Goal: Task Accomplishment & Management: Manage account settings

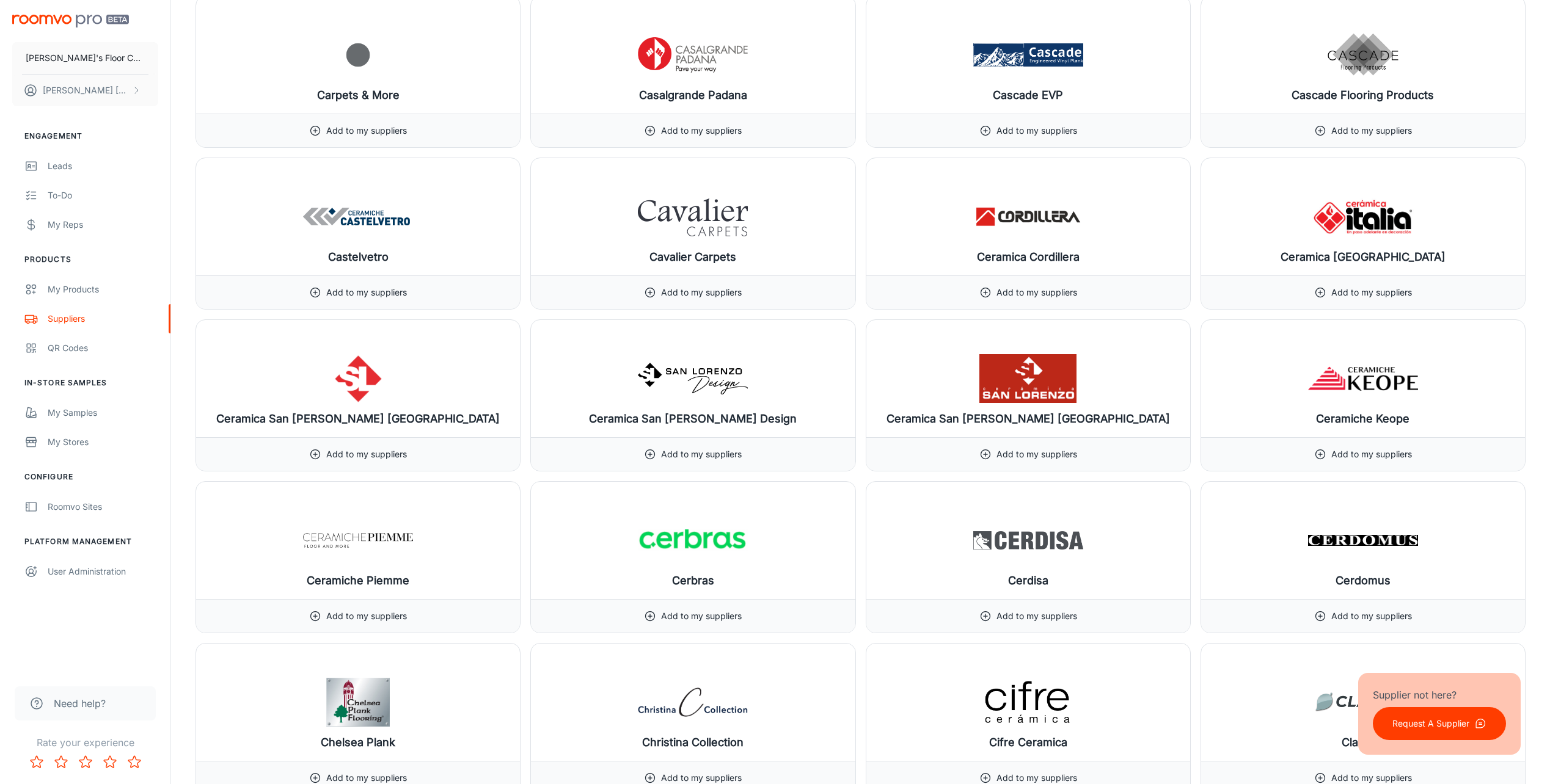
scroll to position [3787, 0]
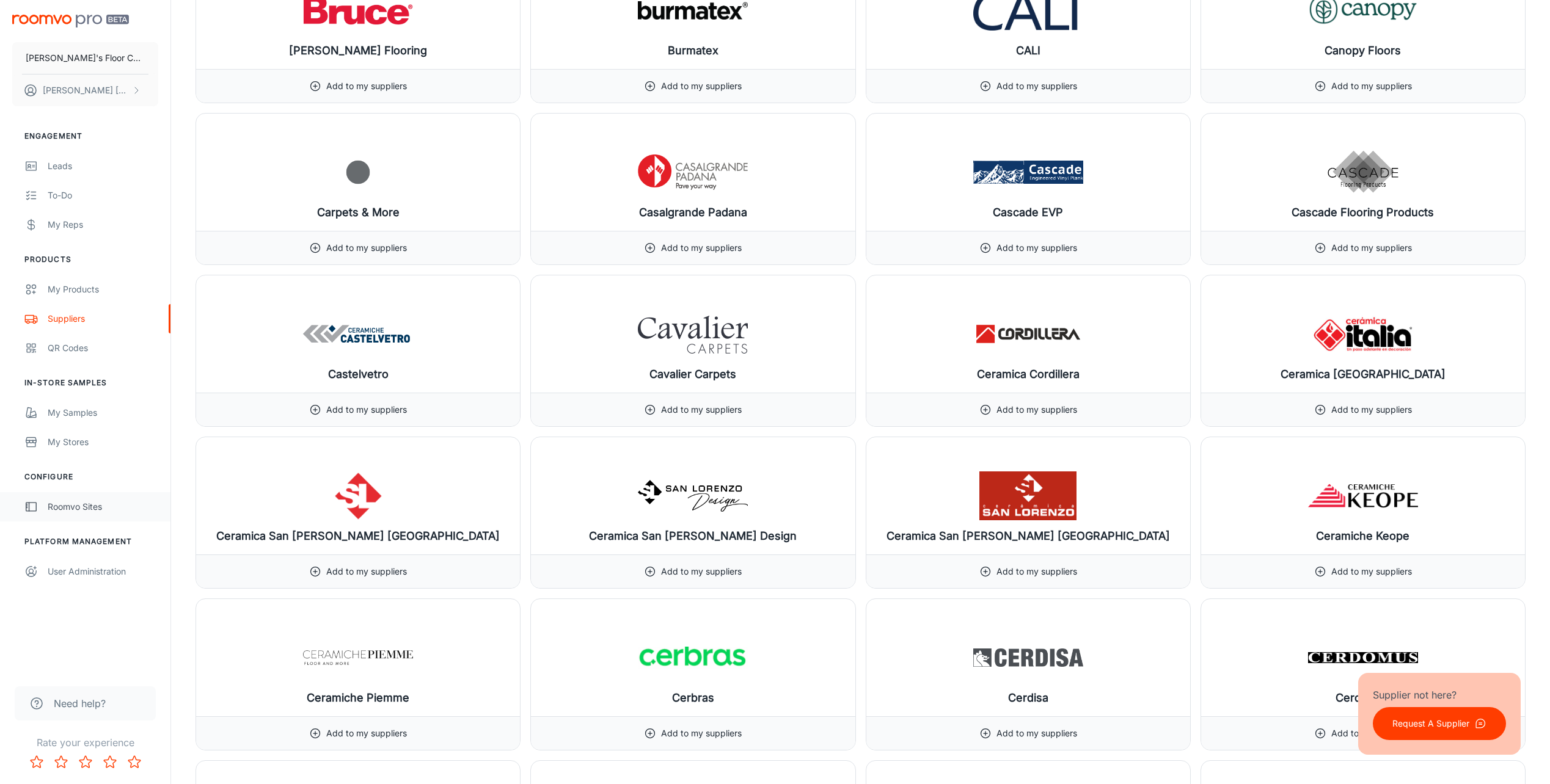
click at [91, 502] on div "Roomvo Sites" at bounding box center [102, 506] width 111 height 13
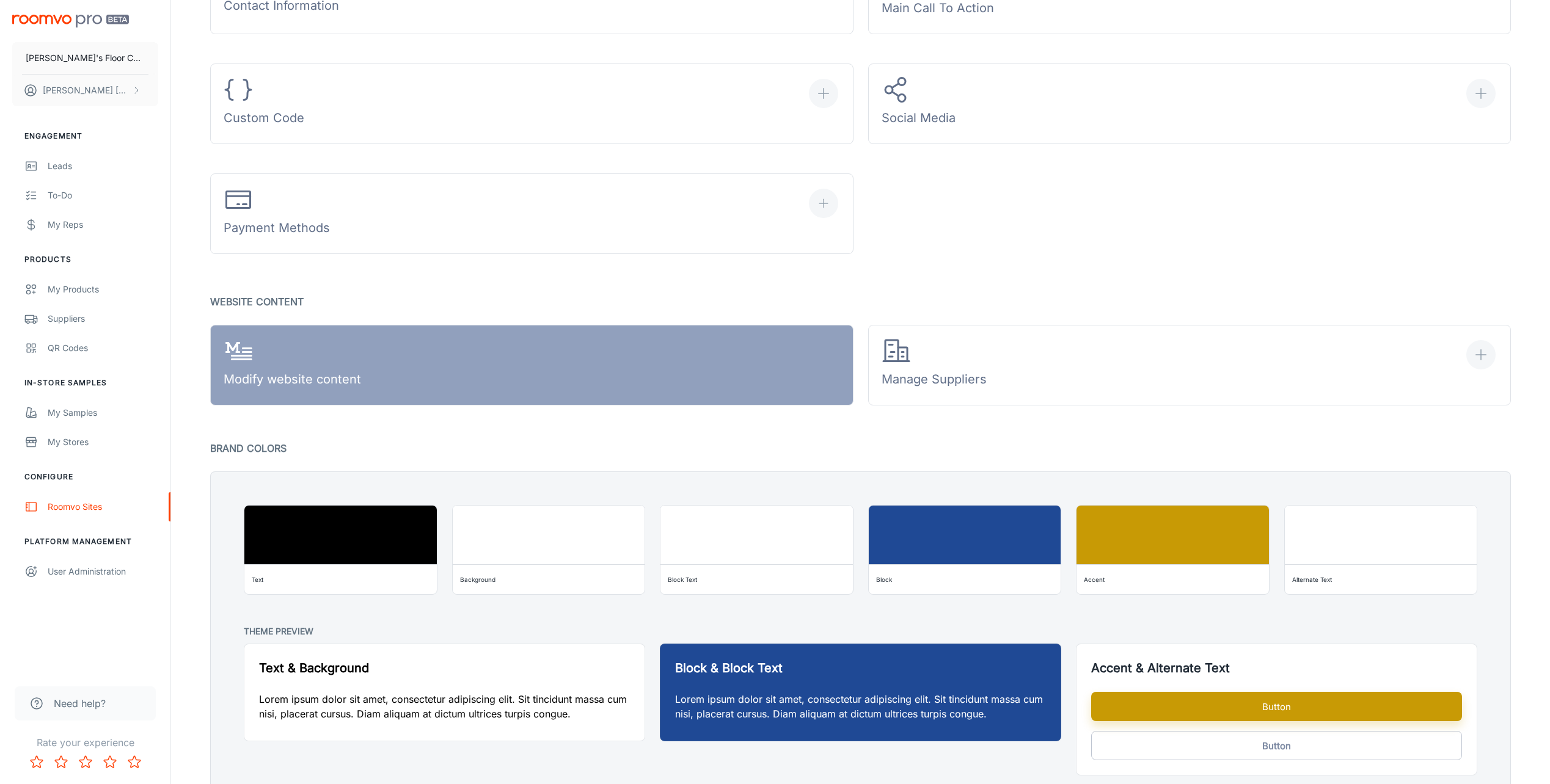
scroll to position [740, 0]
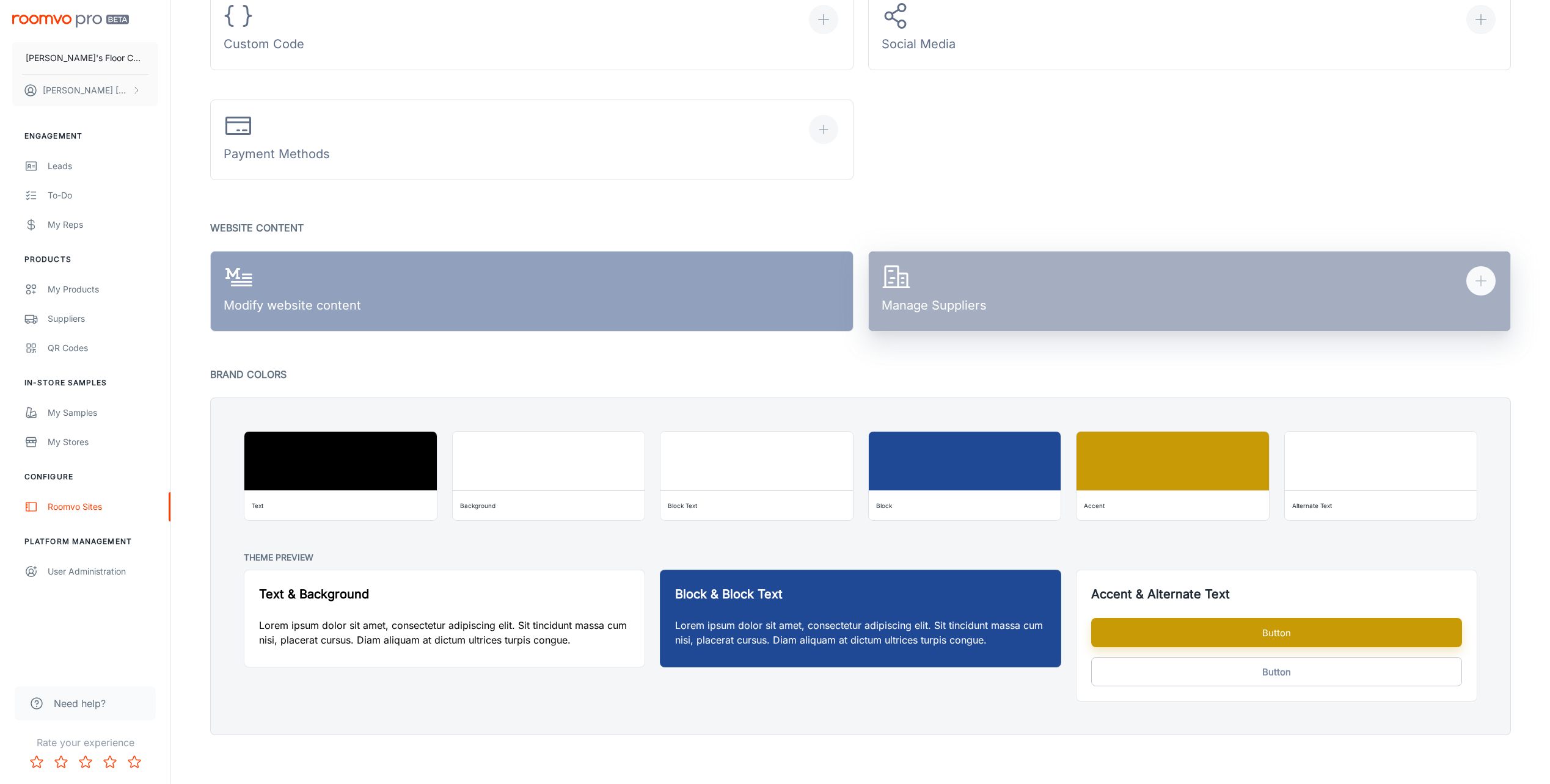
click at [975, 297] on div "Manage Suppliers" at bounding box center [934, 291] width 105 height 57
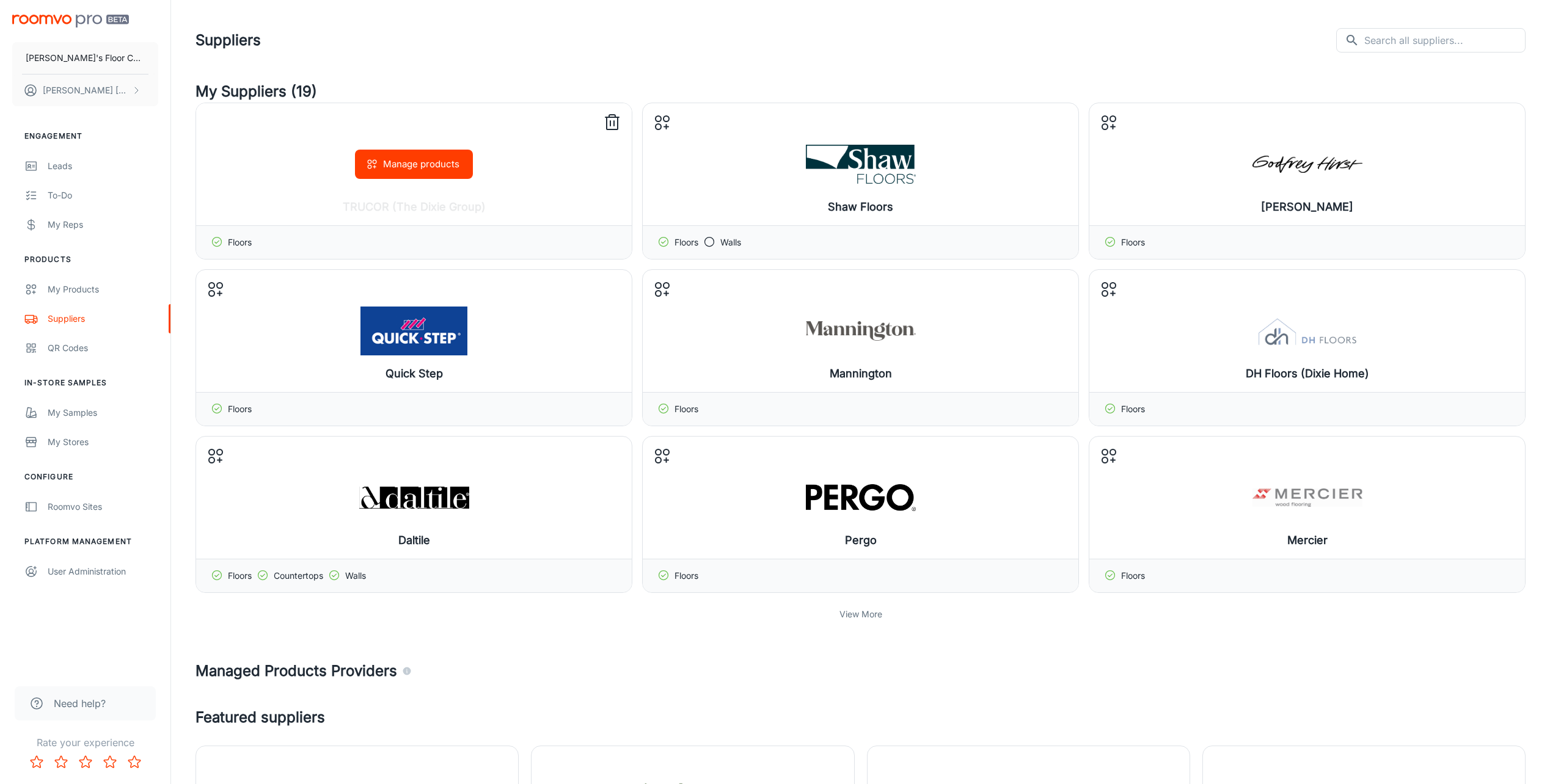
click at [397, 170] on button "Manage products" at bounding box center [413, 165] width 118 height 30
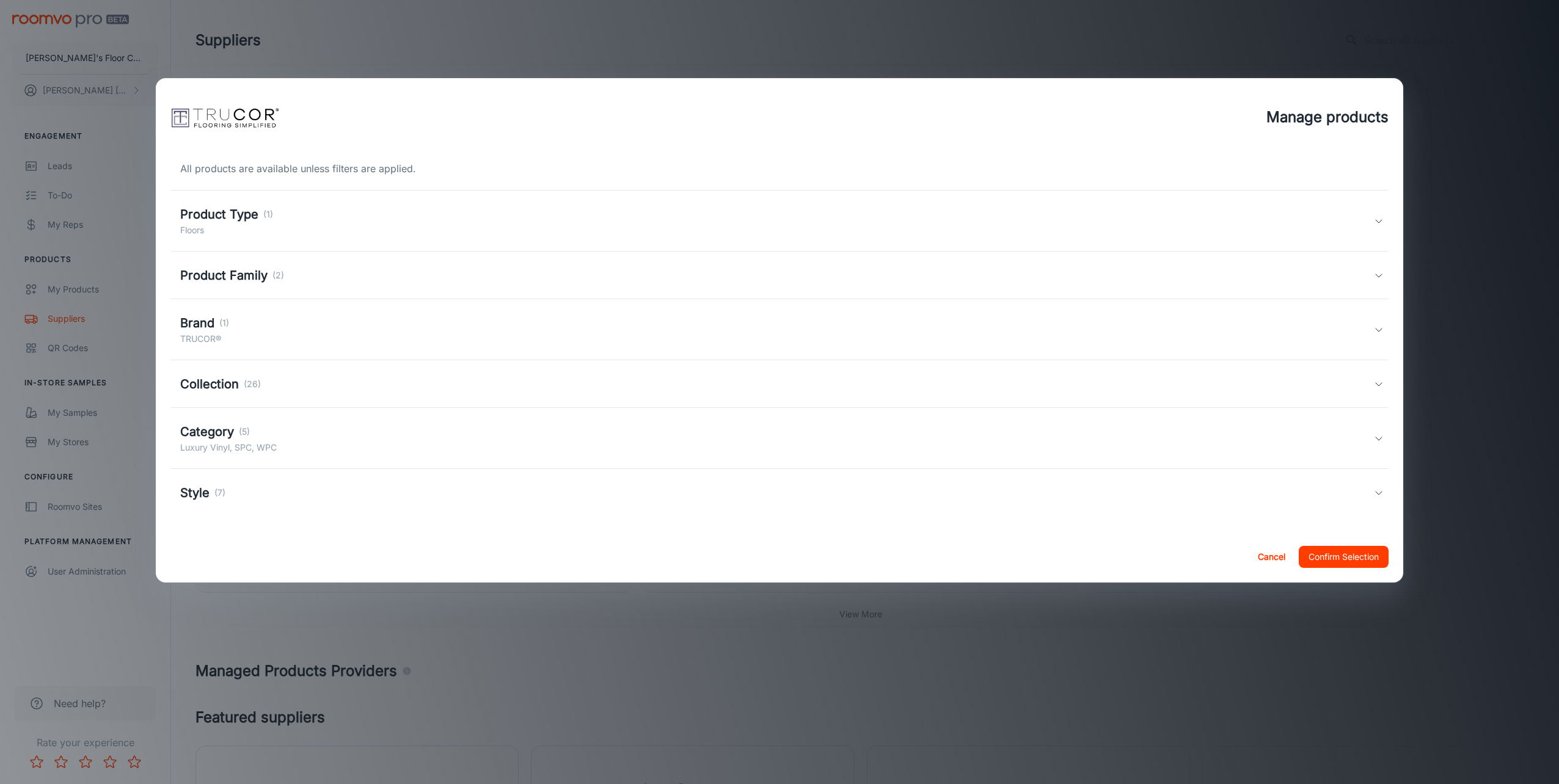
click at [336, 228] on div "Product Type (1) Floors" at bounding box center [777, 221] width 1194 height 32
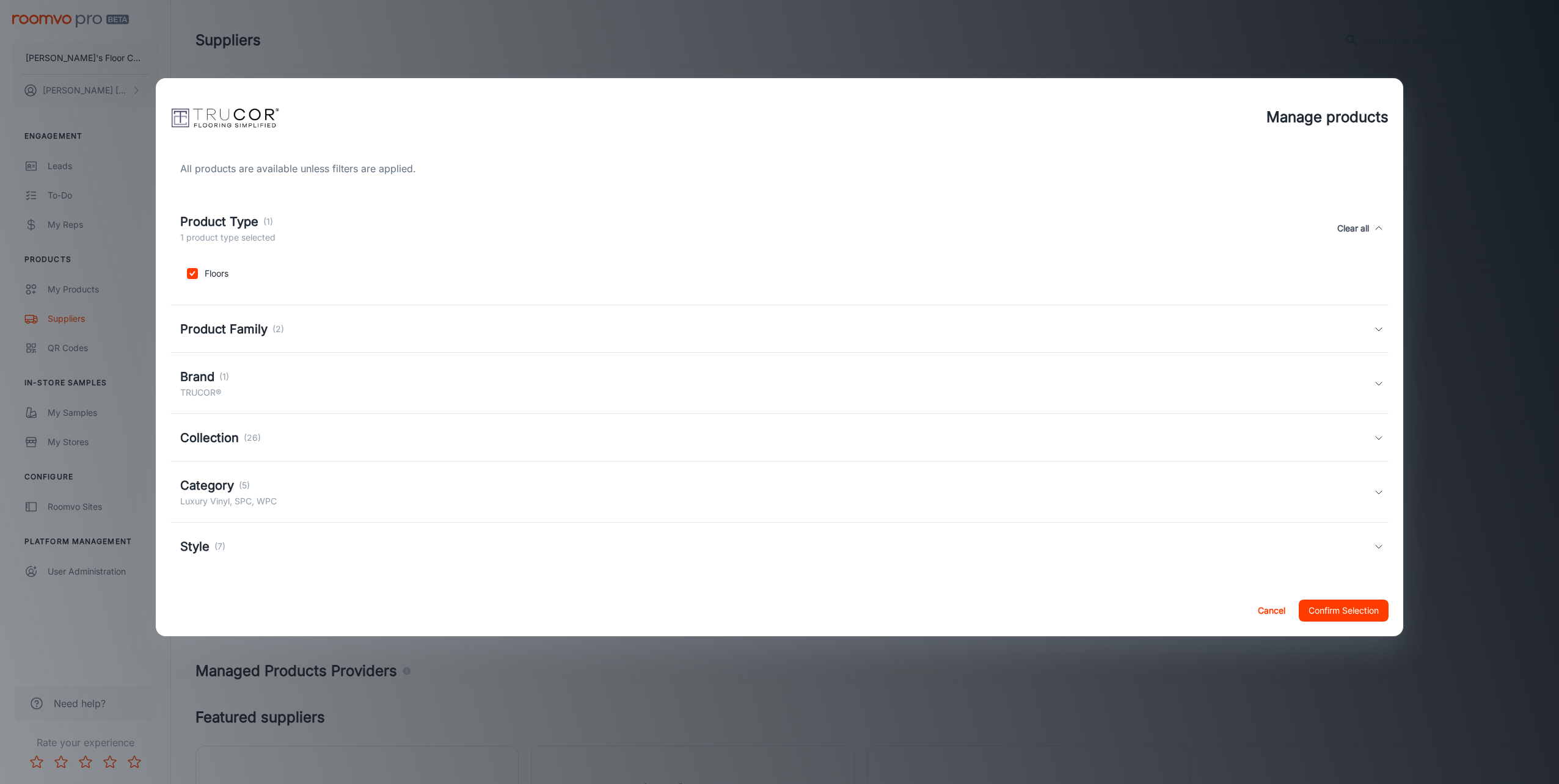
click at [336, 228] on div "Product Type (1) 1 product type selected Clear all" at bounding box center [777, 228] width 1194 height 32
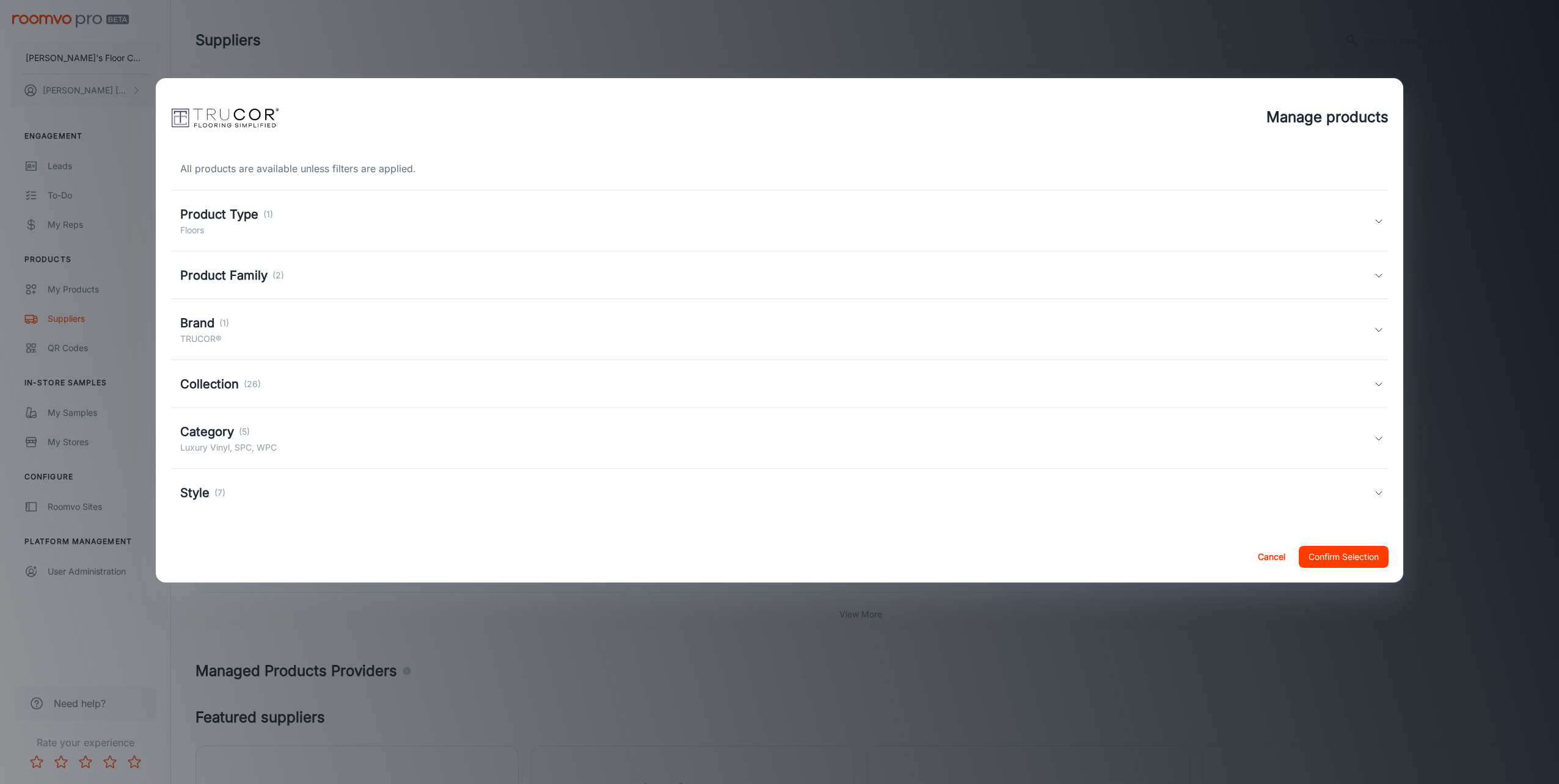
click at [322, 264] on div "Product Family (2)" at bounding box center [779, 275] width 1218 height 47
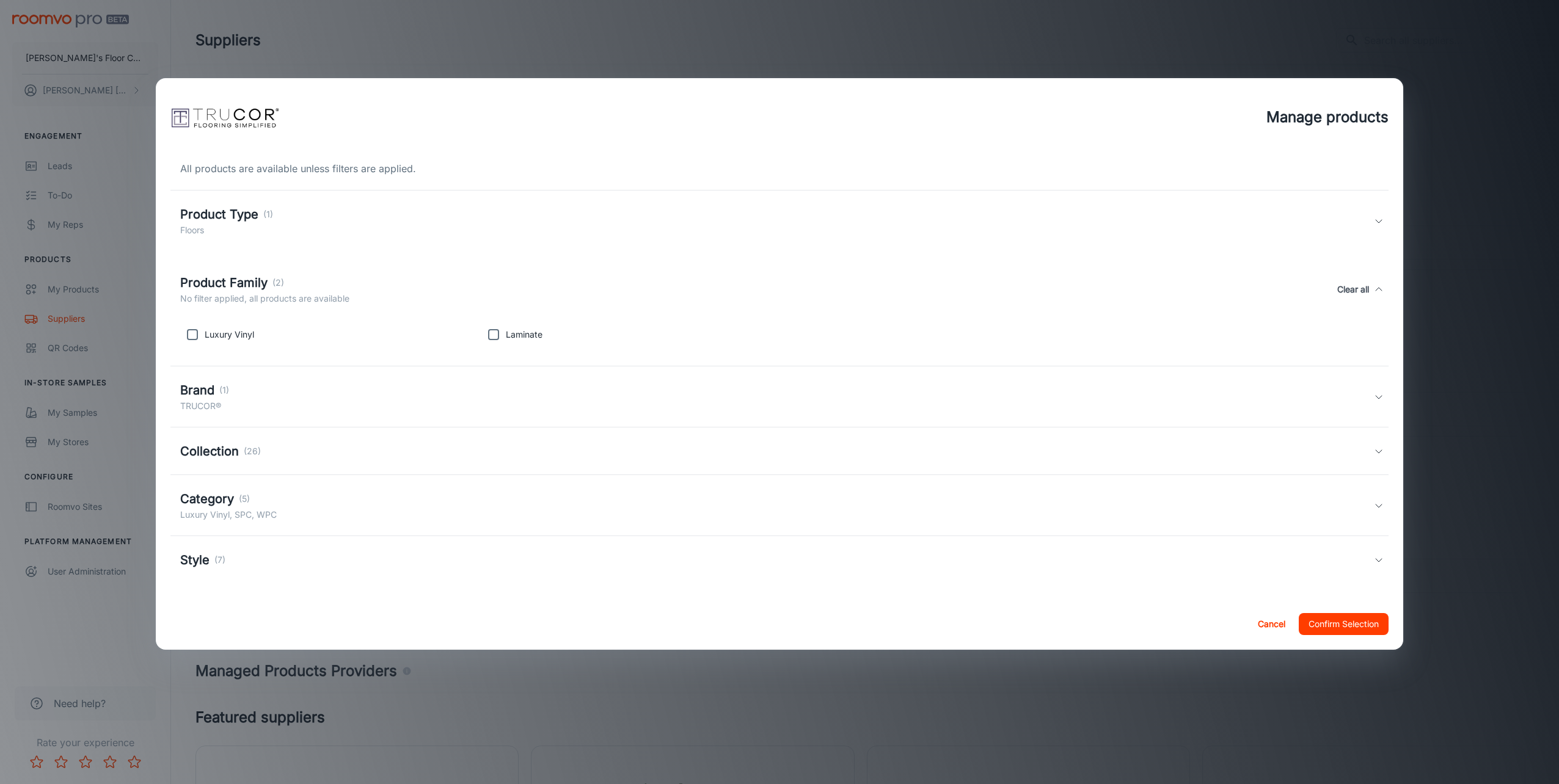
click at [369, 292] on div "Product Family (2) No filter applied, all products are available Clear all" at bounding box center [777, 289] width 1194 height 32
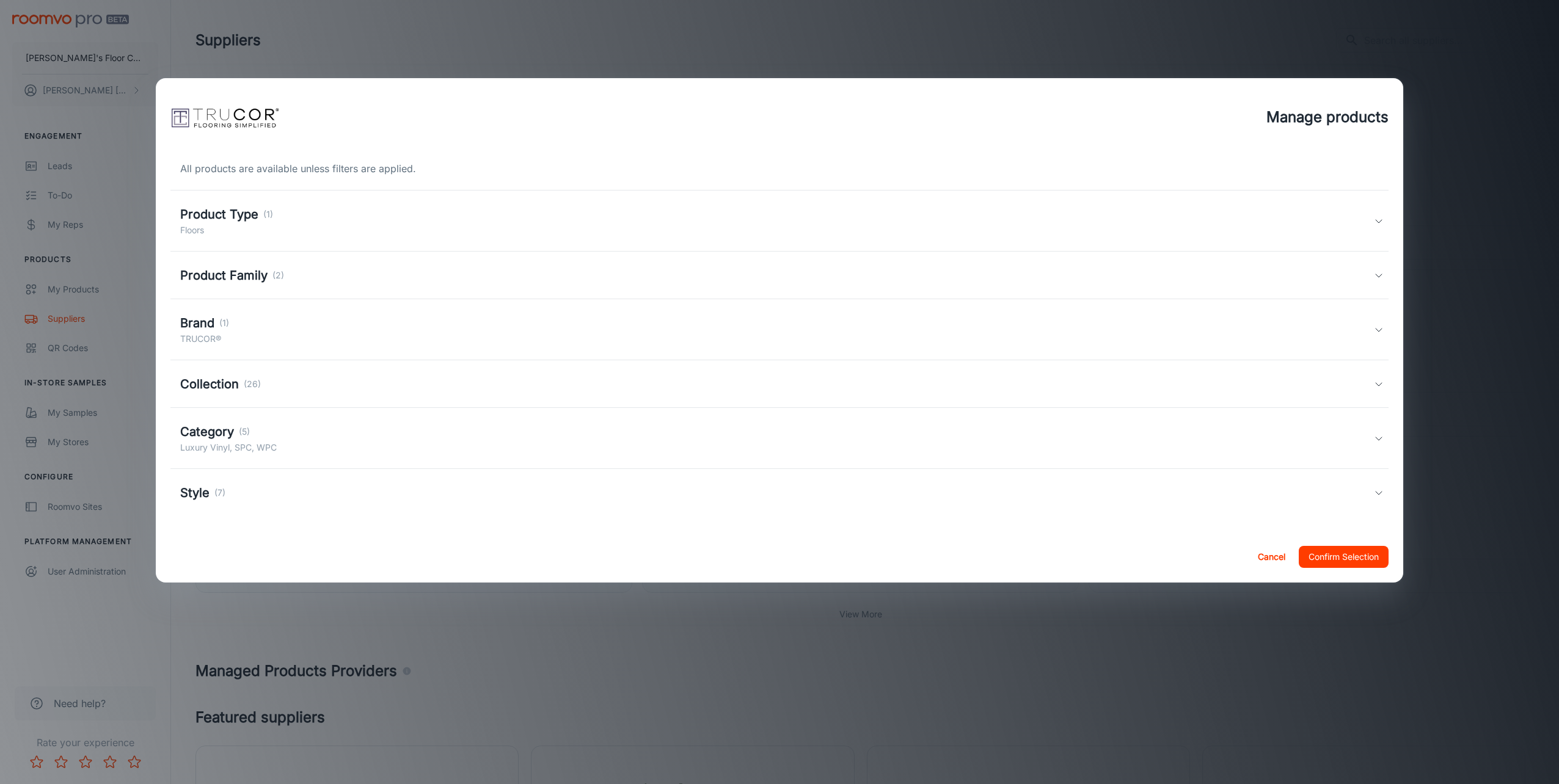
click at [239, 328] on div "Brand (1) TRUCOR®" at bounding box center [777, 330] width 1194 height 32
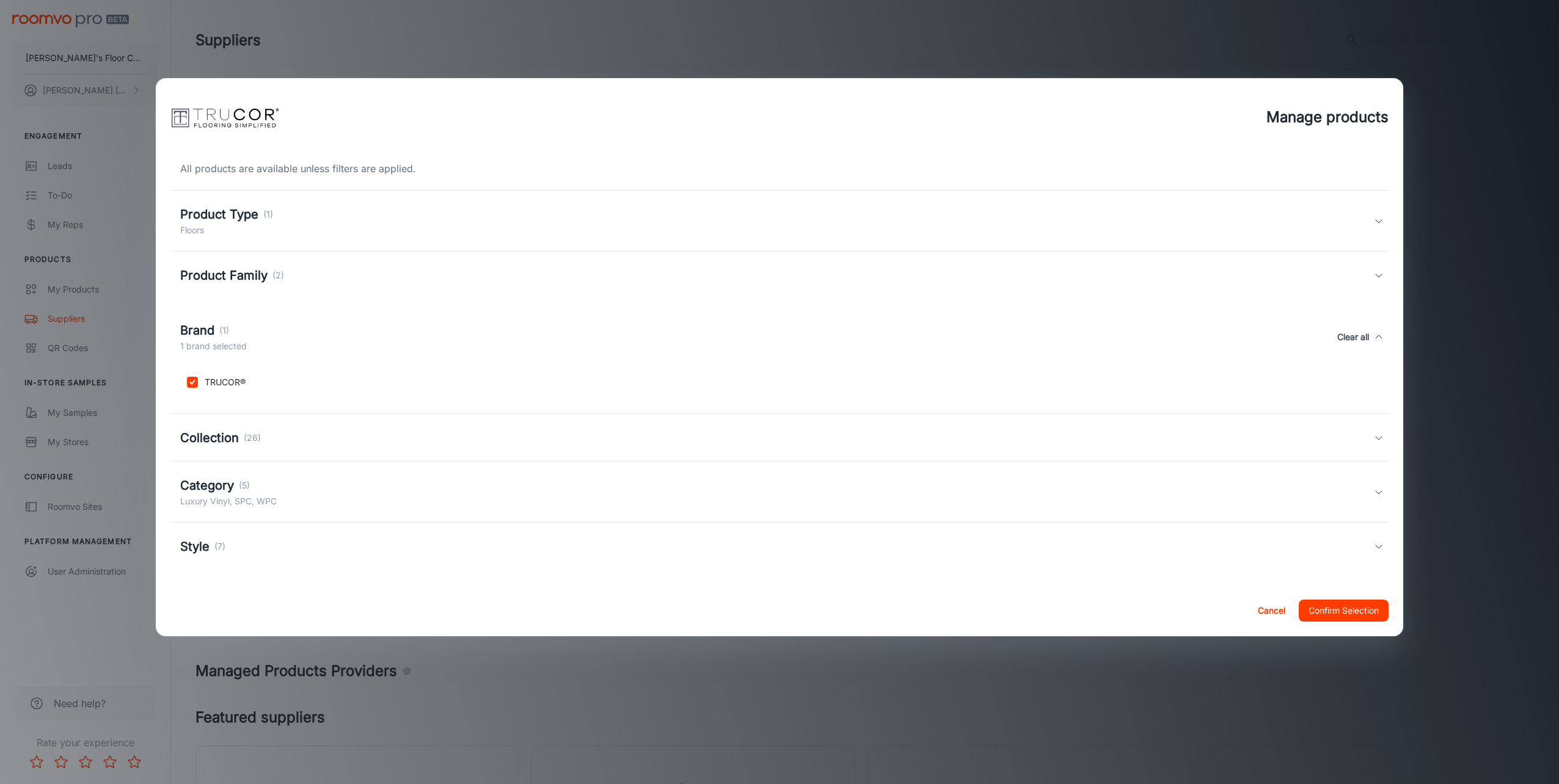
click at [239, 328] on div "Brand (1)" at bounding box center [213, 331] width 66 height 18
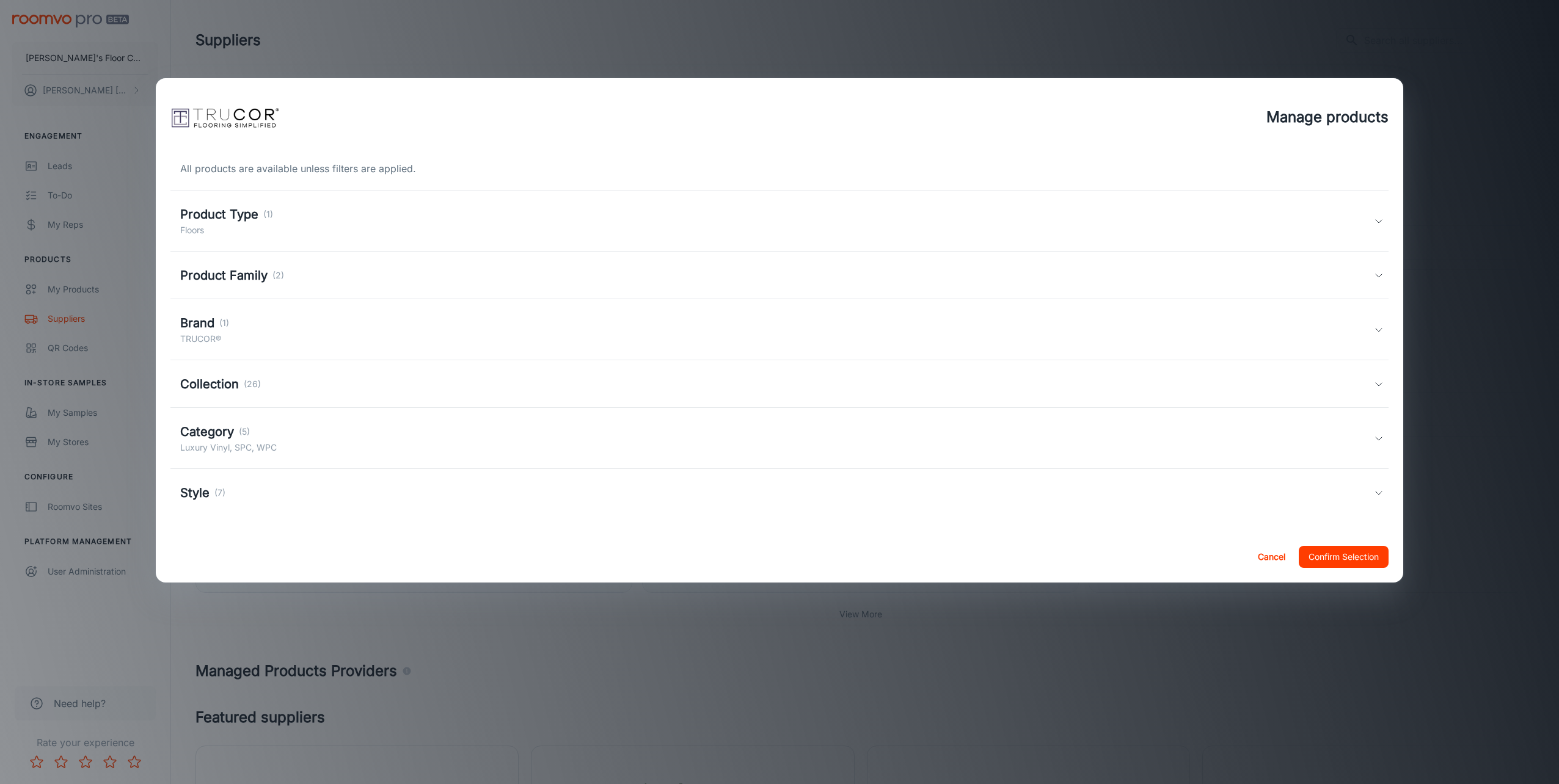
click at [249, 386] on p "(26)" at bounding box center [252, 384] width 17 height 13
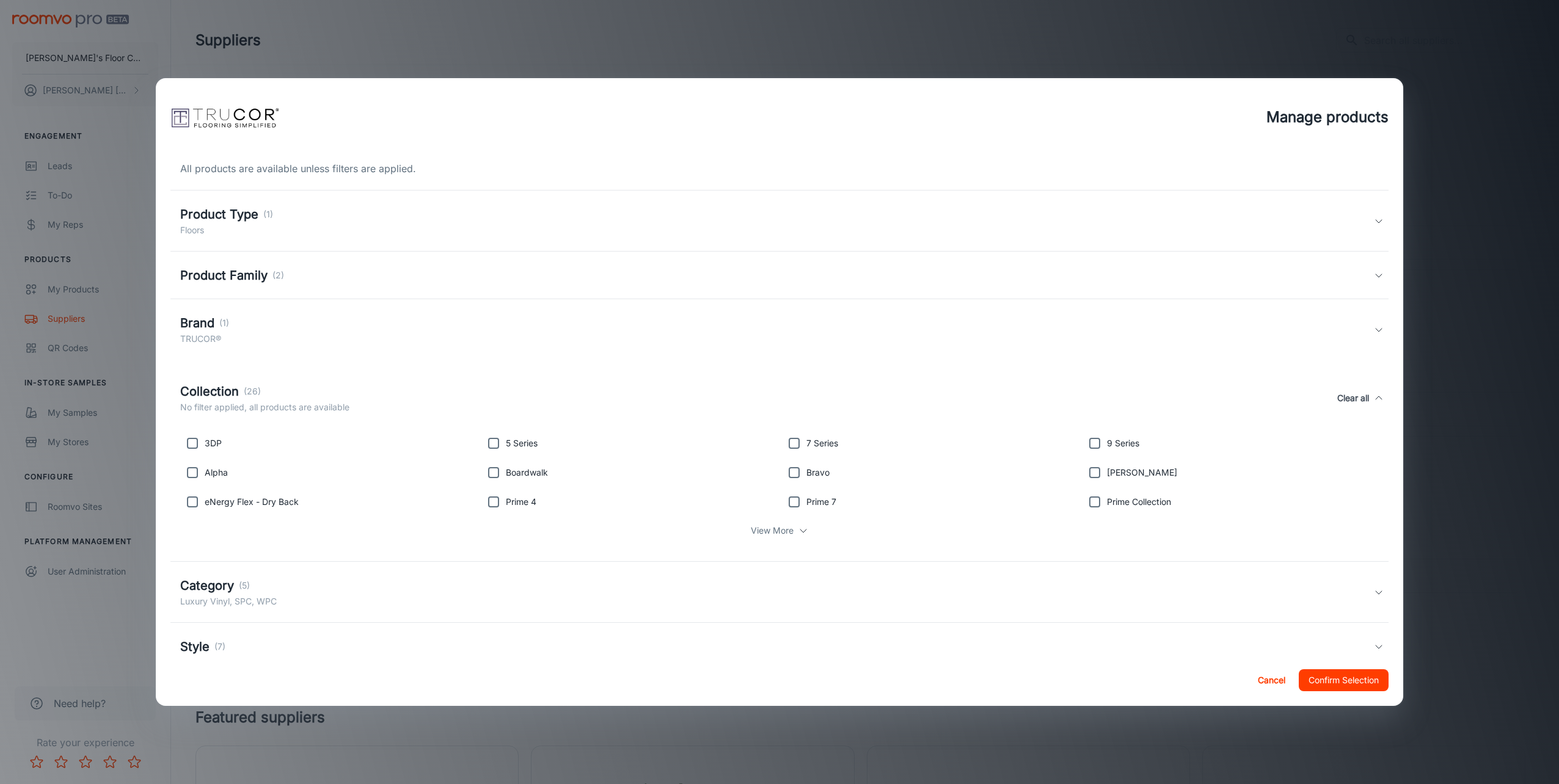
click at [781, 530] on p "View More" at bounding box center [772, 530] width 43 height 13
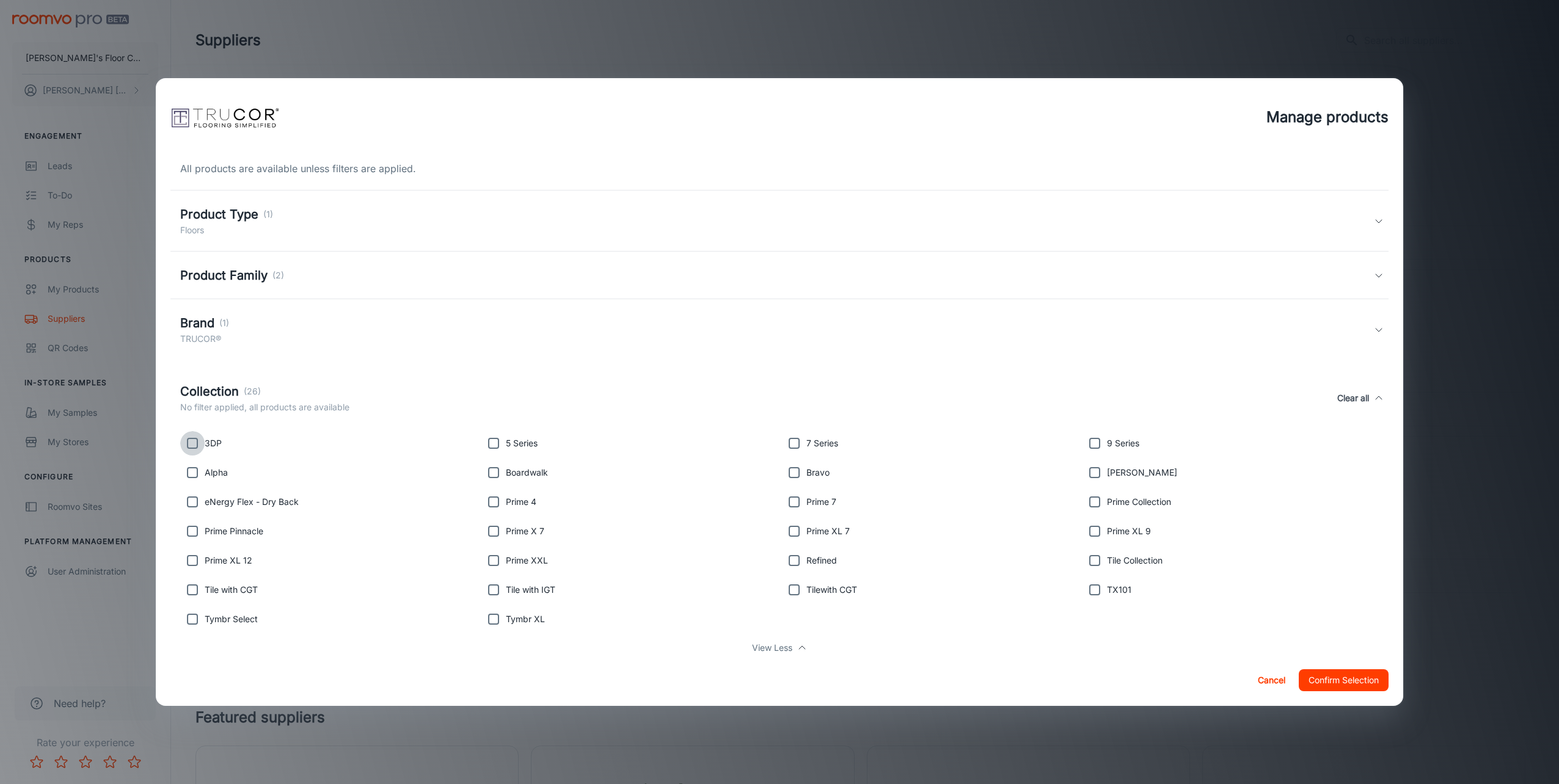
click at [188, 448] on input "checkbox" at bounding box center [192, 444] width 25 height 25
checkbox input "true"
drag, startPoint x: 191, startPoint y: 617, endPoint x: 238, endPoint y: 621, distance: 47.2
click at [191, 618] on input "checkbox" at bounding box center [192, 619] width 25 height 25
checkbox input "true"
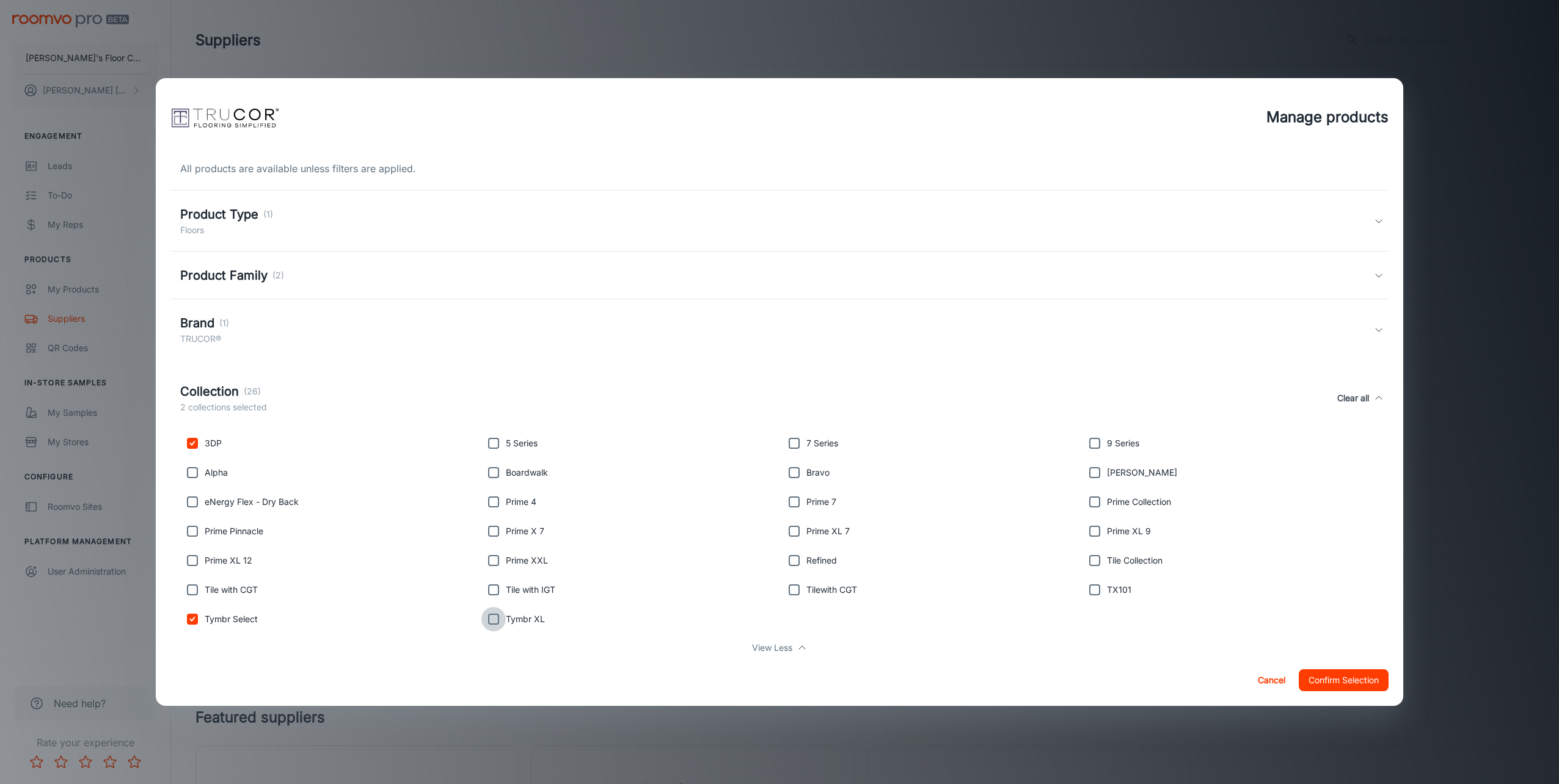
click at [494, 622] on input "checkbox" at bounding box center [493, 619] width 25 height 25
click at [490, 621] on input "checkbox" at bounding box center [493, 619] width 25 height 25
checkbox input "false"
click at [199, 624] on input "checkbox" at bounding box center [192, 619] width 25 height 25
checkbox input "false"
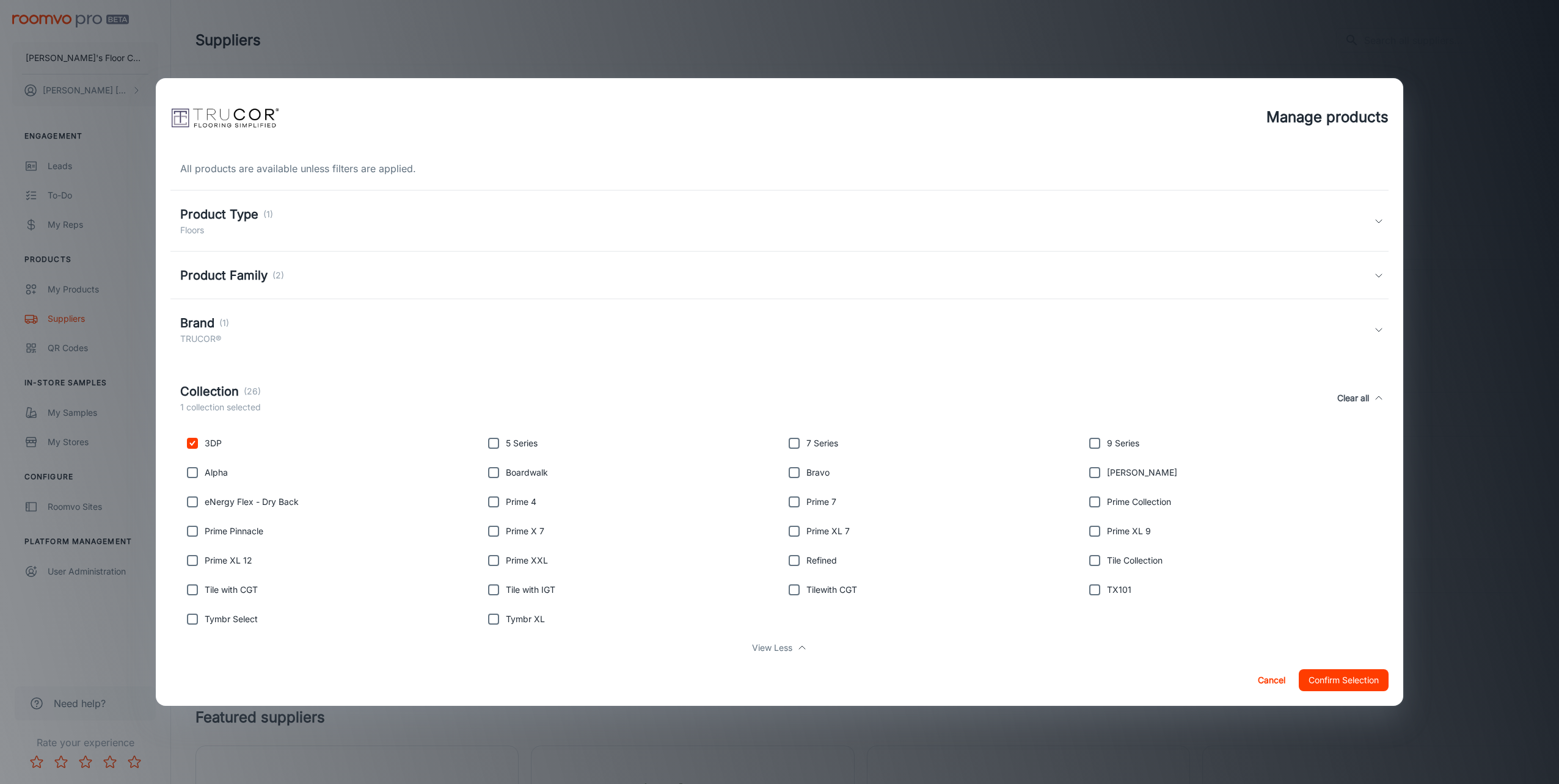
click at [195, 445] on input "checkbox" at bounding box center [192, 444] width 25 height 25
checkbox input "false"
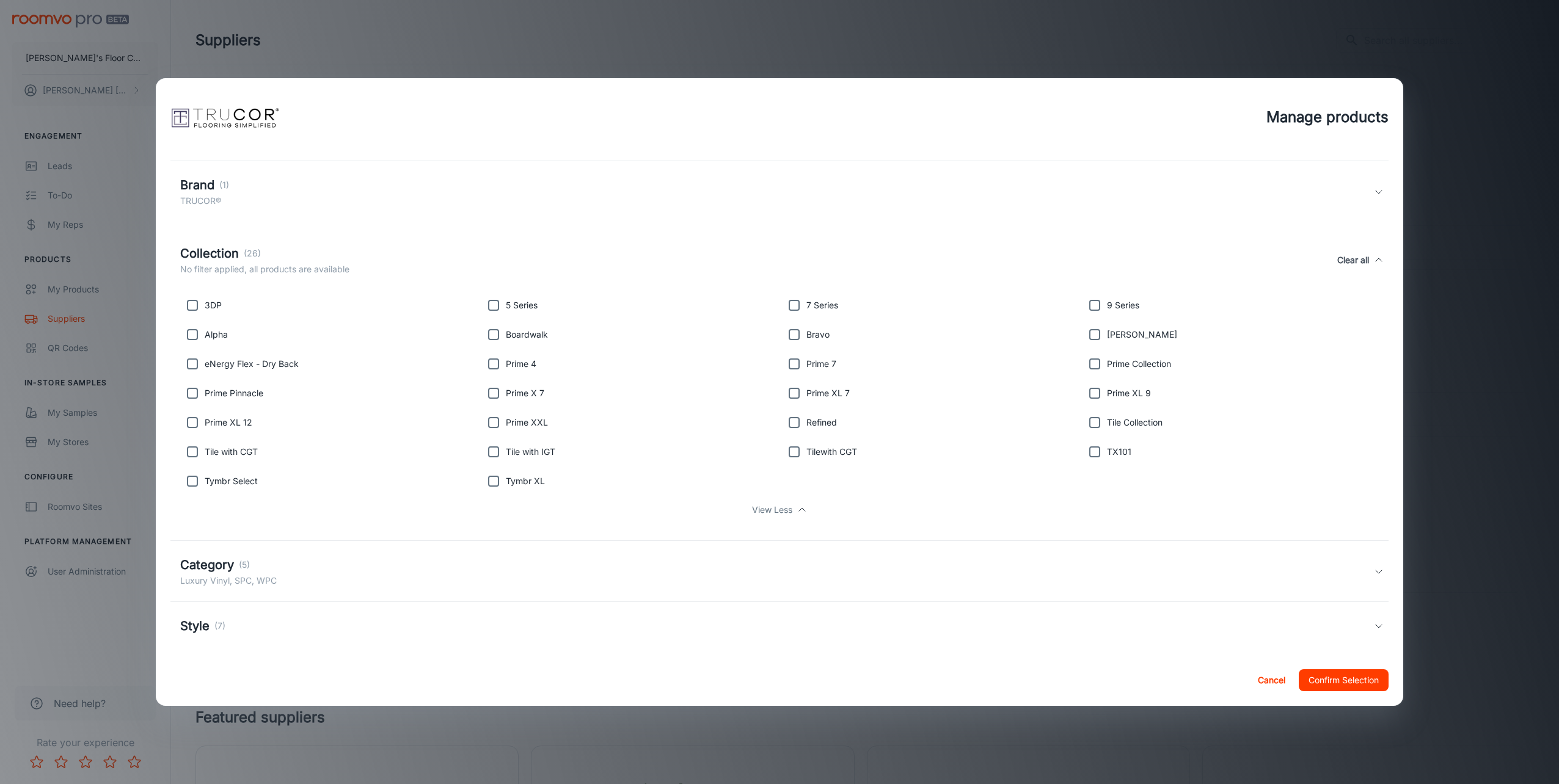
scroll to position [148, 0]
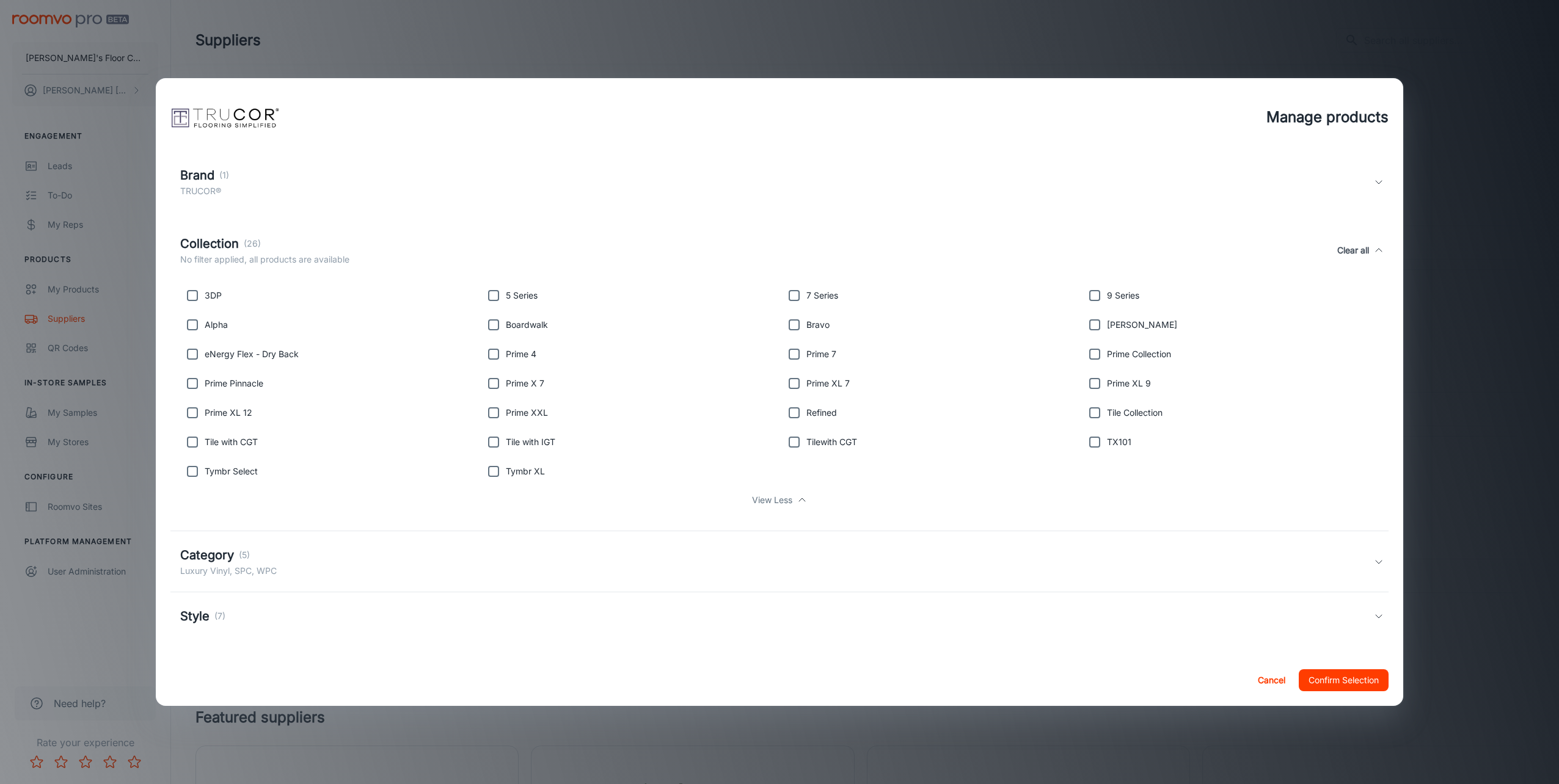
click at [247, 559] on p "(5)" at bounding box center [244, 555] width 11 height 13
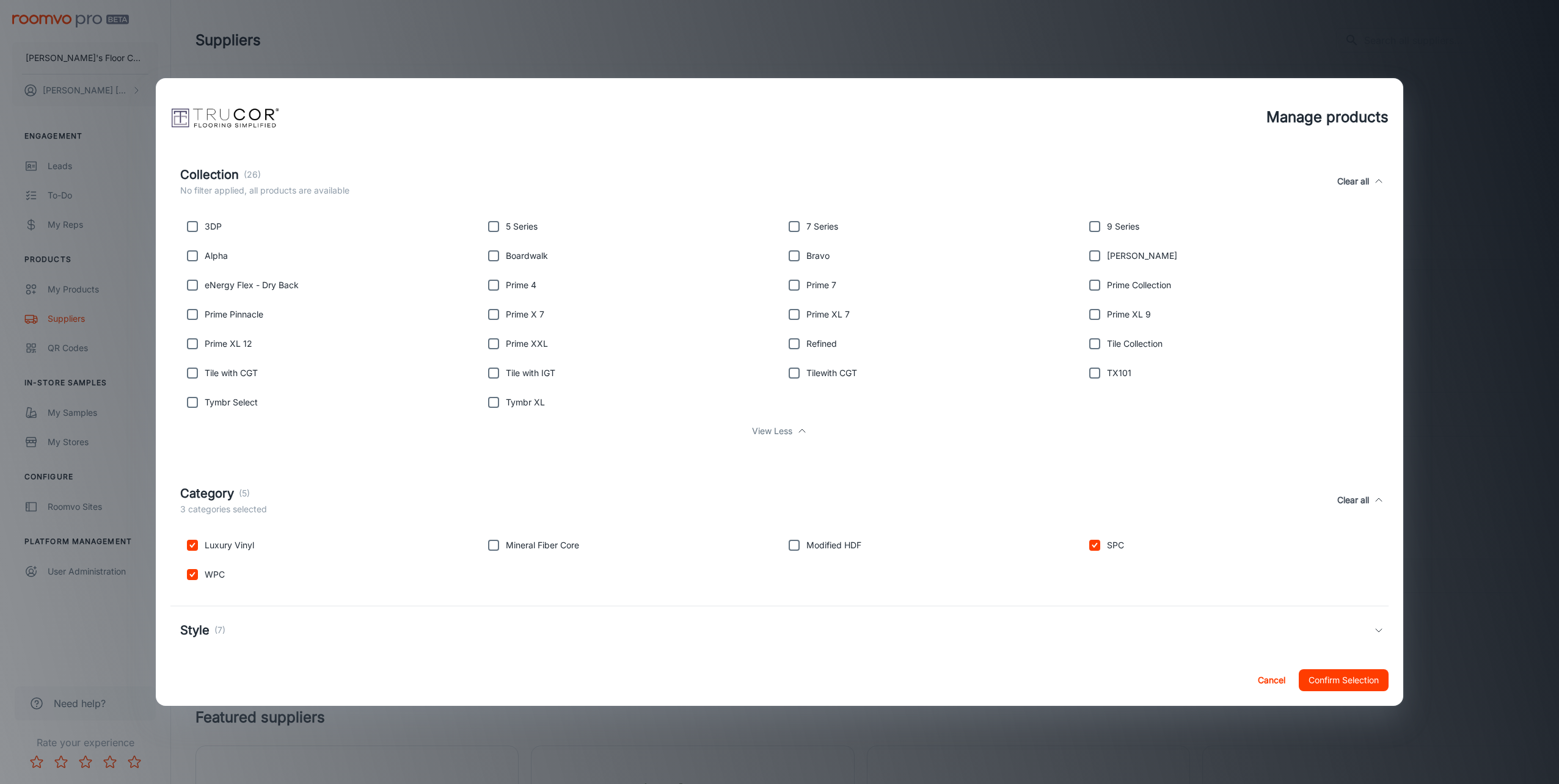
scroll to position [231, 0]
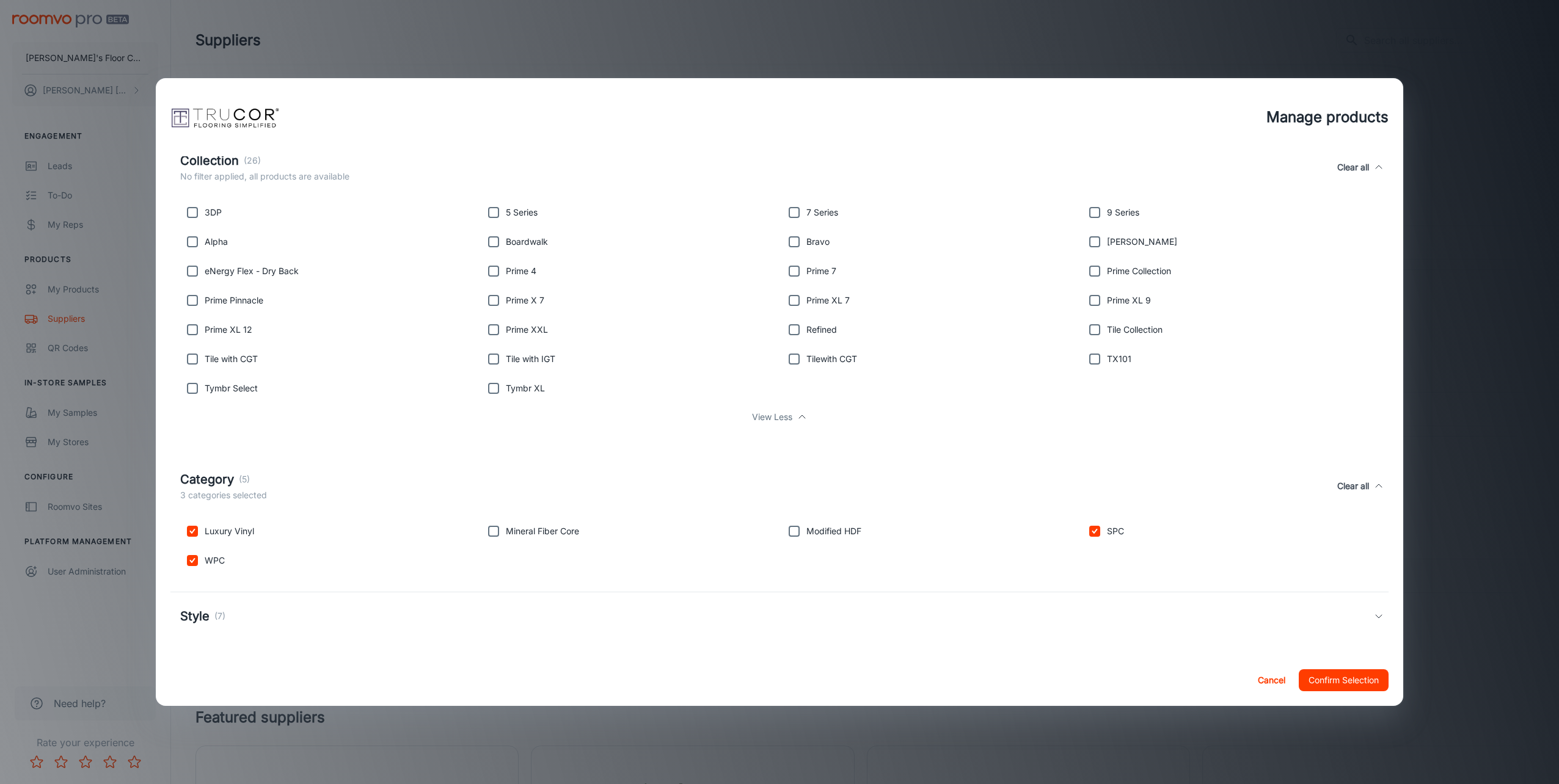
click at [202, 621] on h5 "Style" at bounding box center [195, 617] width 30 height 18
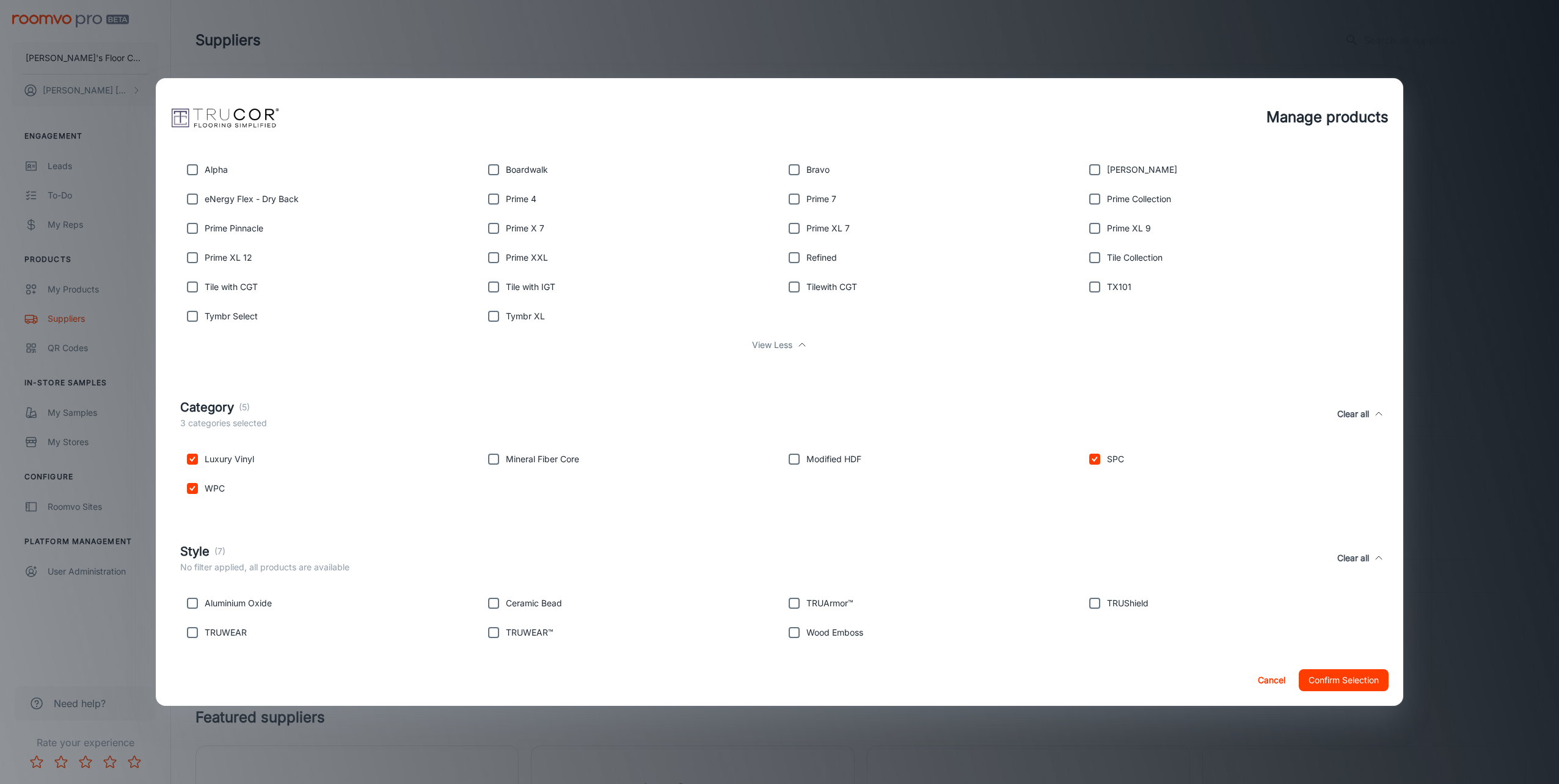
scroll to position [318, 0]
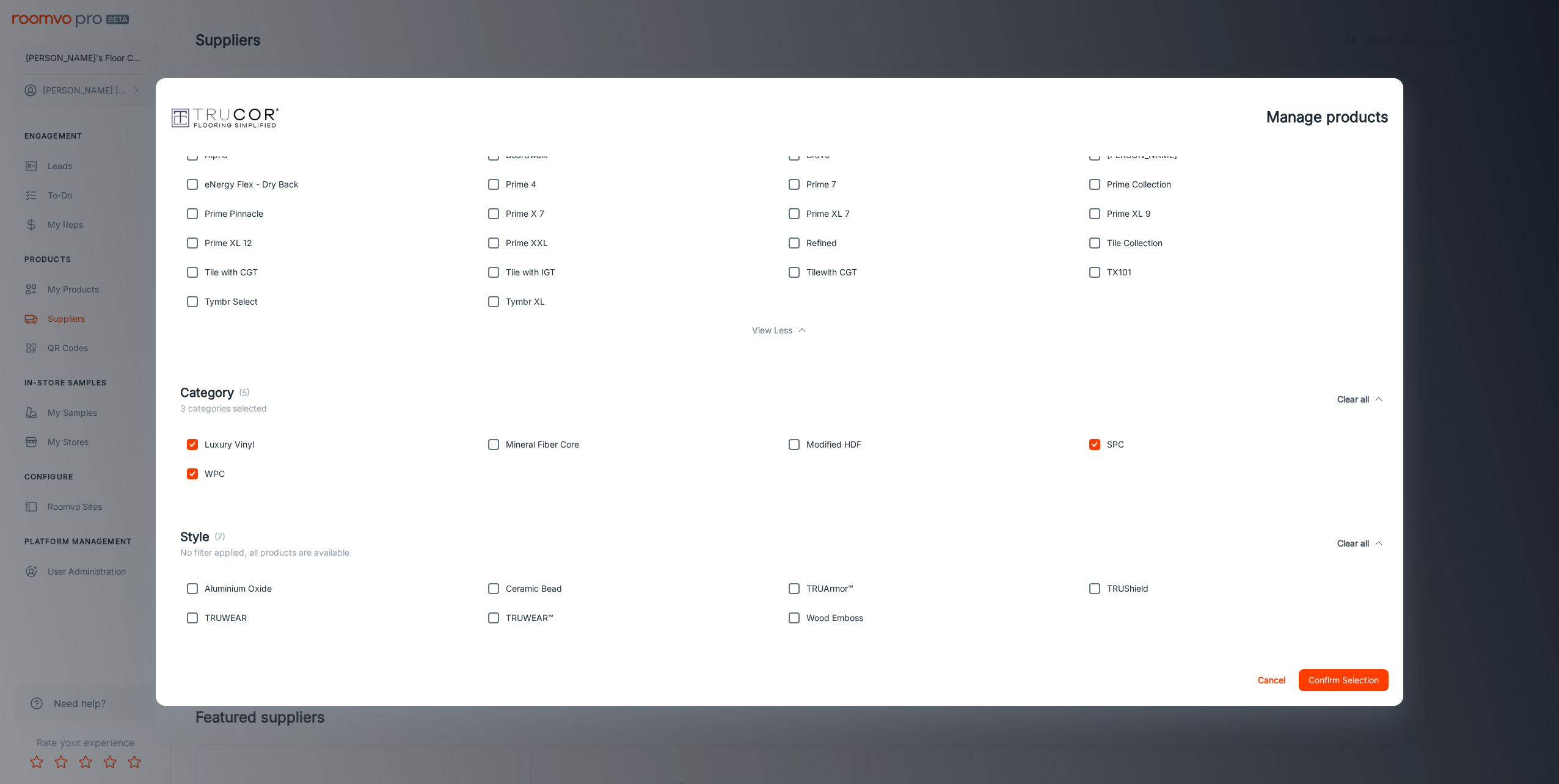
click at [1320, 677] on button "Confirm Selection" at bounding box center [1344, 680] width 90 height 22
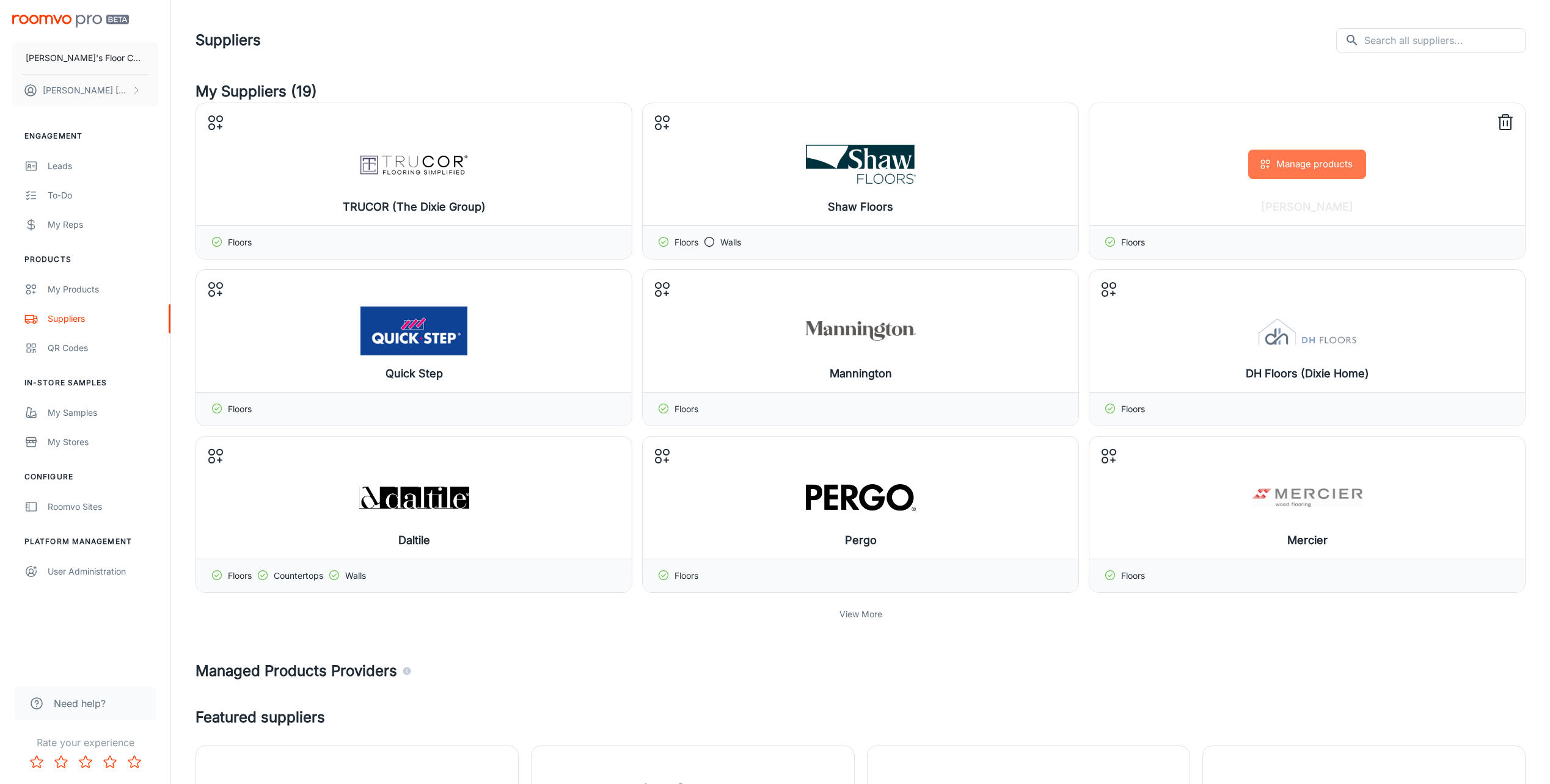
click at [1262, 162] on icon "button" at bounding box center [1265, 164] width 12 height 12
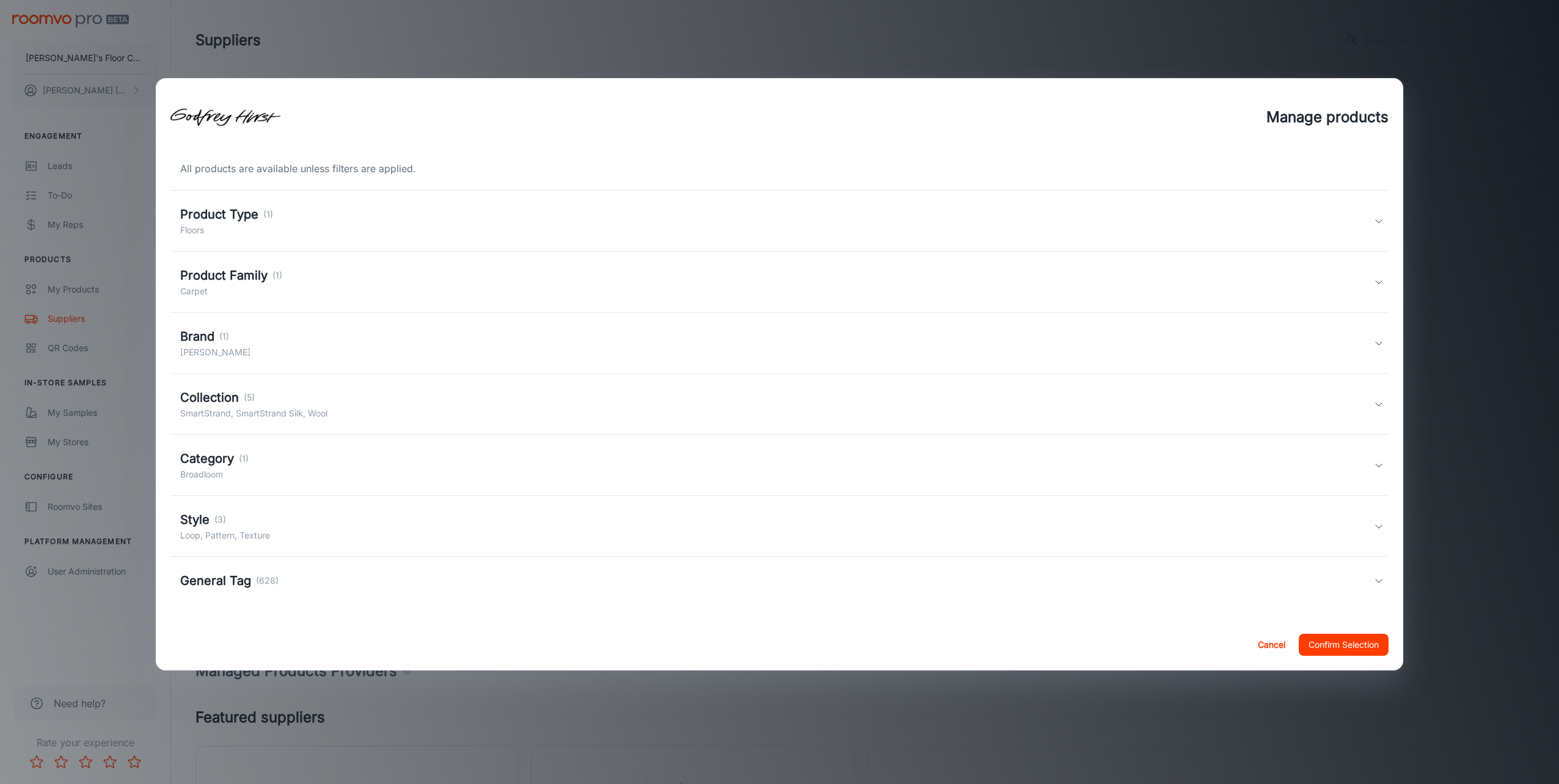
click at [306, 222] on div "Product Type (1) Floors" at bounding box center [777, 221] width 1194 height 32
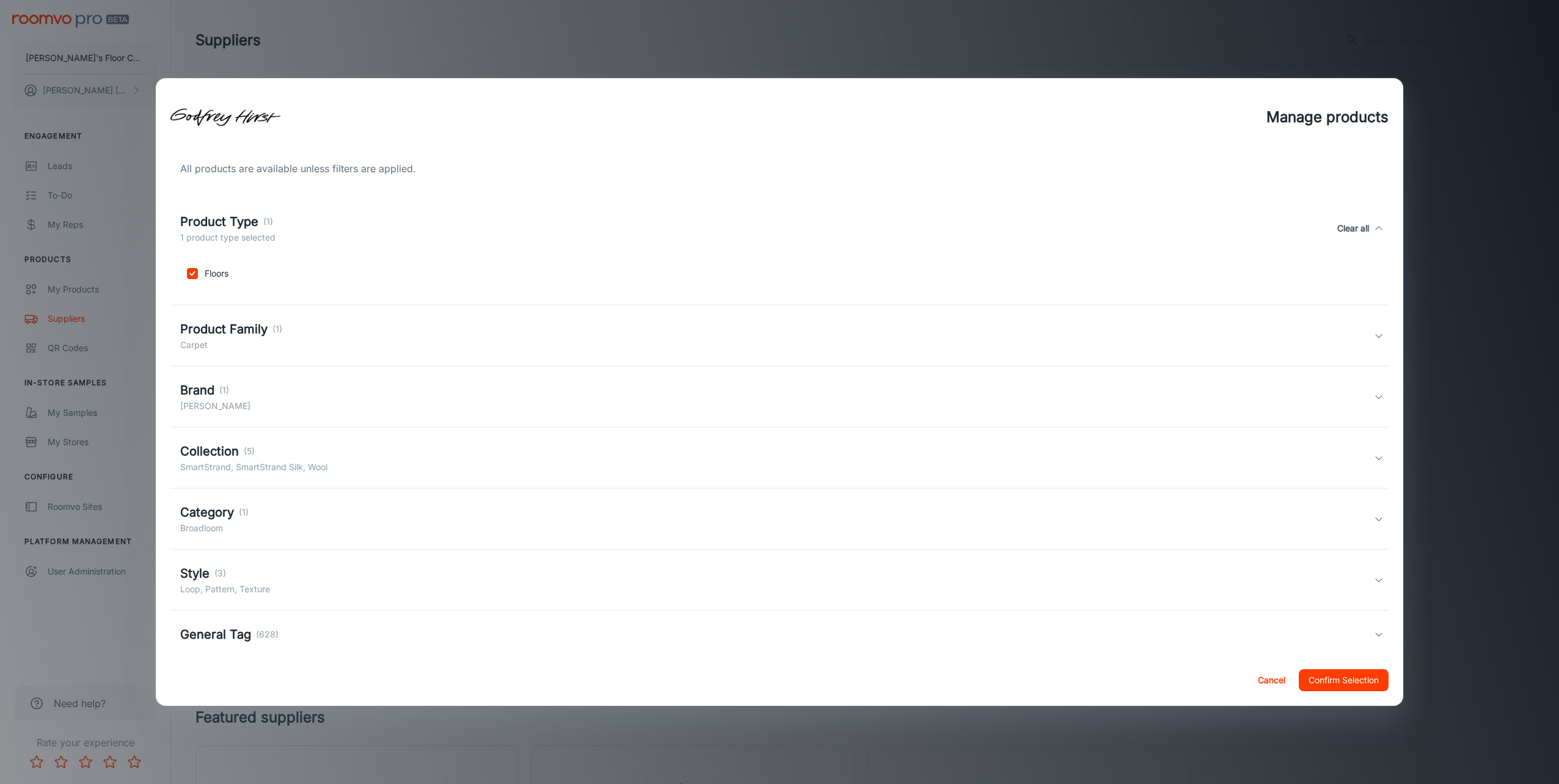
click at [254, 333] on h5 "Product Family" at bounding box center [224, 329] width 88 height 18
click at [219, 445] on p "(1)" at bounding box center [224, 444] width 10 height 13
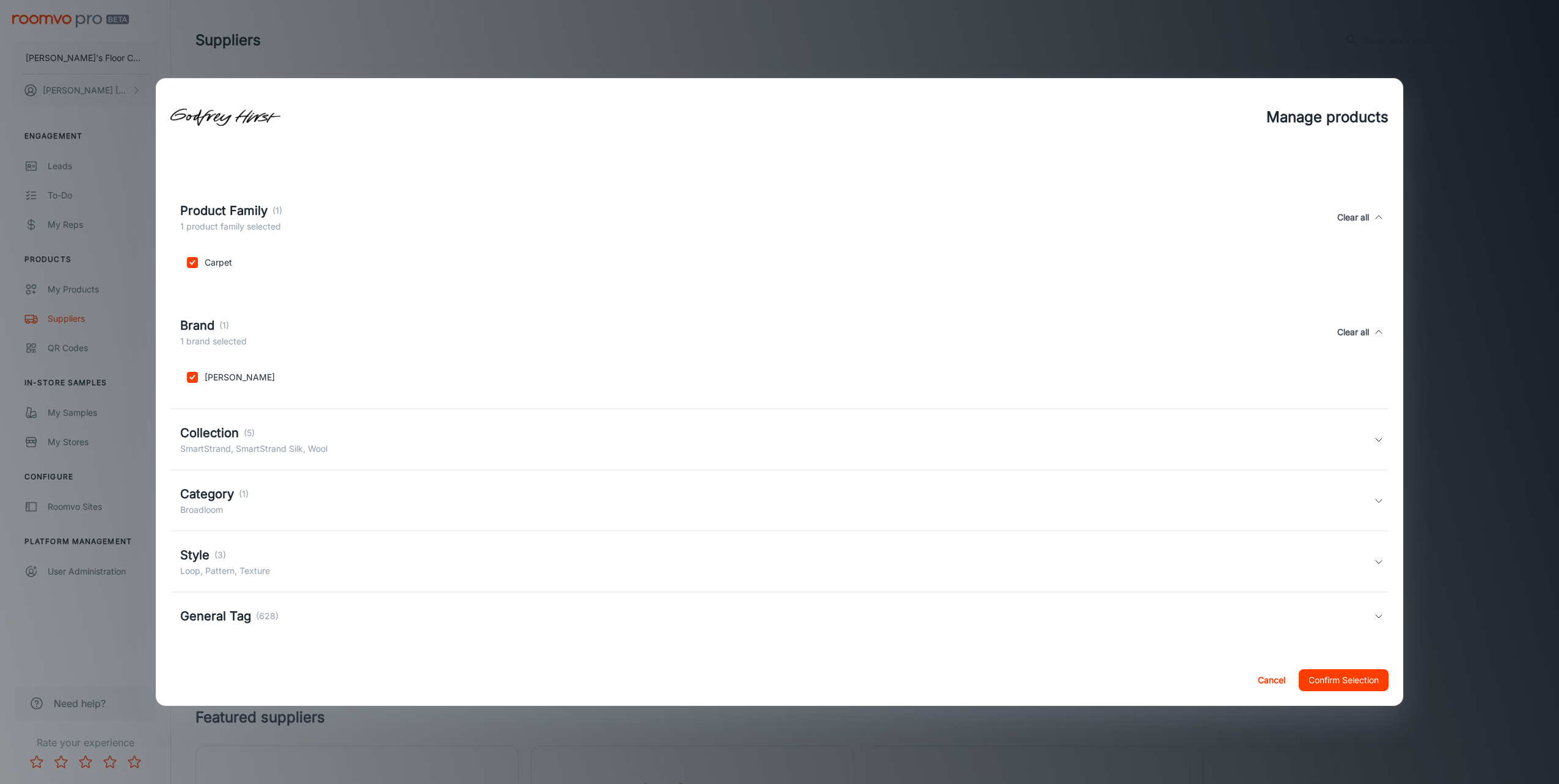
click at [227, 438] on h5 "Collection" at bounding box center [209, 433] width 59 height 18
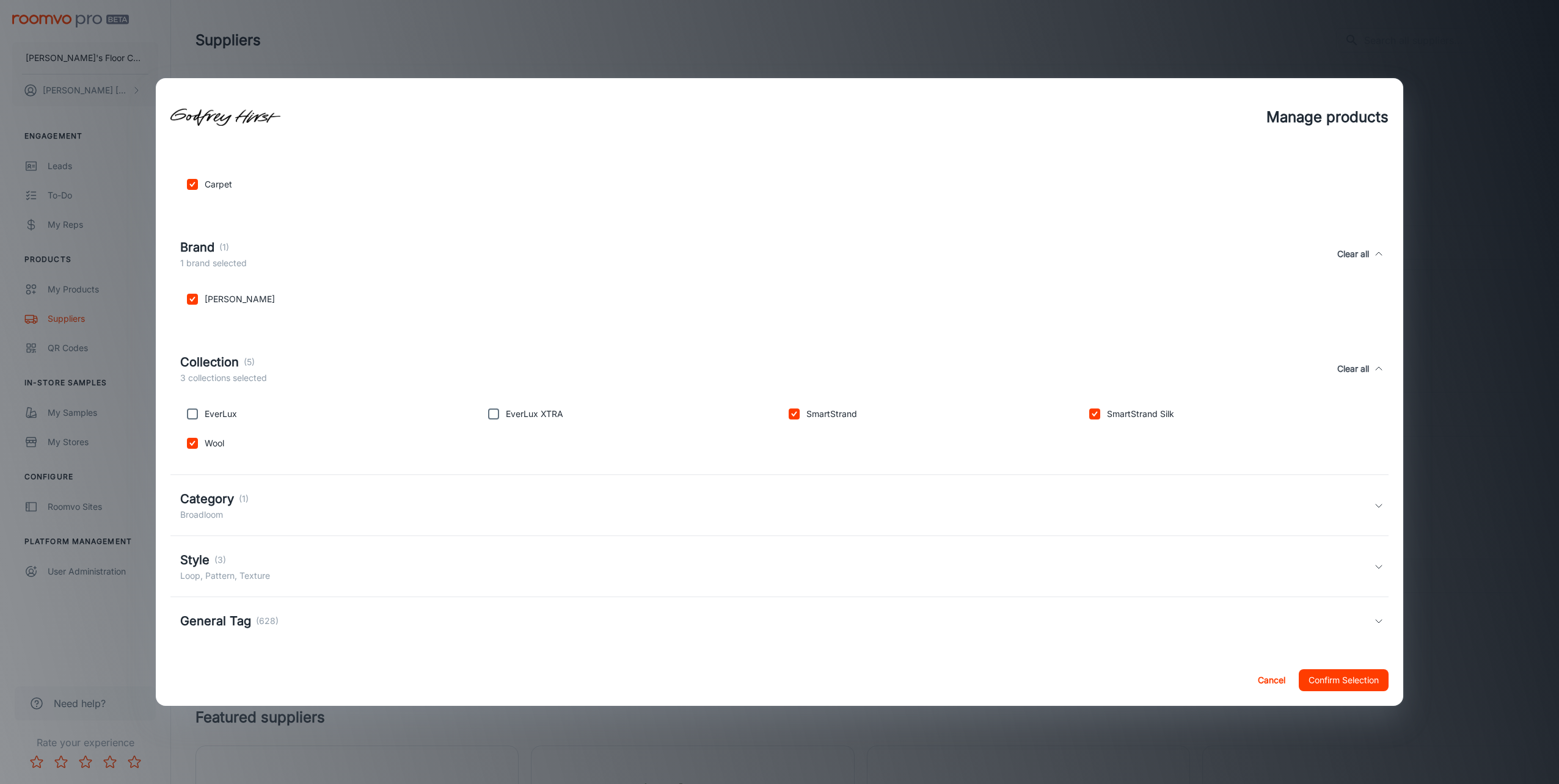
scroll to position [209, 0]
click at [238, 501] on div "Category (1)" at bounding box center [214, 494] width 69 height 18
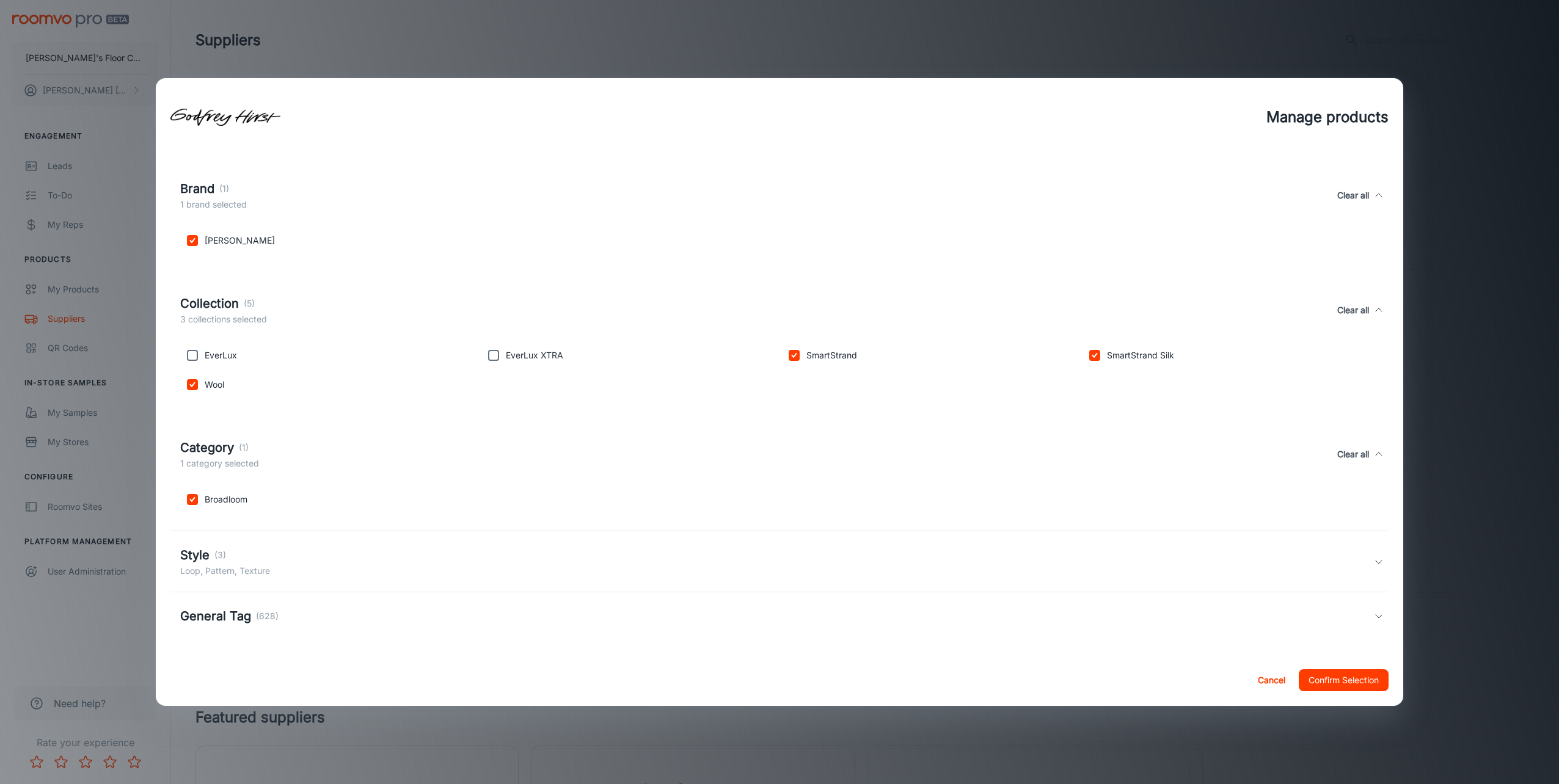
click at [221, 549] on p "(3)" at bounding box center [220, 555] width 11 height 13
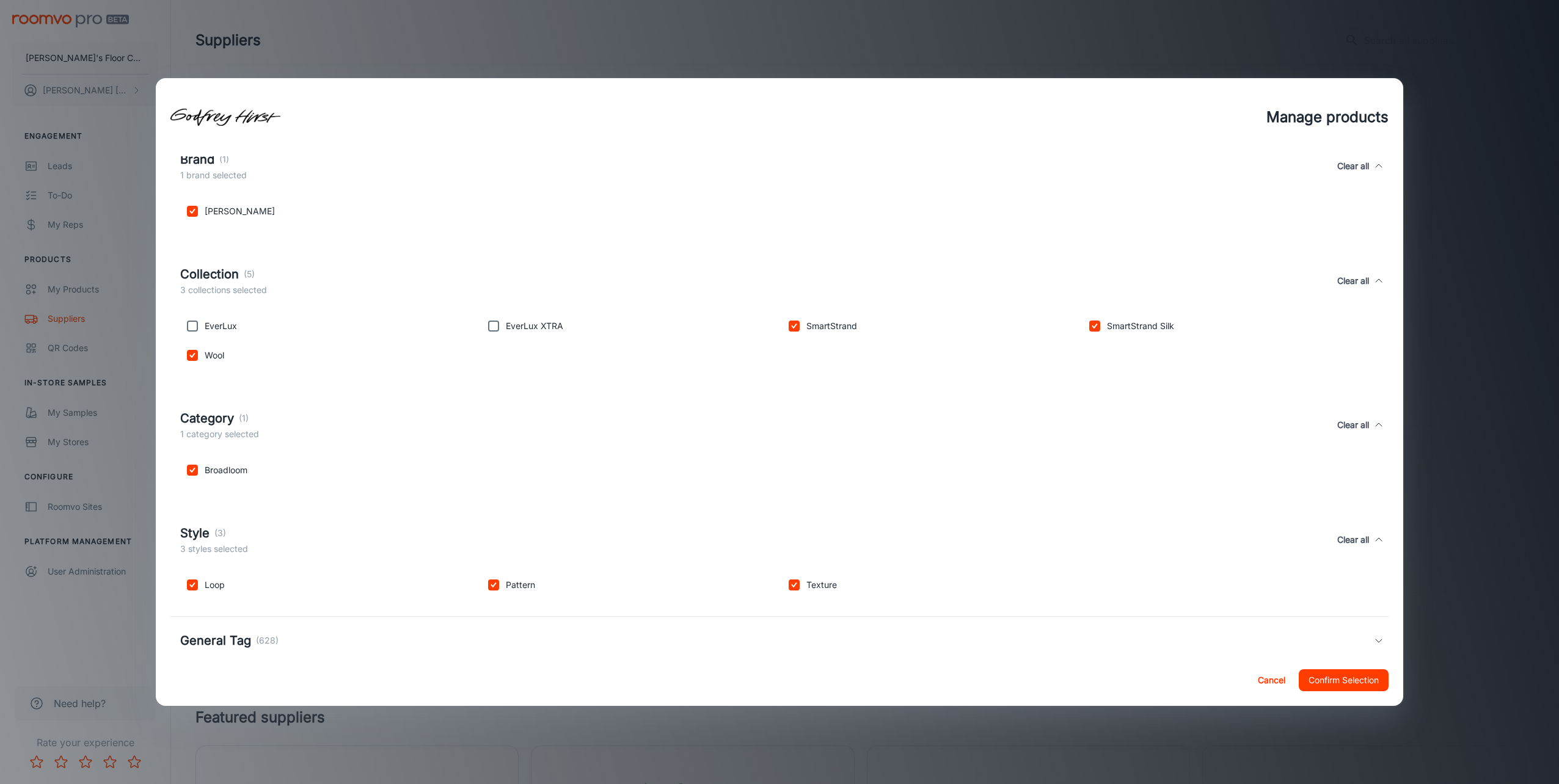
scroll to position [316, 0]
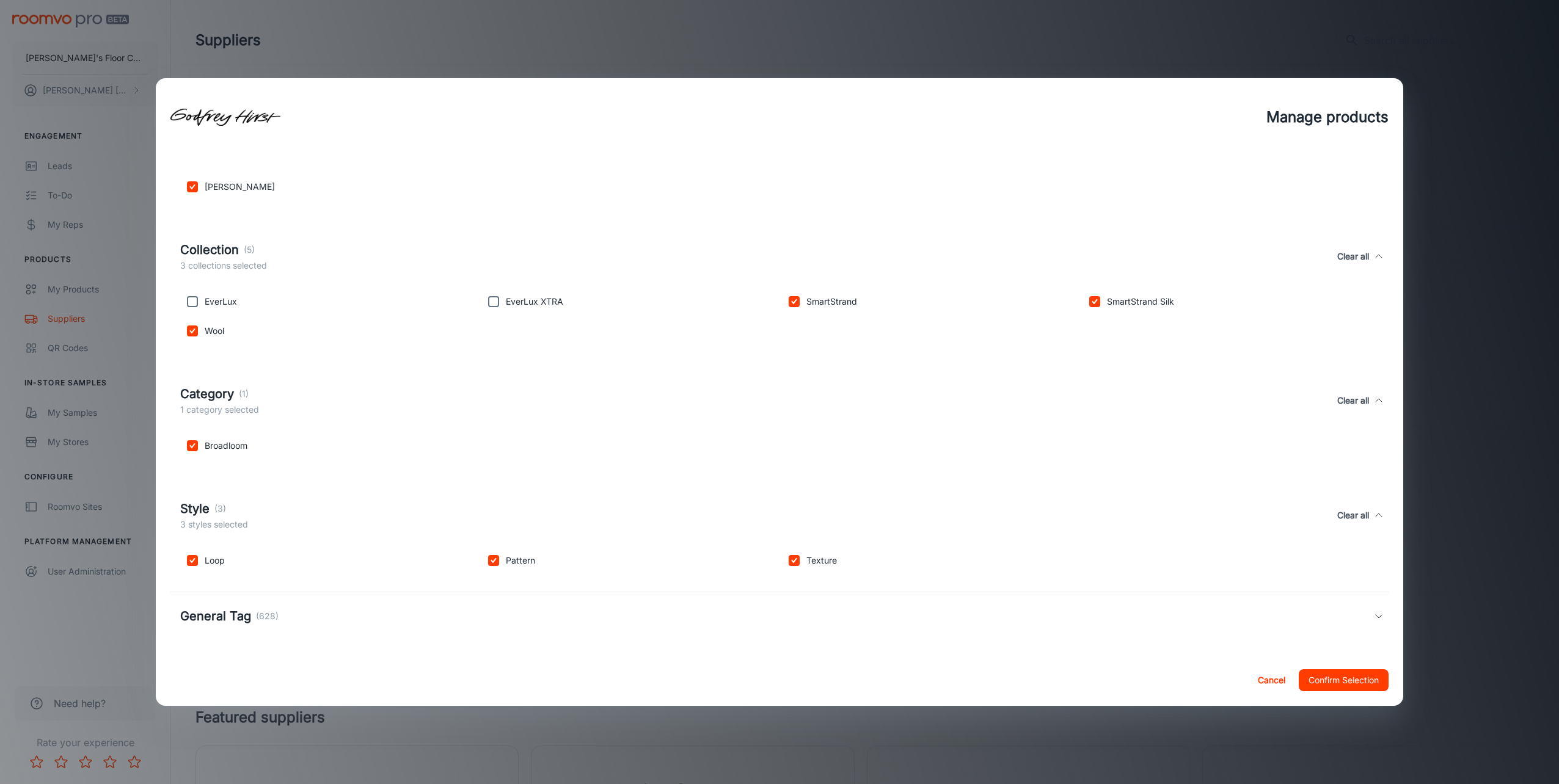
click at [229, 612] on h5 "General Tag" at bounding box center [215, 617] width 71 height 18
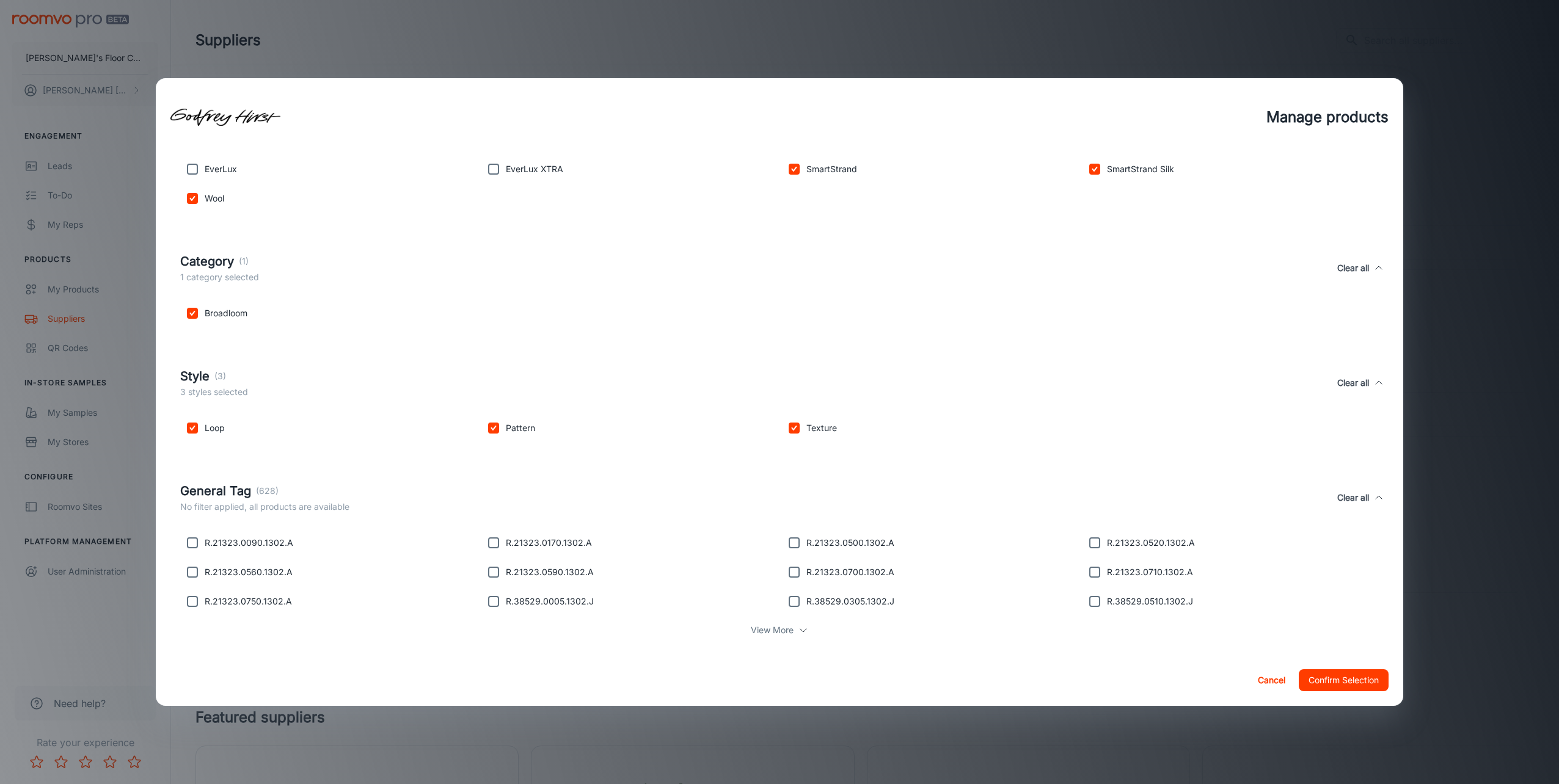
scroll to position [461, 0]
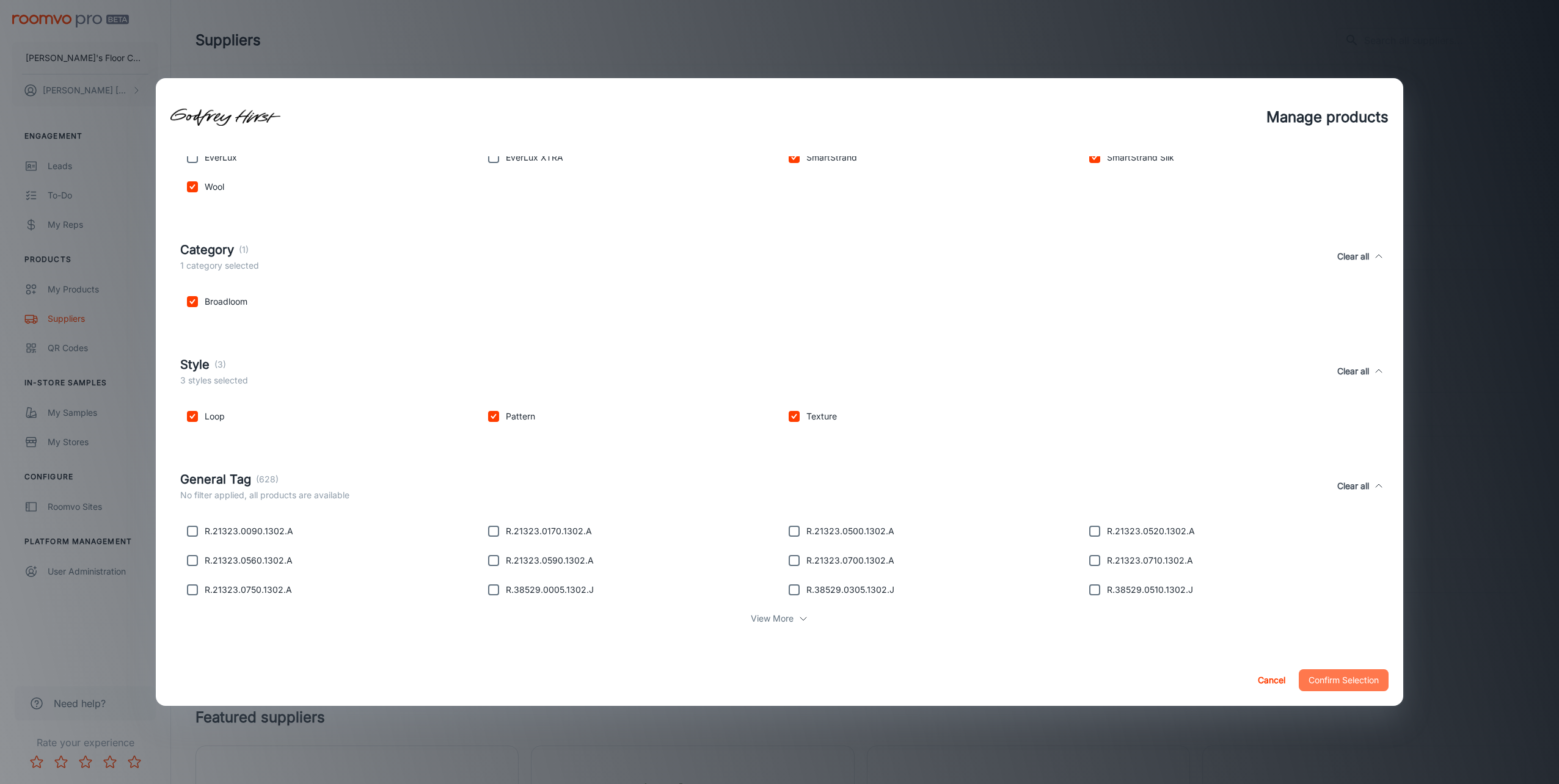
click at [1324, 675] on button "Confirm Selection" at bounding box center [1344, 680] width 90 height 22
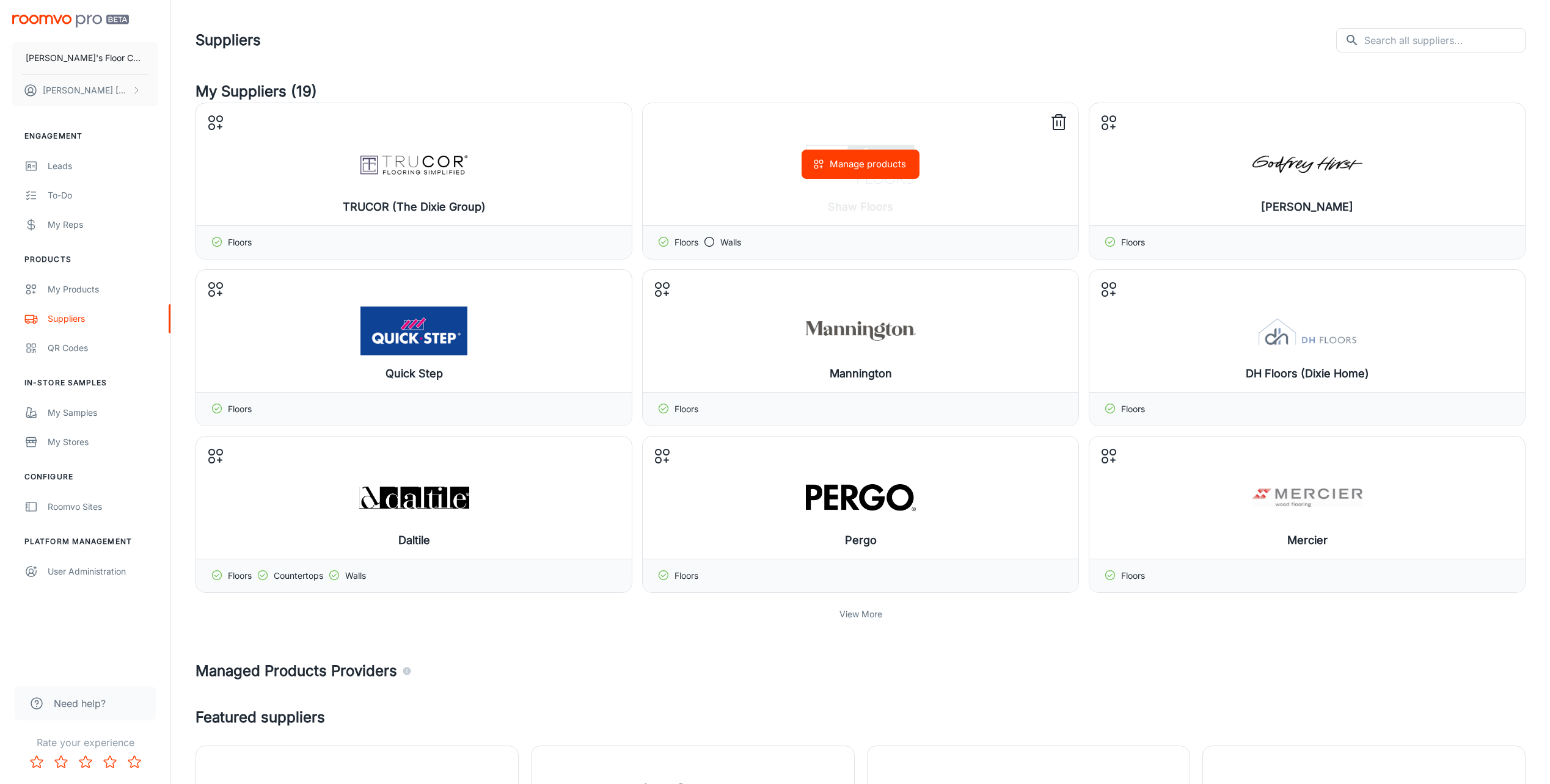
click at [811, 165] on button "Manage products" at bounding box center [860, 165] width 118 height 30
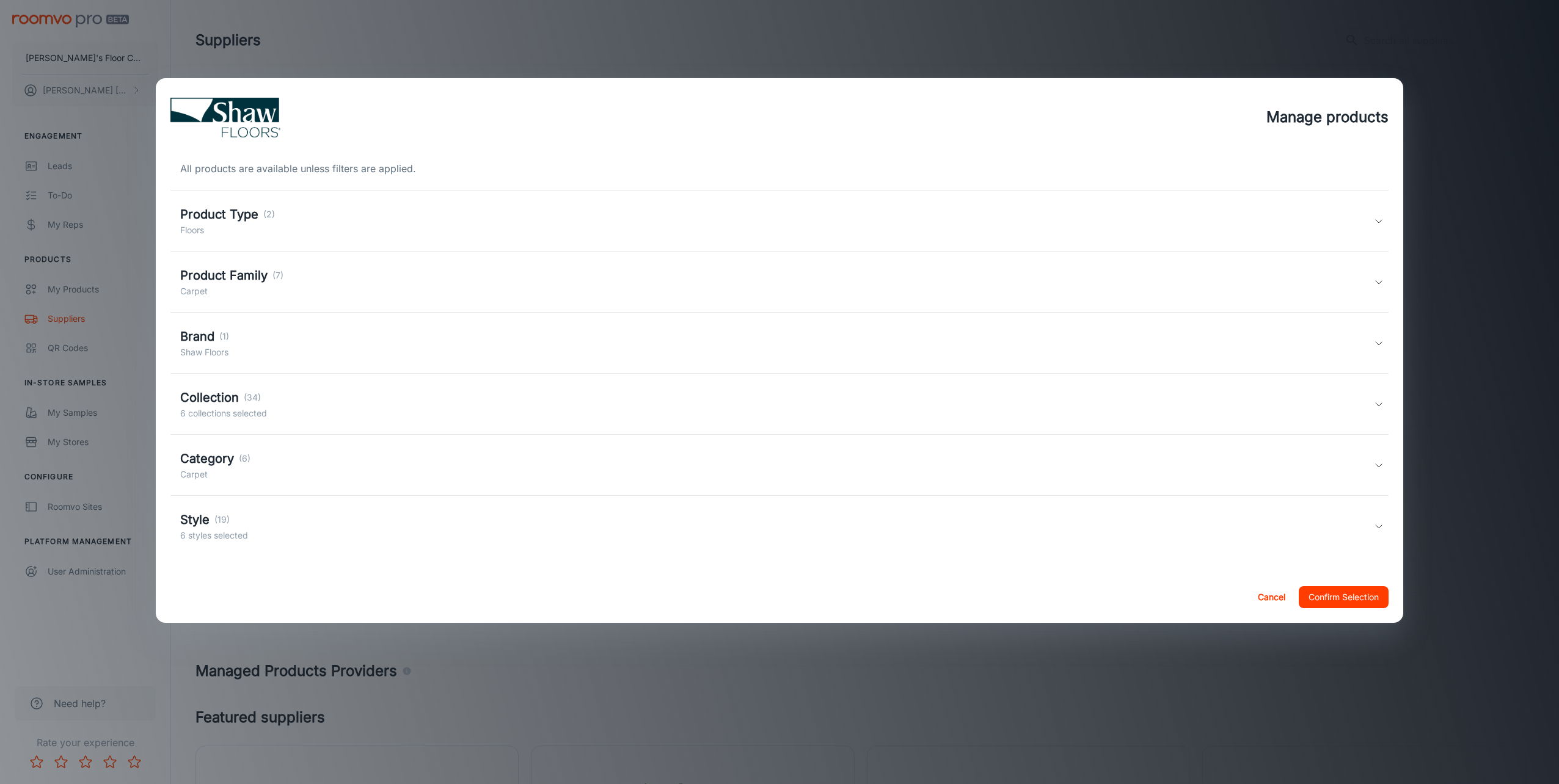
click at [242, 411] on p "6 collections selected" at bounding box center [223, 413] width 87 height 13
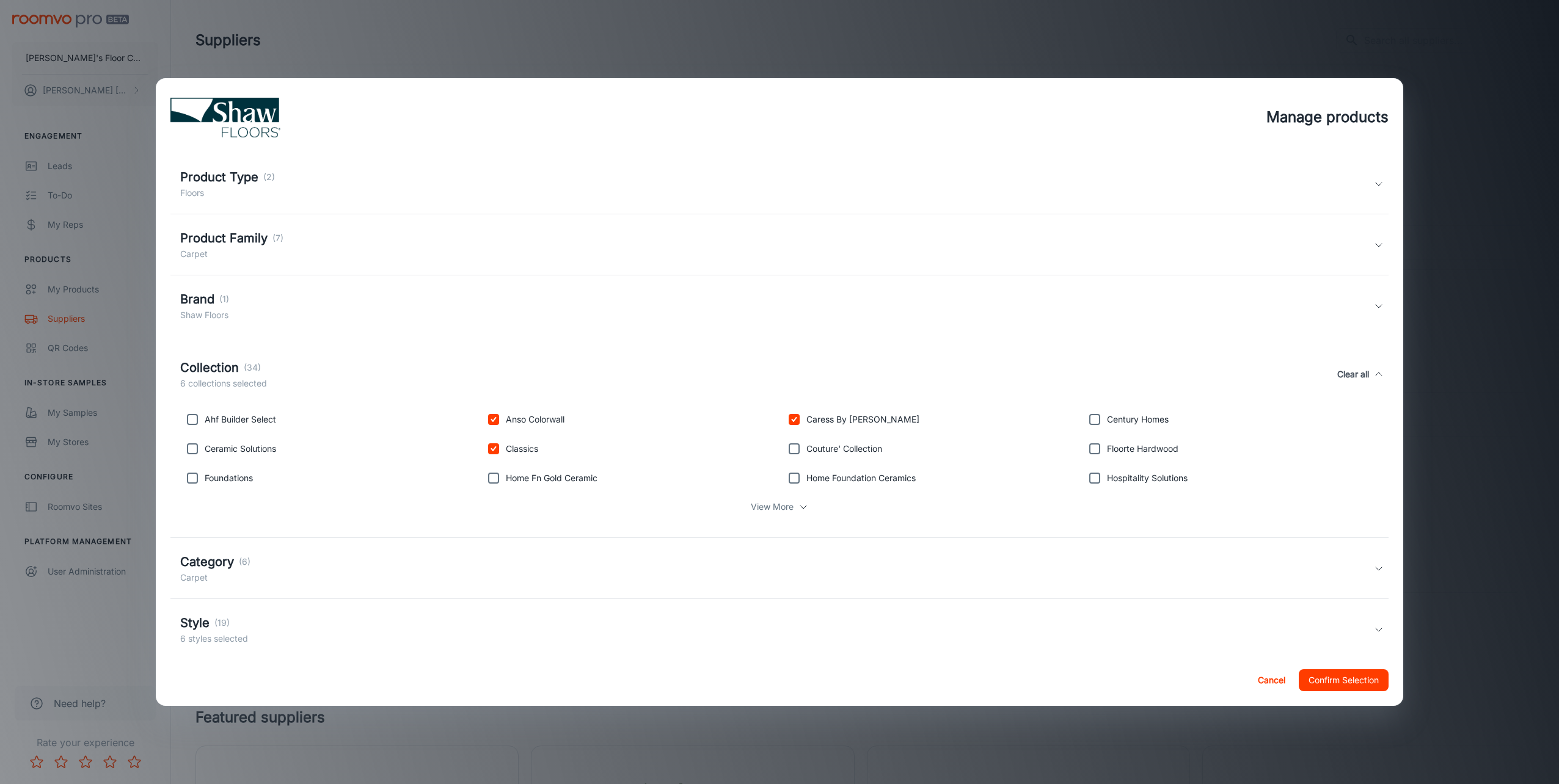
scroll to position [57, 0]
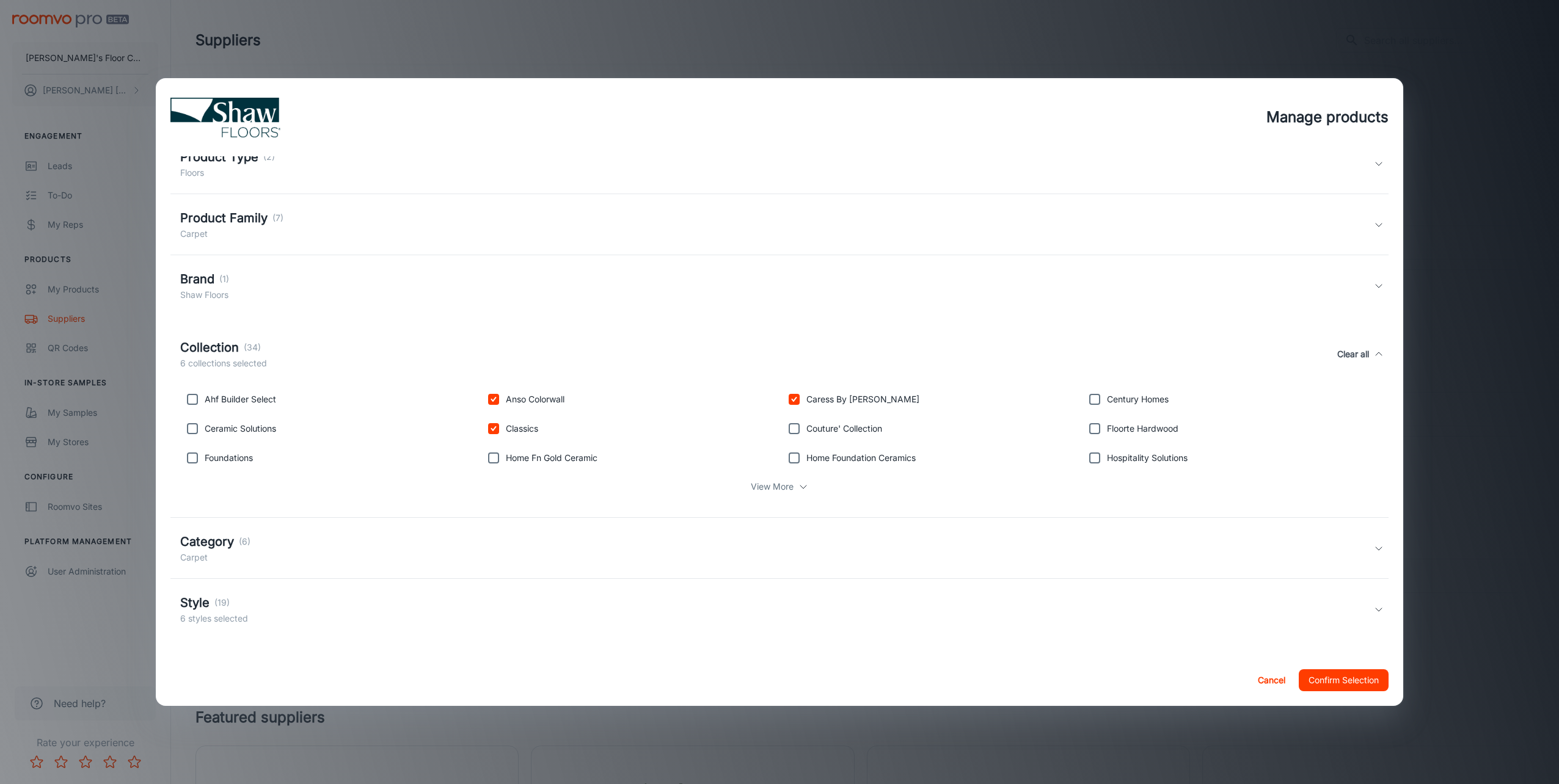
click at [775, 490] on p "View More" at bounding box center [772, 487] width 43 height 13
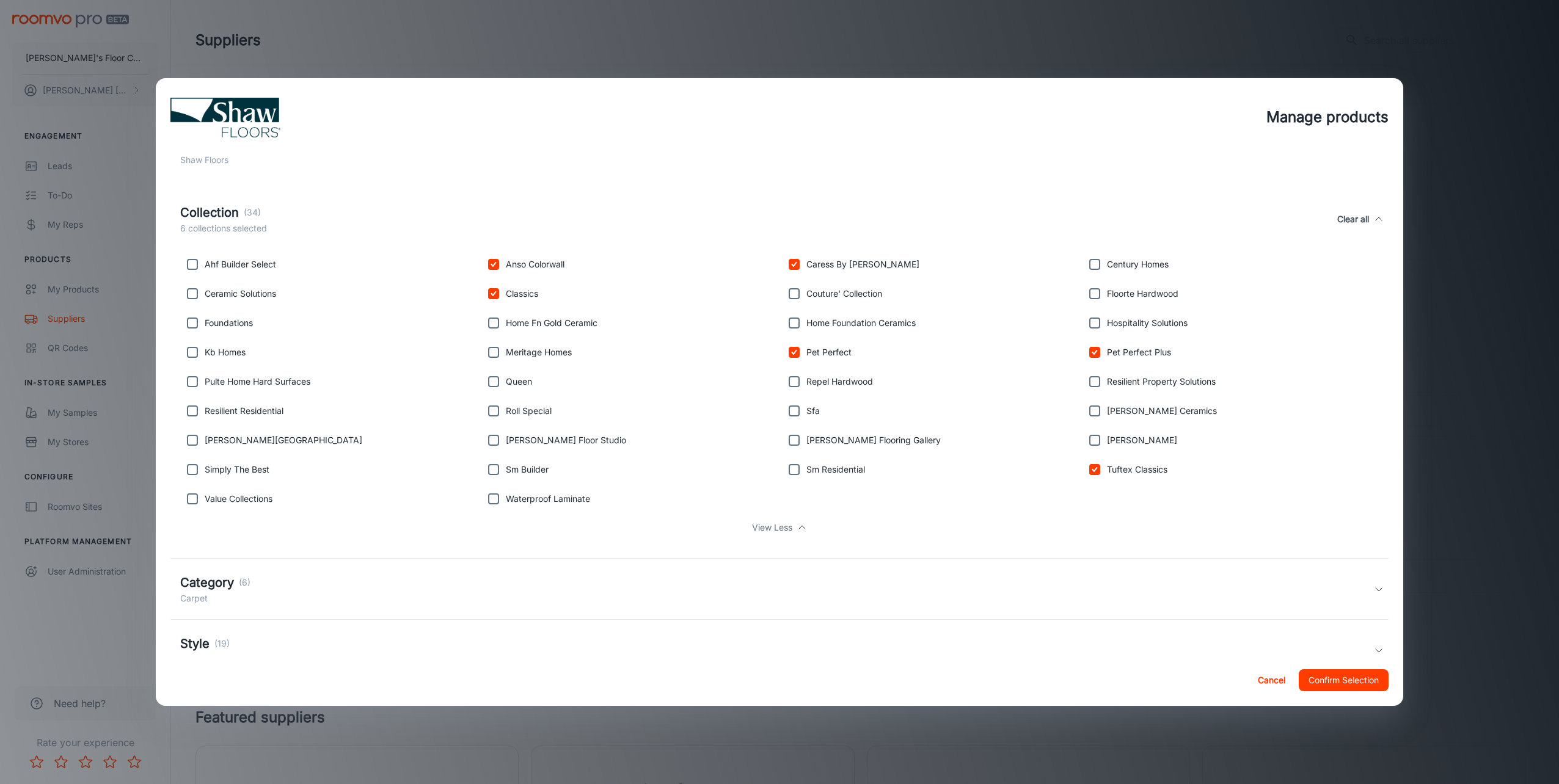
scroll to position [172, 0]
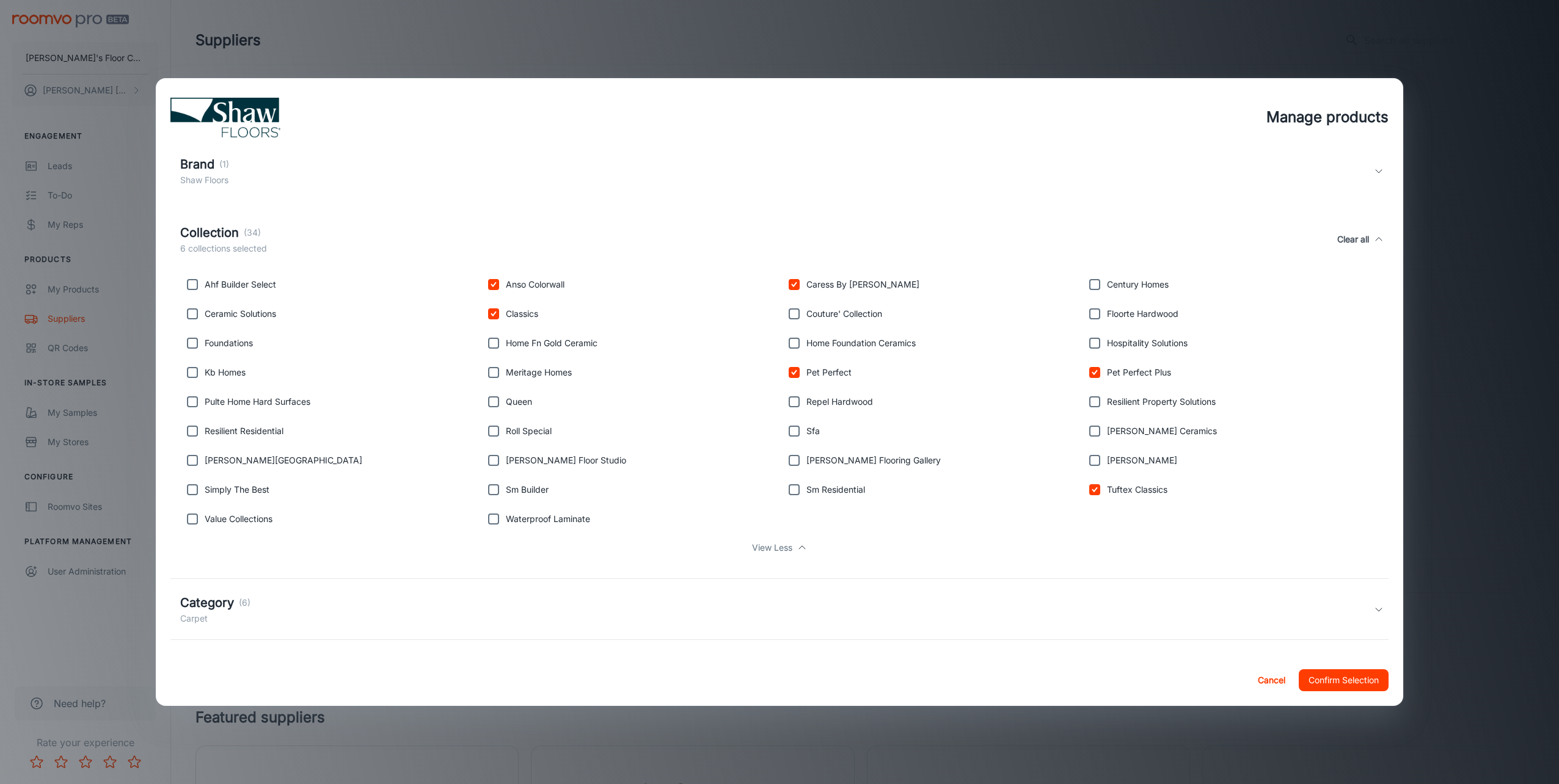
click at [194, 429] on input "checkbox" at bounding box center [192, 431] width 25 height 25
checkbox input "true"
click at [1322, 684] on button "Confirm Selection" at bounding box center [1344, 680] width 90 height 22
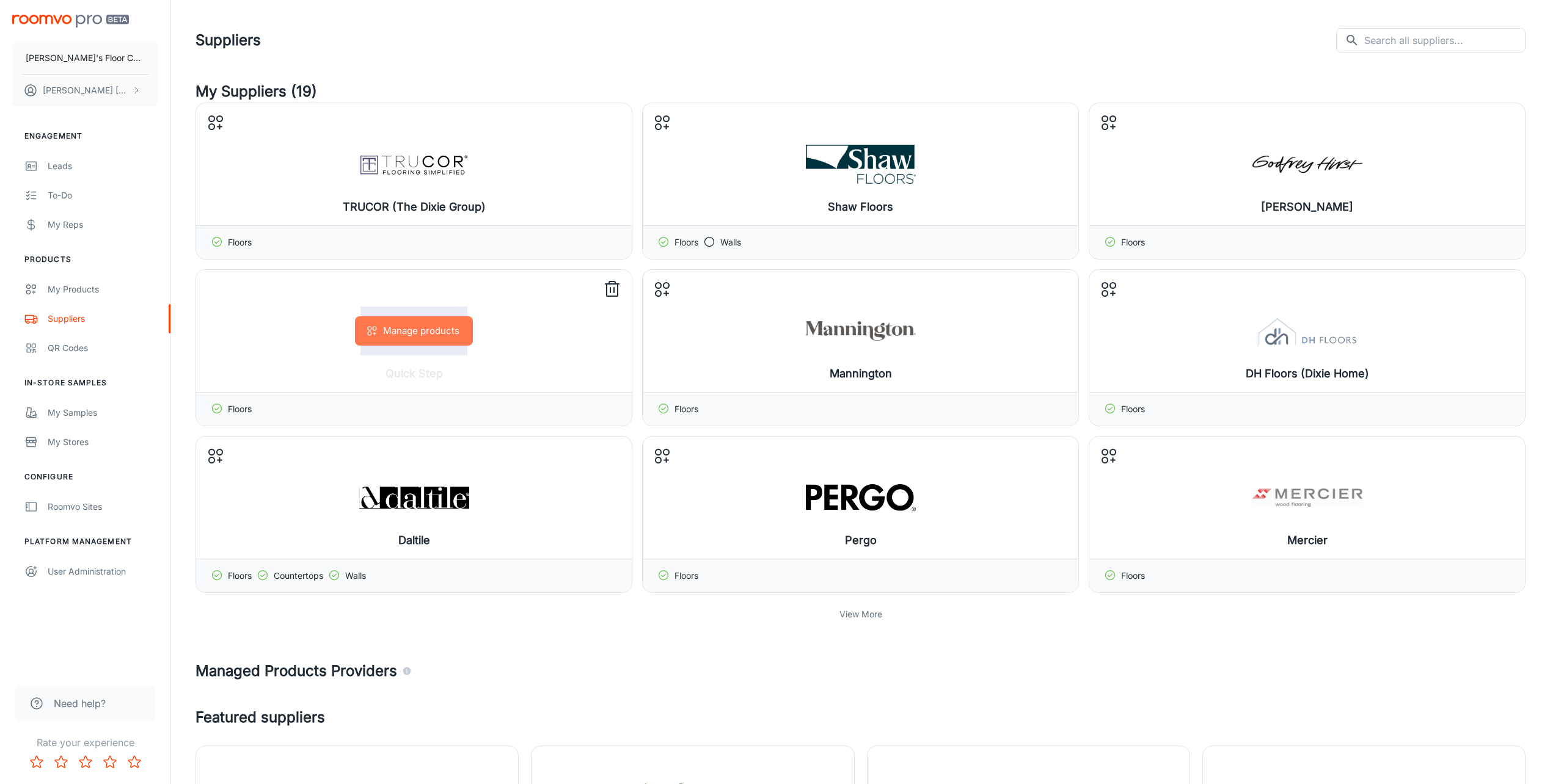
click at [398, 331] on button "Manage products" at bounding box center [413, 331] width 118 height 30
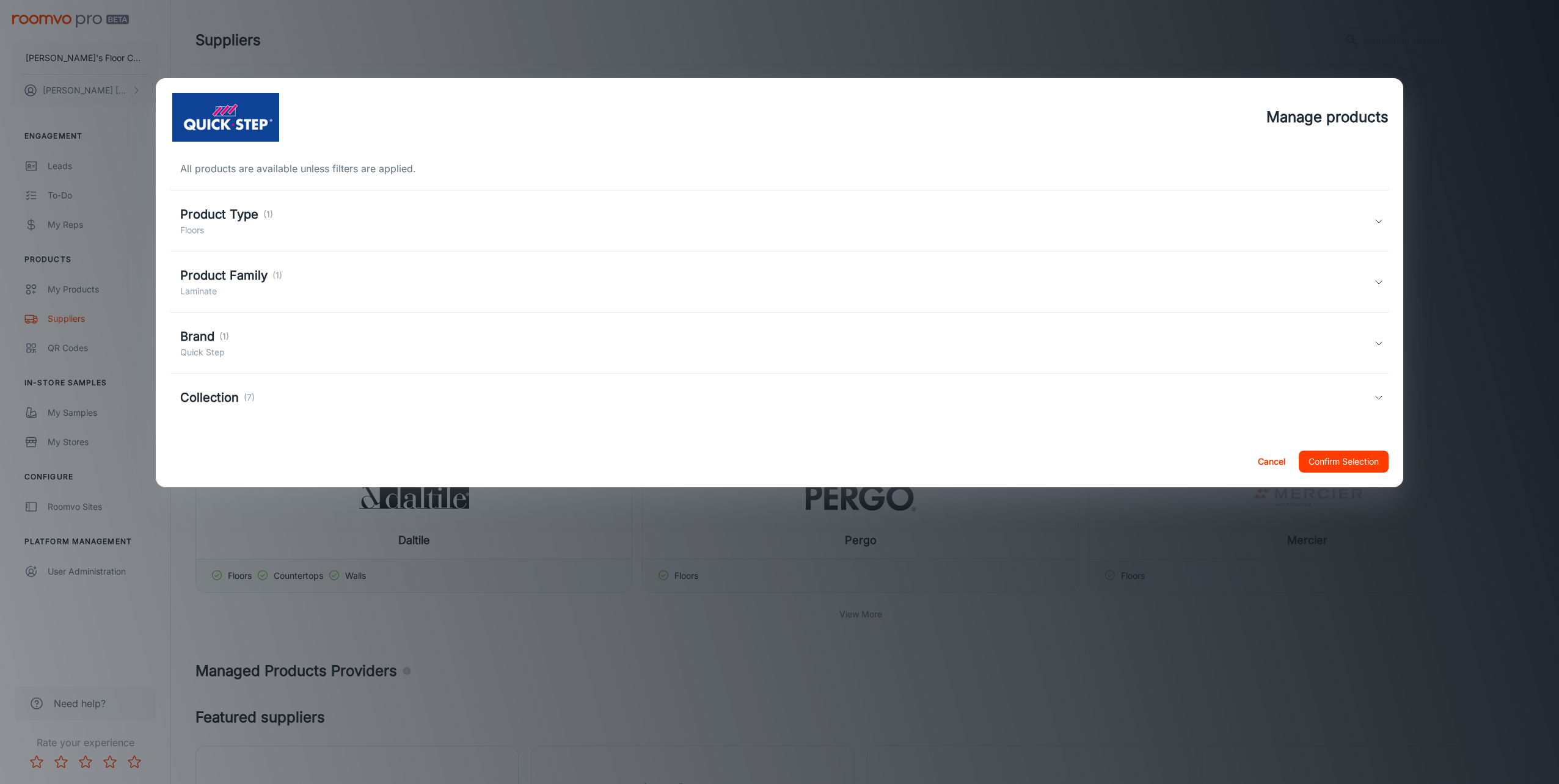
click at [232, 216] on h5 "Product Type" at bounding box center [219, 215] width 78 height 18
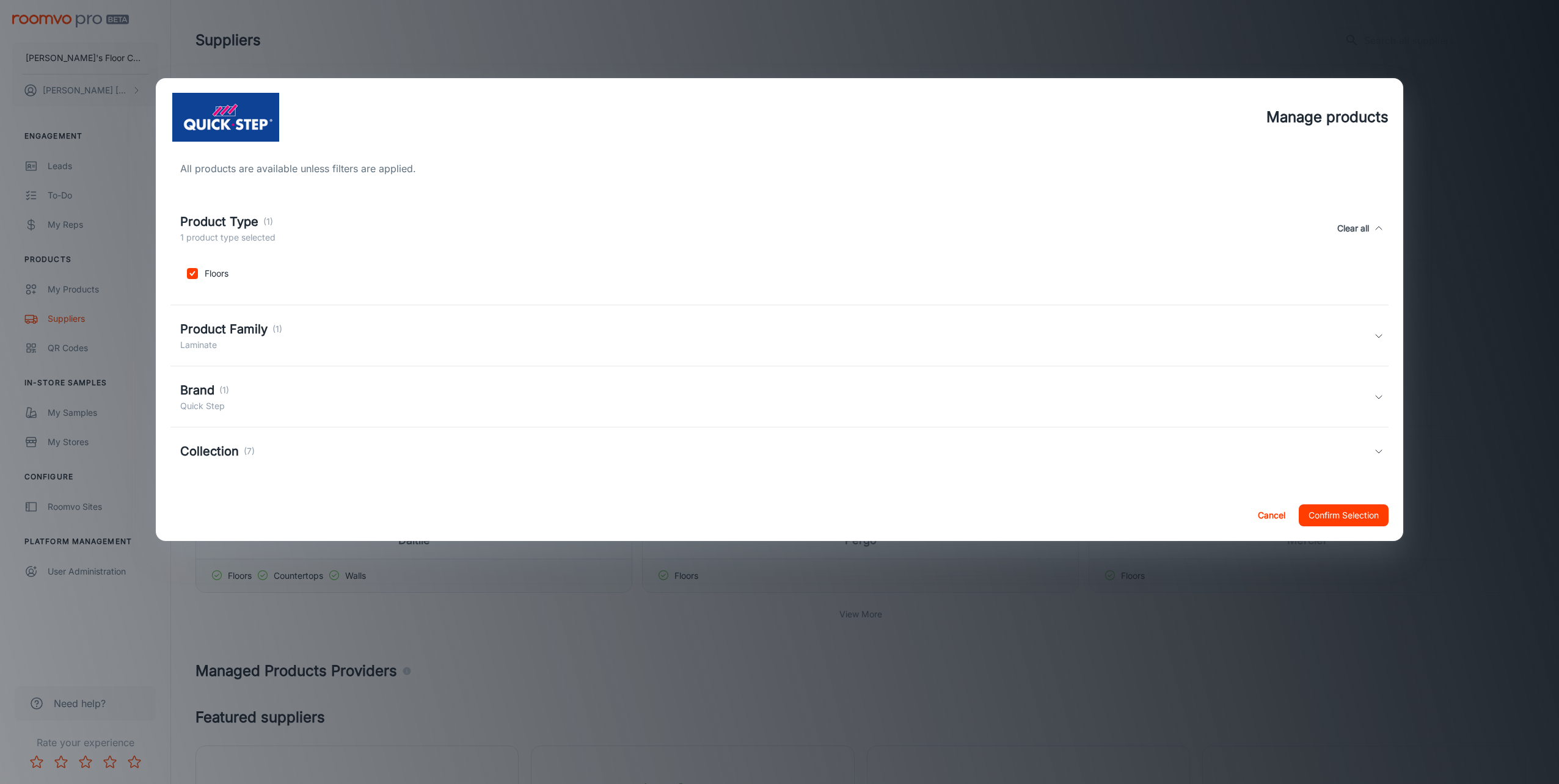
click at [237, 321] on h5 "Product Family" at bounding box center [224, 329] width 88 height 18
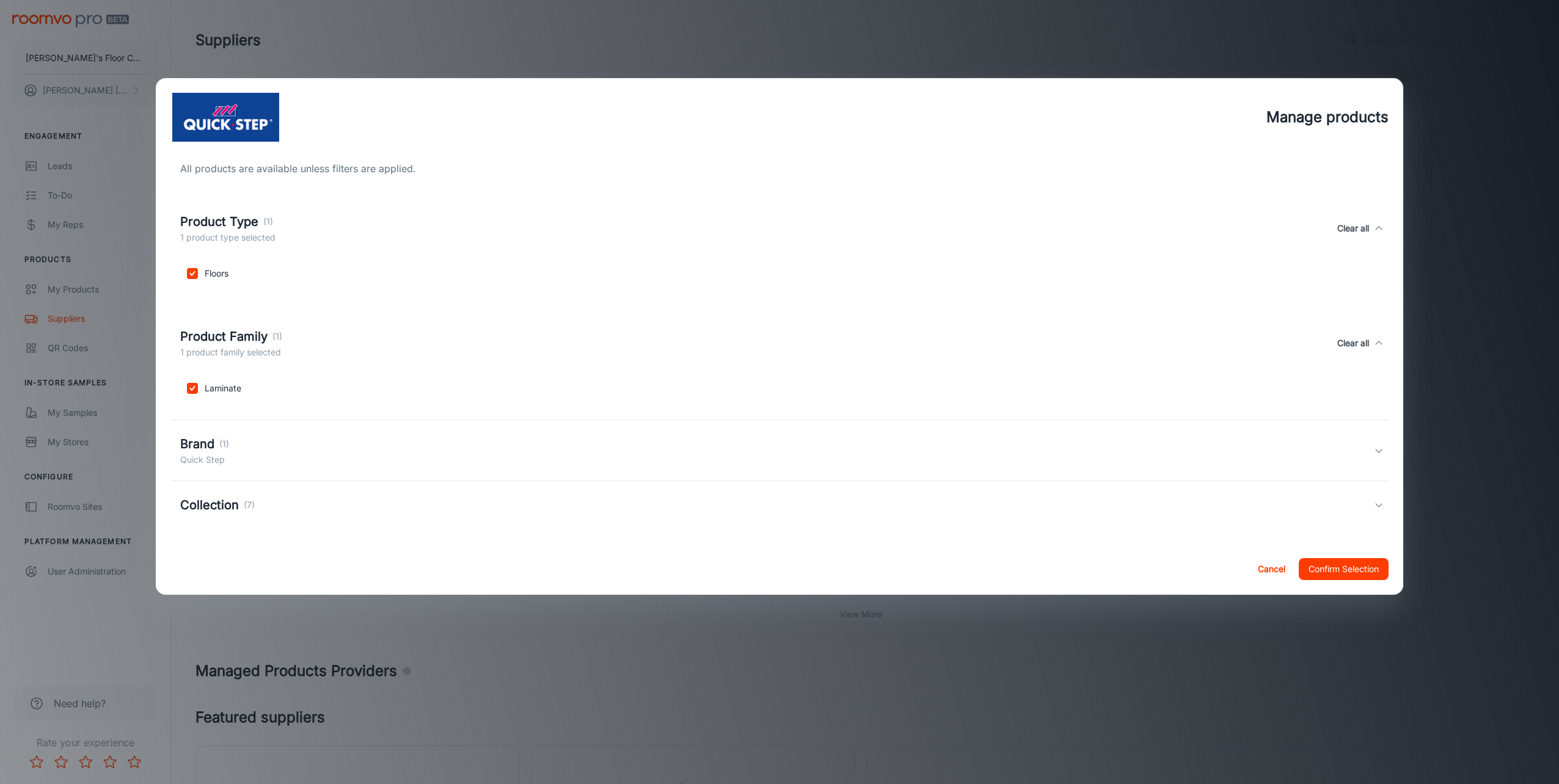
click at [227, 445] on p "(1)" at bounding box center [224, 444] width 10 height 13
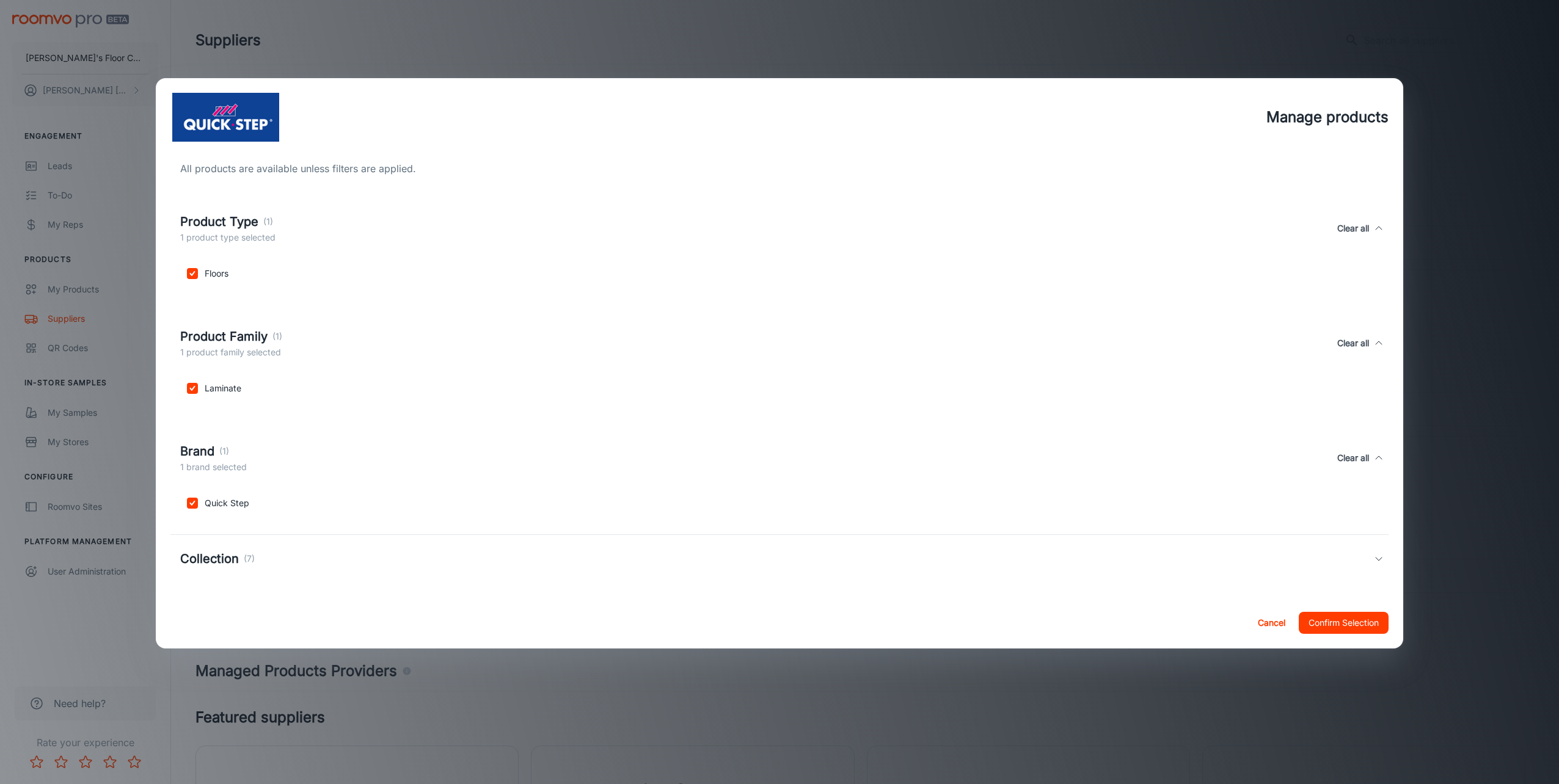
click at [227, 563] on h5 "Collection" at bounding box center [209, 559] width 59 height 18
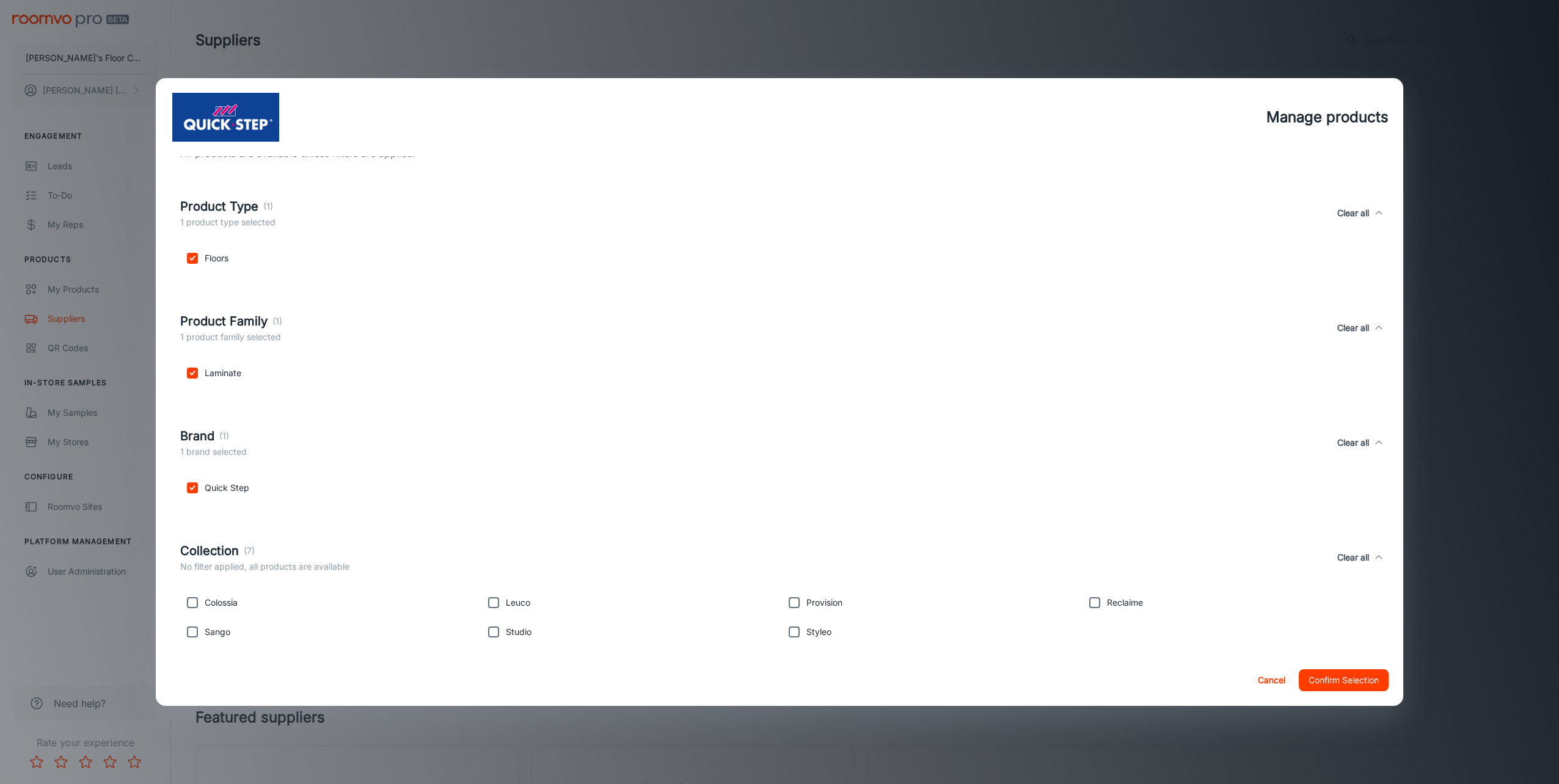
scroll to position [30, 0]
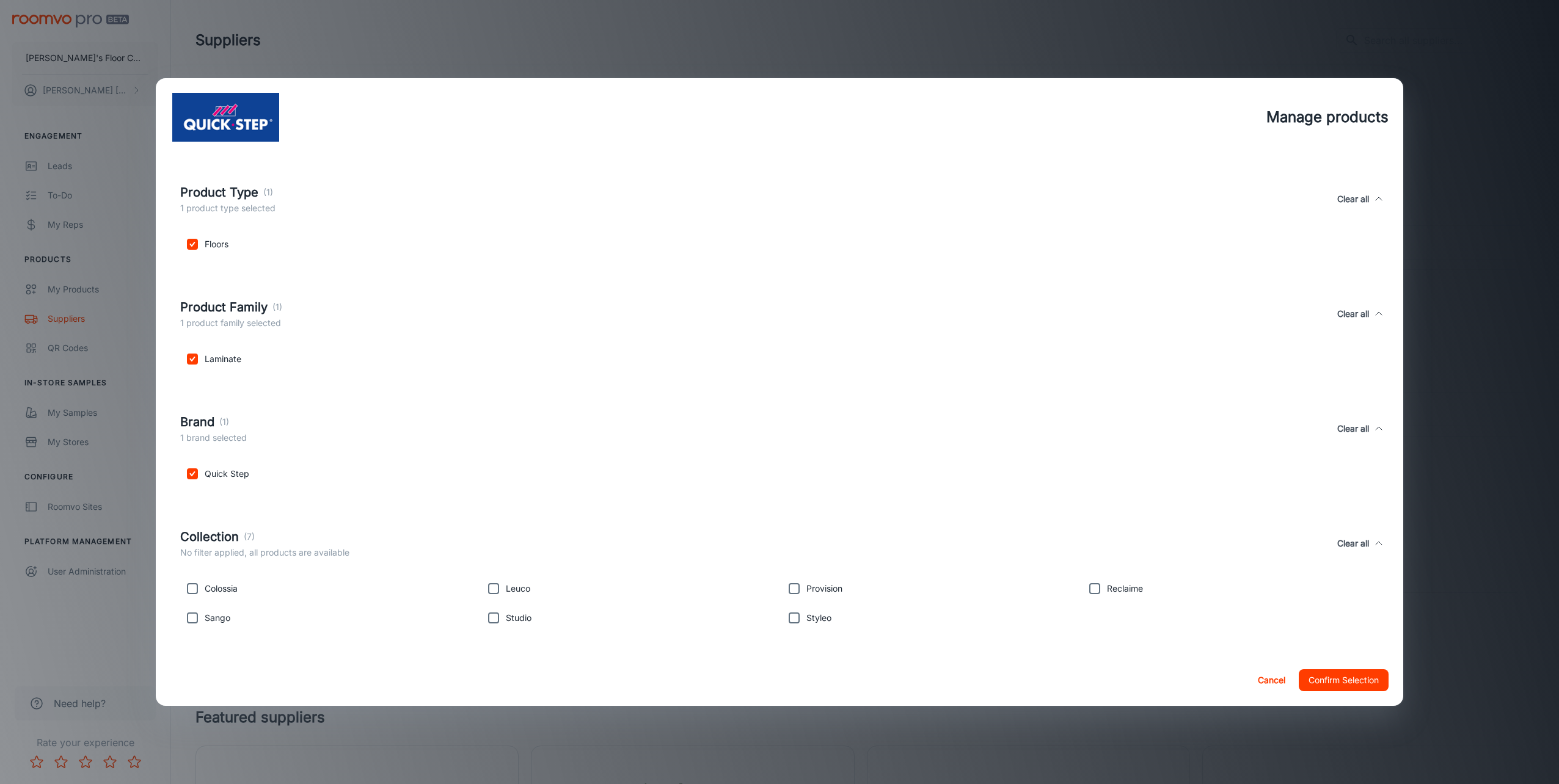
click at [1339, 677] on button "Confirm Selection" at bounding box center [1344, 680] width 90 height 22
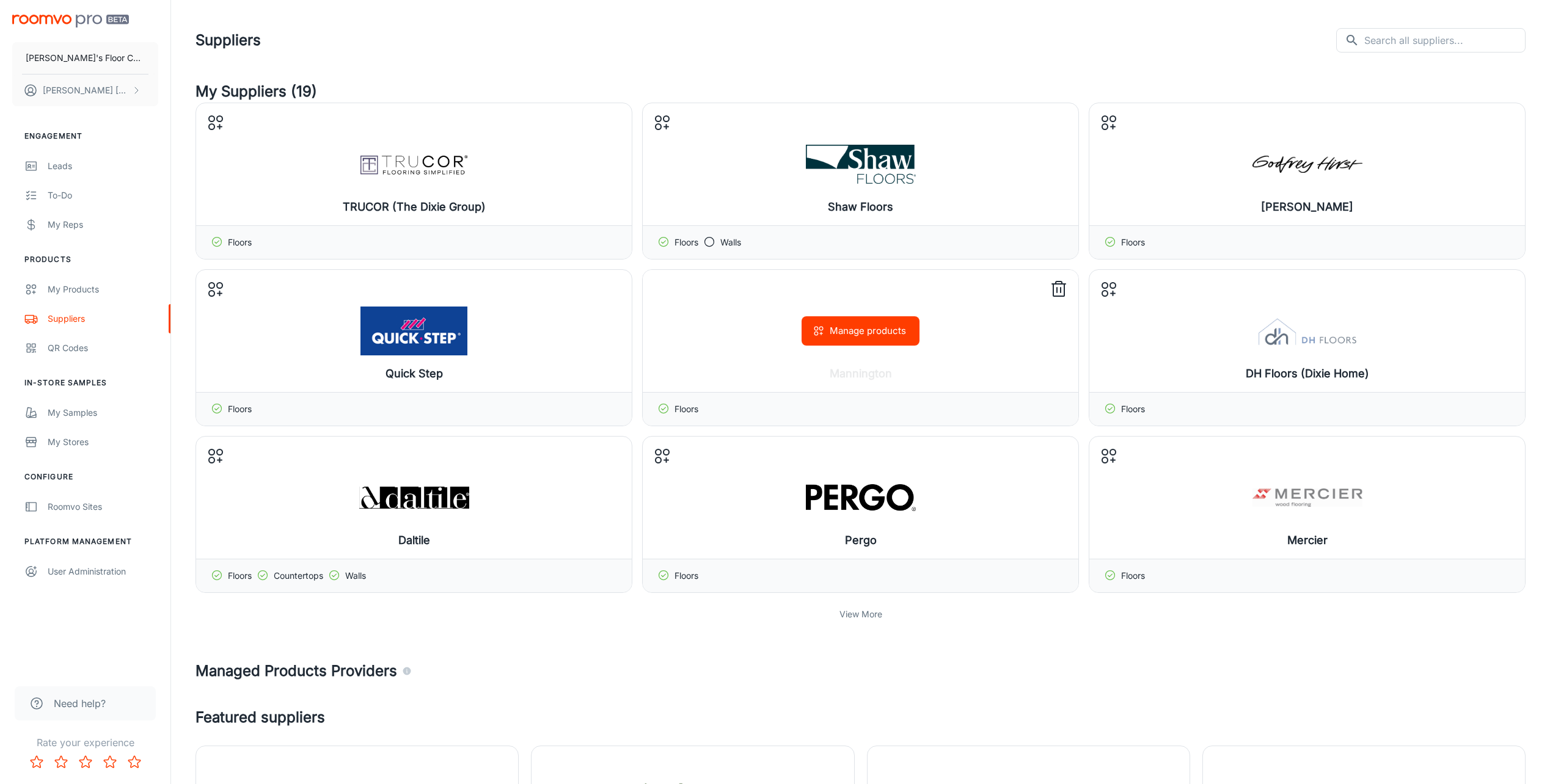
click at [870, 334] on button "Manage products" at bounding box center [860, 331] width 118 height 30
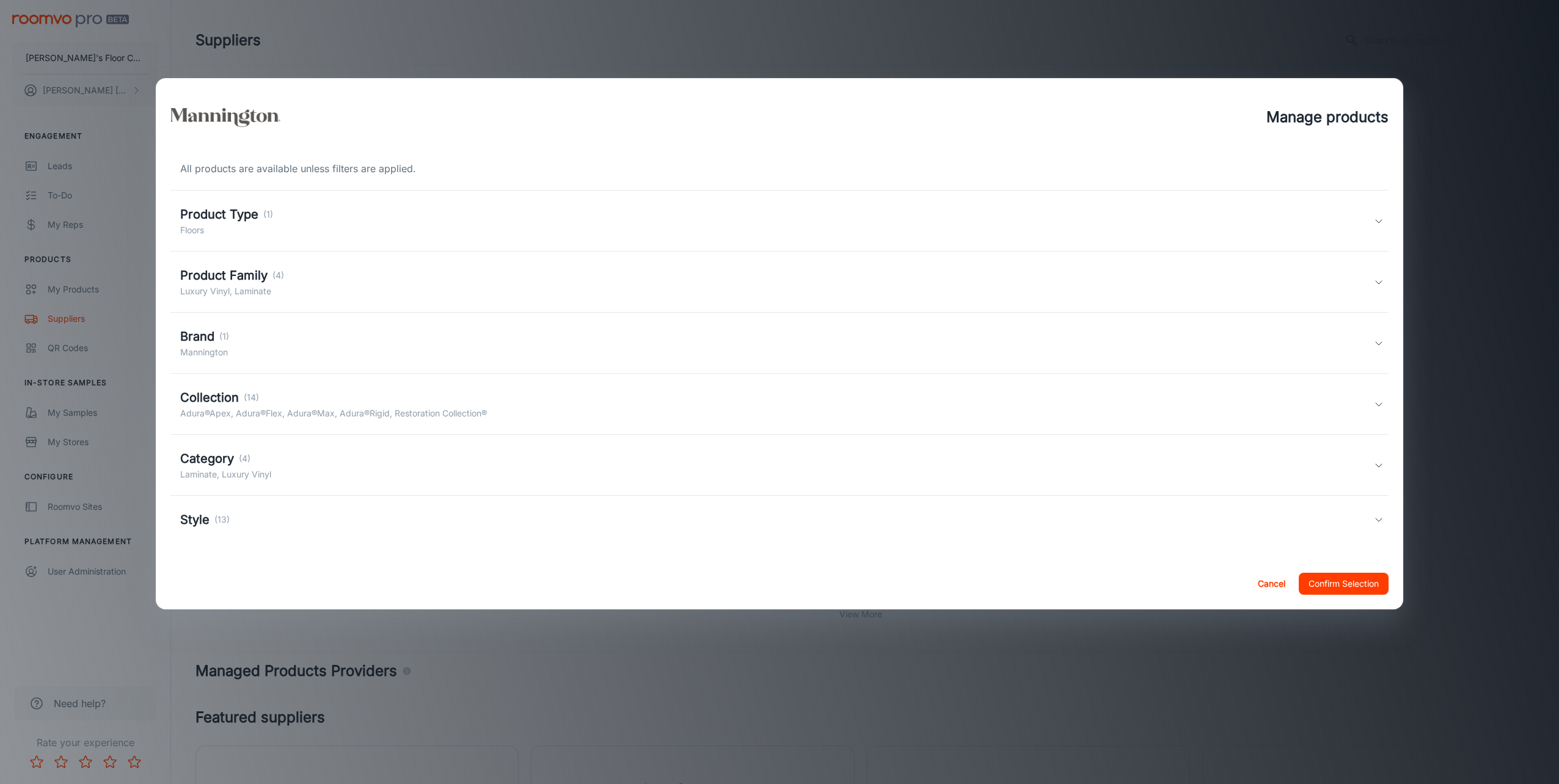
click at [234, 283] on h5 "Product Family" at bounding box center [224, 275] width 88 height 18
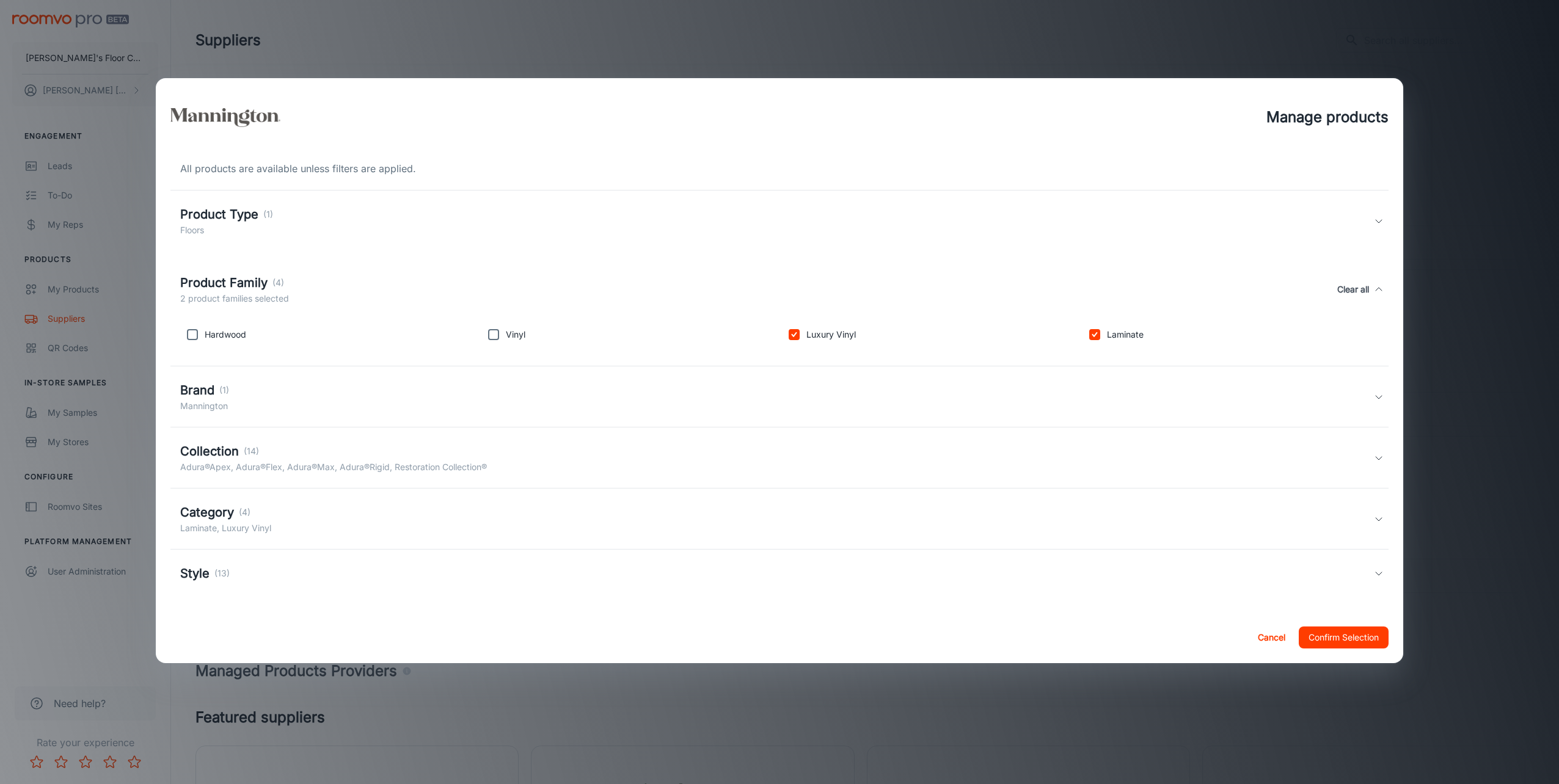
click at [234, 283] on h5 "Product Family" at bounding box center [224, 283] width 88 height 18
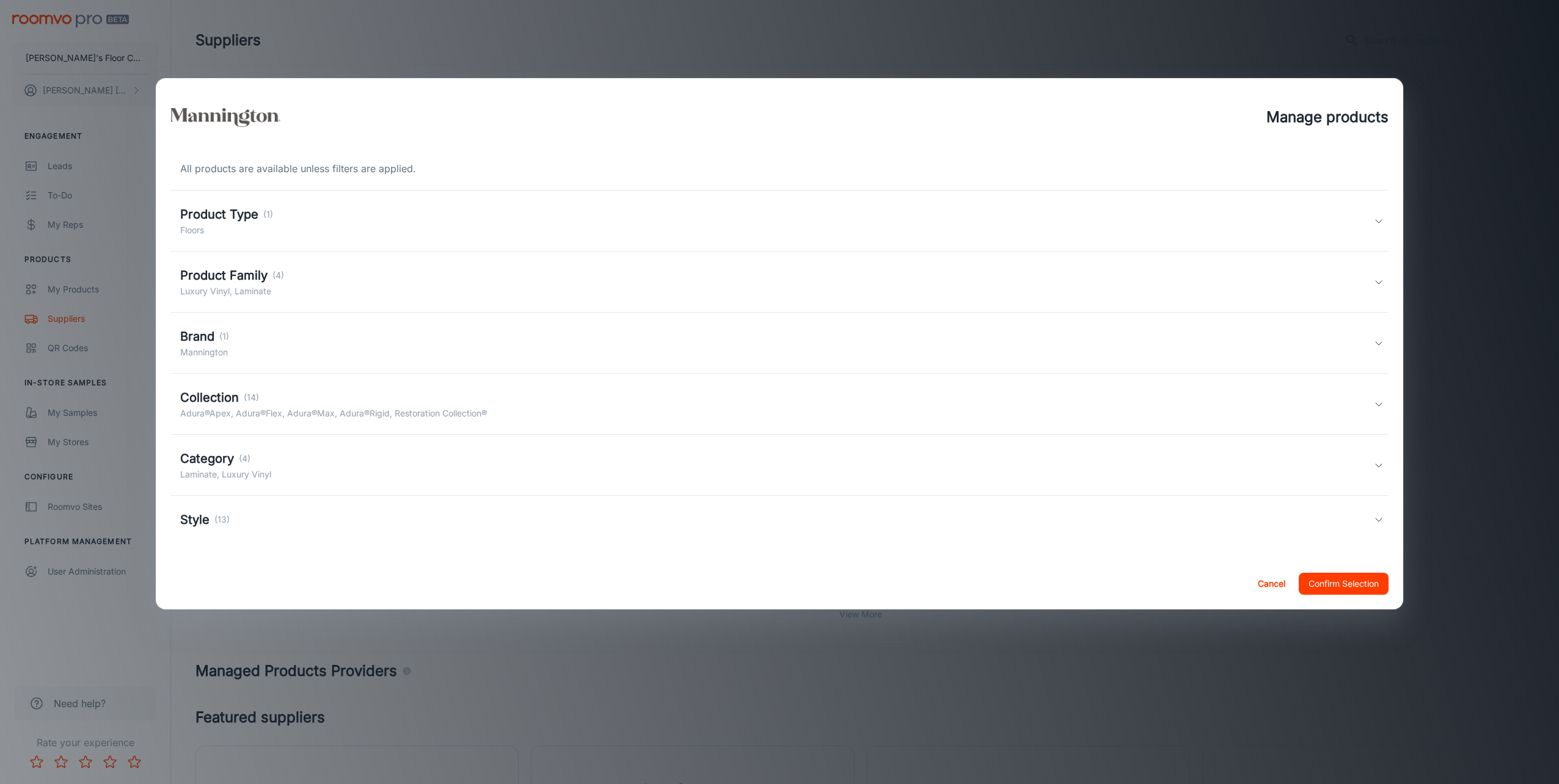
click at [224, 345] on div "Brand (1)" at bounding box center [204, 337] width 49 height 18
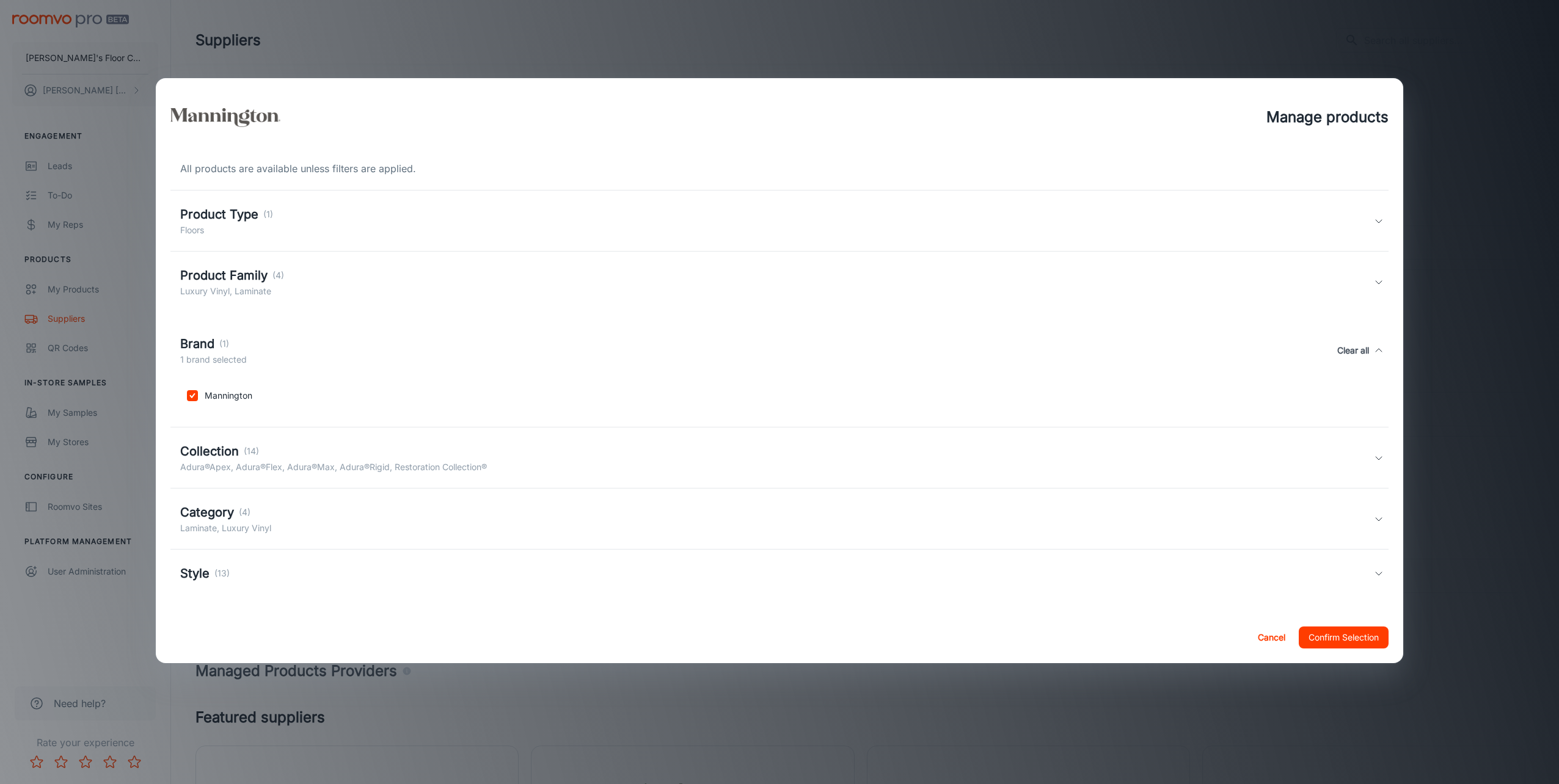
click at [224, 345] on p "(1)" at bounding box center [224, 343] width 10 height 13
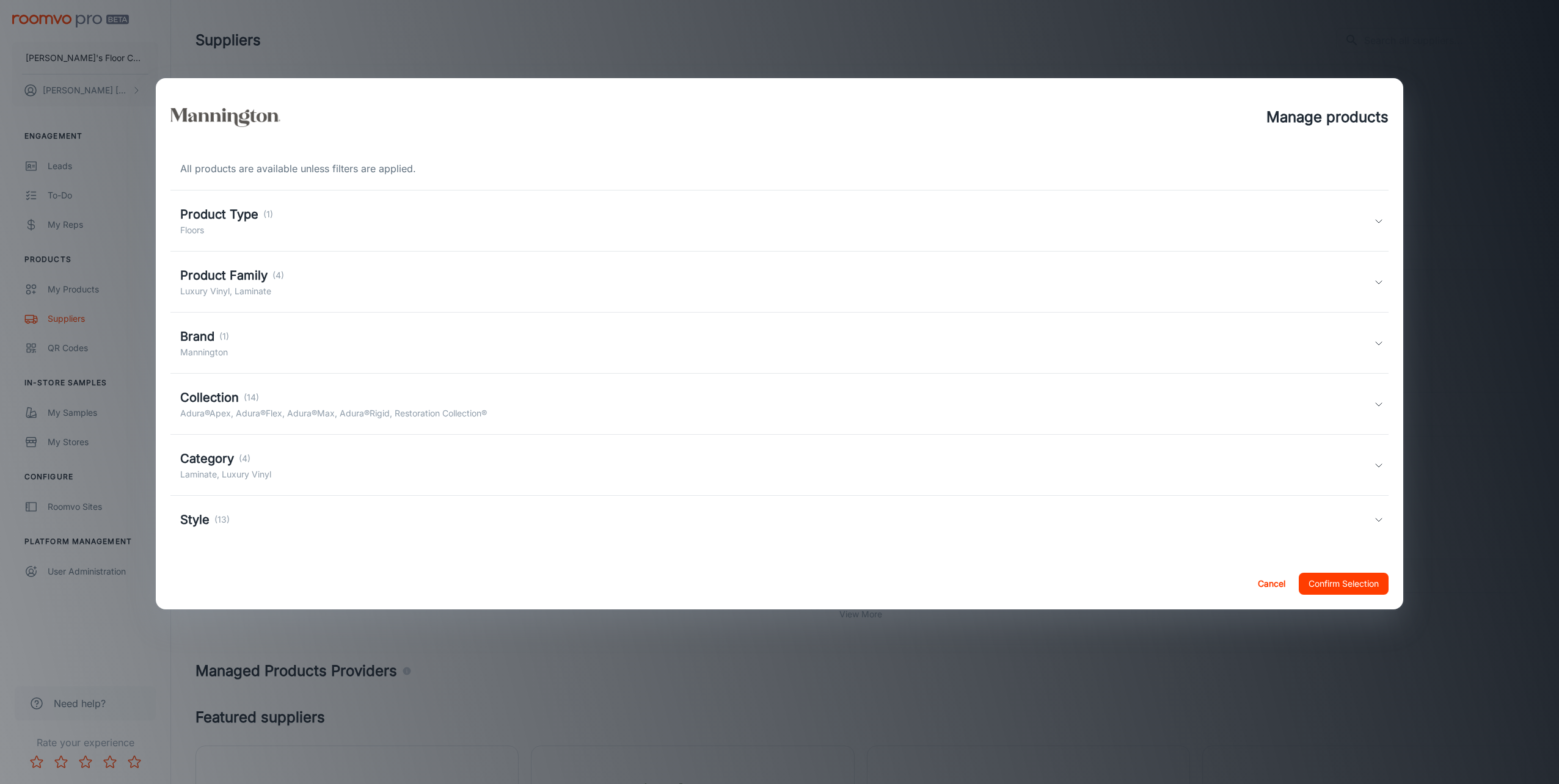
click at [227, 401] on h5 "Collection" at bounding box center [209, 398] width 59 height 18
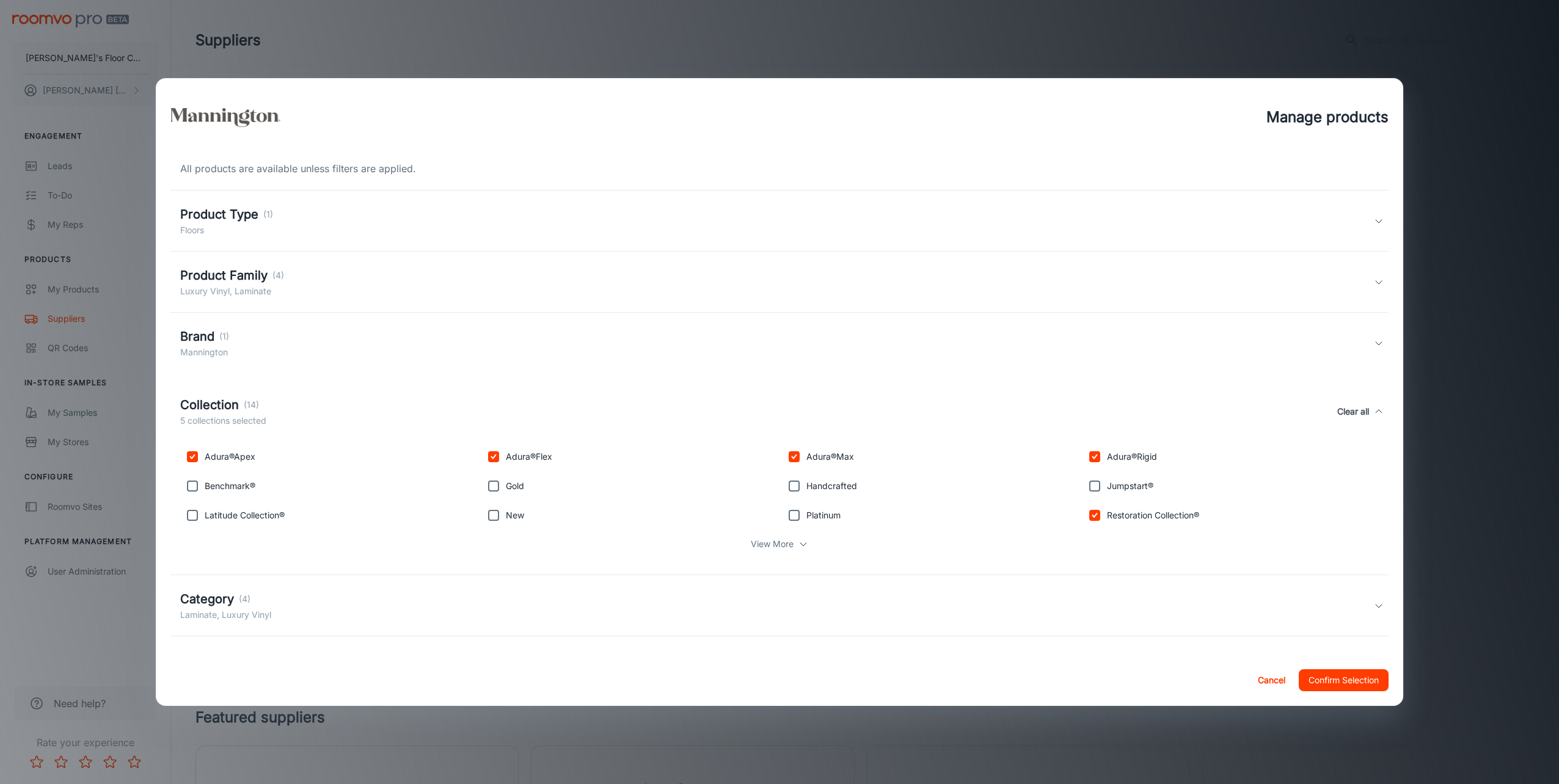
click at [232, 611] on p "Laminate, Luxury Vinyl" at bounding box center [225, 614] width 91 height 13
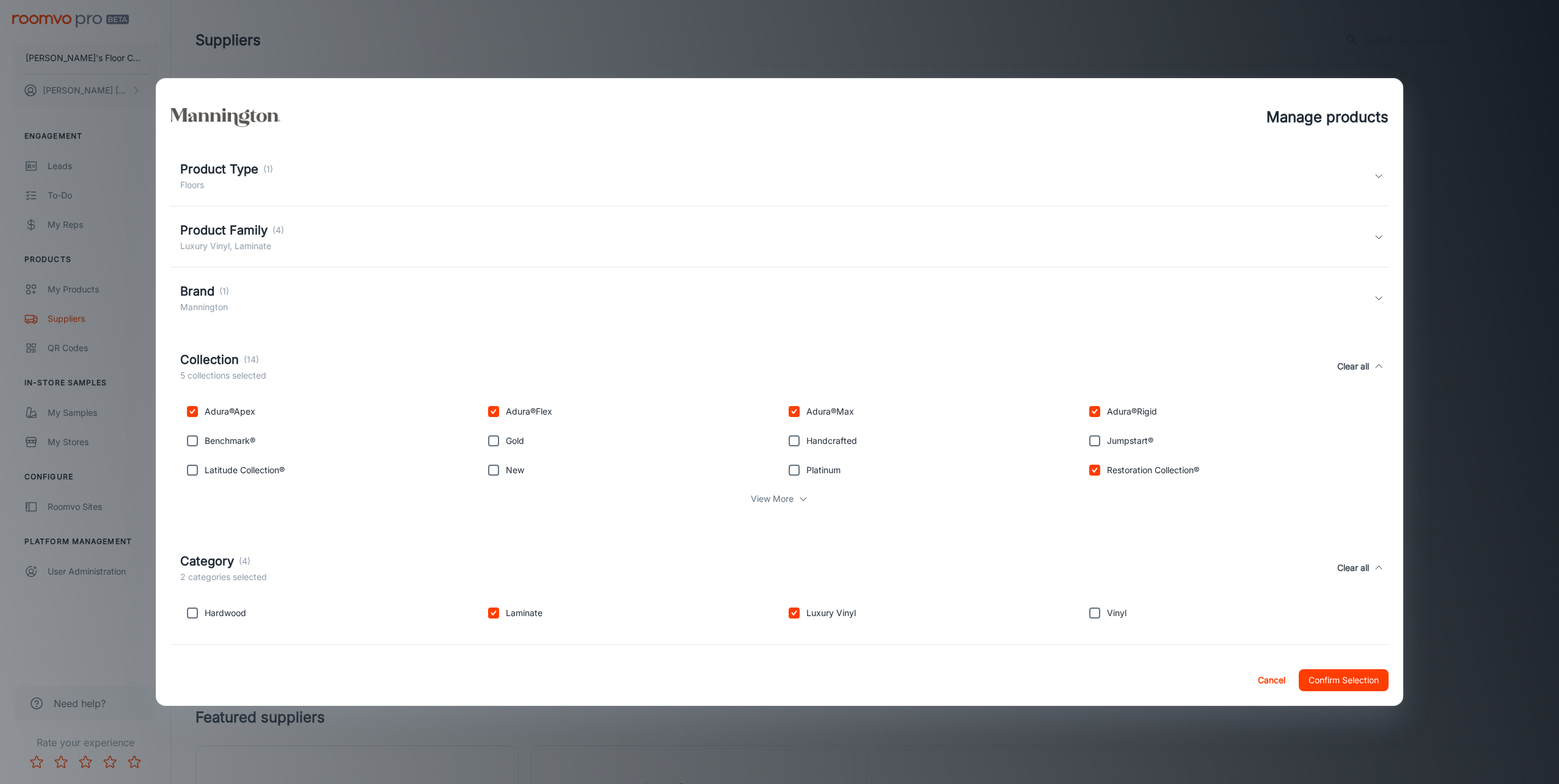
scroll to position [97, 0]
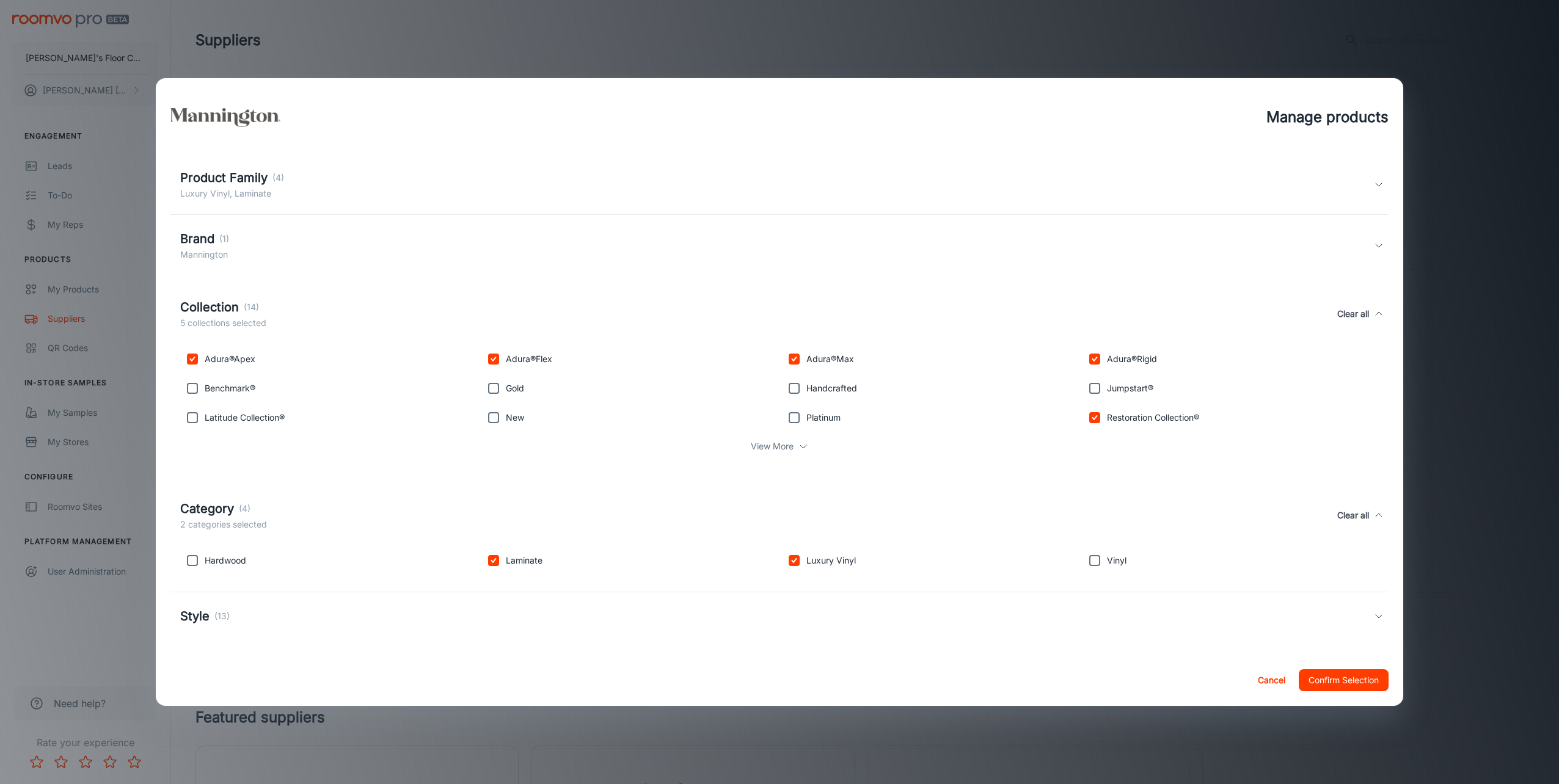
click at [192, 608] on h5 "Style" at bounding box center [195, 617] width 30 height 18
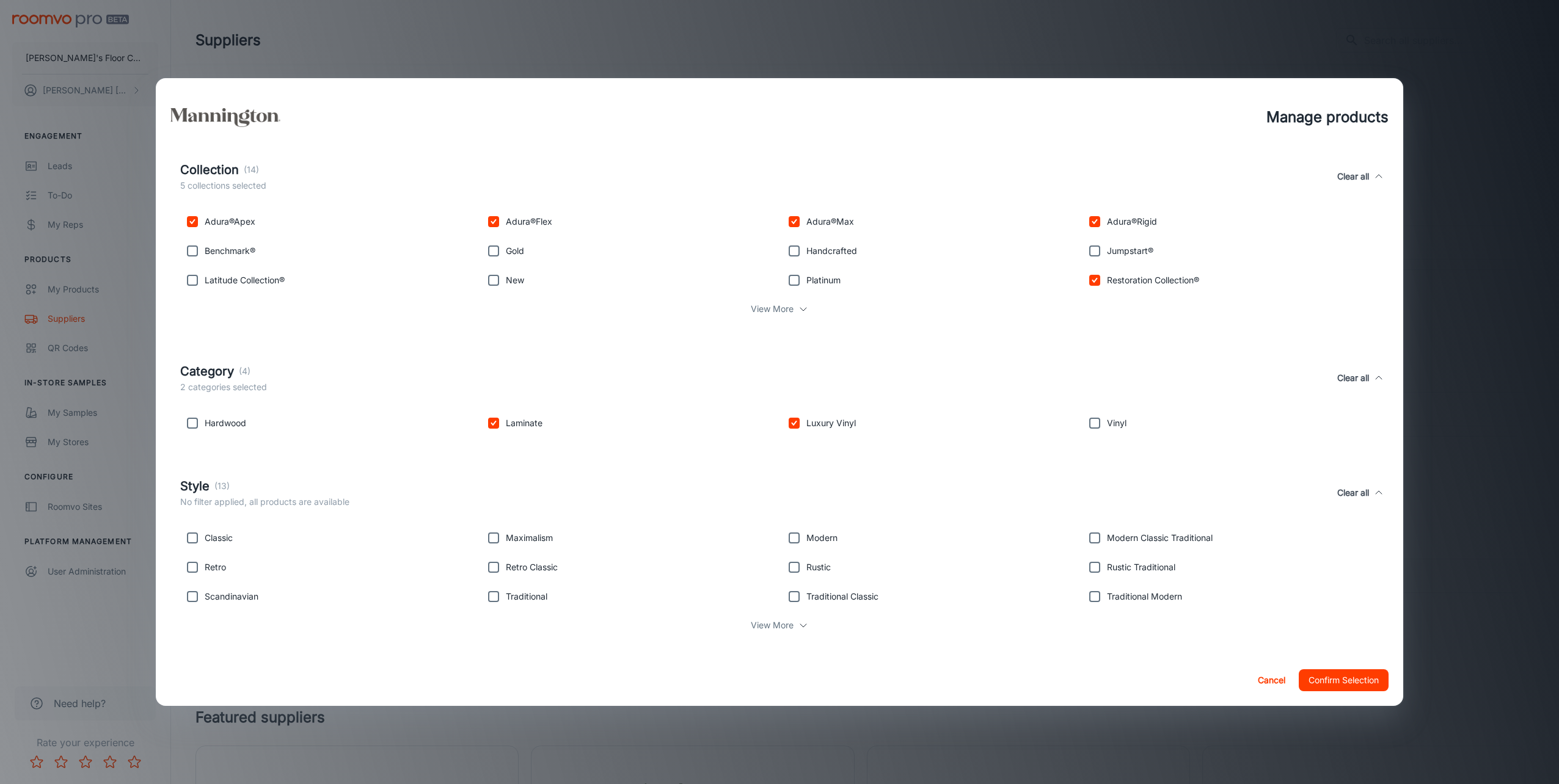
scroll to position [242, 0]
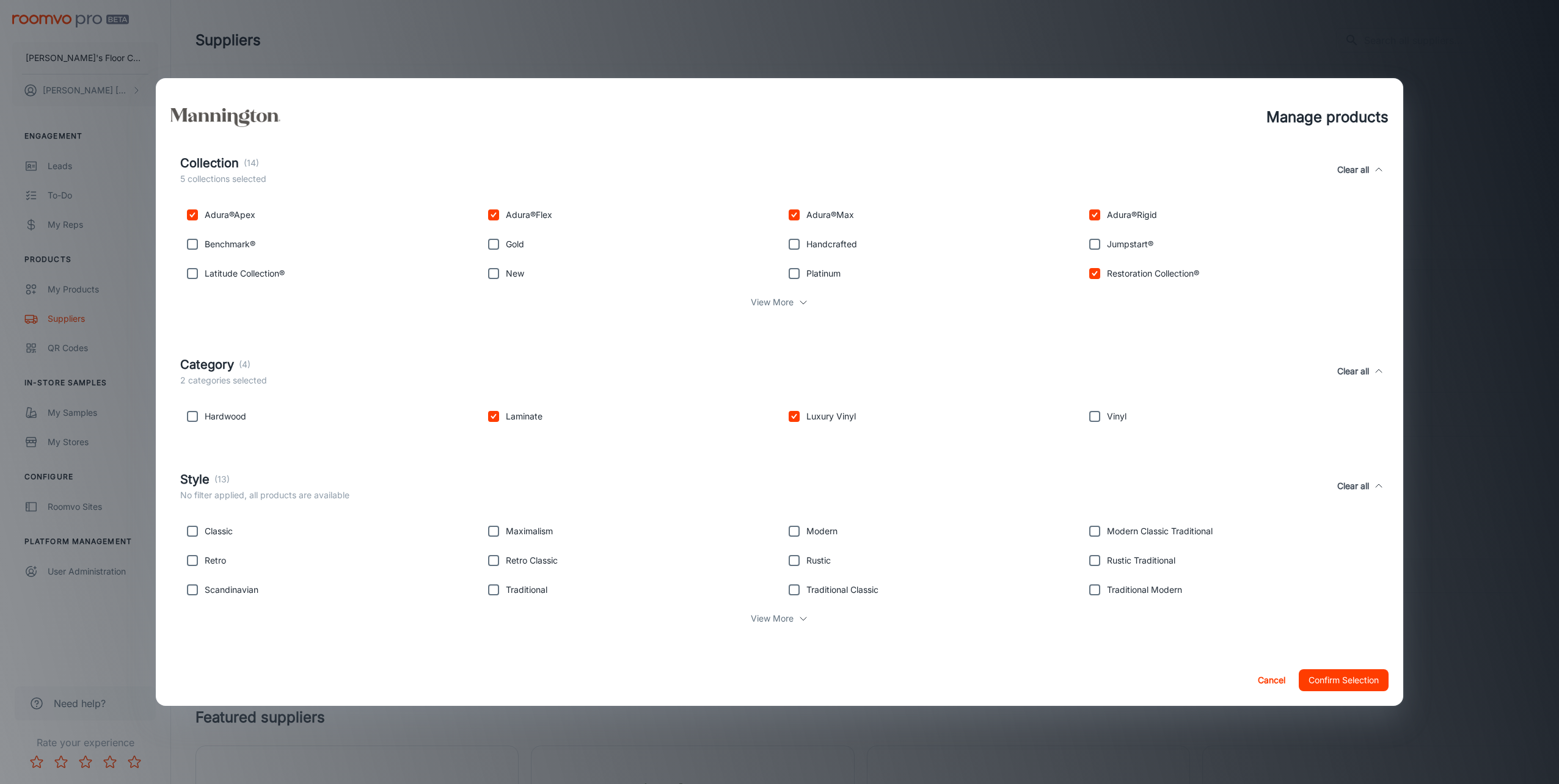
click at [770, 616] on p "View More" at bounding box center [772, 619] width 43 height 13
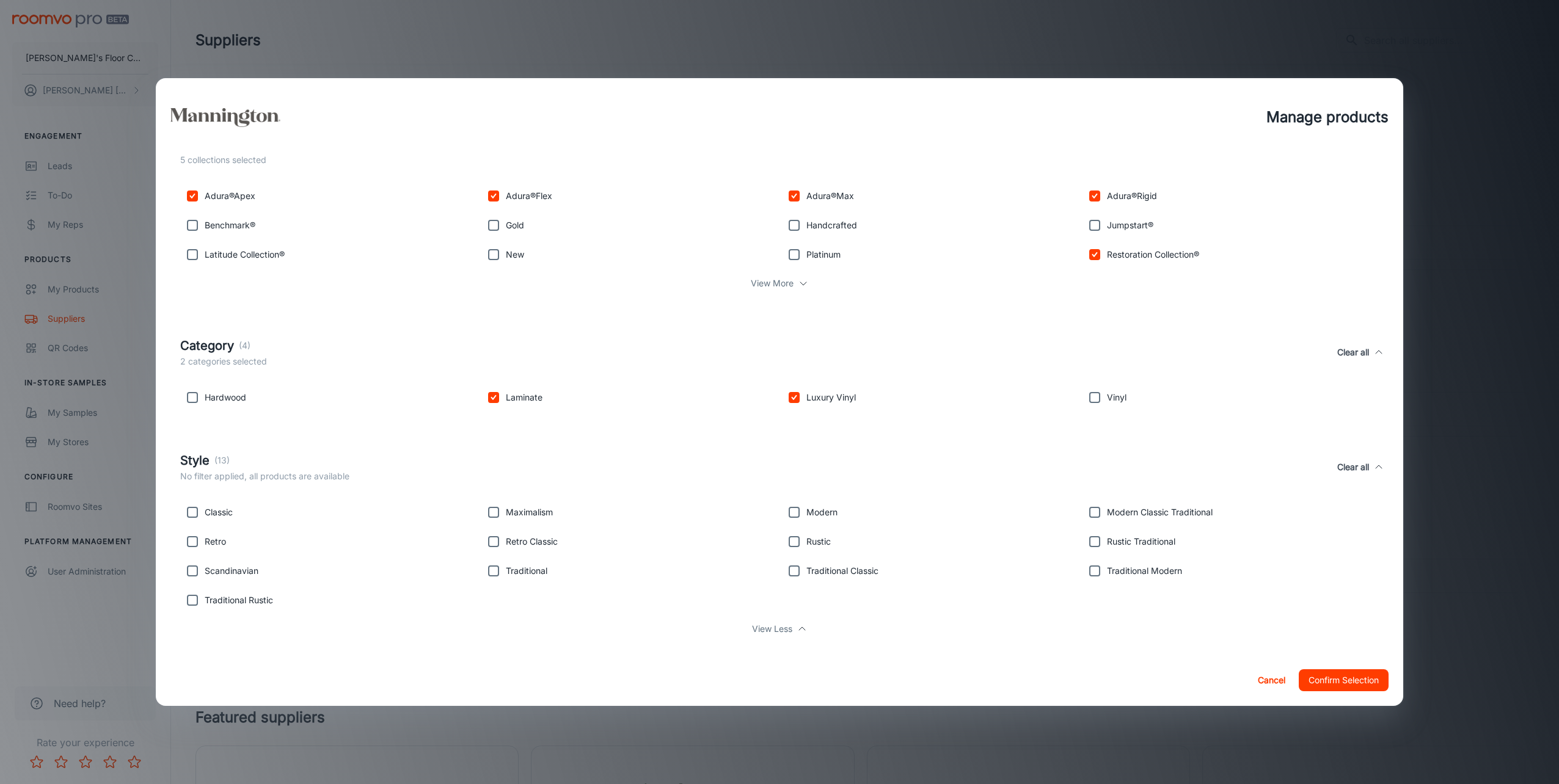
scroll to position [271, 0]
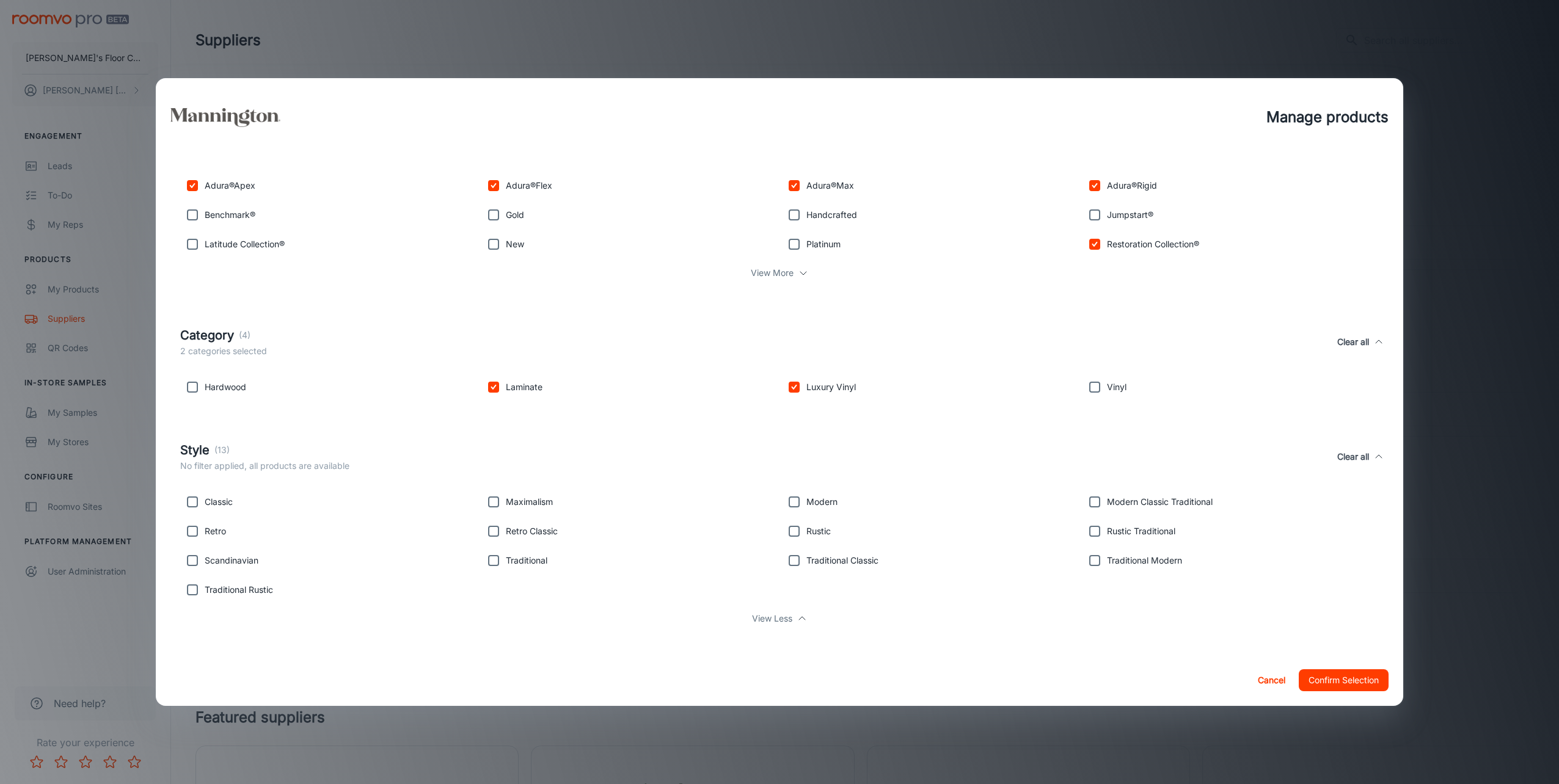
click at [1326, 680] on button "Confirm Selection" at bounding box center [1344, 680] width 90 height 22
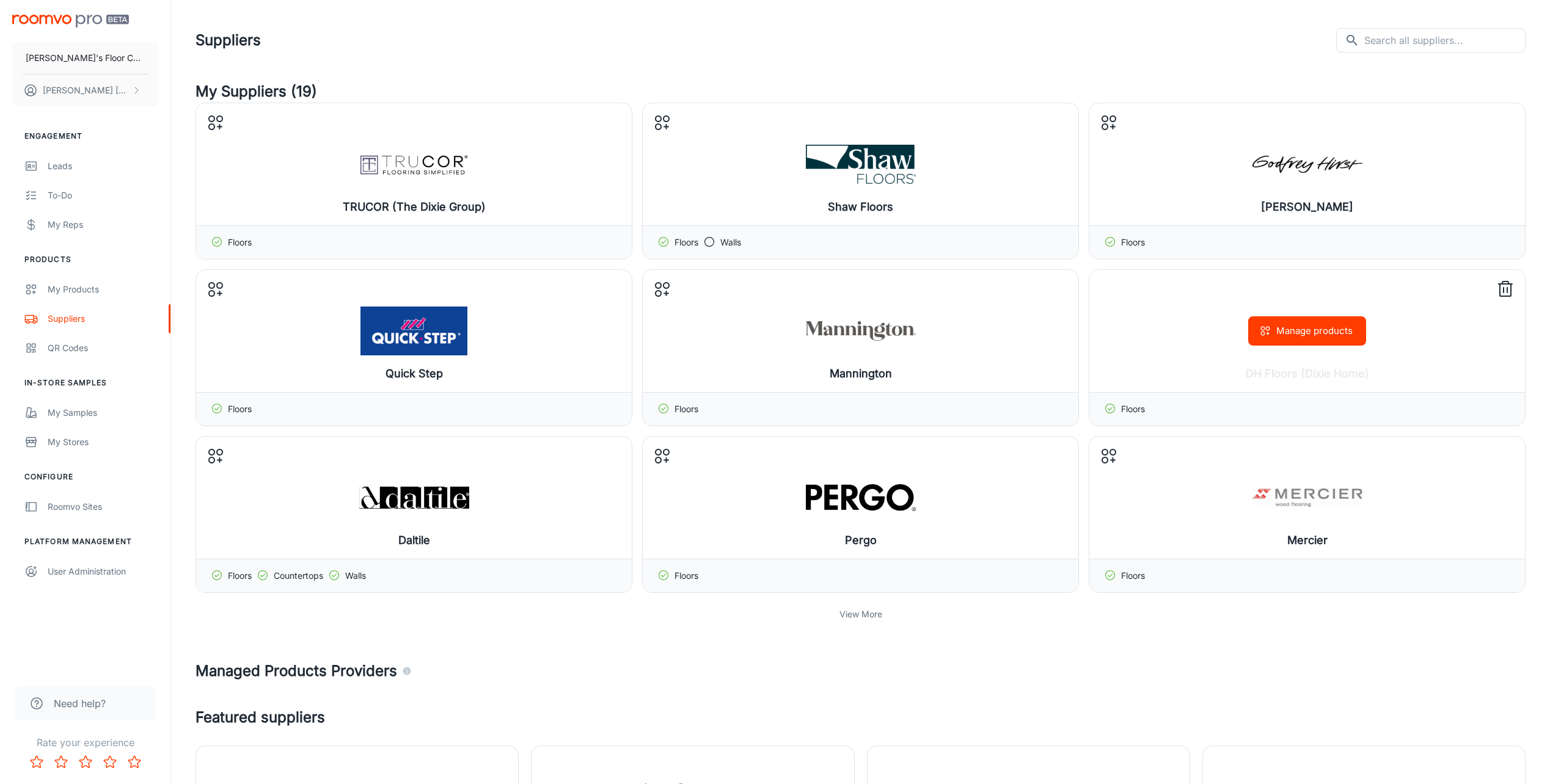
click at [1264, 335] on circle "button" at bounding box center [1262, 333] width 4 height 4
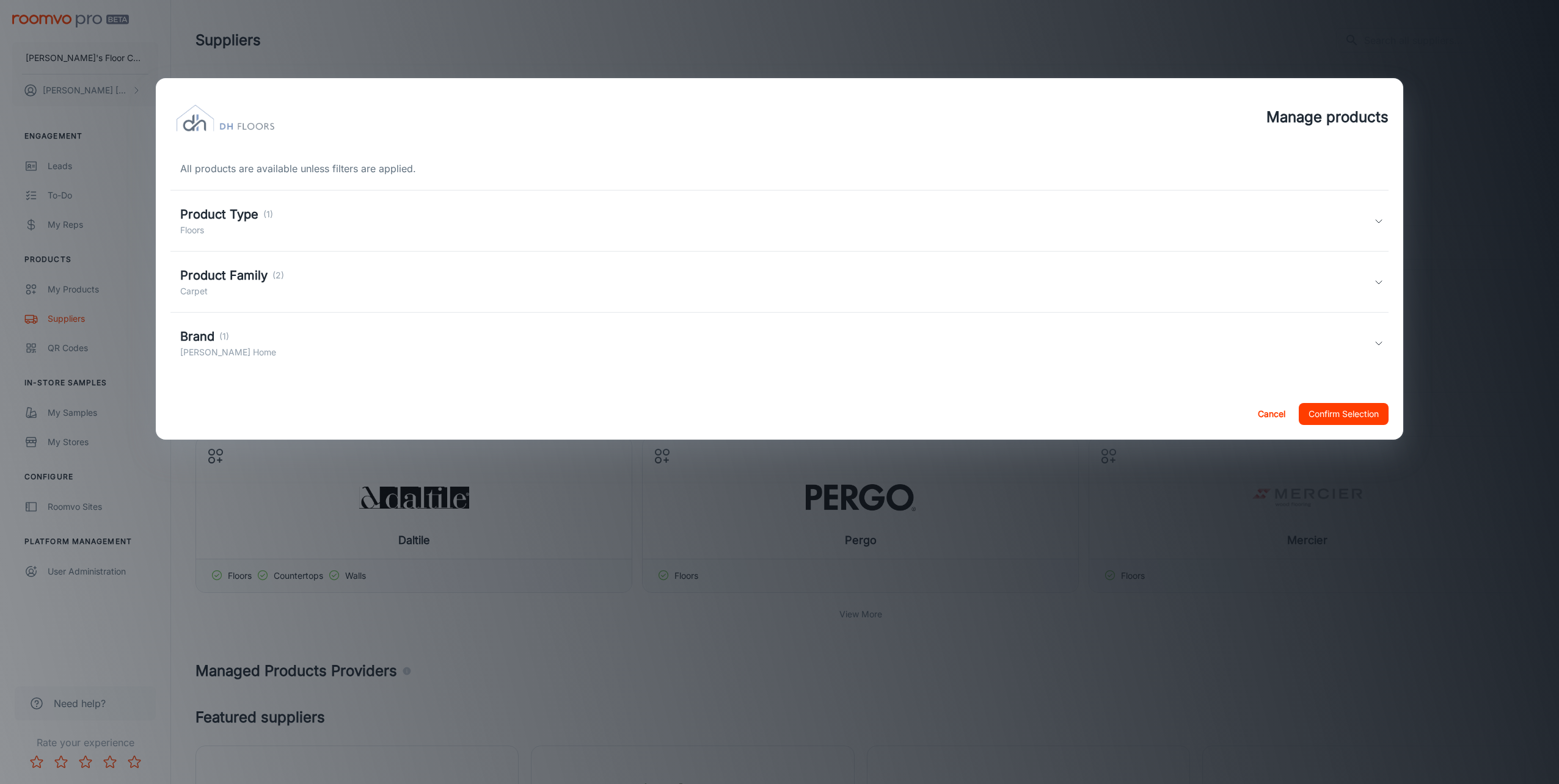
click at [233, 339] on div "Brand (1) [PERSON_NAME] Home" at bounding box center [777, 343] width 1194 height 32
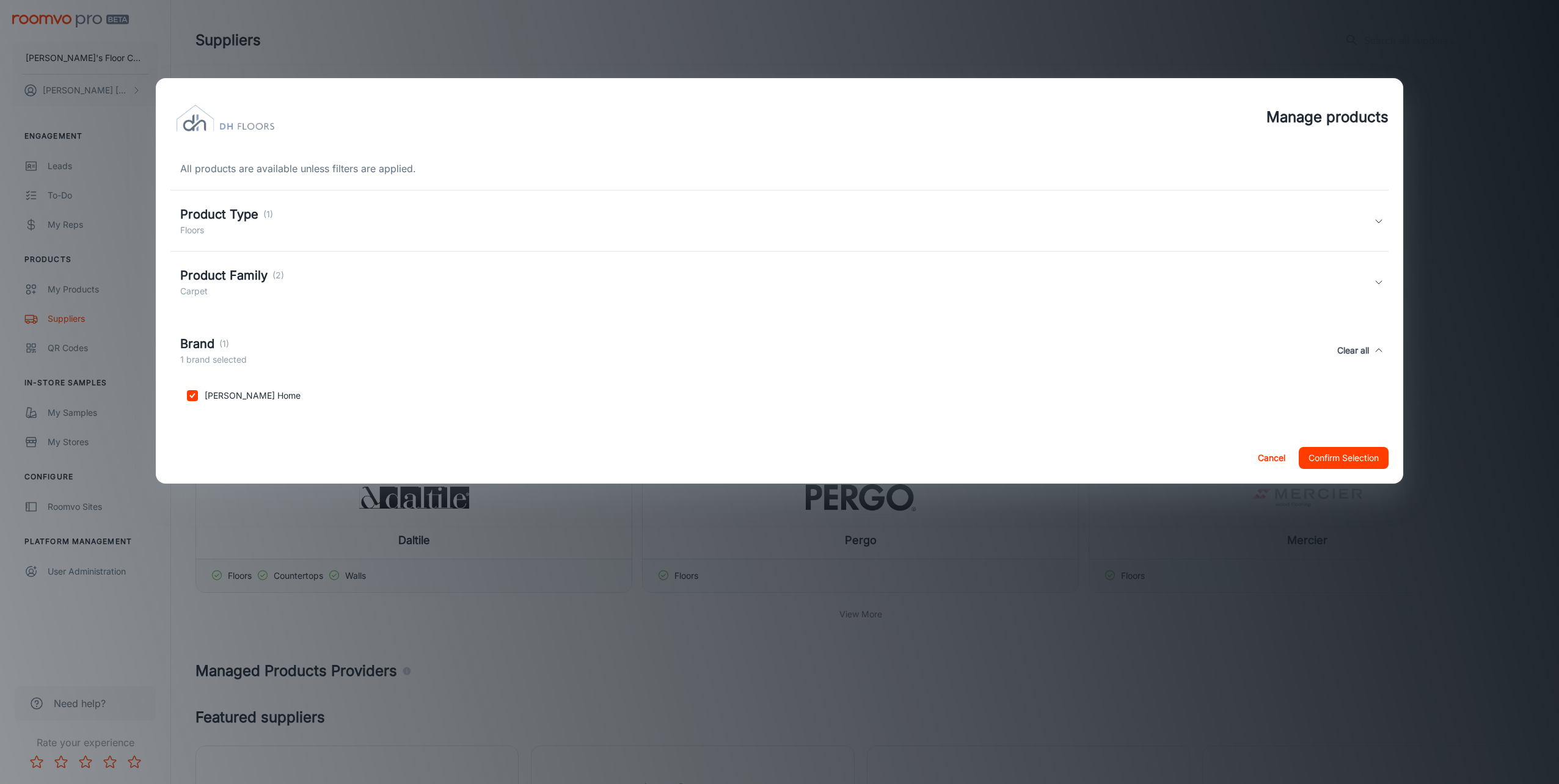
click at [231, 290] on p "Carpet" at bounding box center [232, 291] width 104 height 13
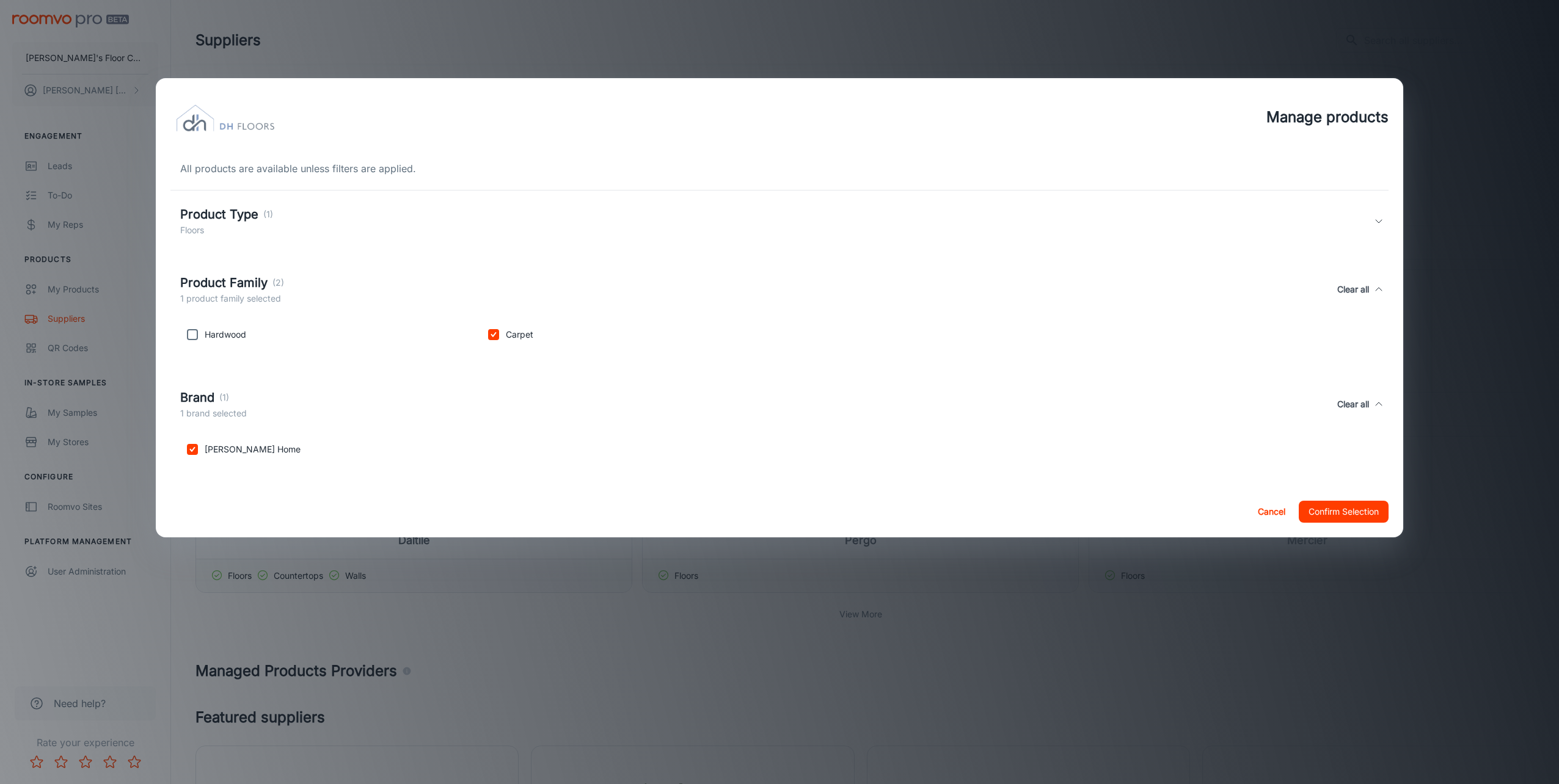
click at [252, 218] on h5 "Product Type" at bounding box center [219, 215] width 78 height 18
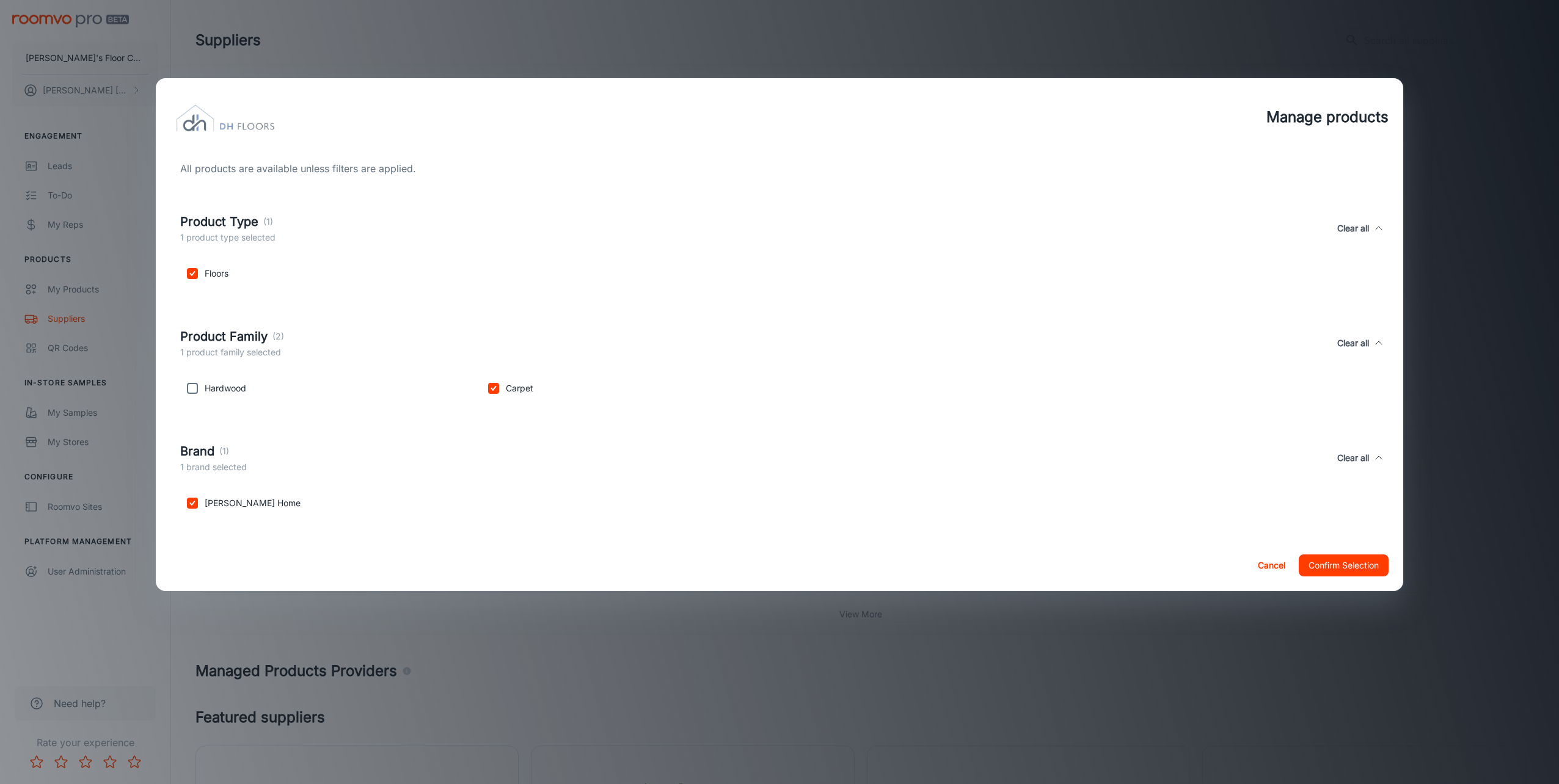
click at [1362, 567] on button "Confirm Selection" at bounding box center [1344, 565] width 90 height 22
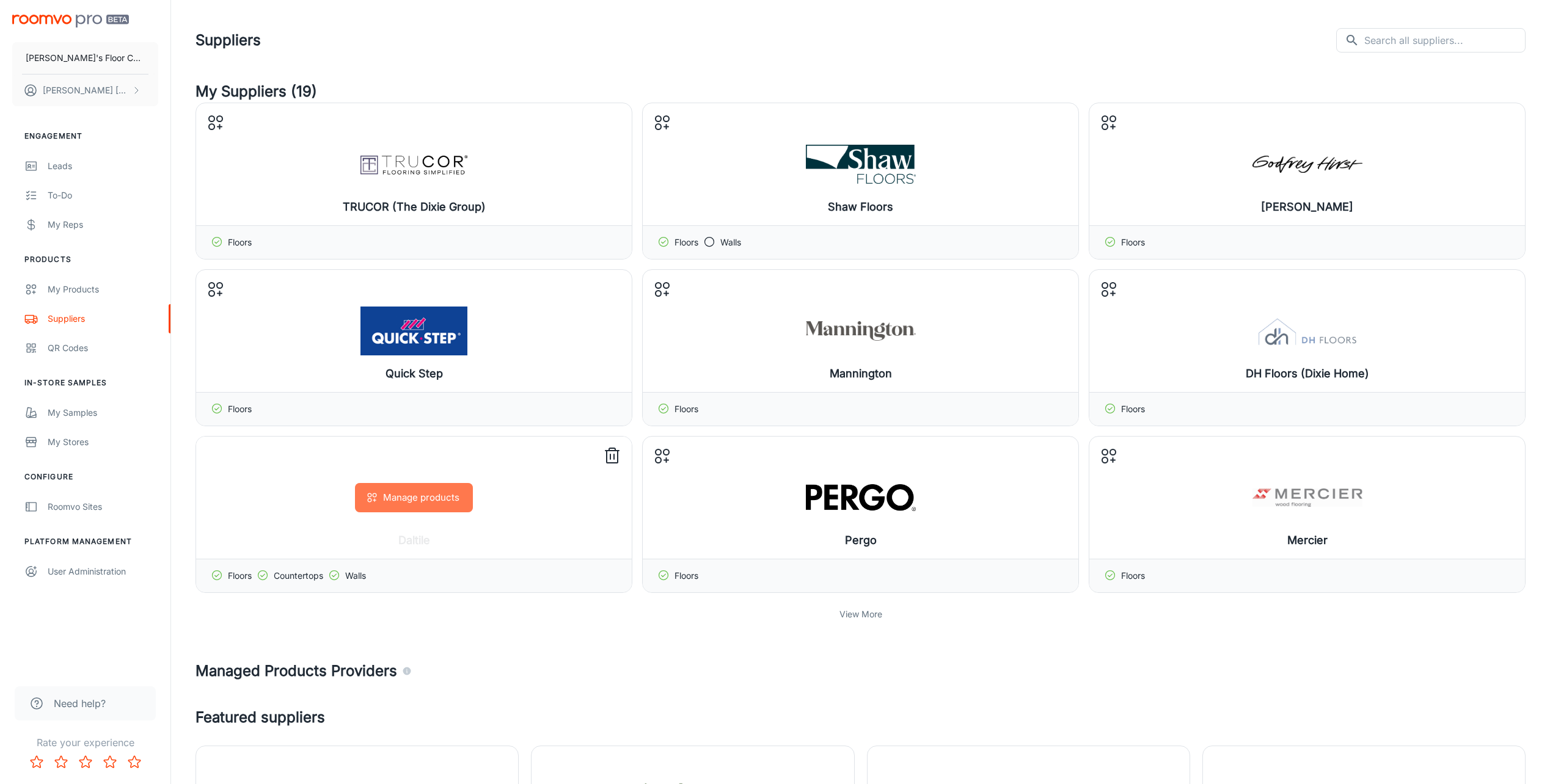
click at [427, 496] on button "Manage products" at bounding box center [413, 498] width 118 height 30
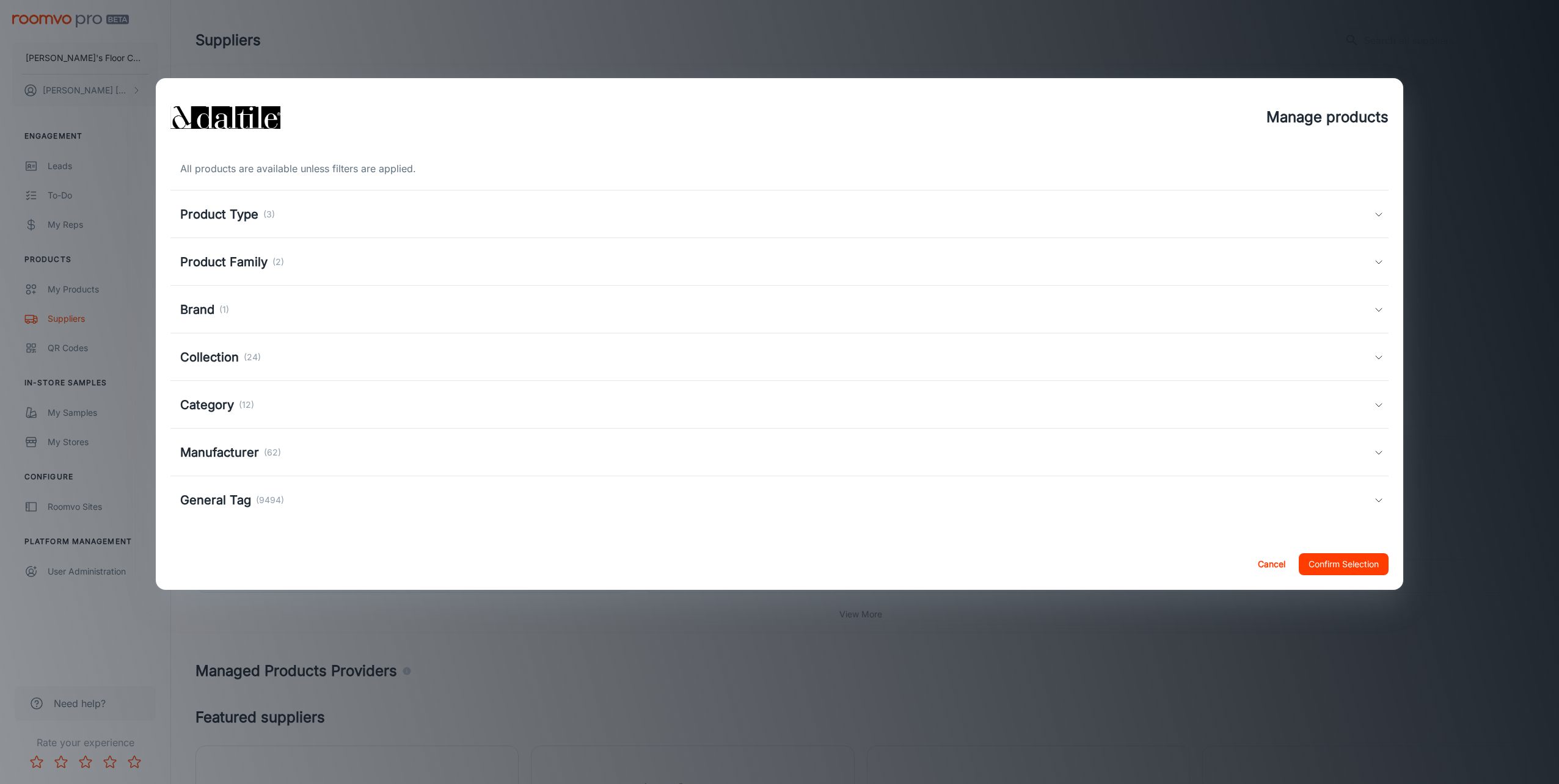
click at [201, 206] on h5 "Product Type" at bounding box center [219, 215] width 78 height 18
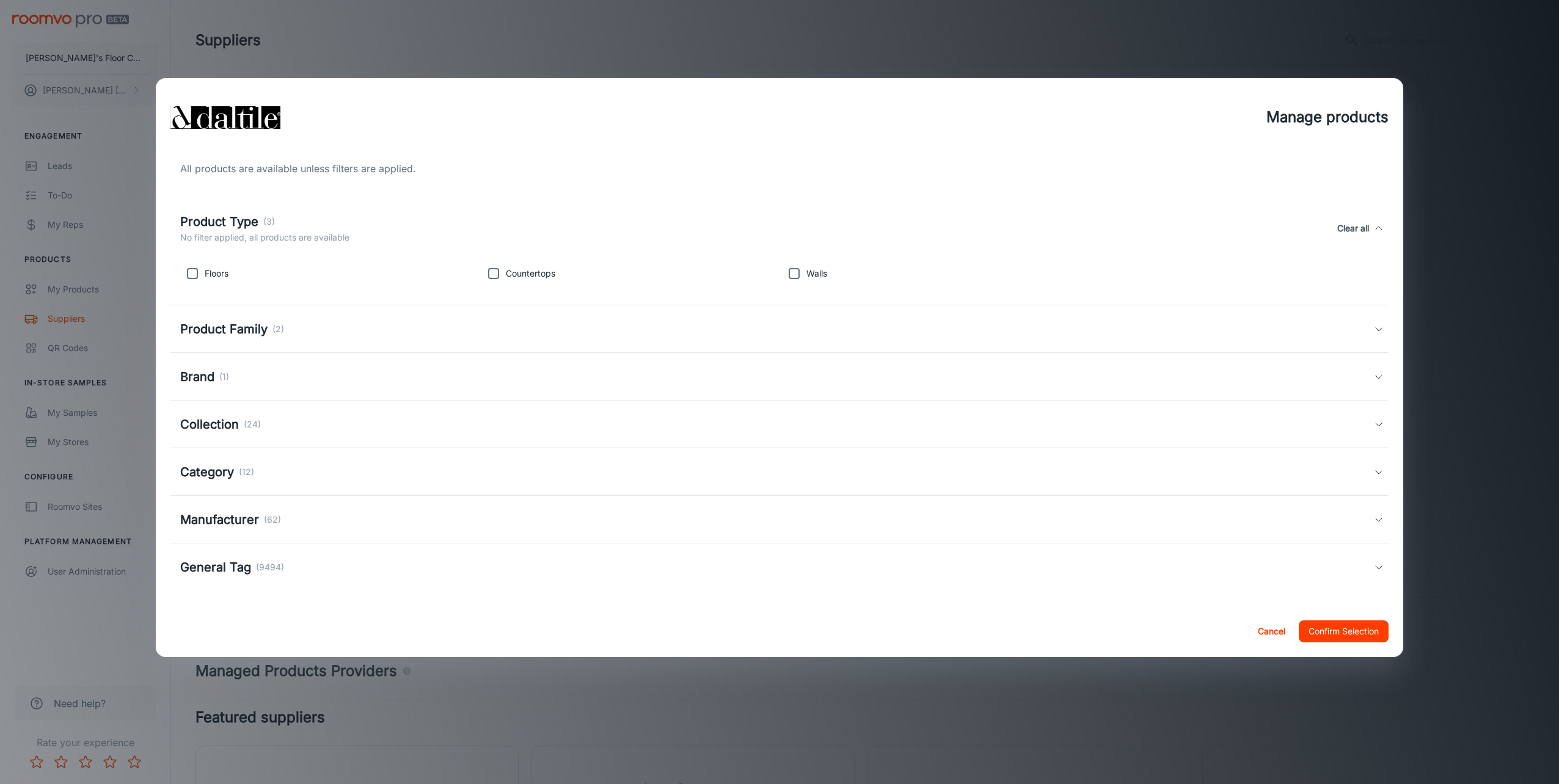
click at [196, 279] on input "checkbox" at bounding box center [192, 273] width 25 height 25
checkbox input "true"
click at [499, 273] on input "checkbox" at bounding box center [493, 273] width 25 height 25
click at [487, 275] on input "checkbox" at bounding box center [493, 273] width 25 height 25
checkbox input "false"
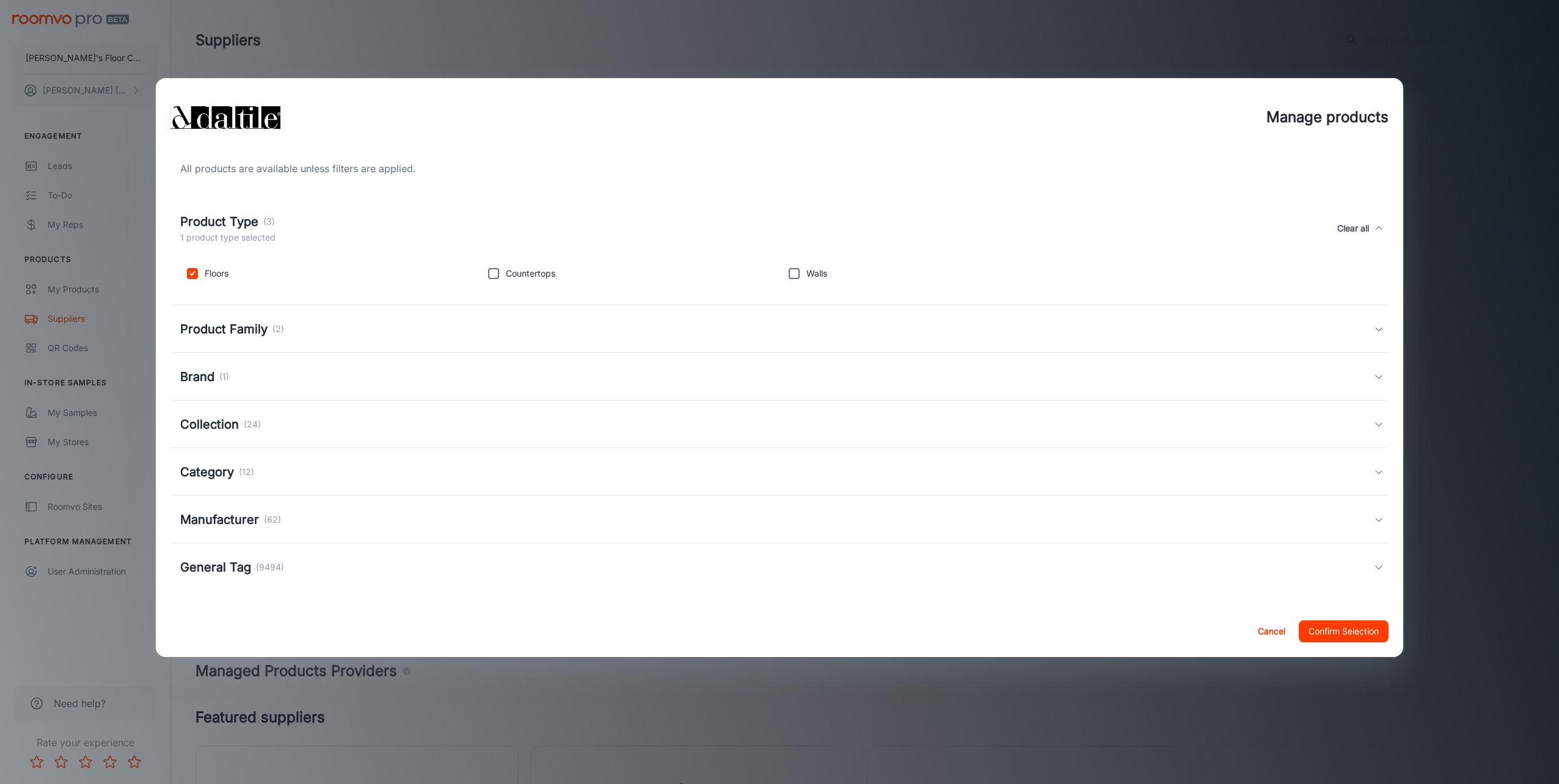
click at [196, 274] on input "checkbox" at bounding box center [192, 273] width 25 height 25
checkbox input "false"
click at [215, 325] on h5 "Product Family" at bounding box center [224, 329] width 88 height 18
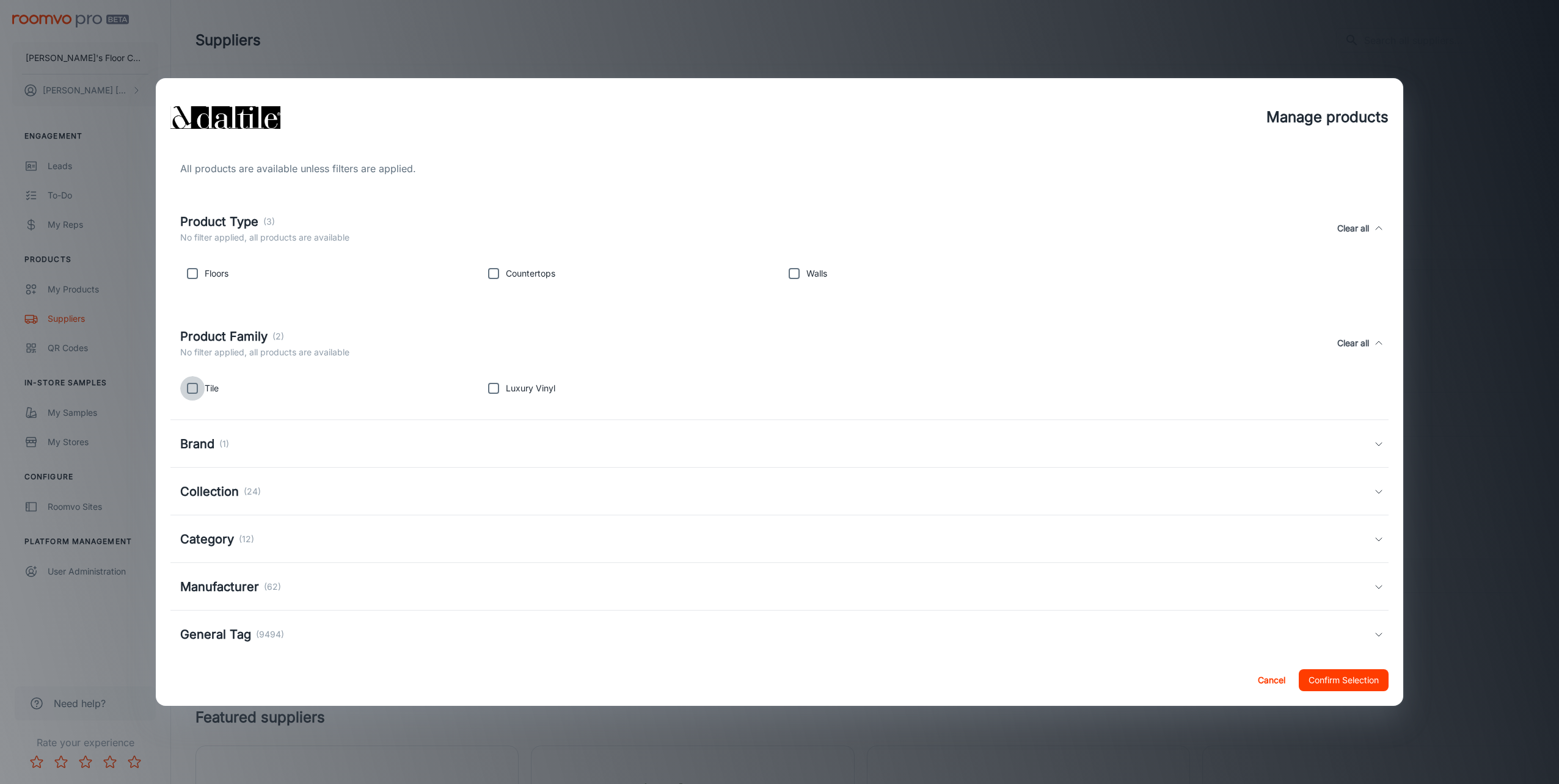
click at [194, 391] on input "checkbox" at bounding box center [192, 388] width 25 height 25
checkbox input "true"
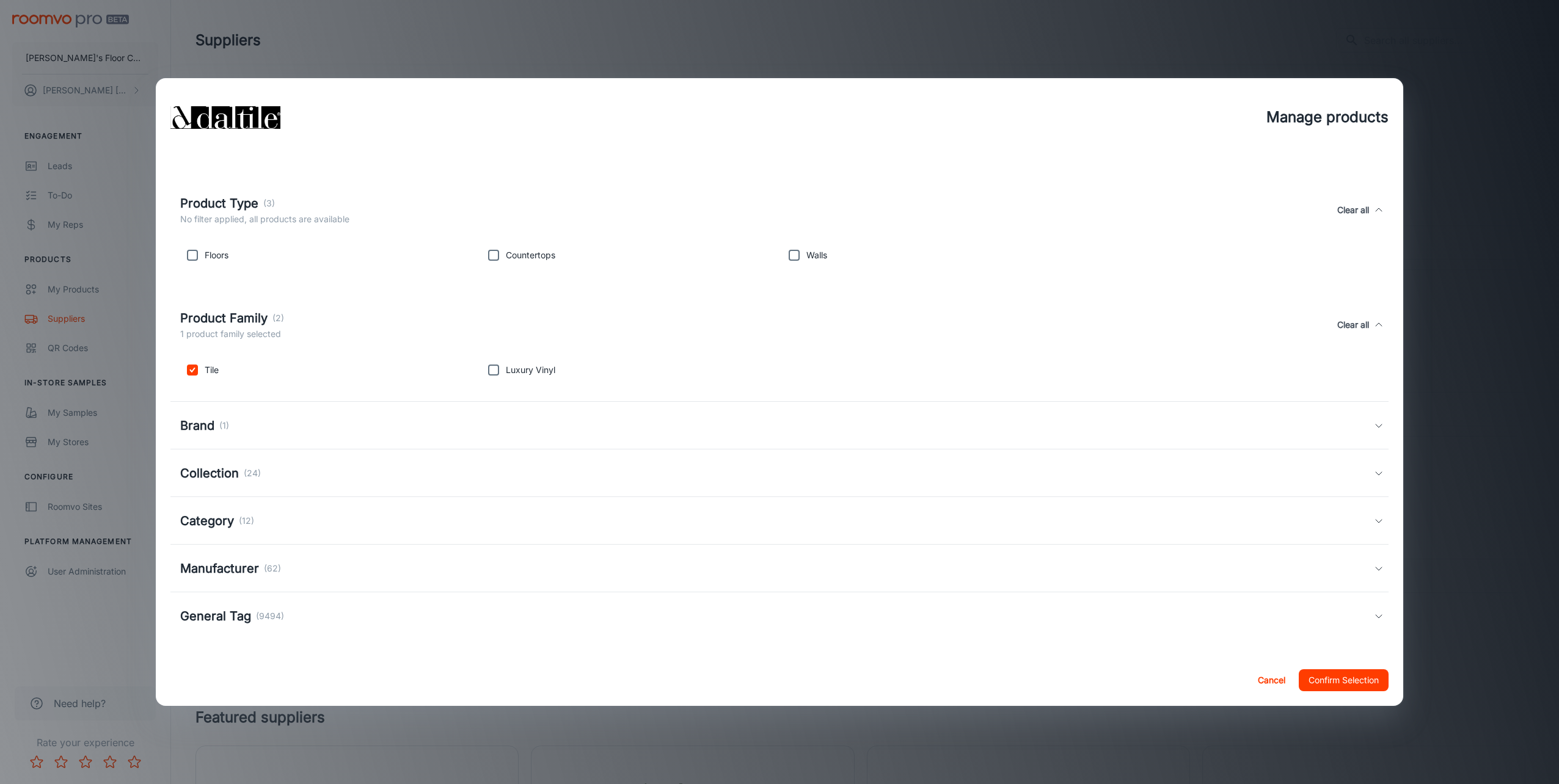
click at [217, 427] on div "Brand (1)" at bounding box center [204, 426] width 49 height 18
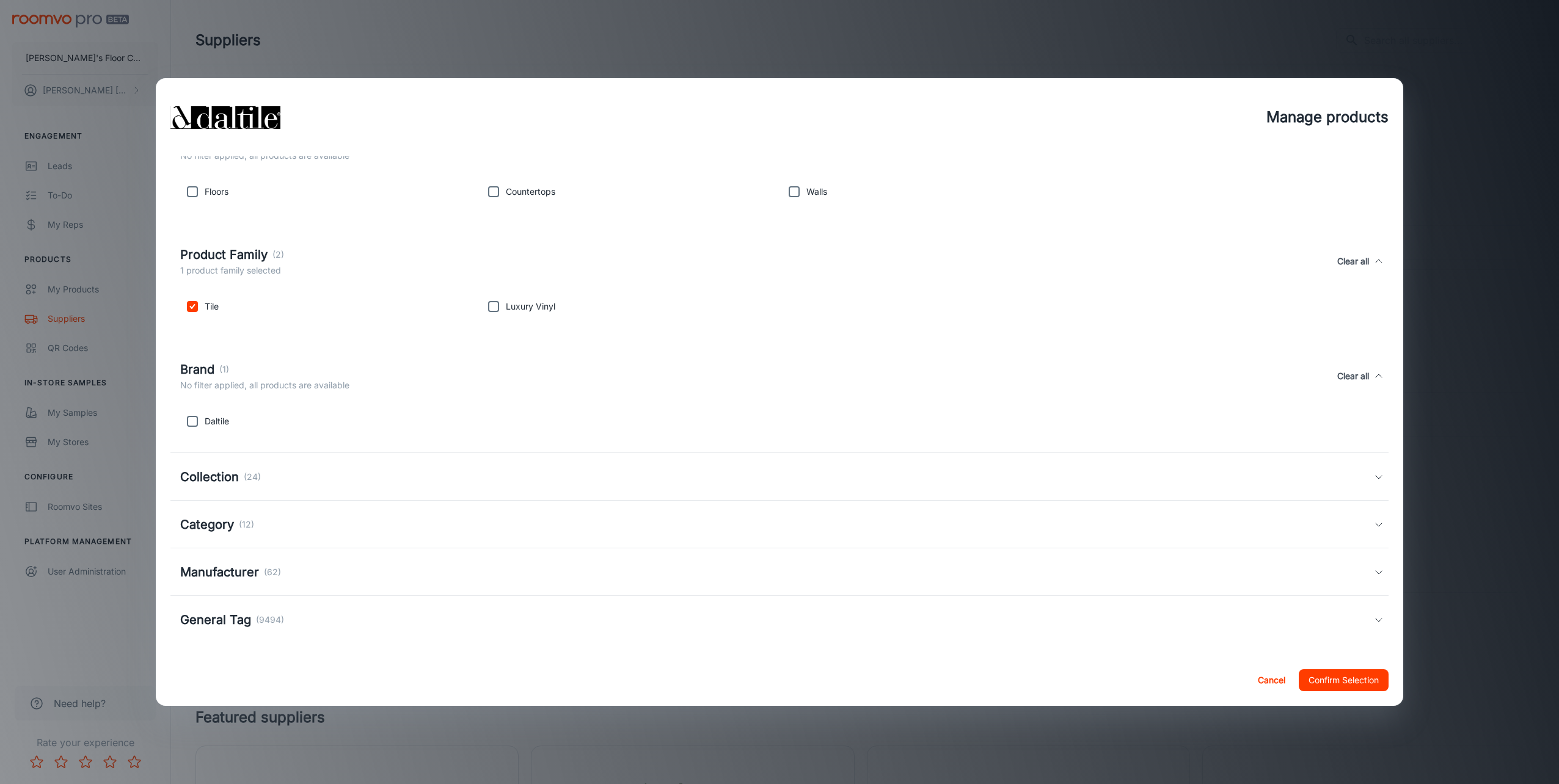
scroll to position [85, 0]
click at [196, 422] on input "checkbox" at bounding box center [192, 417] width 25 height 25
click at [196, 422] on input "checkbox" at bounding box center [192, 417] width 25 height 25
checkbox input "false"
click at [227, 478] on h5 "Collection" at bounding box center [209, 473] width 59 height 18
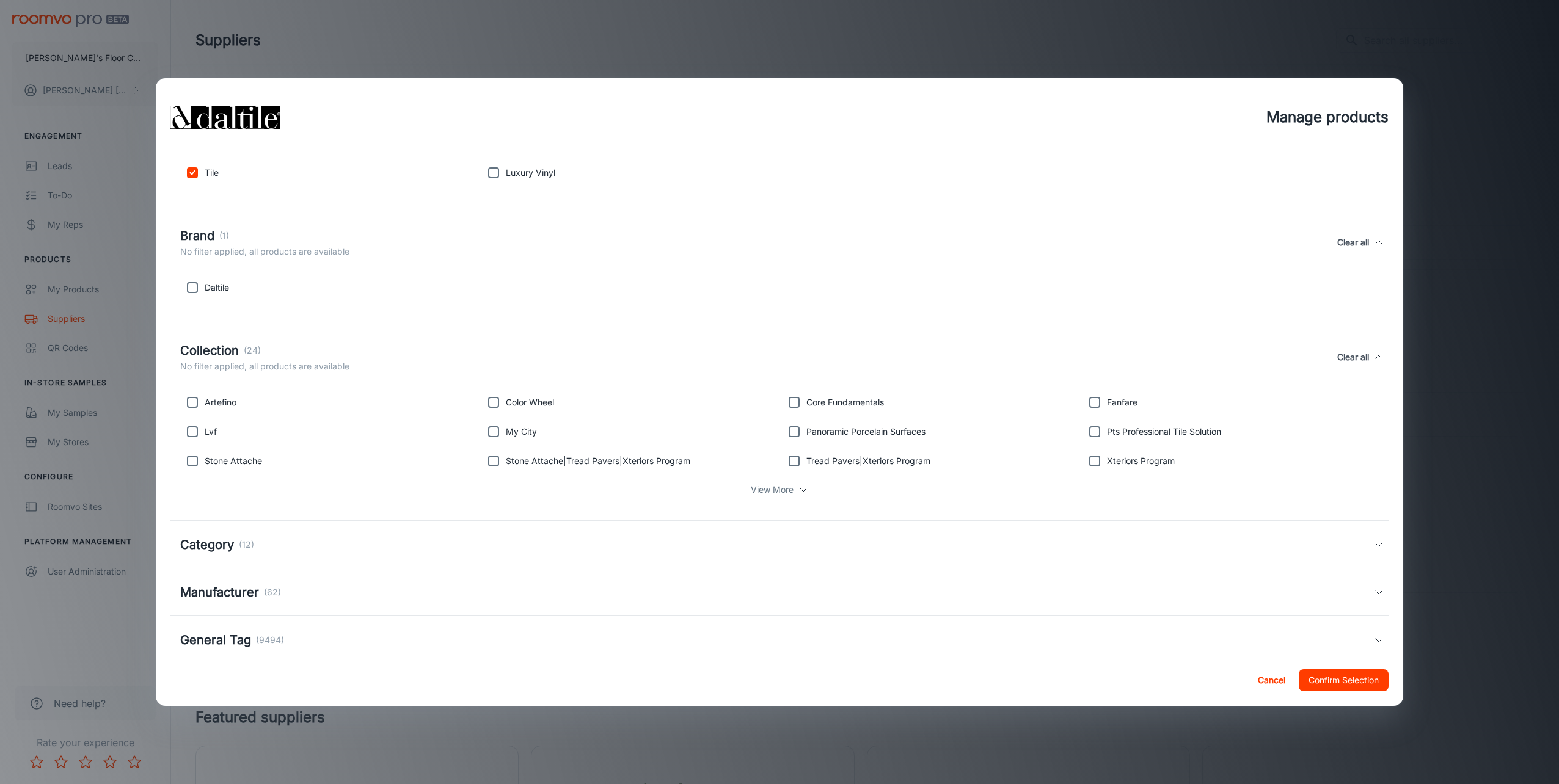
scroll to position [239, 0]
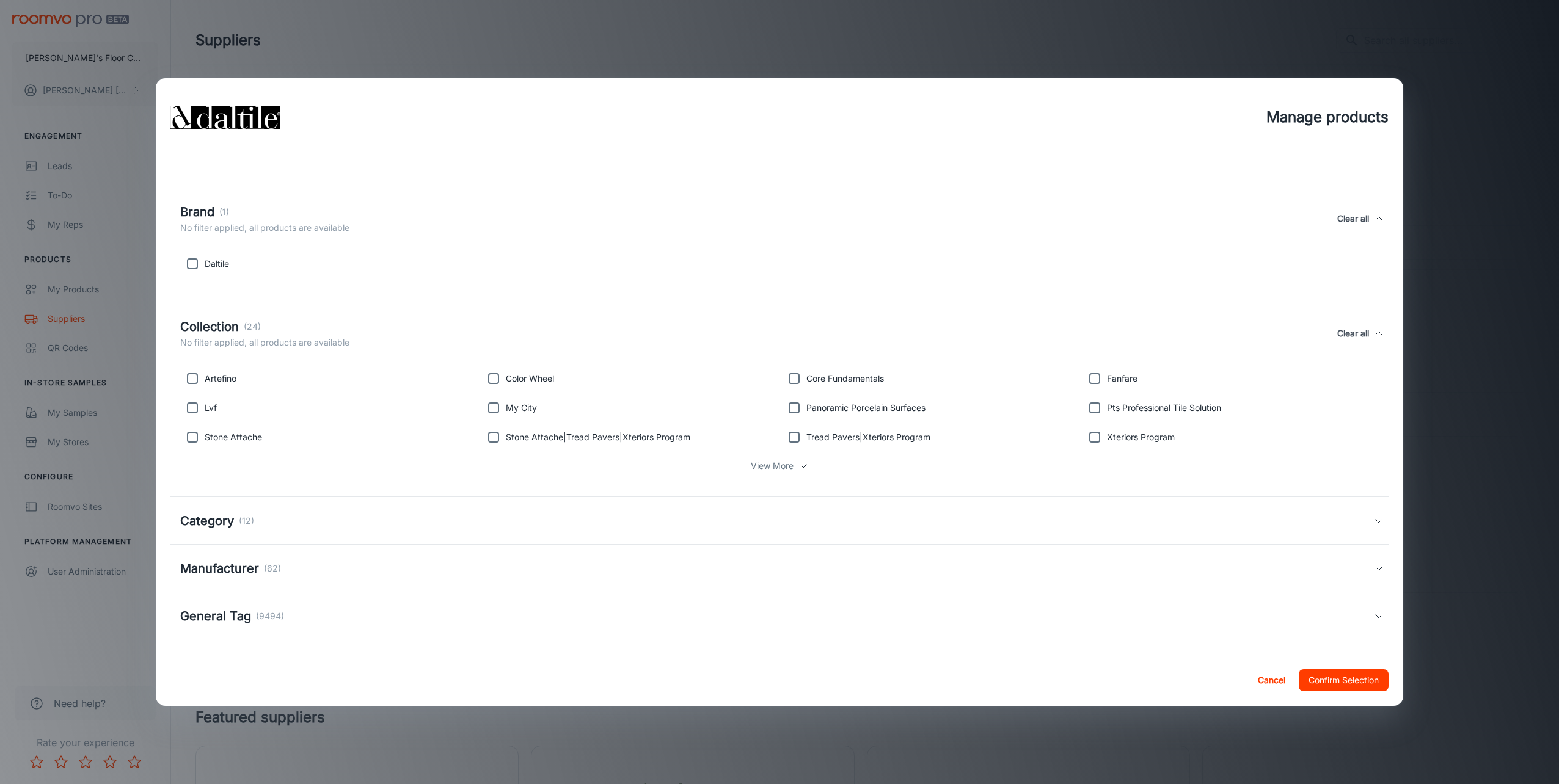
click at [764, 465] on p "View More" at bounding box center [772, 465] width 43 height 13
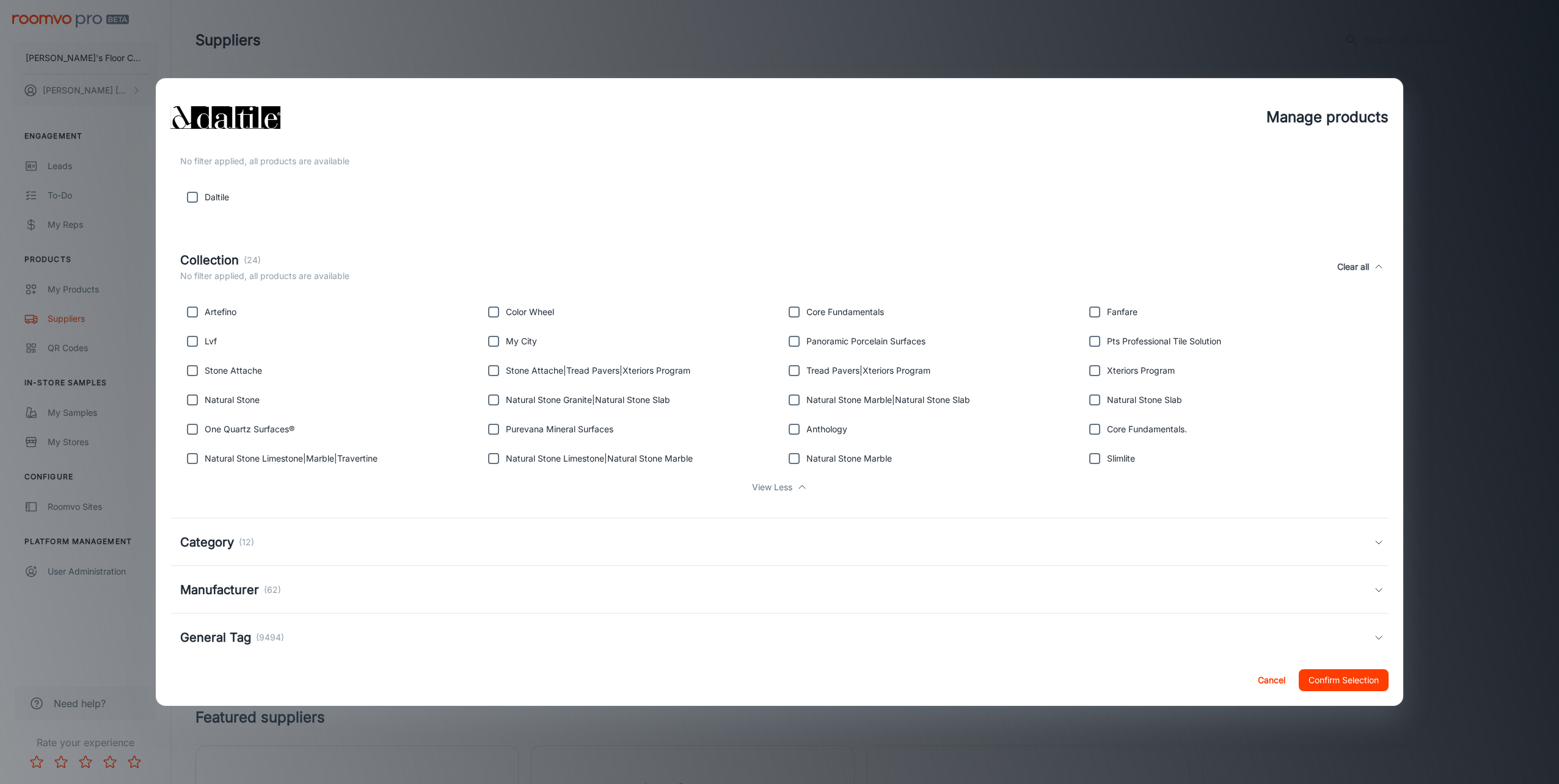
scroll to position [328, 0]
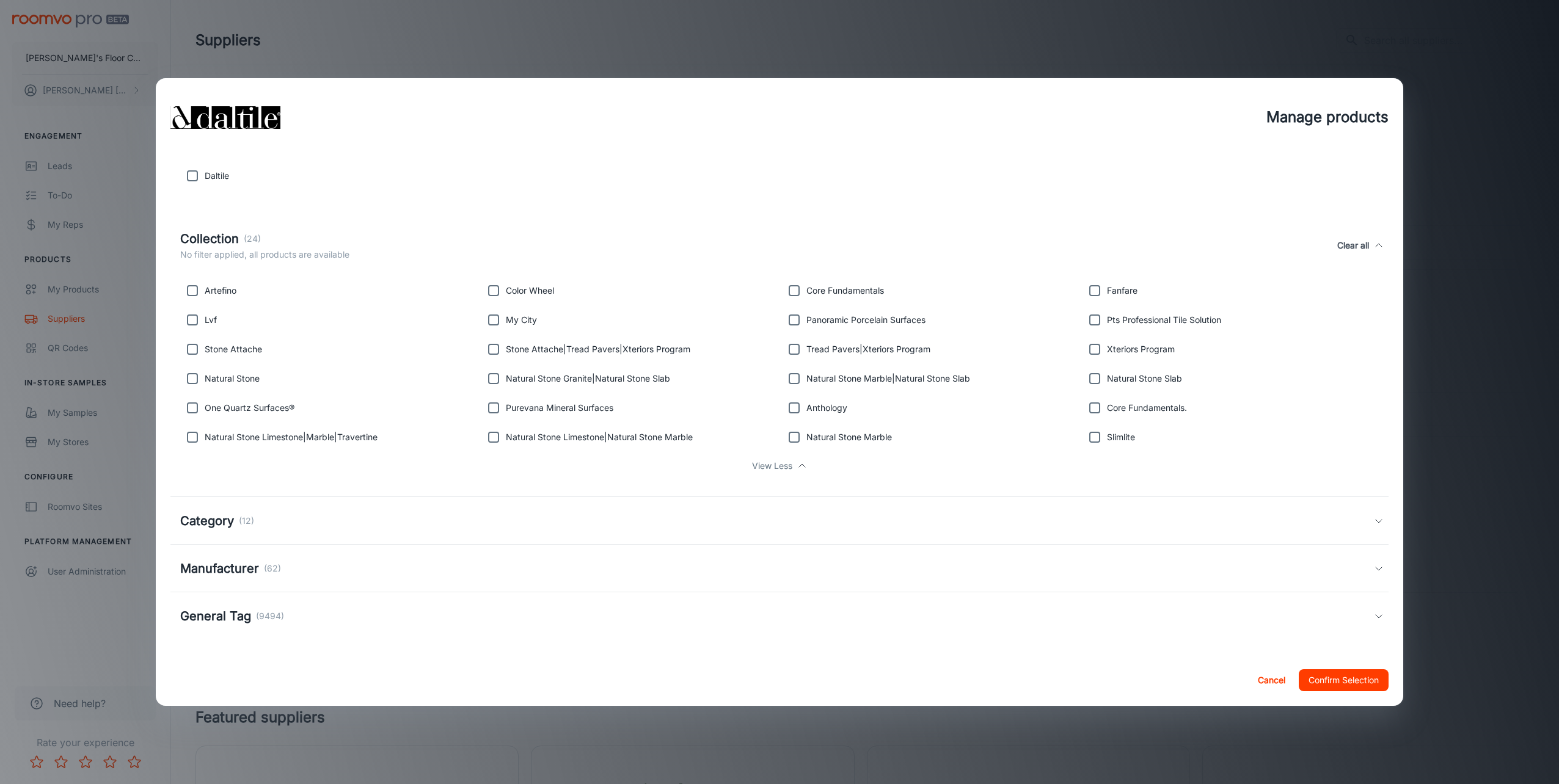
click at [206, 523] on h5 "Category" at bounding box center [207, 521] width 54 height 18
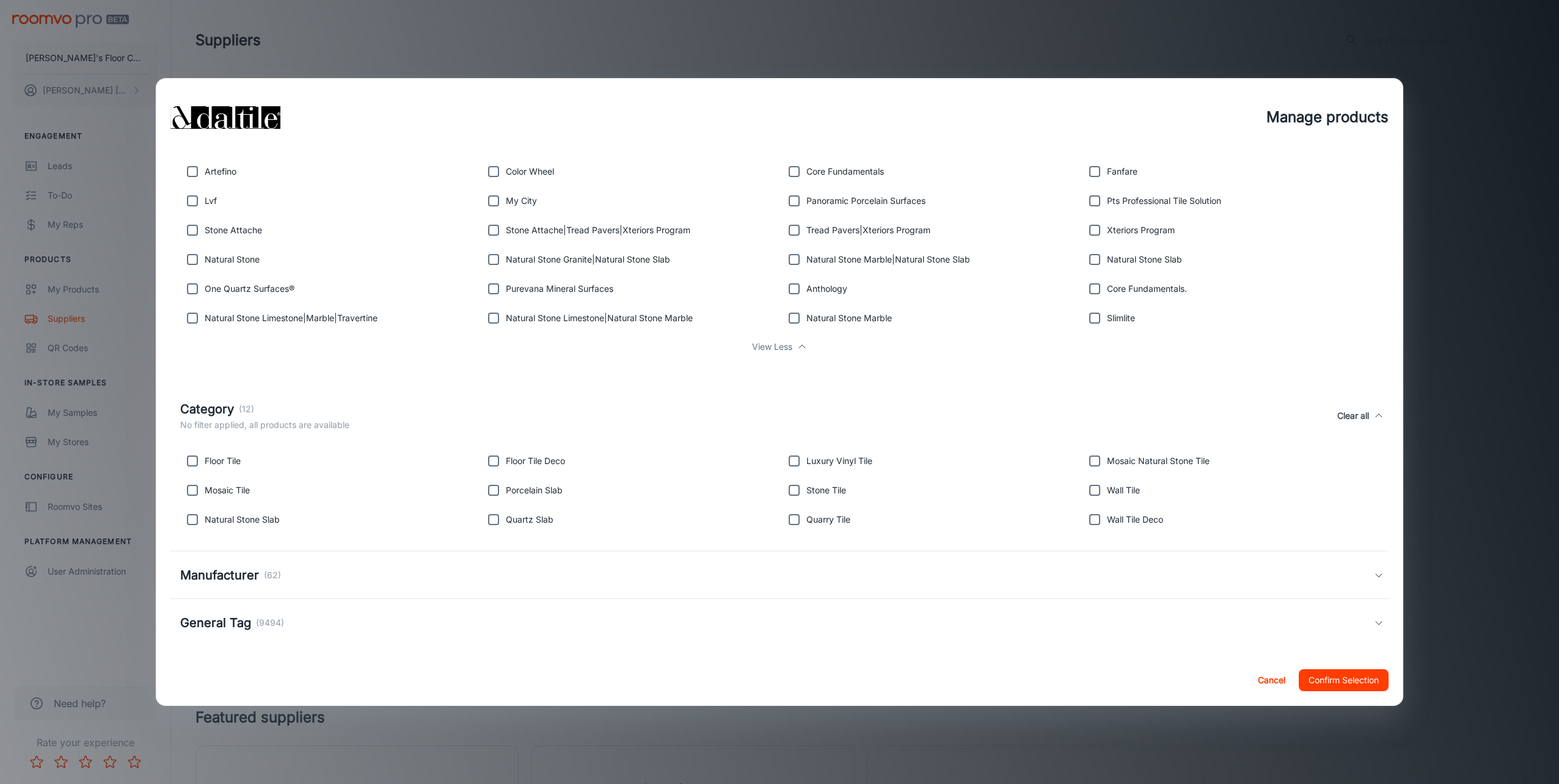
scroll to position [453, 0]
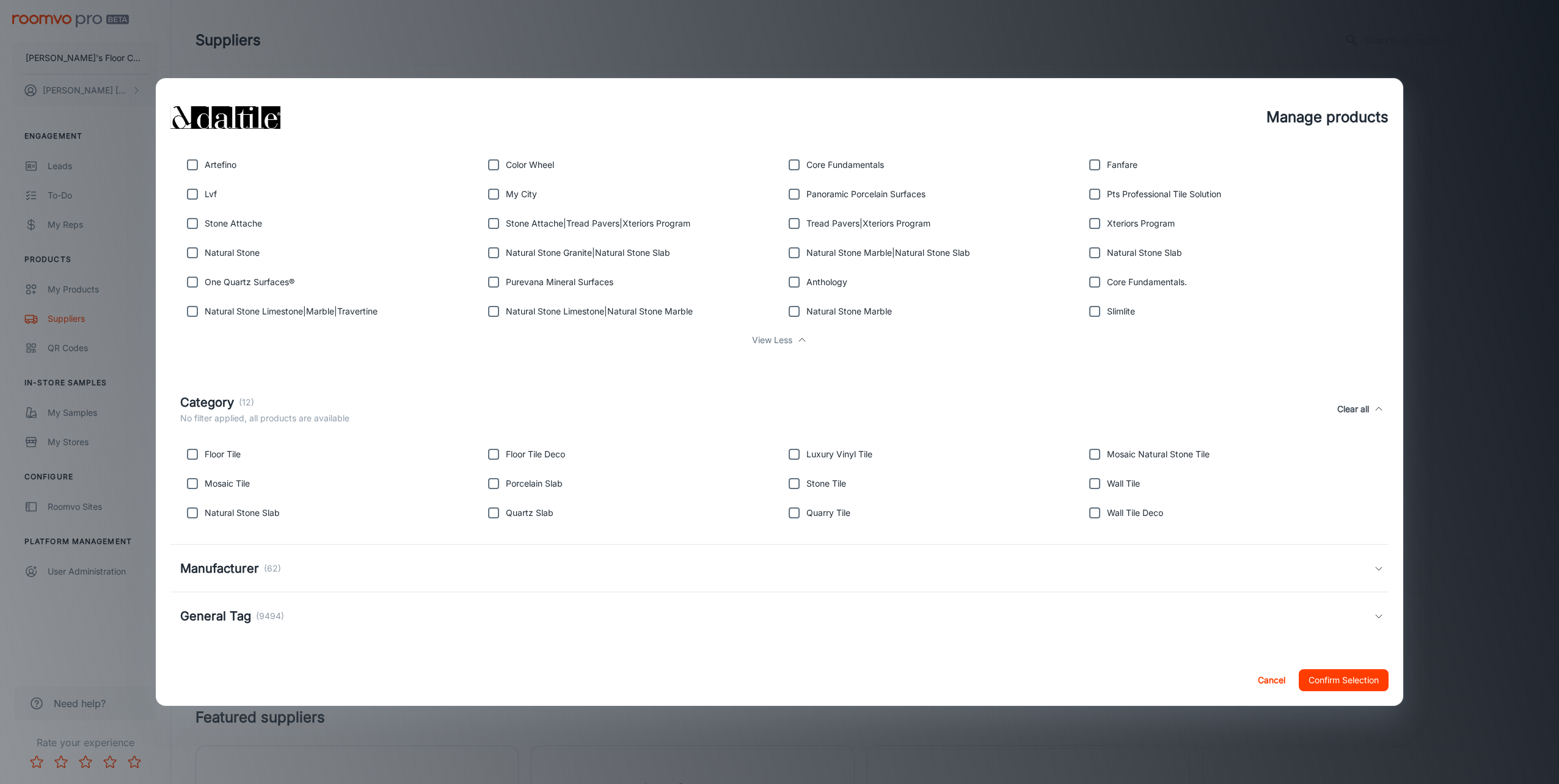
click at [195, 461] on input "checkbox" at bounding box center [192, 454] width 25 height 25
checkbox input "true"
click at [190, 487] on input "checkbox" at bounding box center [192, 484] width 25 height 25
checkbox input "true"
click at [189, 517] on input "checkbox" at bounding box center [192, 513] width 25 height 25
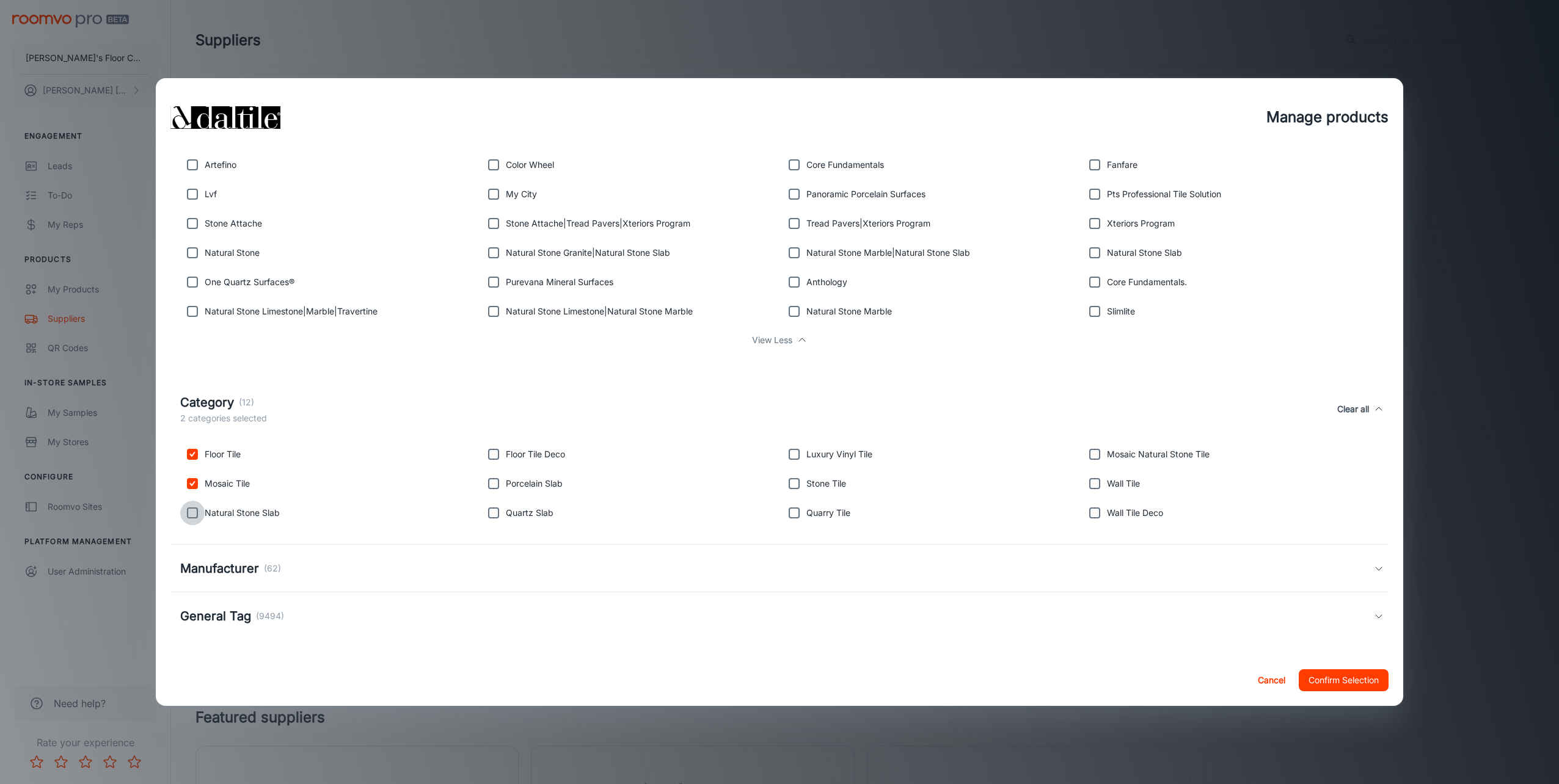
checkbox input "true"
click at [498, 518] on input "checkbox" at bounding box center [493, 513] width 25 height 25
checkbox input "true"
click at [494, 483] on input "checkbox" at bounding box center [493, 484] width 25 height 25
checkbox input "true"
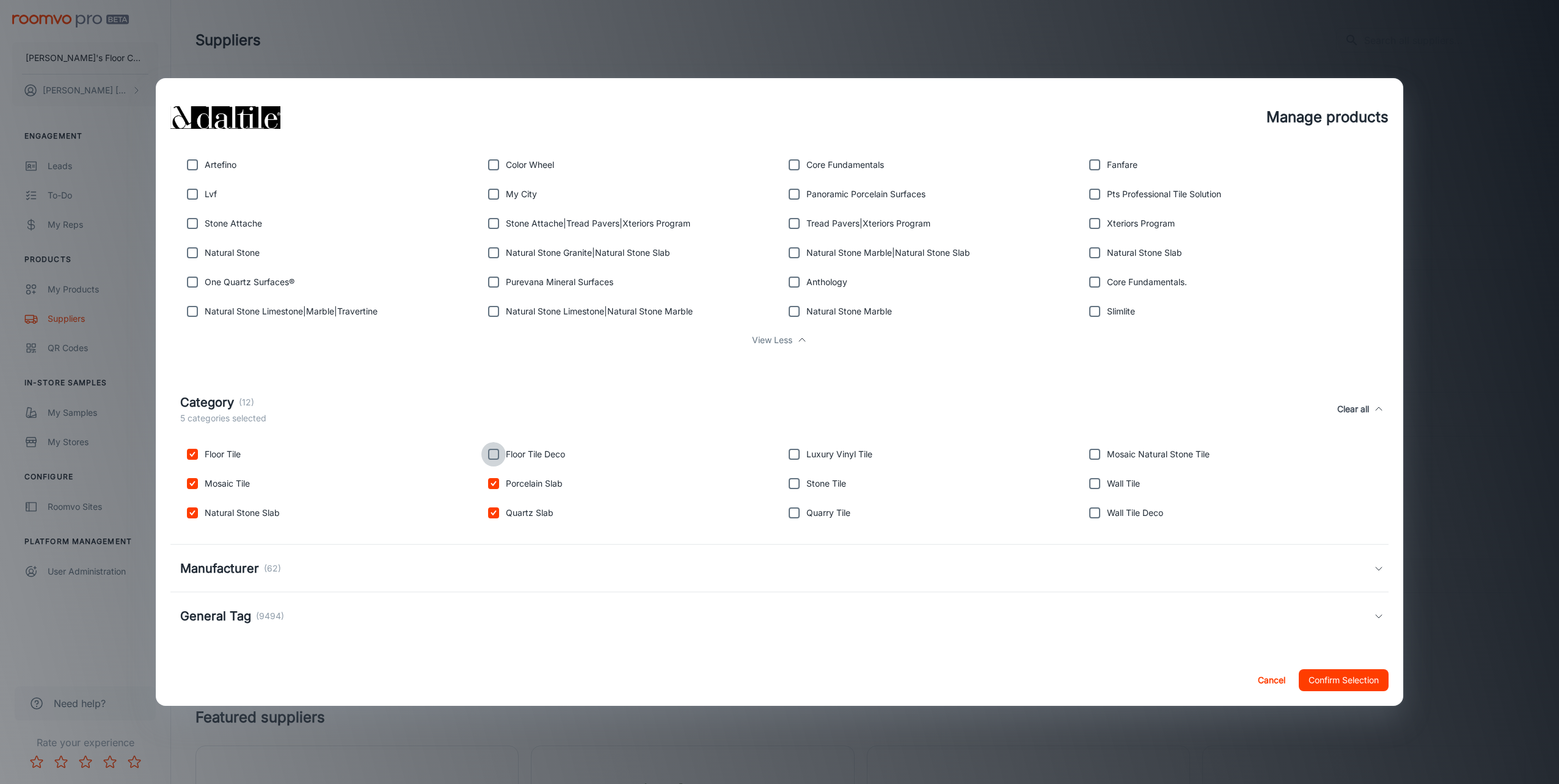
click at [492, 455] on input "checkbox" at bounding box center [493, 454] width 25 height 25
checkbox input "true"
click at [795, 486] on input "checkbox" at bounding box center [794, 484] width 25 height 25
checkbox input "true"
click at [791, 518] on input "checkbox" at bounding box center [794, 513] width 25 height 25
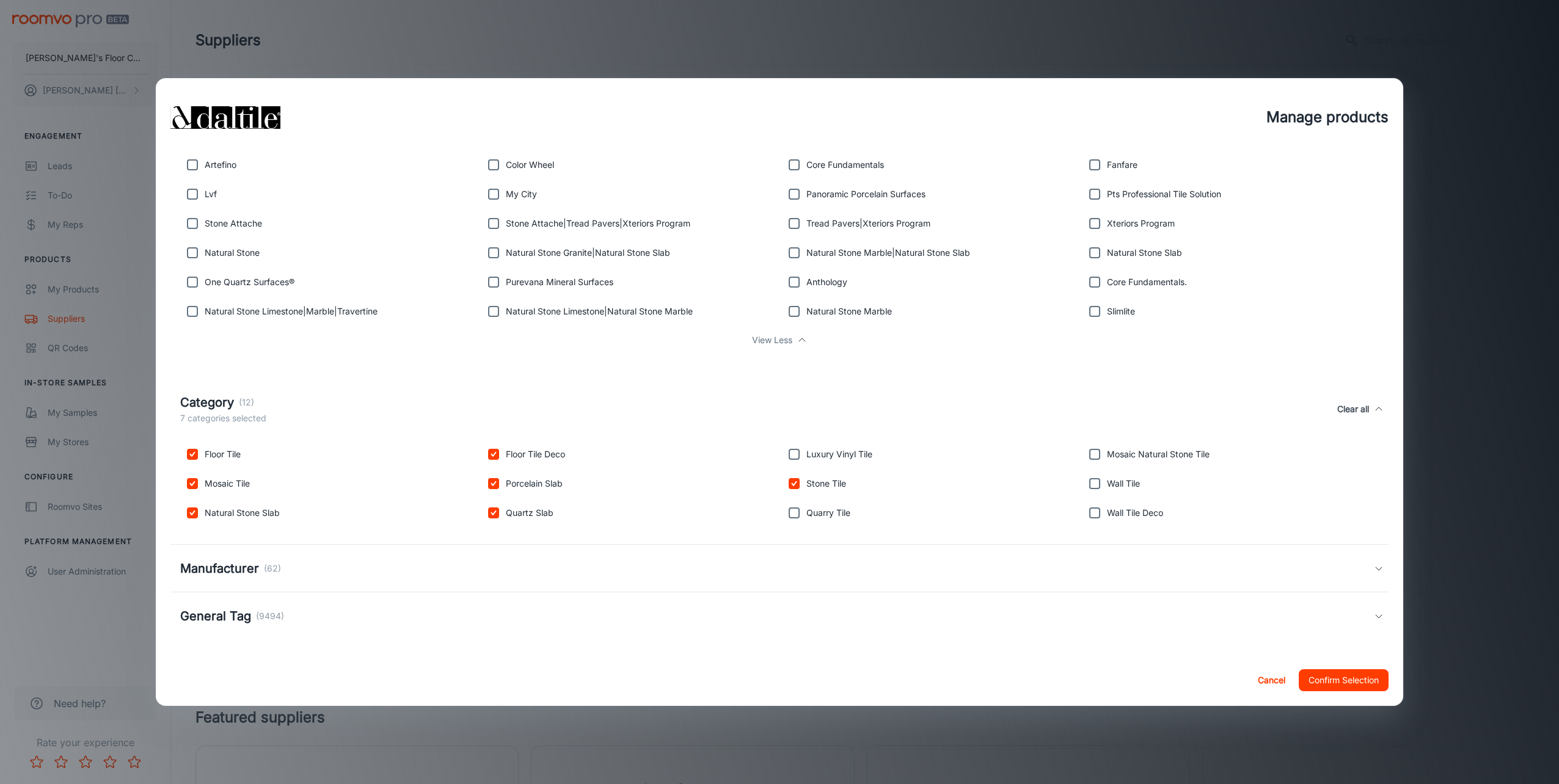
checkbox input "true"
click at [1094, 454] on input "checkbox" at bounding box center [1094, 454] width 25 height 25
checkbox input "true"
click at [1089, 481] on input "checkbox" at bounding box center [1094, 484] width 25 height 25
checkbox input "true"
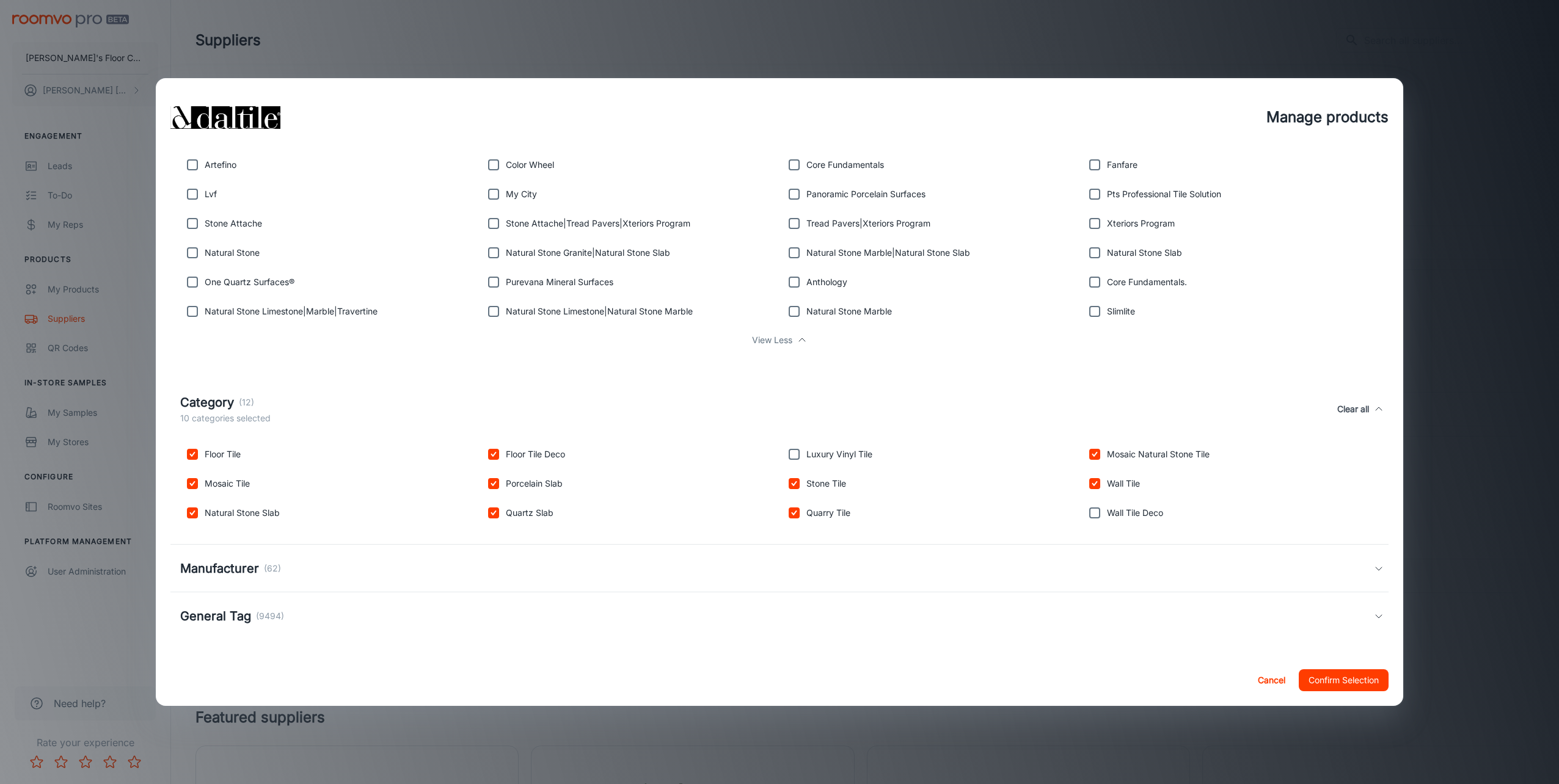
click at [1086, 513] on input "checkbox" at bounding box center [1094, 513] width 25 height 25
checkbox input "true"
click at [225, 577] on h5 "Manufacturer" at bounding box center [220, 569] width 79 height 18
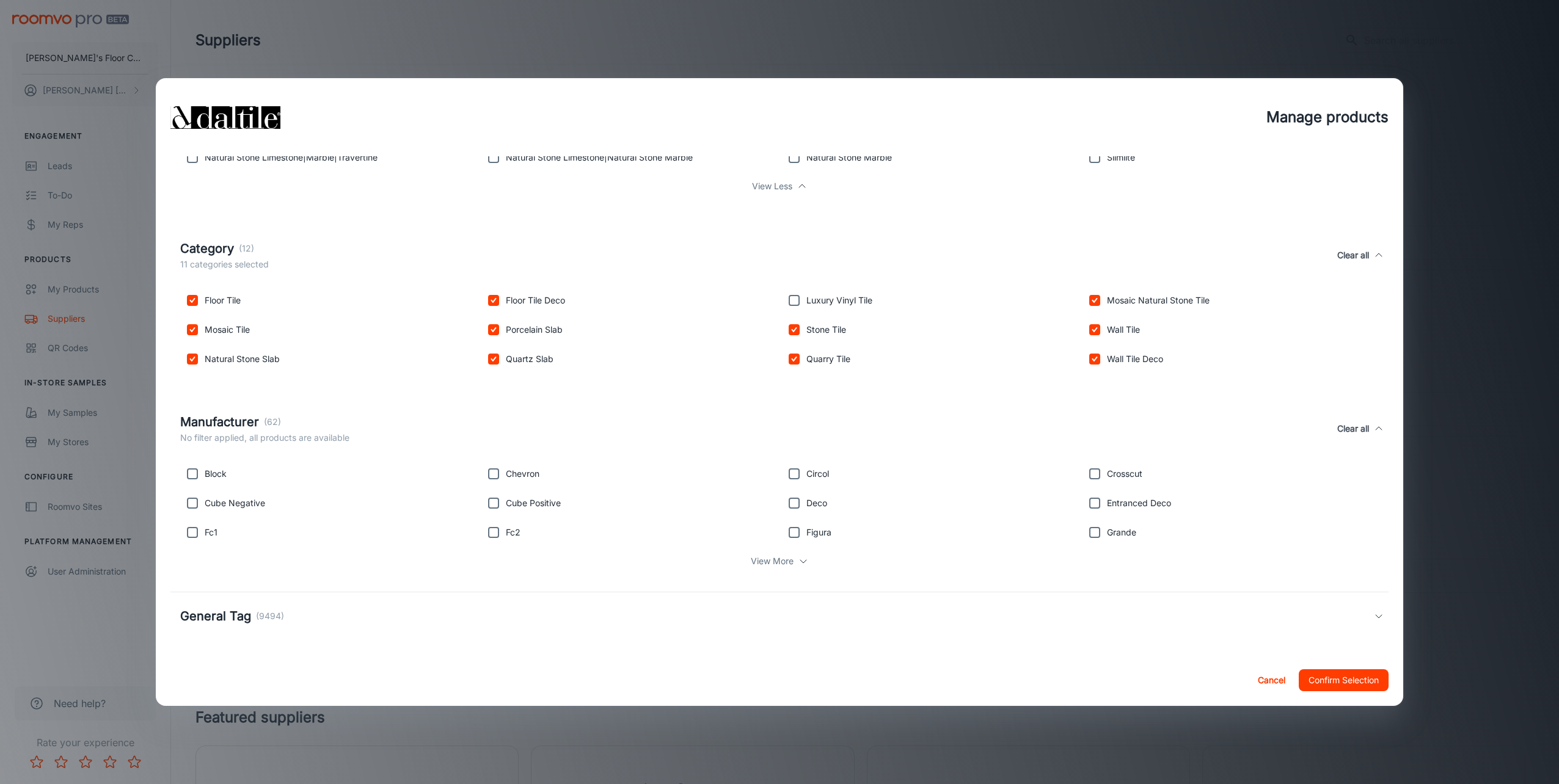
click at [220, 620] on h5 "General Tag" at bounding box center [215, 617] width 71 height 18
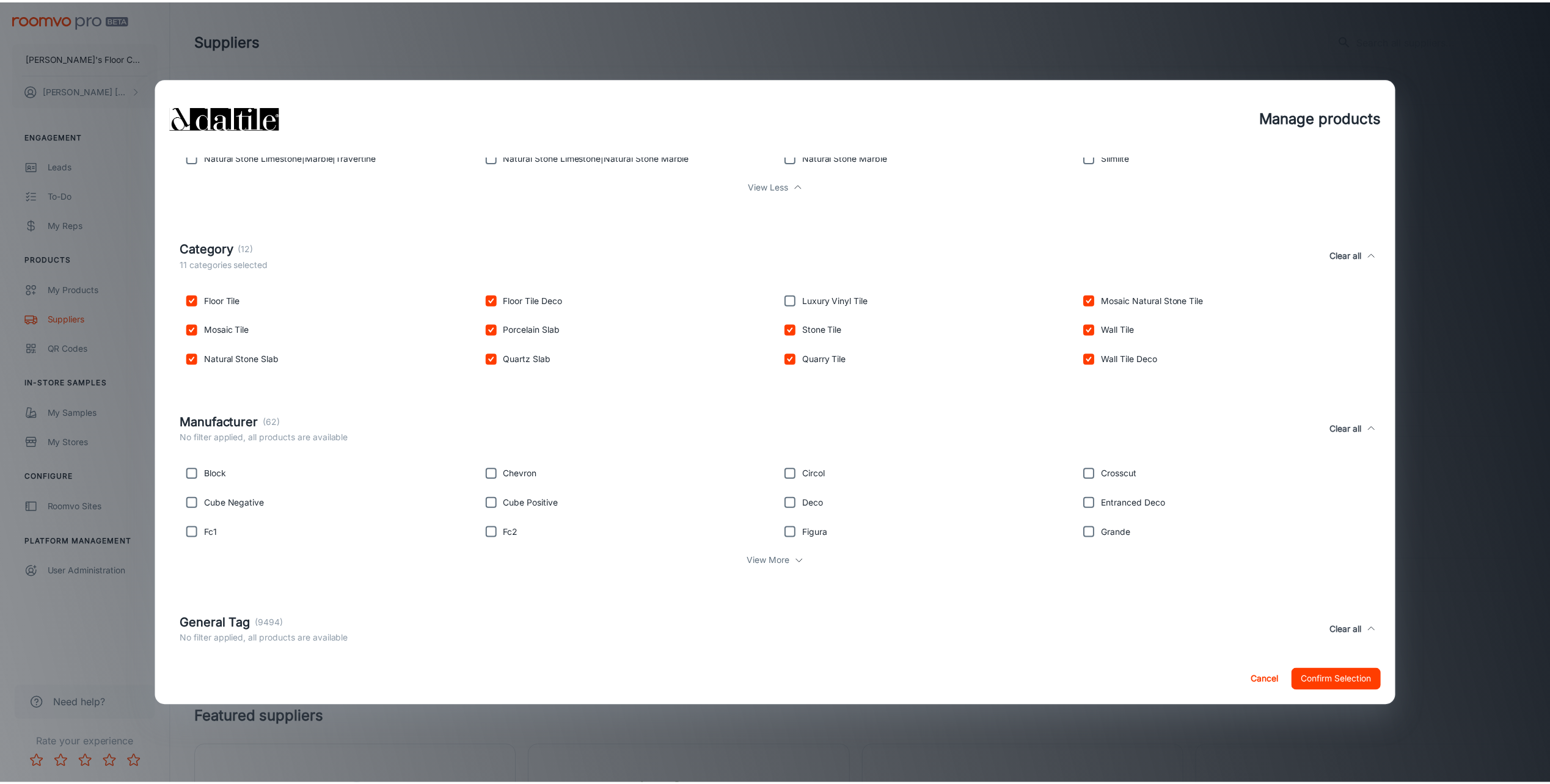
scroll to position [752, 0]
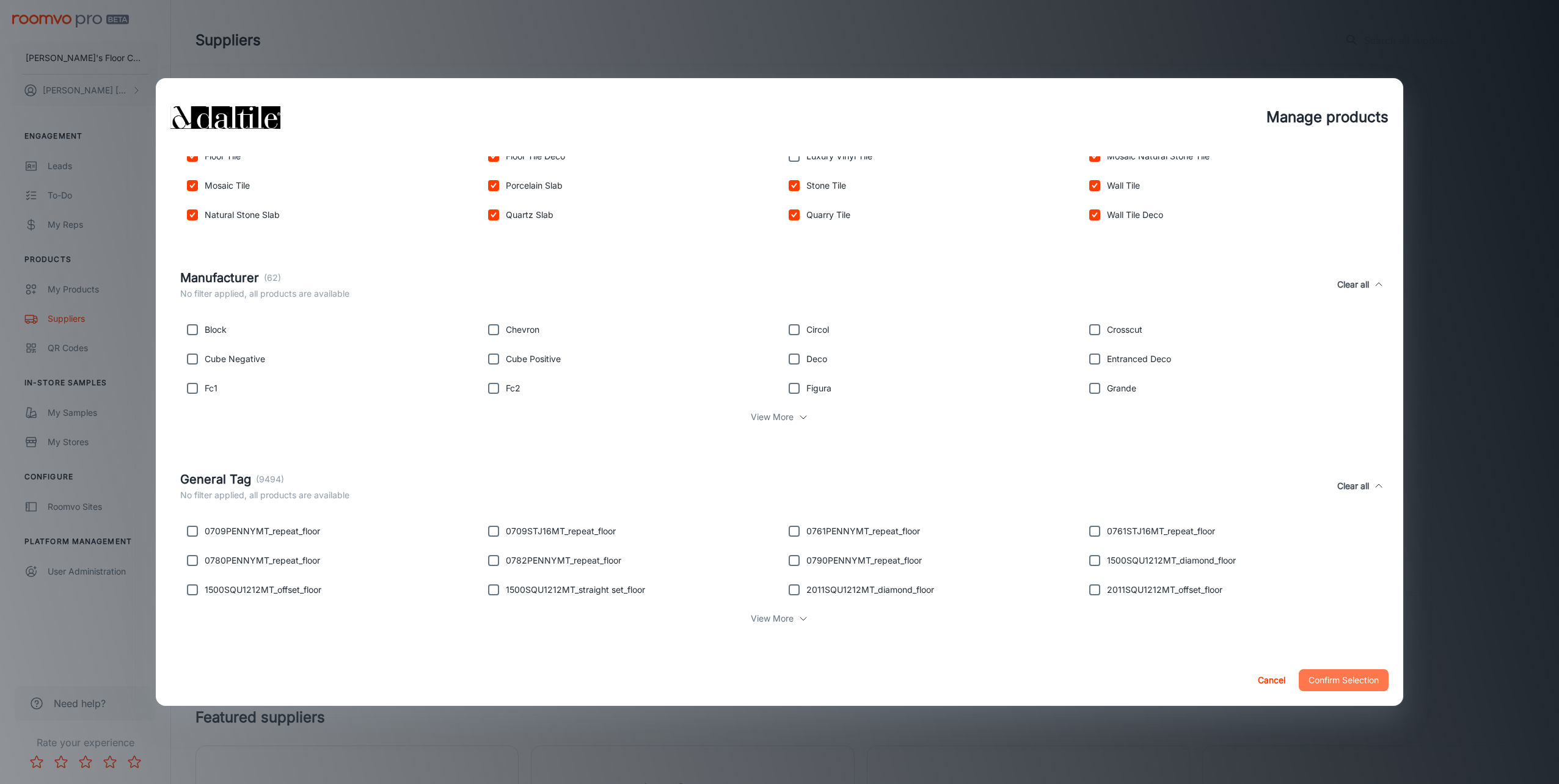
click at [1344, 674] on button "Confirm Selection" at bounding box center [1344, 680] width 90 height 22
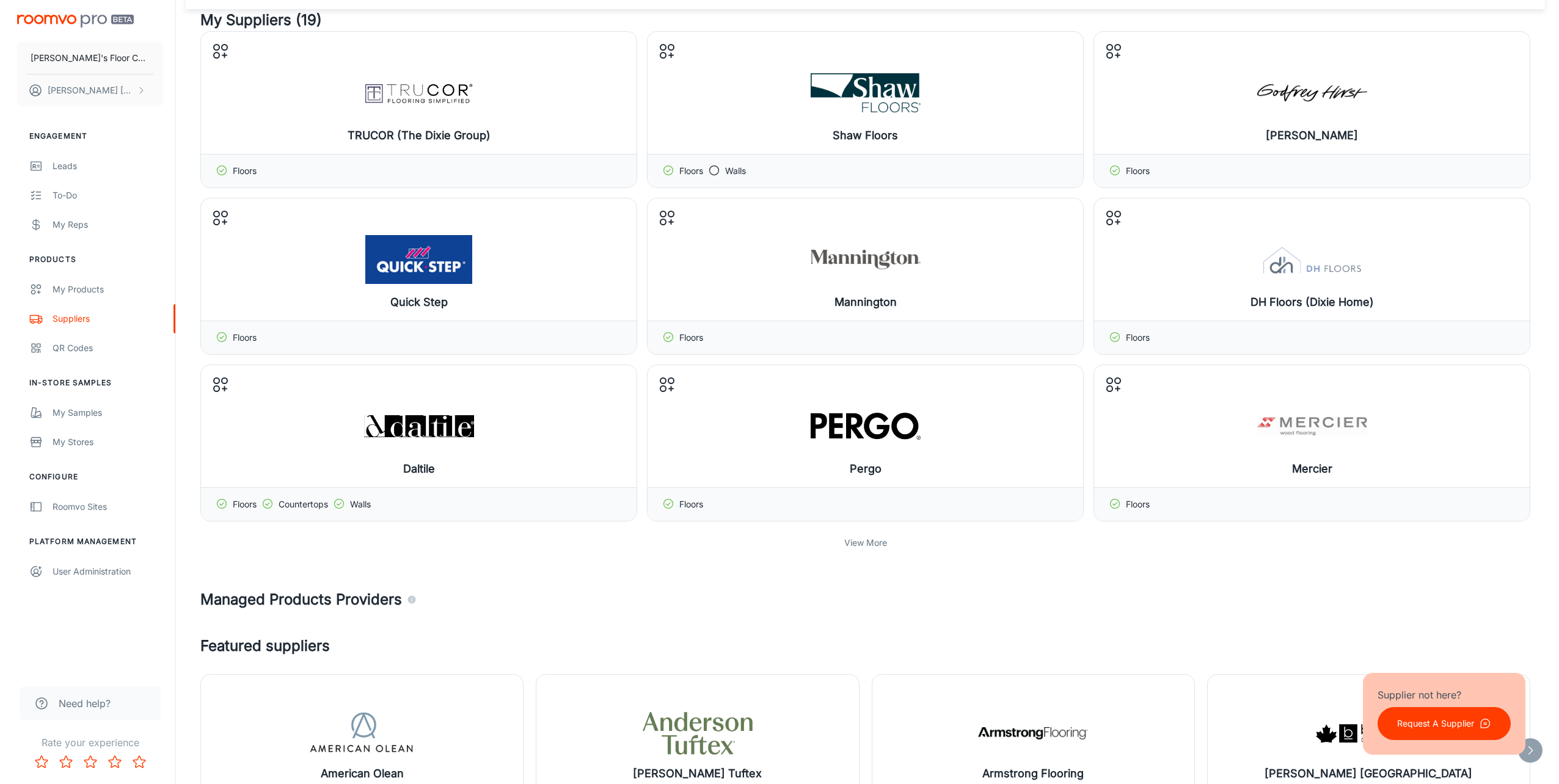
scroll to position [61, 0]
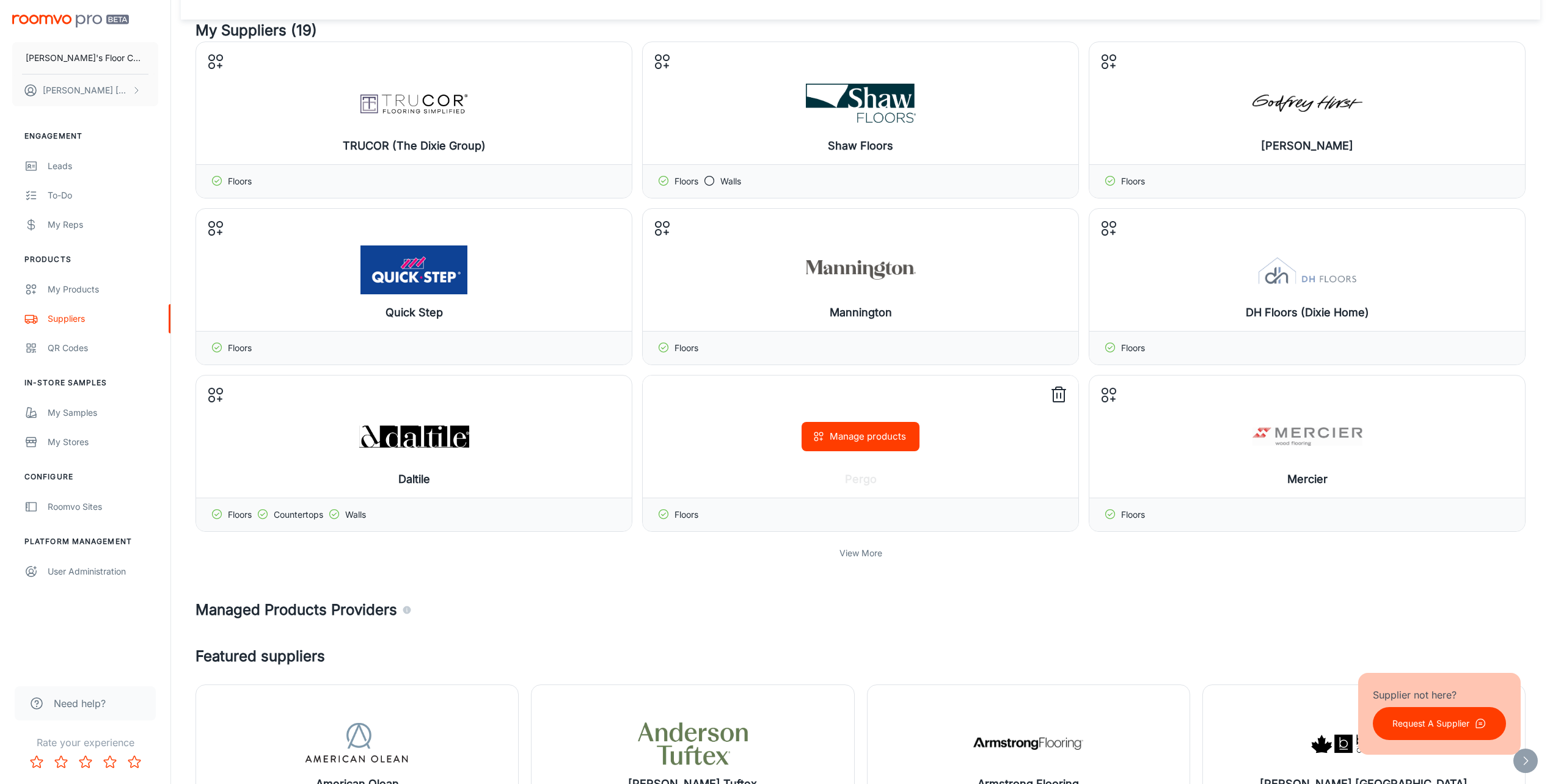
click at [866, 442] on button "Manage products" at bounding box center [860, 437] width 118 height 30
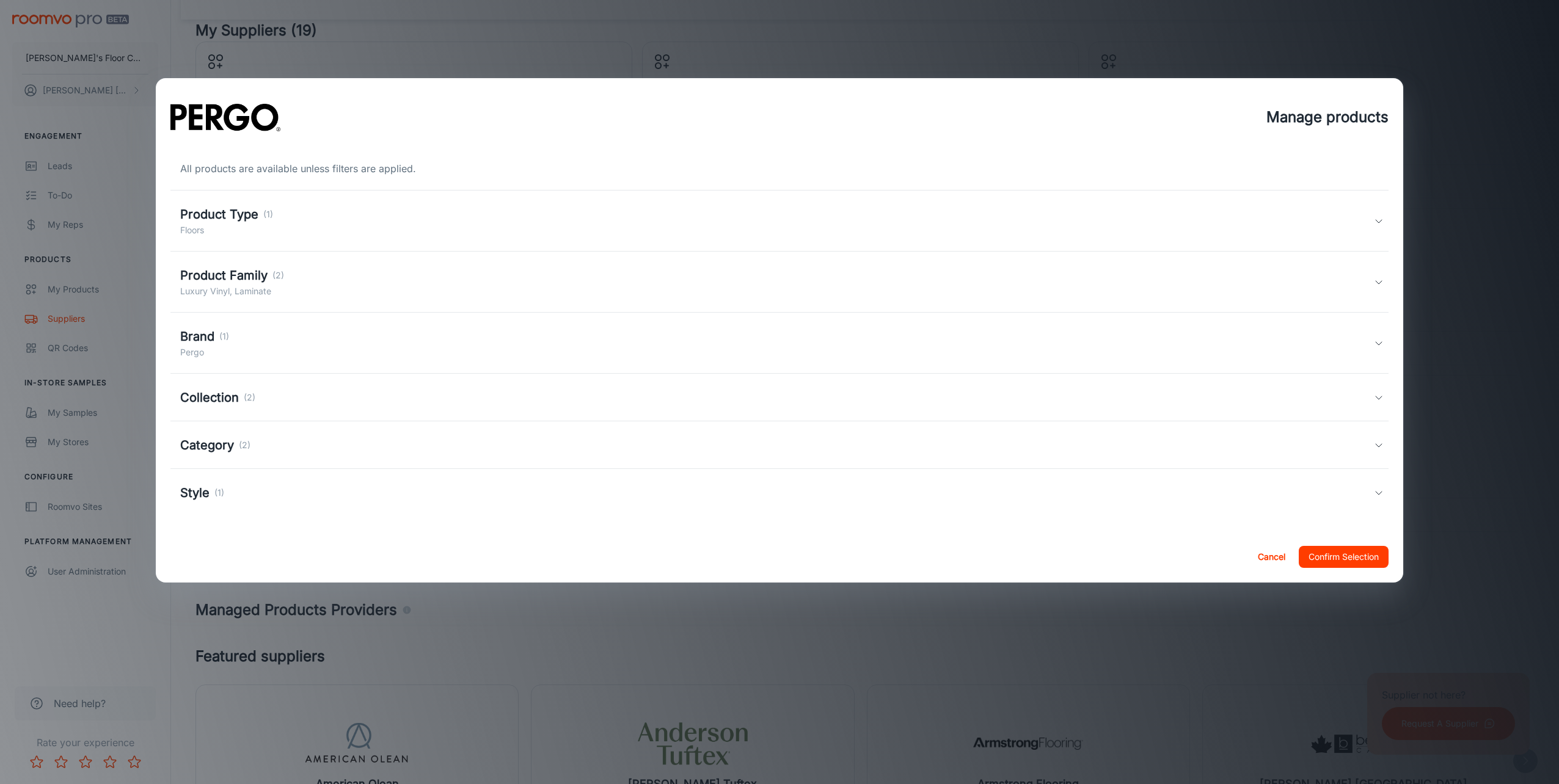
click at [215, 400] on h5 "Collection" at bounding box center [209, 398] width 59 height 18
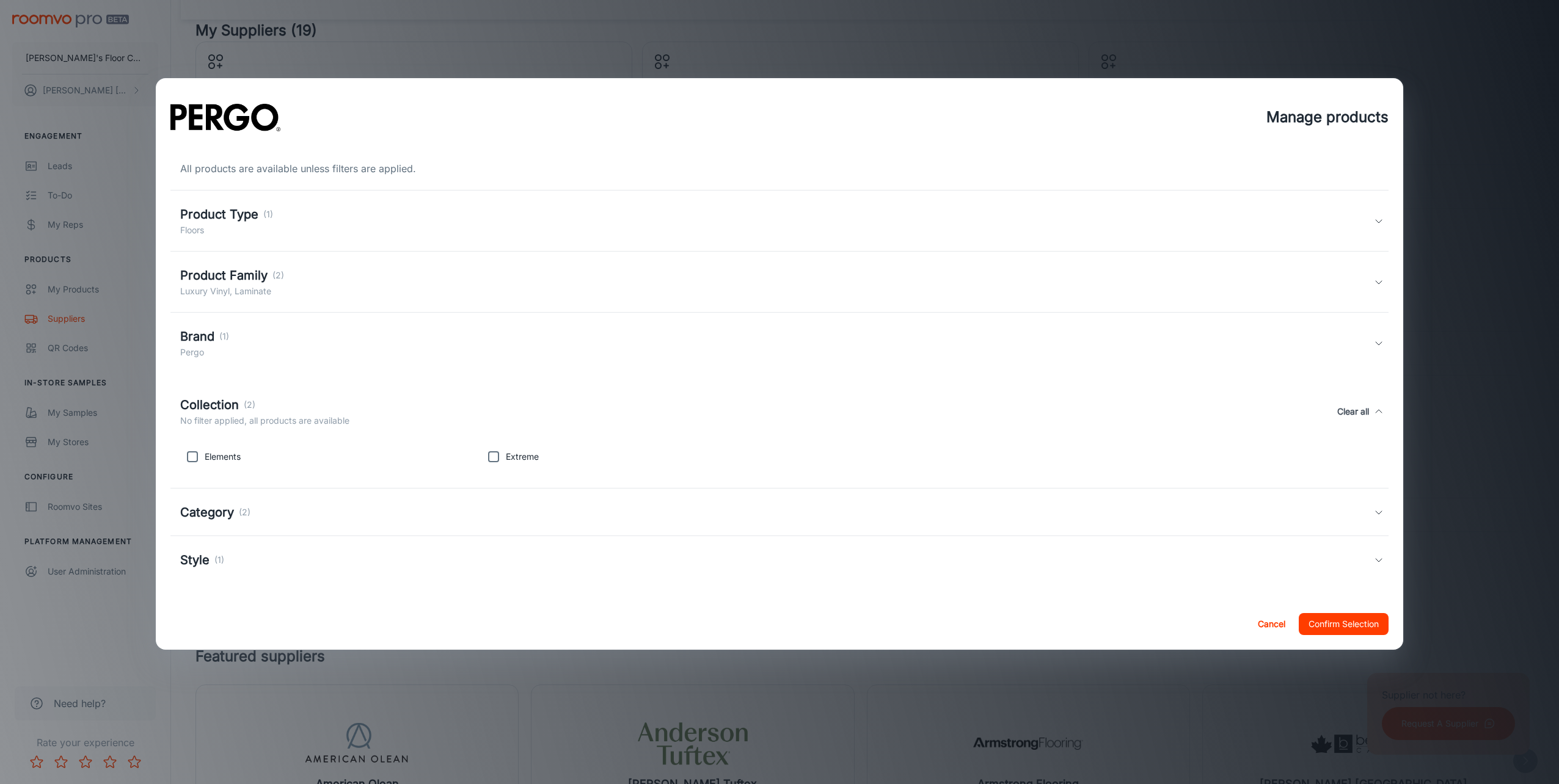
click at [209, 500] on div "Category (2)" at bounding box center [779, 512] width 1218 height 47
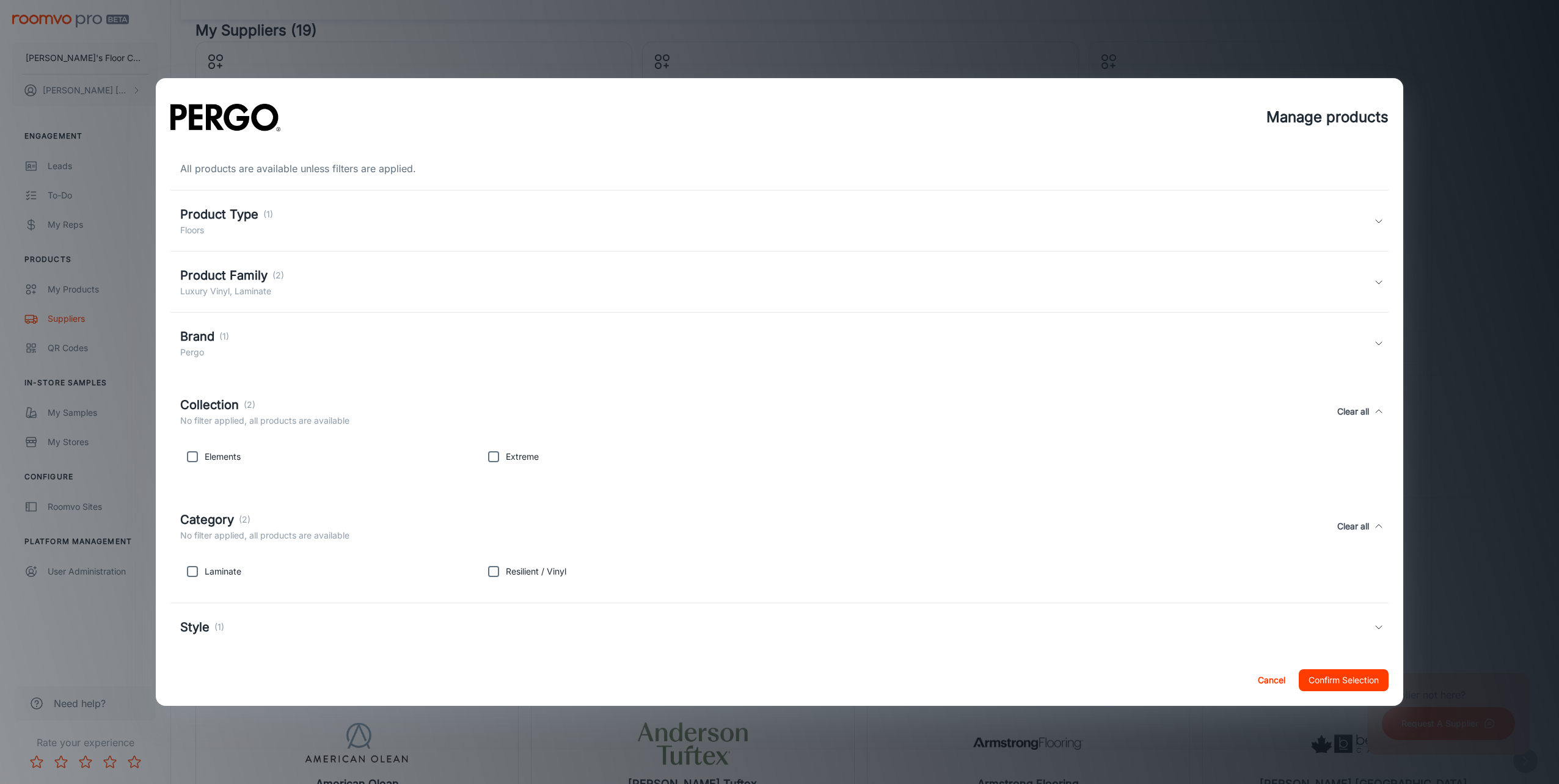
scroll to position [11, 0]
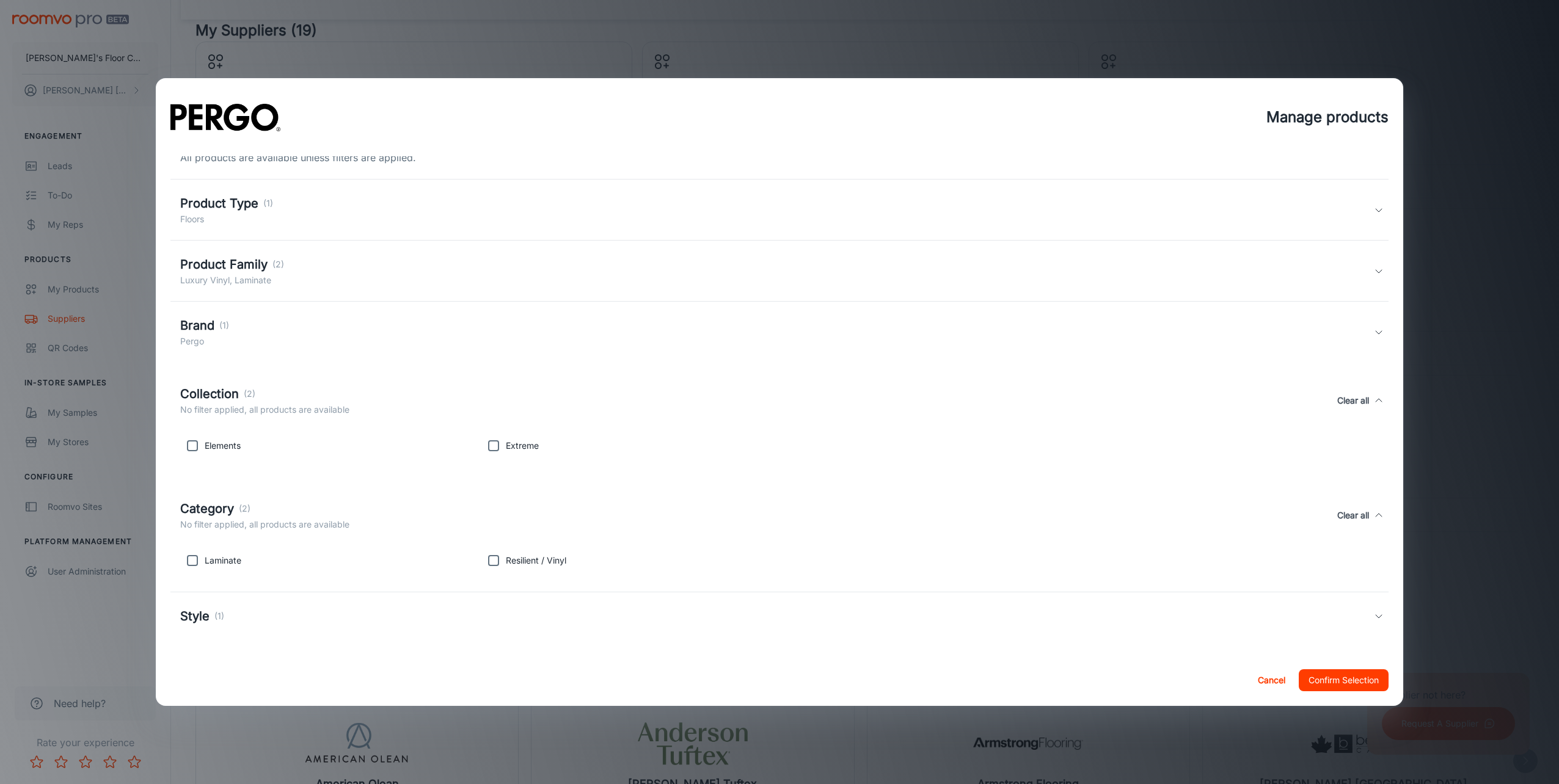
click at [198, 609] on h5 "Style" at bounding box center [195, 617] width 30 height 18
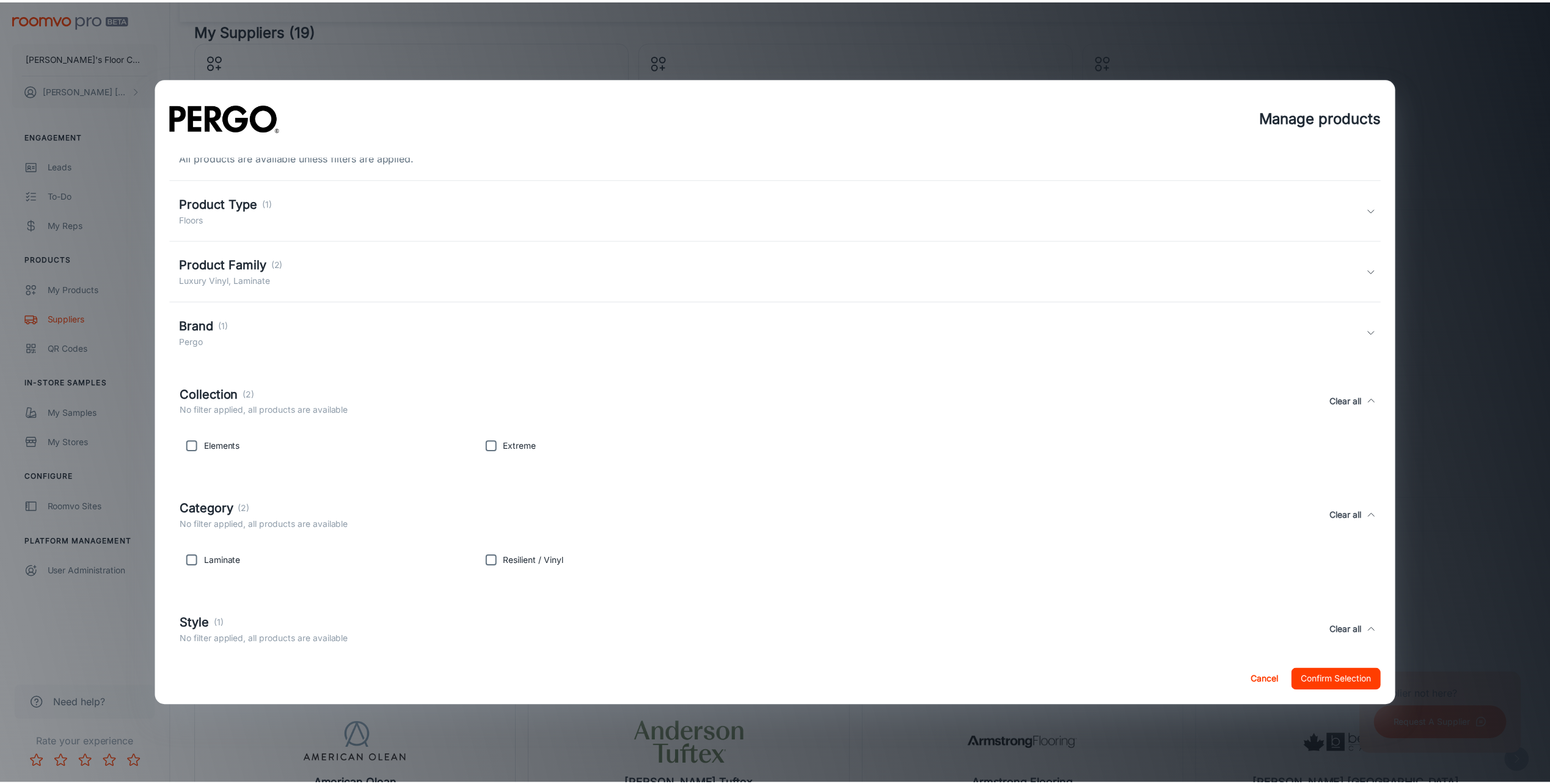
scroll to position [69, 0]
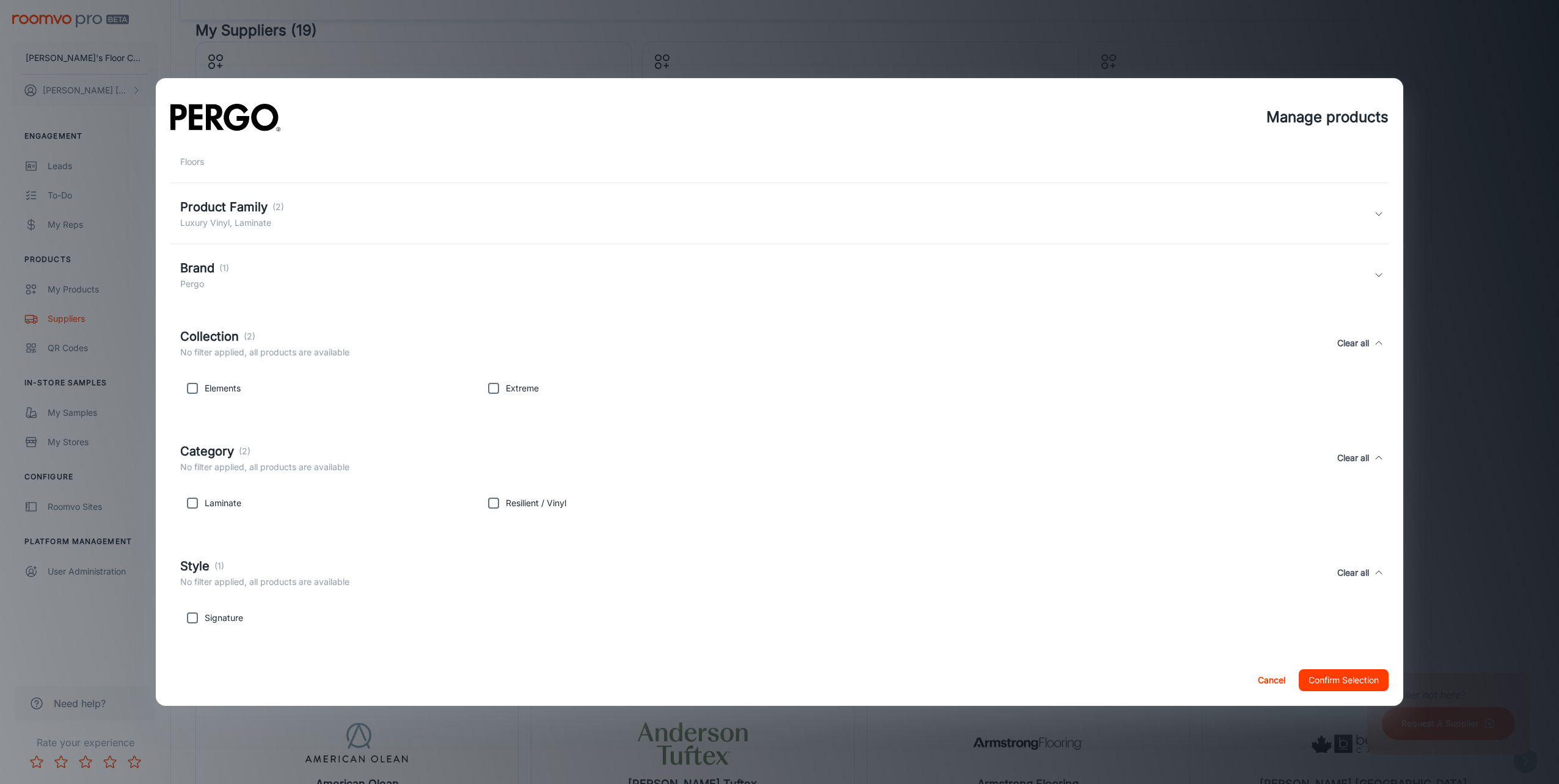
click at [1342, 684] on button "Confirm Selection" at bounding box center [1344, 680] width 90 height 22
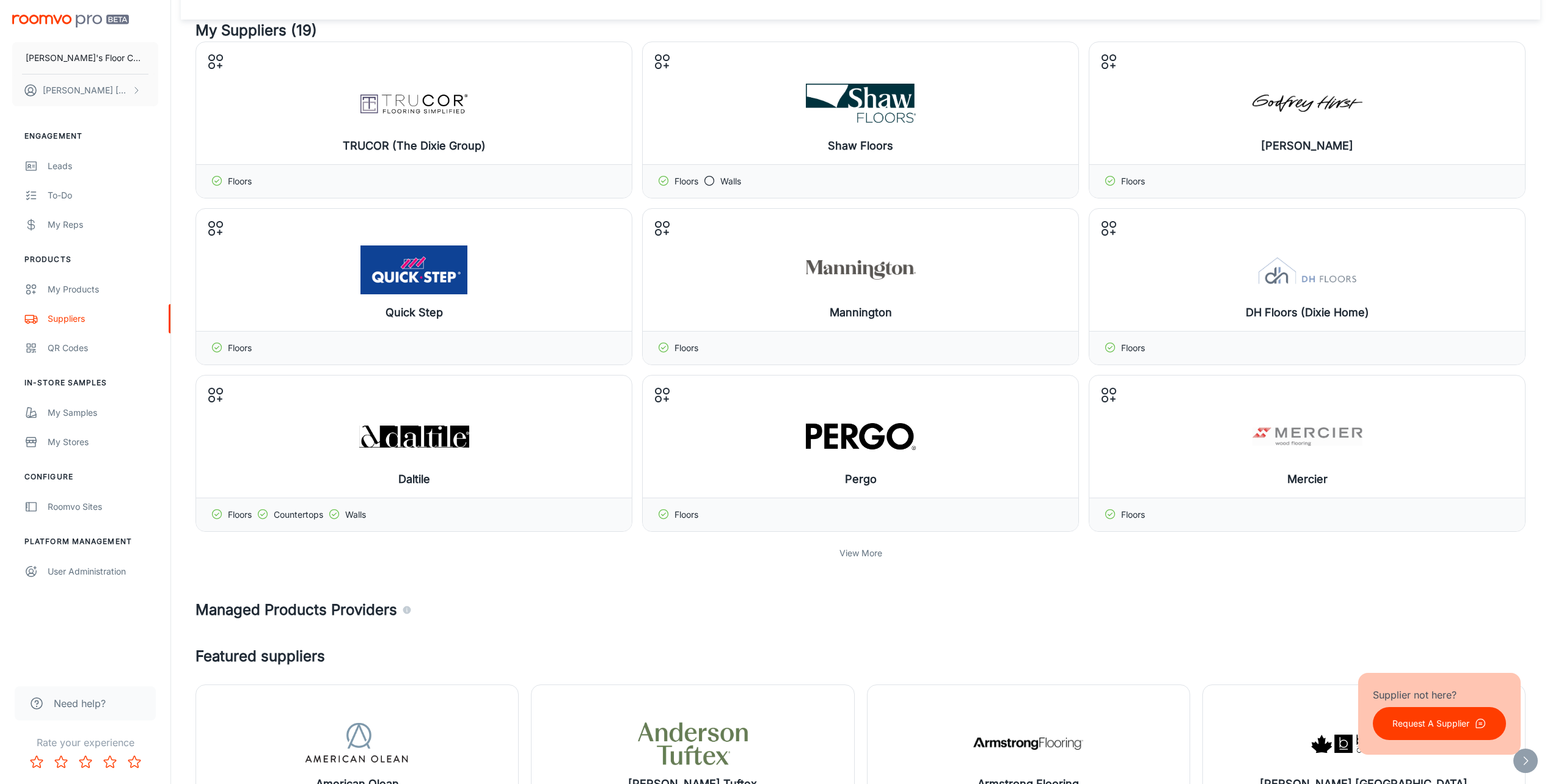
scroll to position [122, 0]
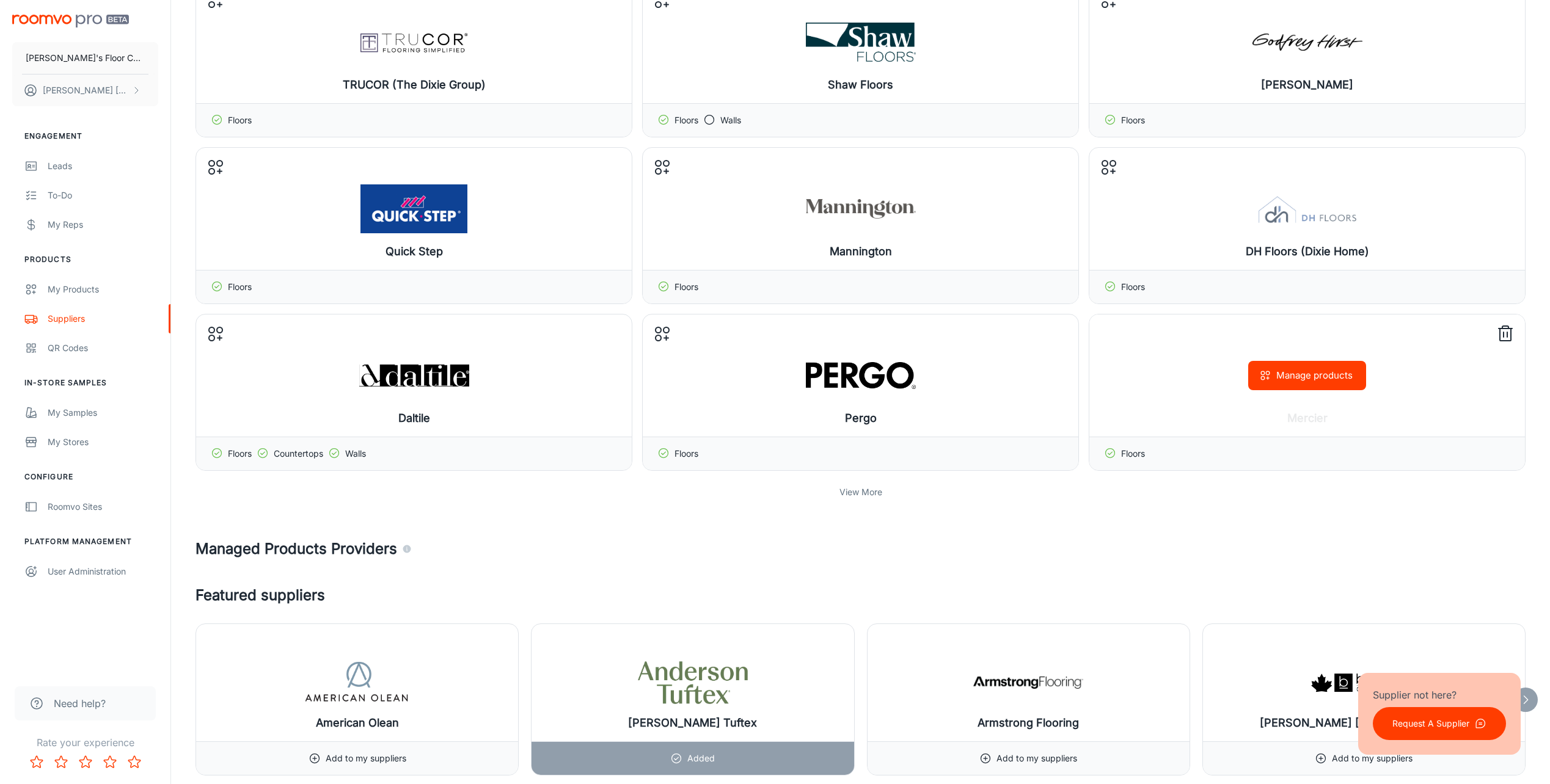
click at [1296, 364] on button "Manage products" at bounding box center [1307, 376] width 118 height 30
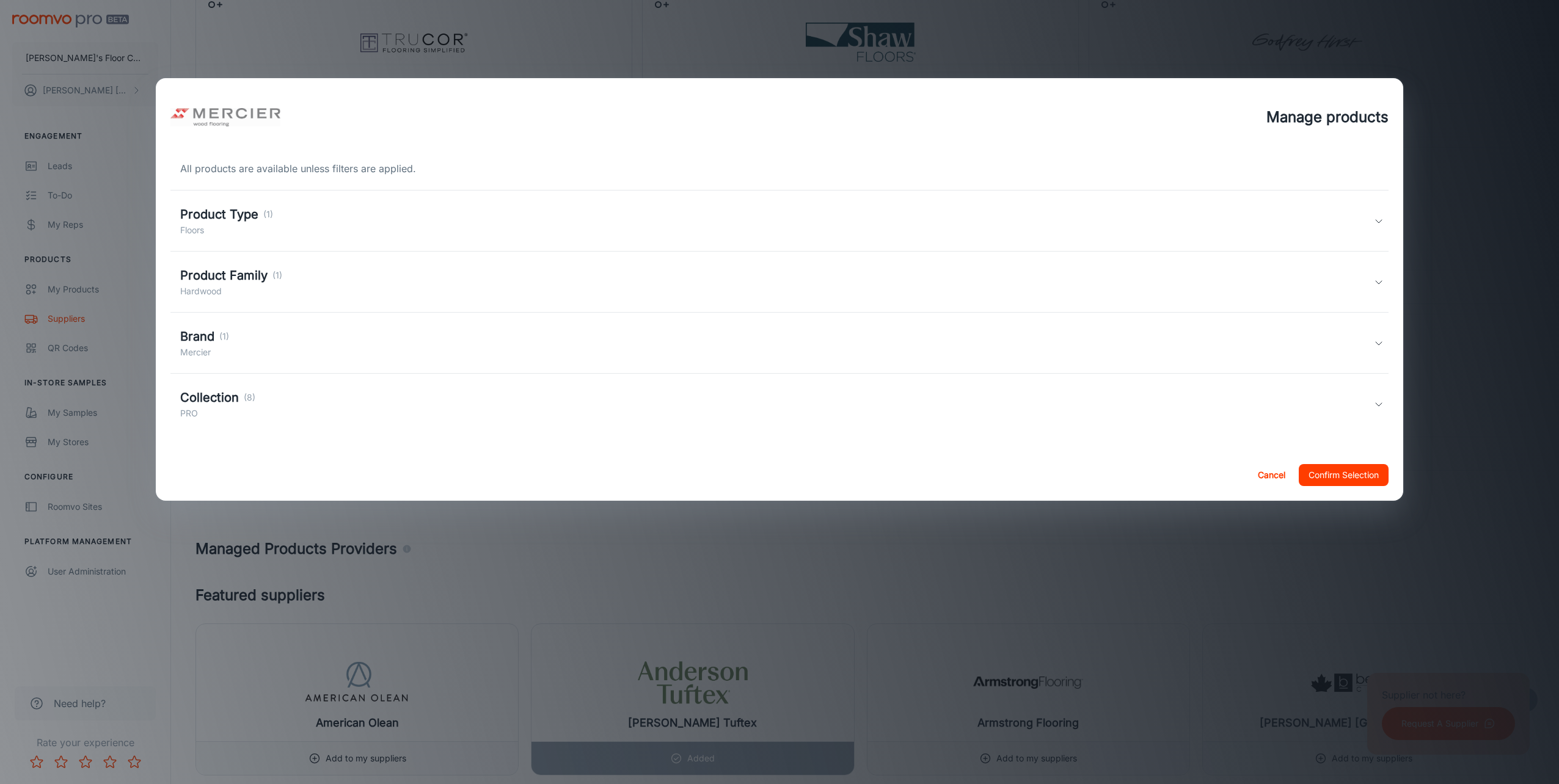
click at [227, 400] on h5 "Collection" at bounding box center [209, 398] width 59 height 18
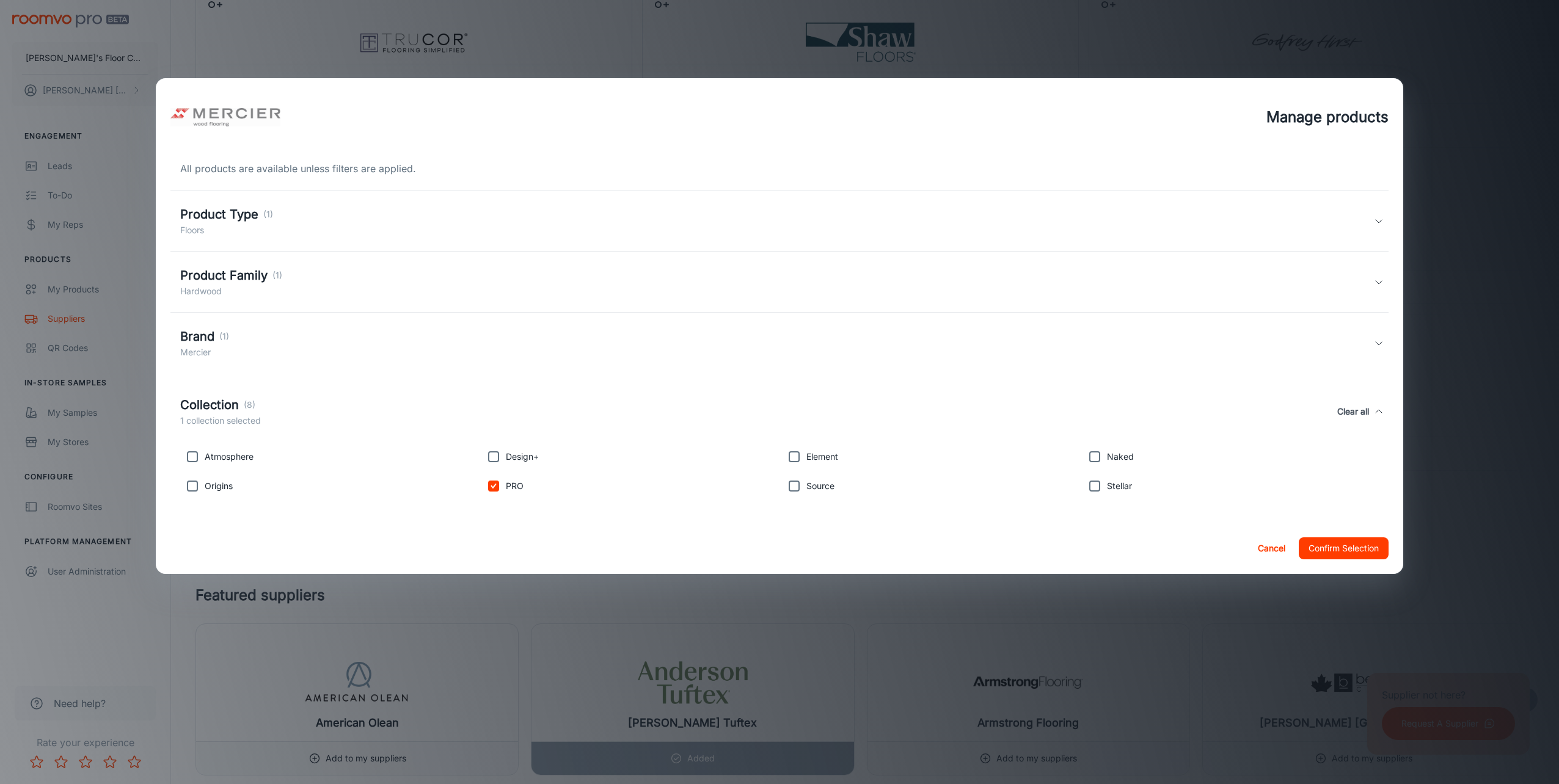
click at [1357, 546] on button "Confirm Selection" at bounding box center [1344, 548] width 90 height 22
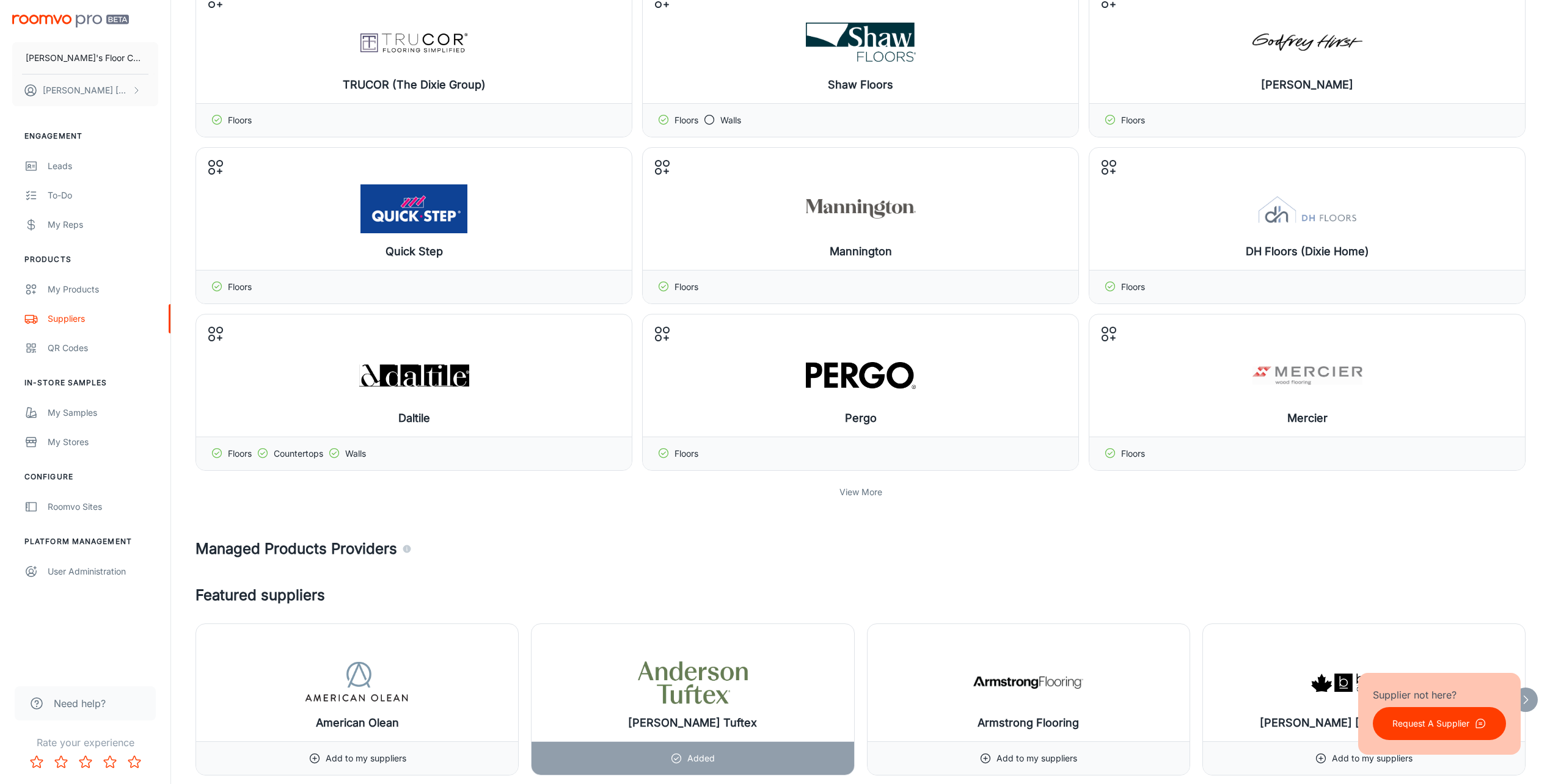
click at [865, 494] on p "View More" at bounding box center [860, 492] width 43 height 13
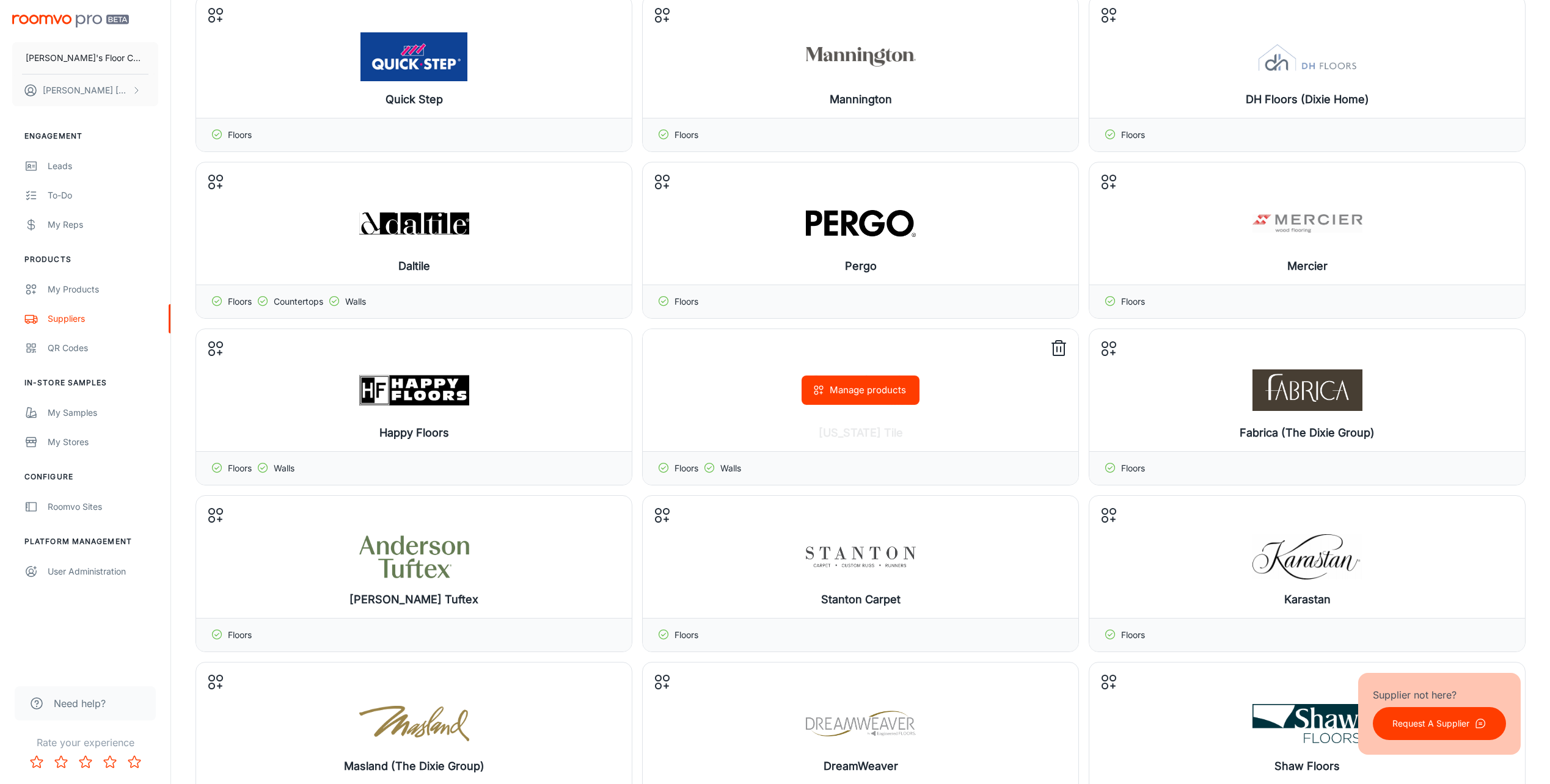
scroll to position [305, 0]
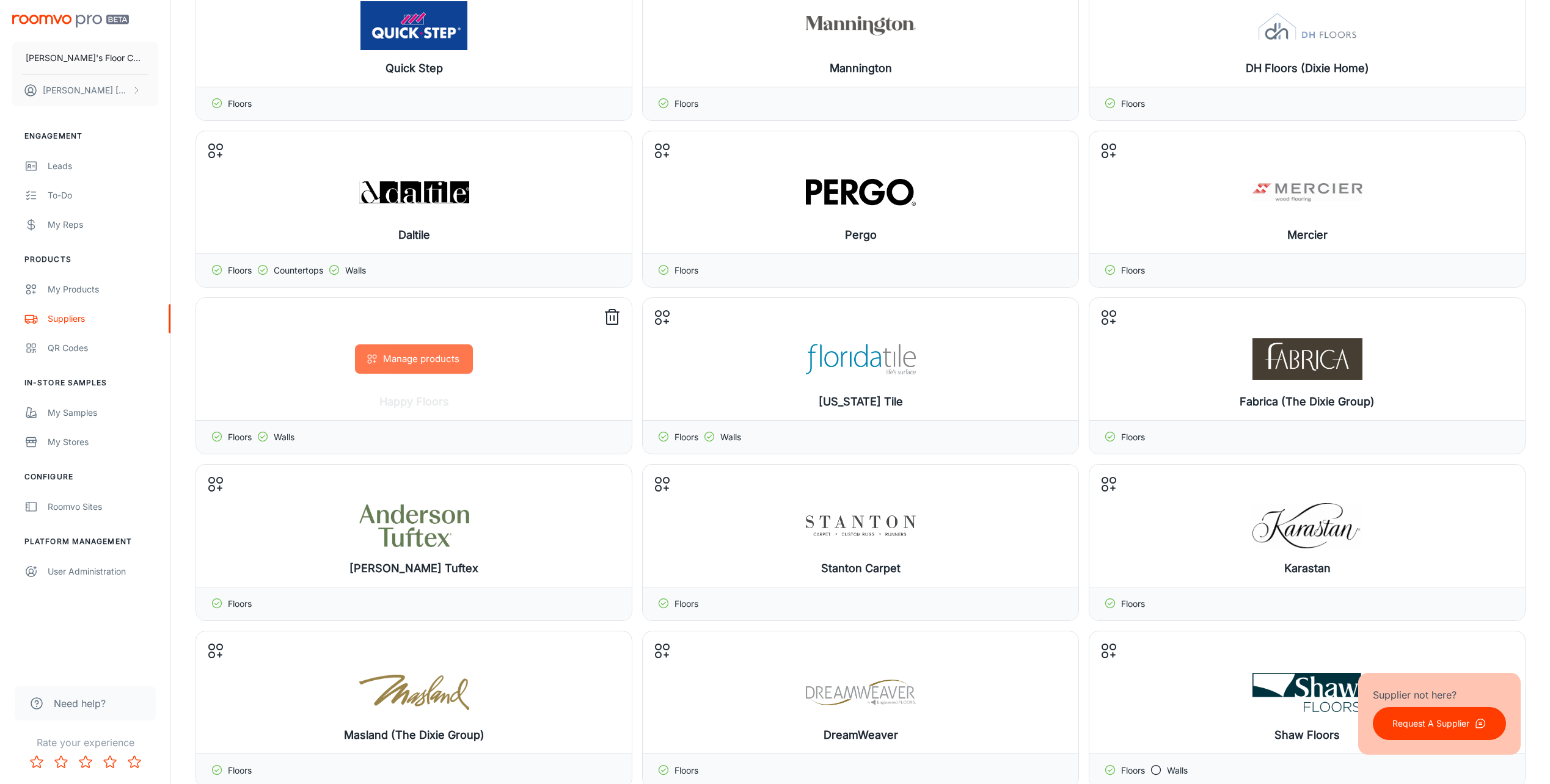
click at [415, 351] on button "Manage products" at bounding box center [413, 360] width 118 height 30
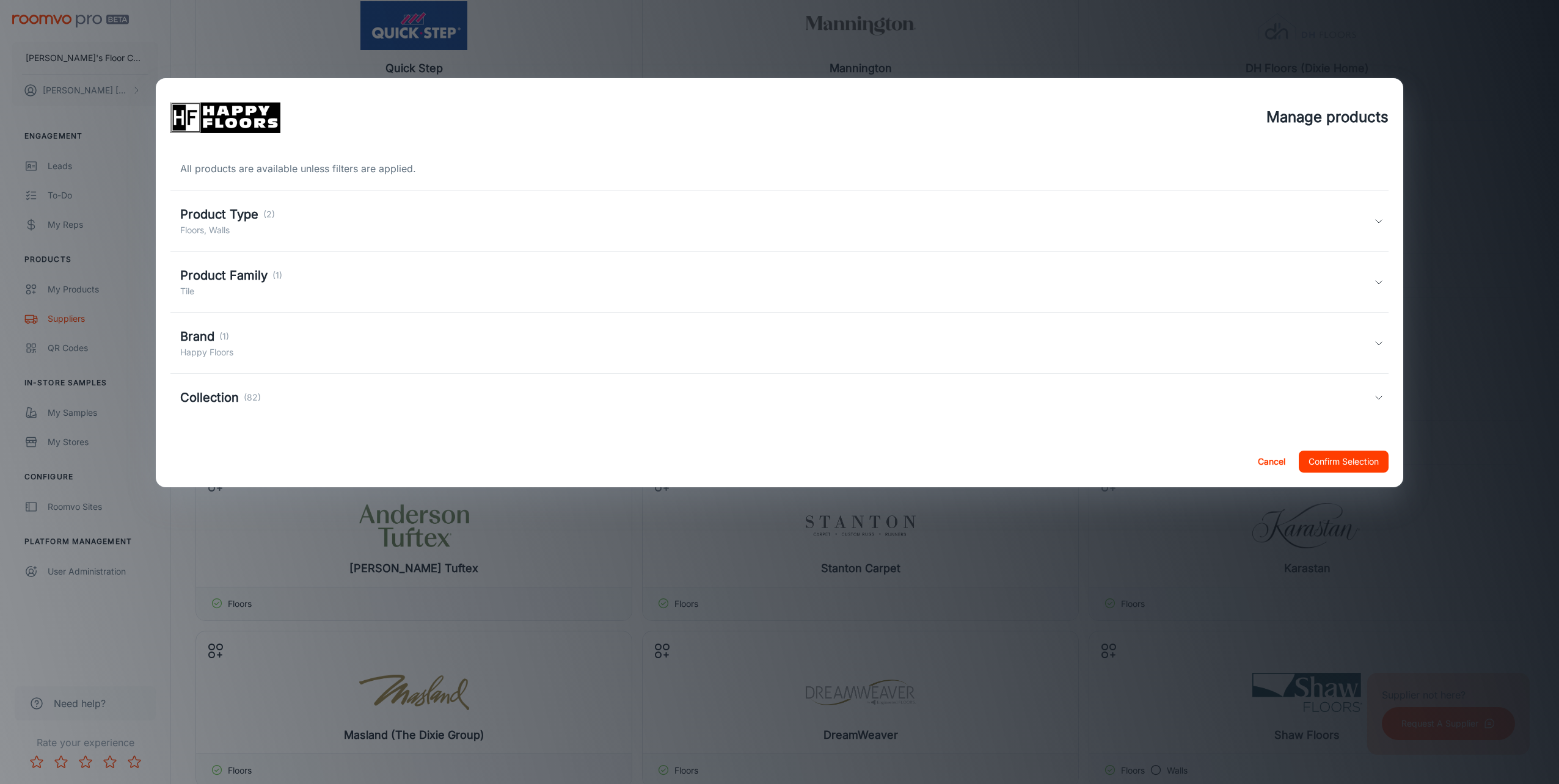
click at [214, 396] on h5 "Collection" at bounding box center [209, 398] width 59 height 18
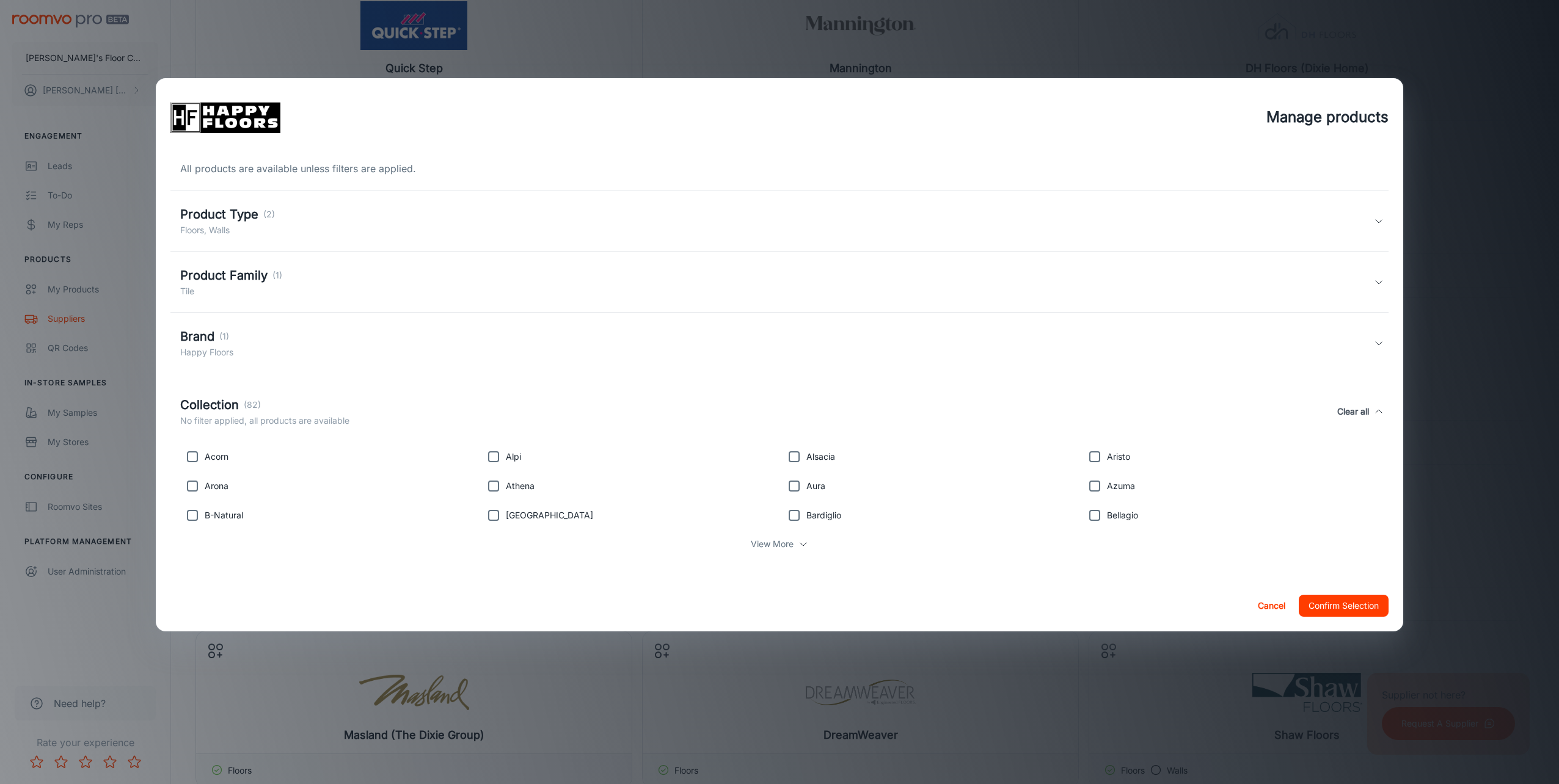
click at [214, 396] on h5 "Collection" at bounding box center [209, 405] width 59 height 18
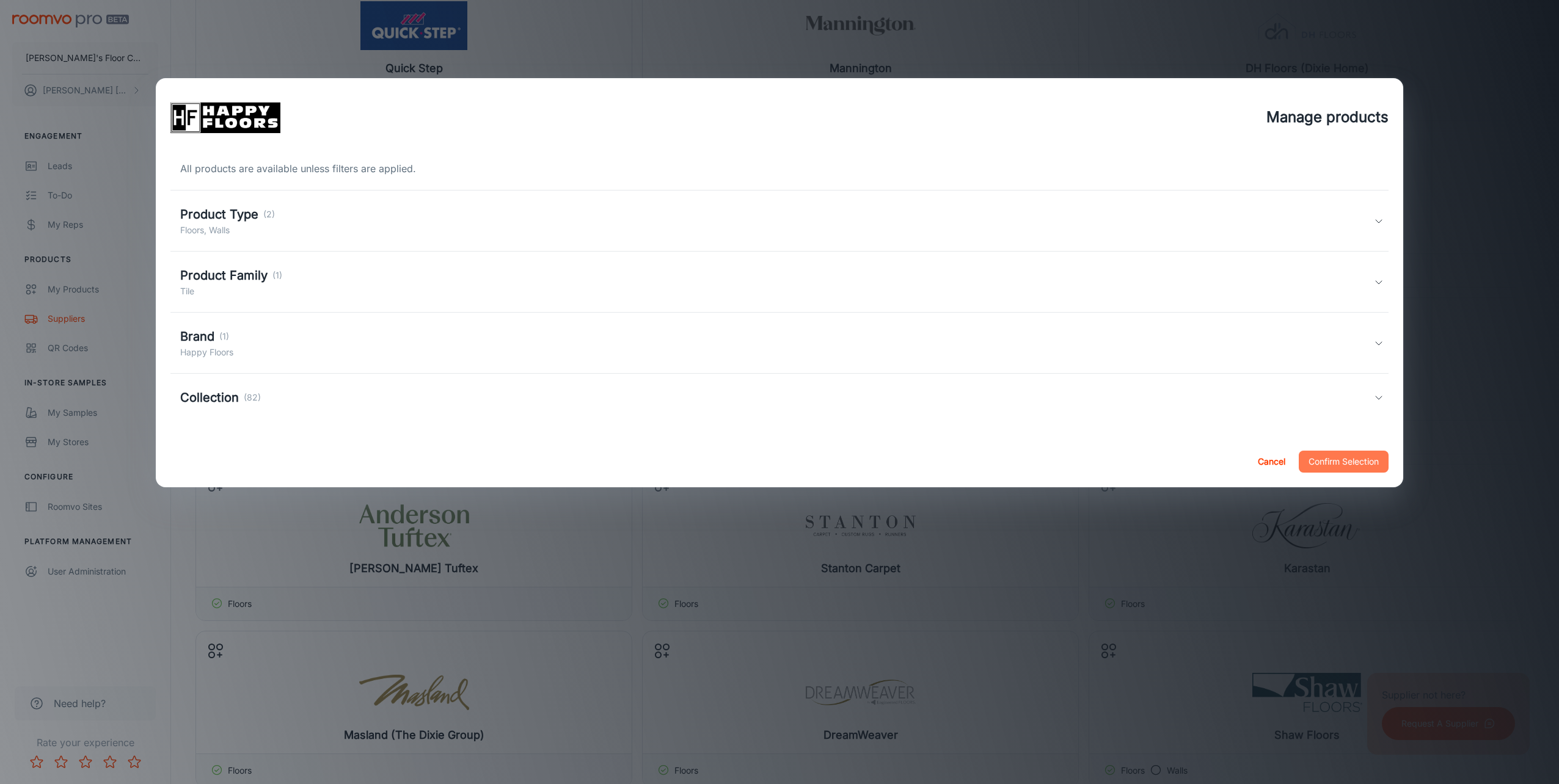
click at [1335, 470] on button "Confirm Selection" at bounding box center [1344, 461] width 90 height 22
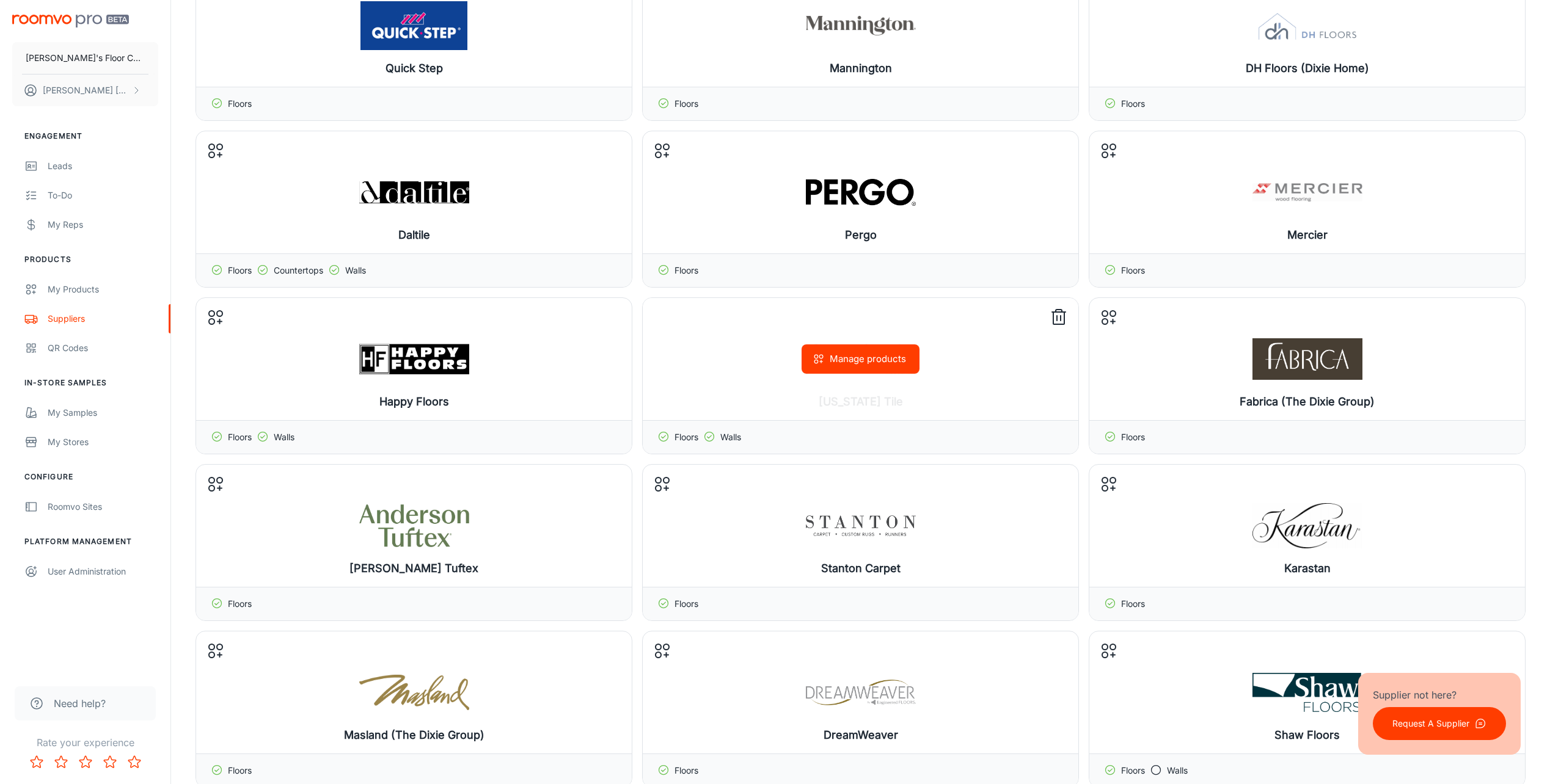
click at [855, 352] on button "Manage products" at bounding box center [860, 360] width 118 height 30
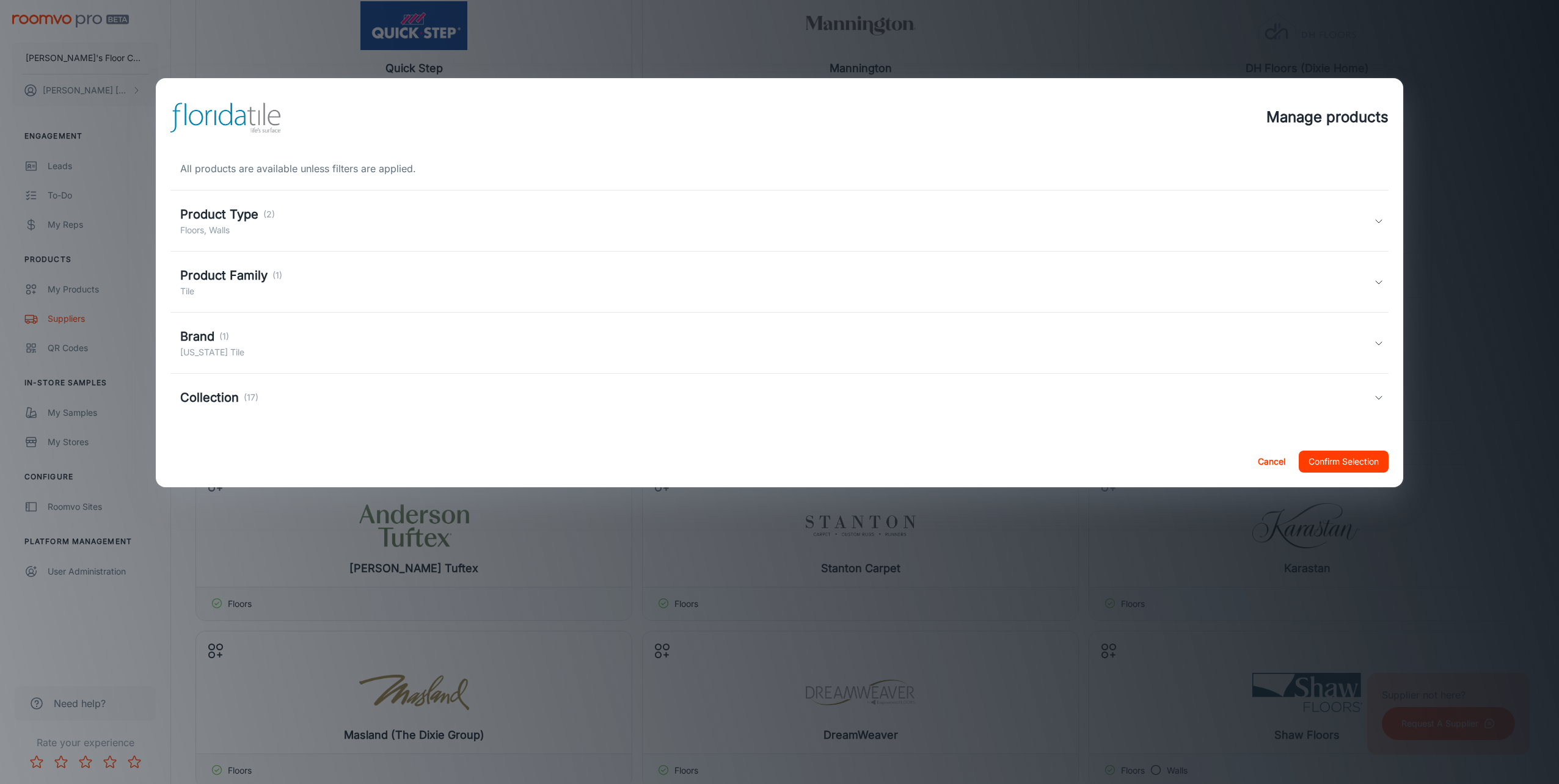
click at [220, 404] on h5 "Collection" at bounding box center [209, 398] width 59 height 18
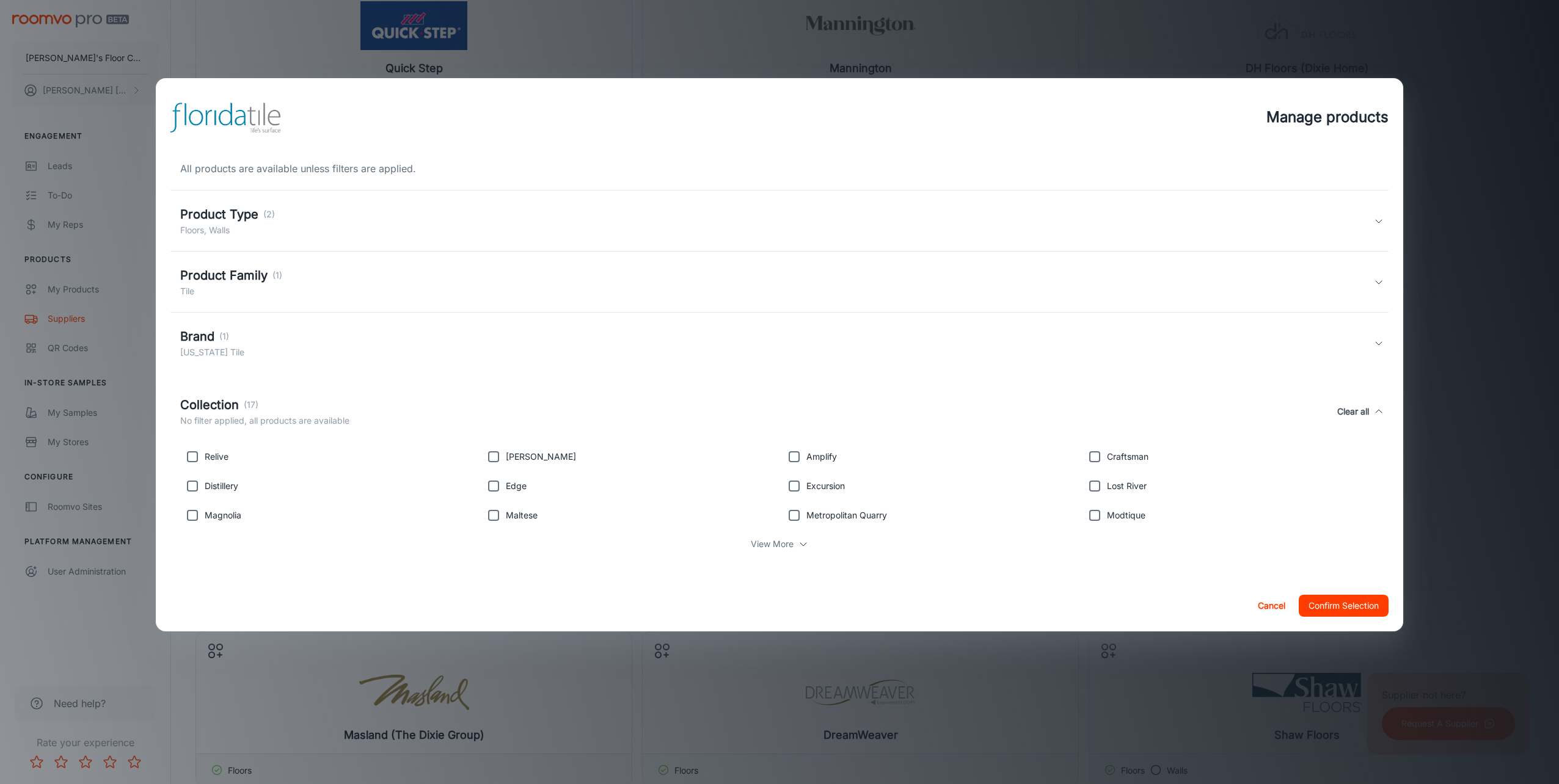
click at [1315, 602] on button "Confirm Selection" at bounding box center [1344, 605] width 90 height 22
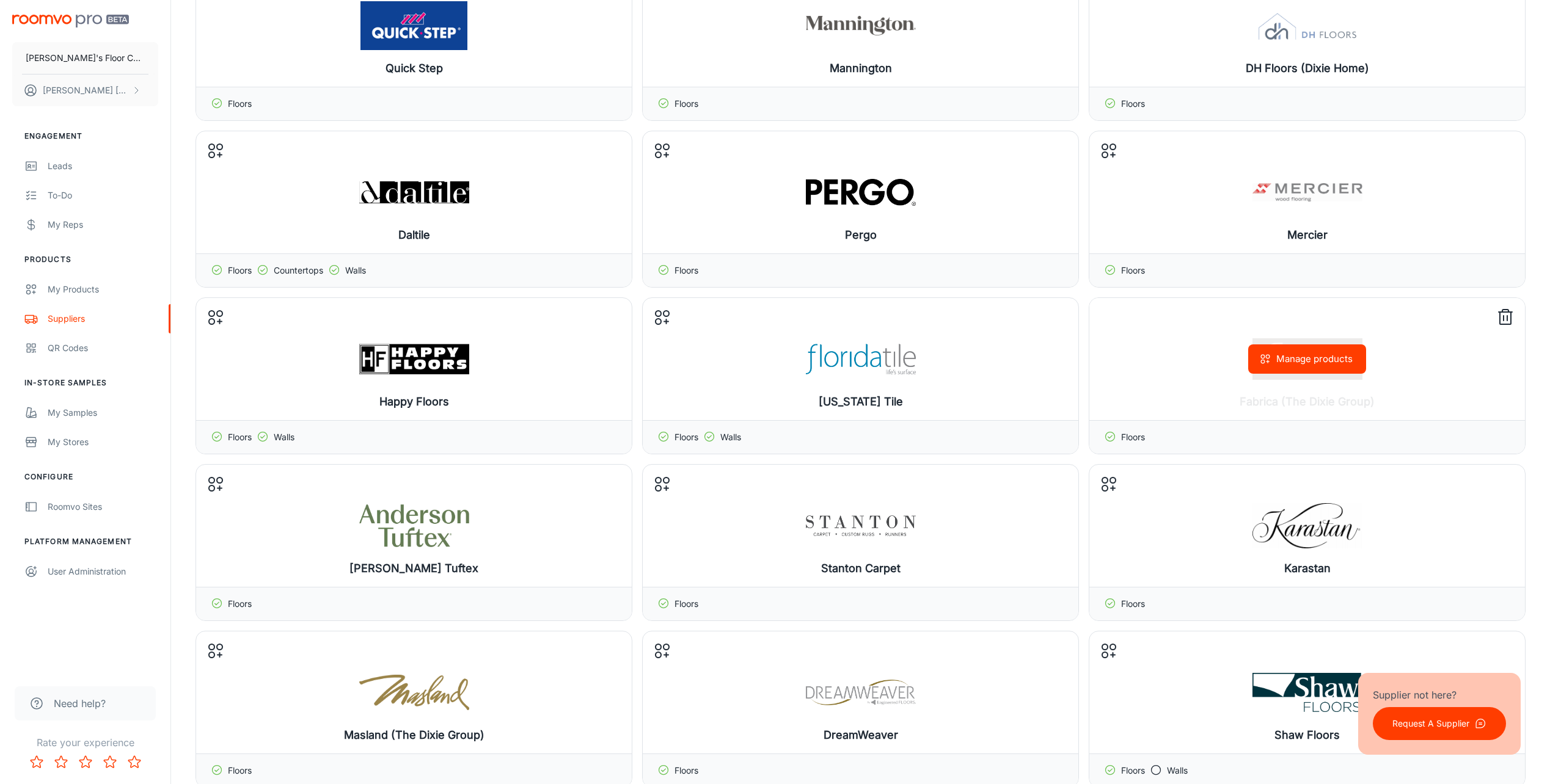
click at [1290, 357] on button "Manage products" at bounding box center [1307, 360] width 118 height 30
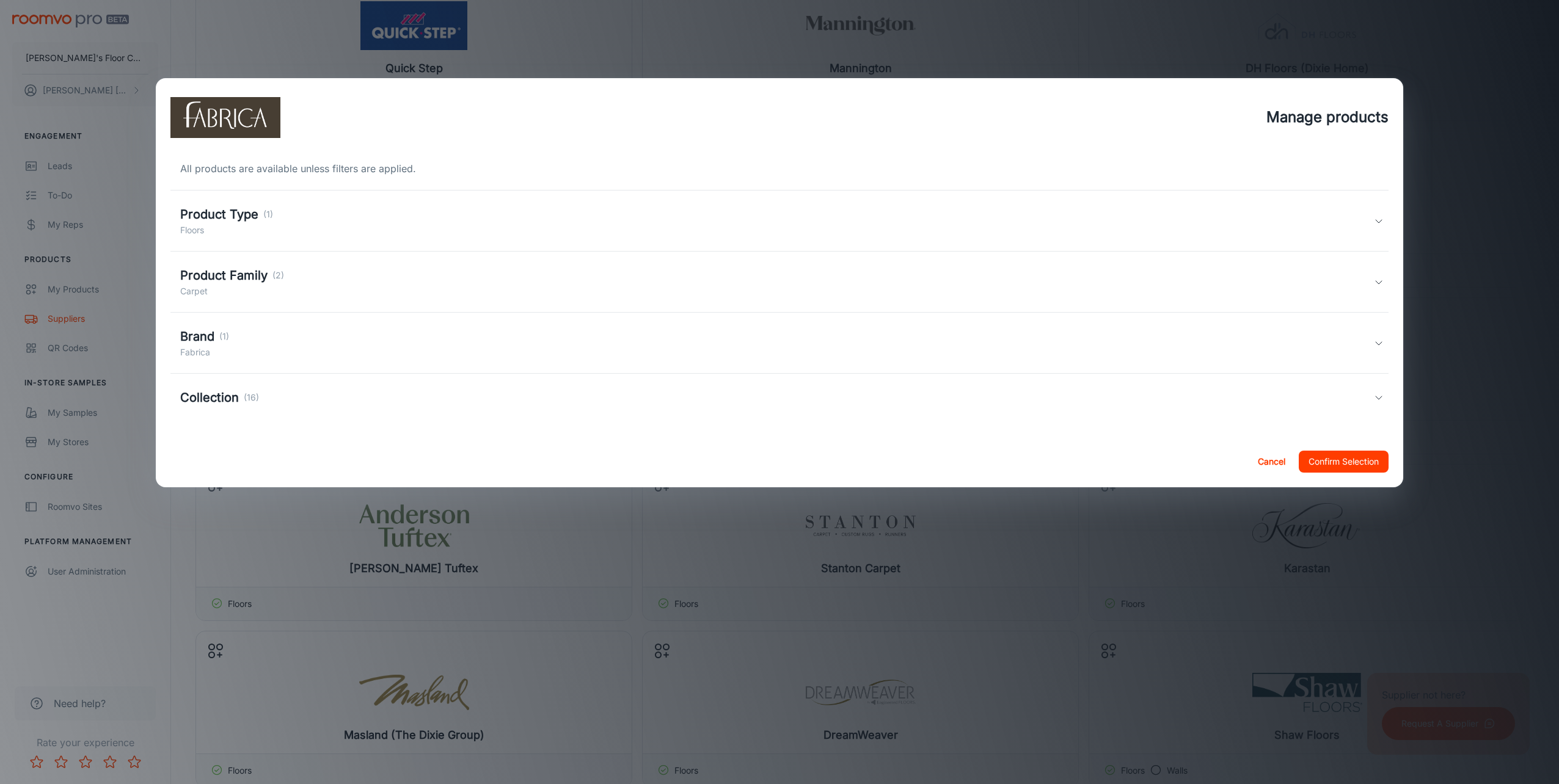
click at [204, 336] on h5 "Brand" at bounding box center [197, 337] width 34 height 18
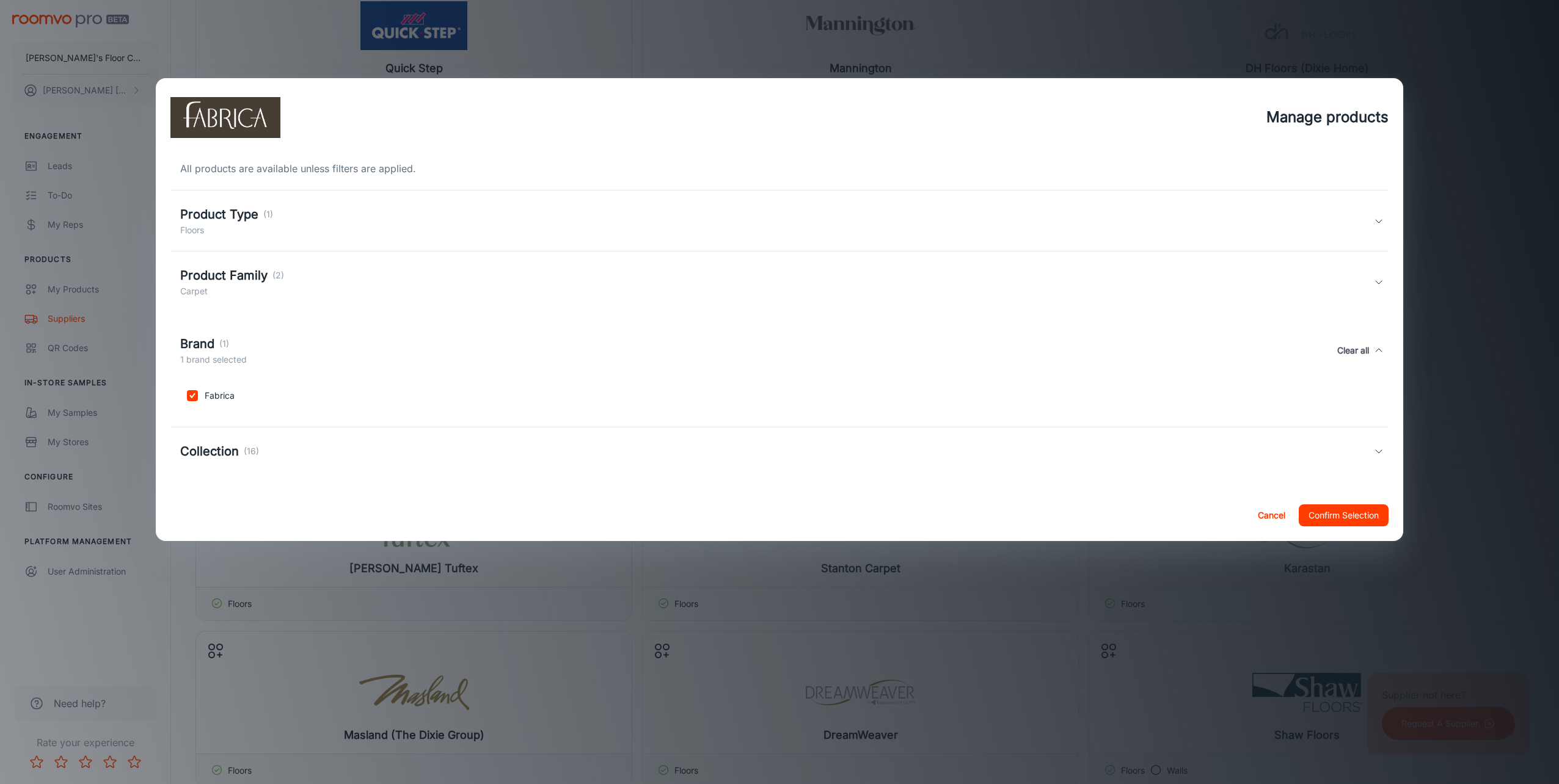
click at [206, 444] on h5 "Collection" at bounding box center [209, 451] width 59 height 18
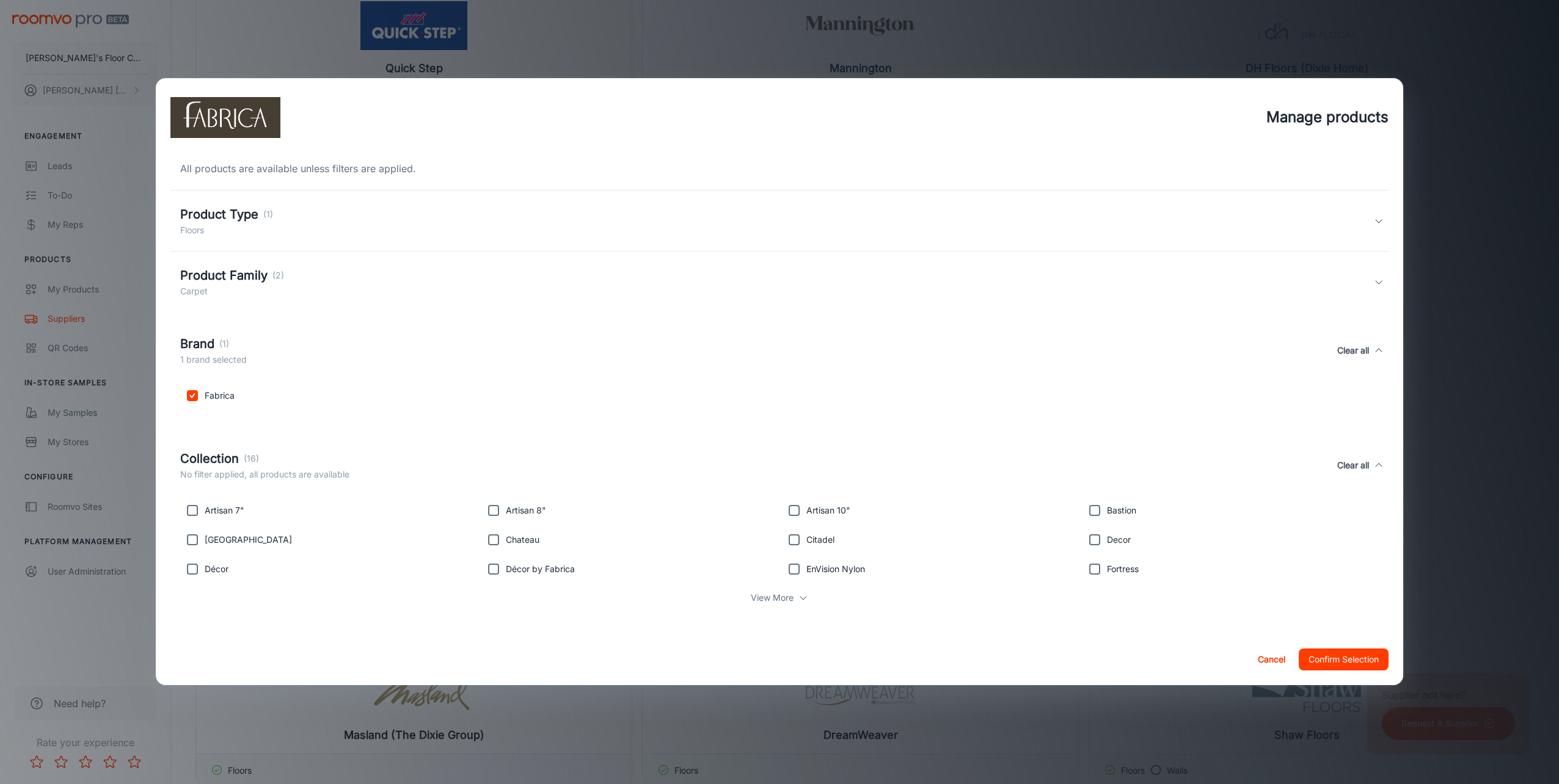
click at [1315, 658] on button "Confirm Selection" at bounding box center [1344, 659] width 90 height 22
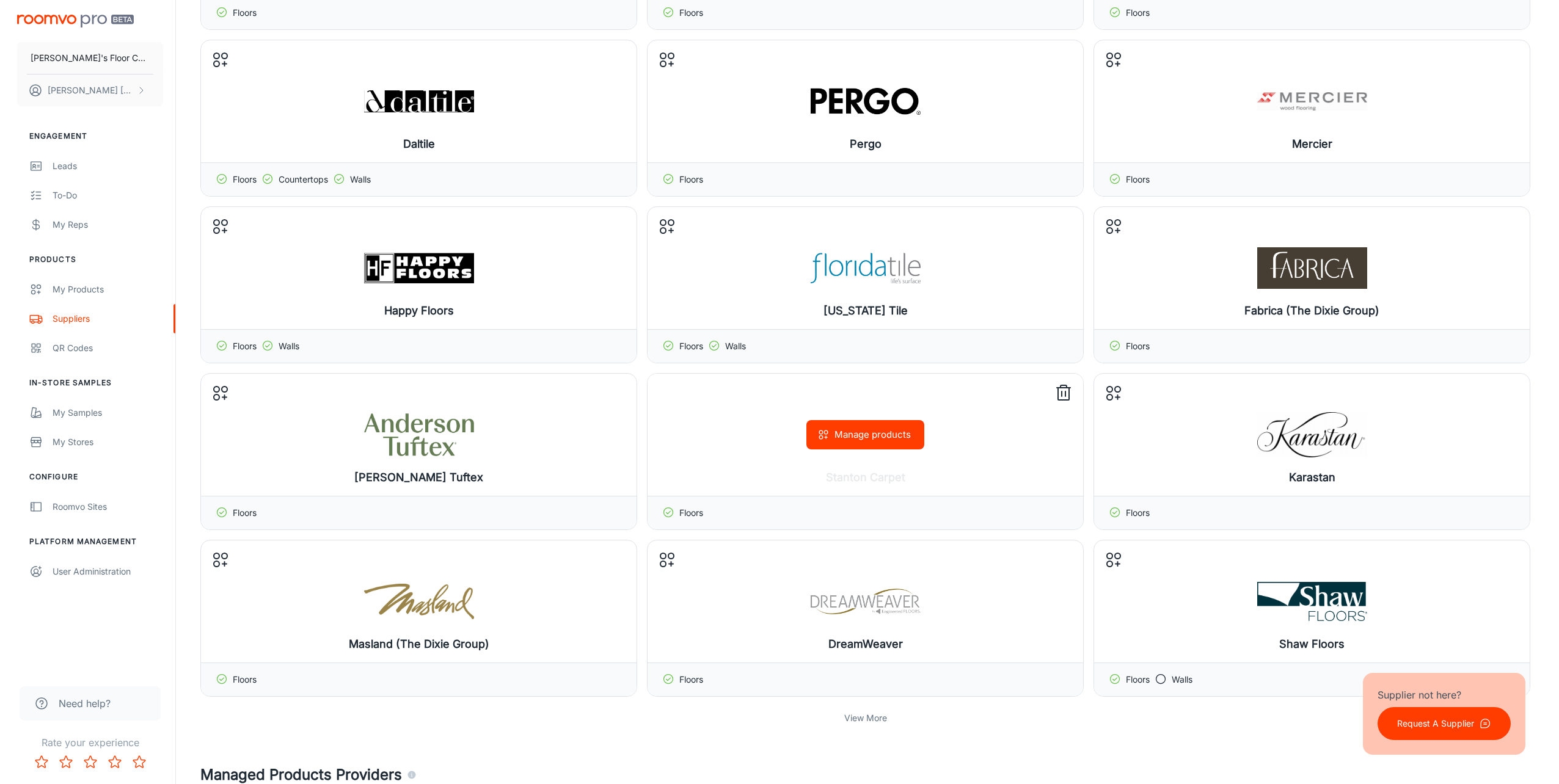
scroll to position [427, 0]
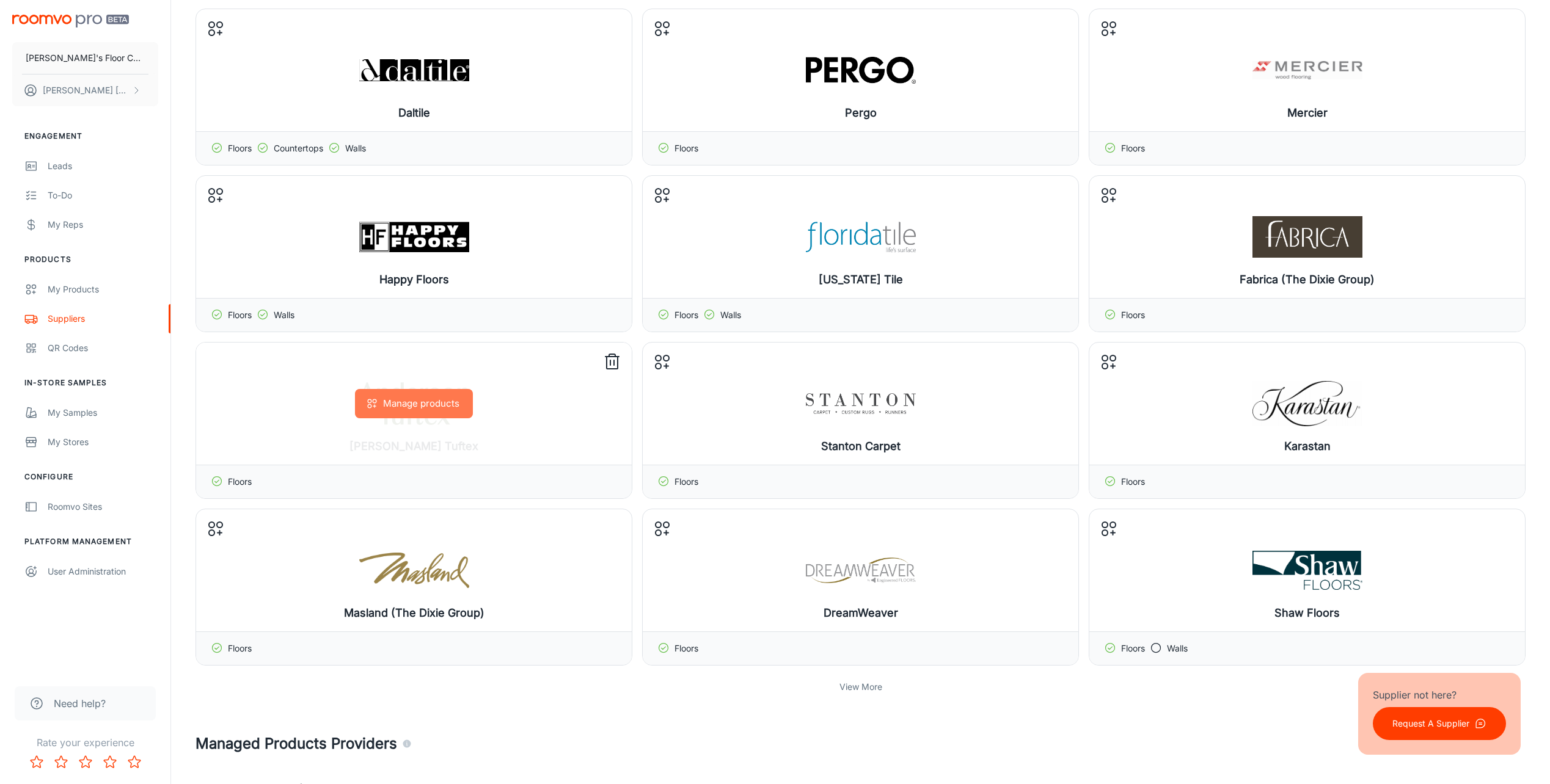
click at [436, 403] on button "Manage products" at bounding box center [413, 404] width 118 height 30
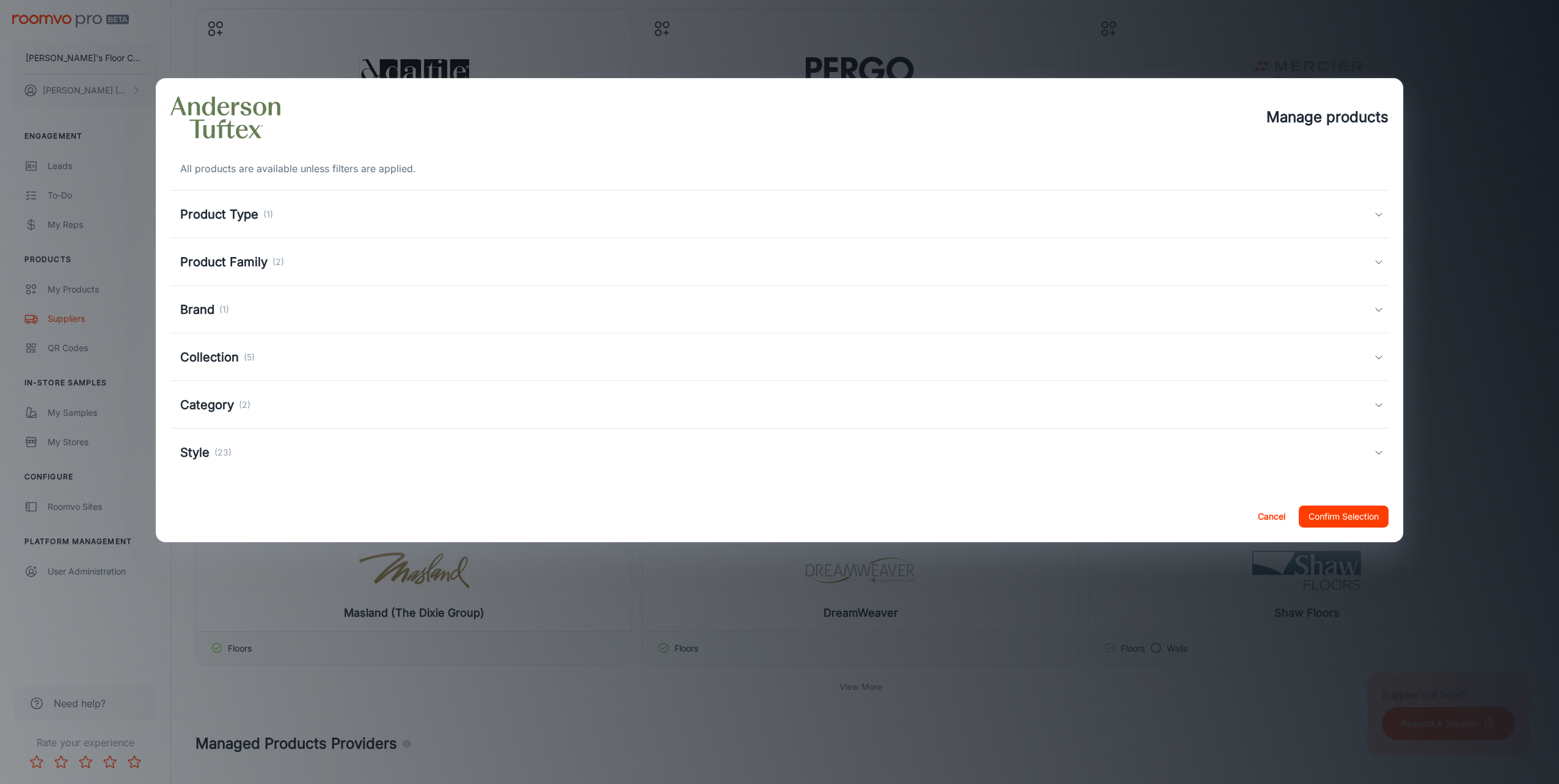
click at [226, 213] on h5 "Product Type" at bounding box center [219, 215] width 78 height 18
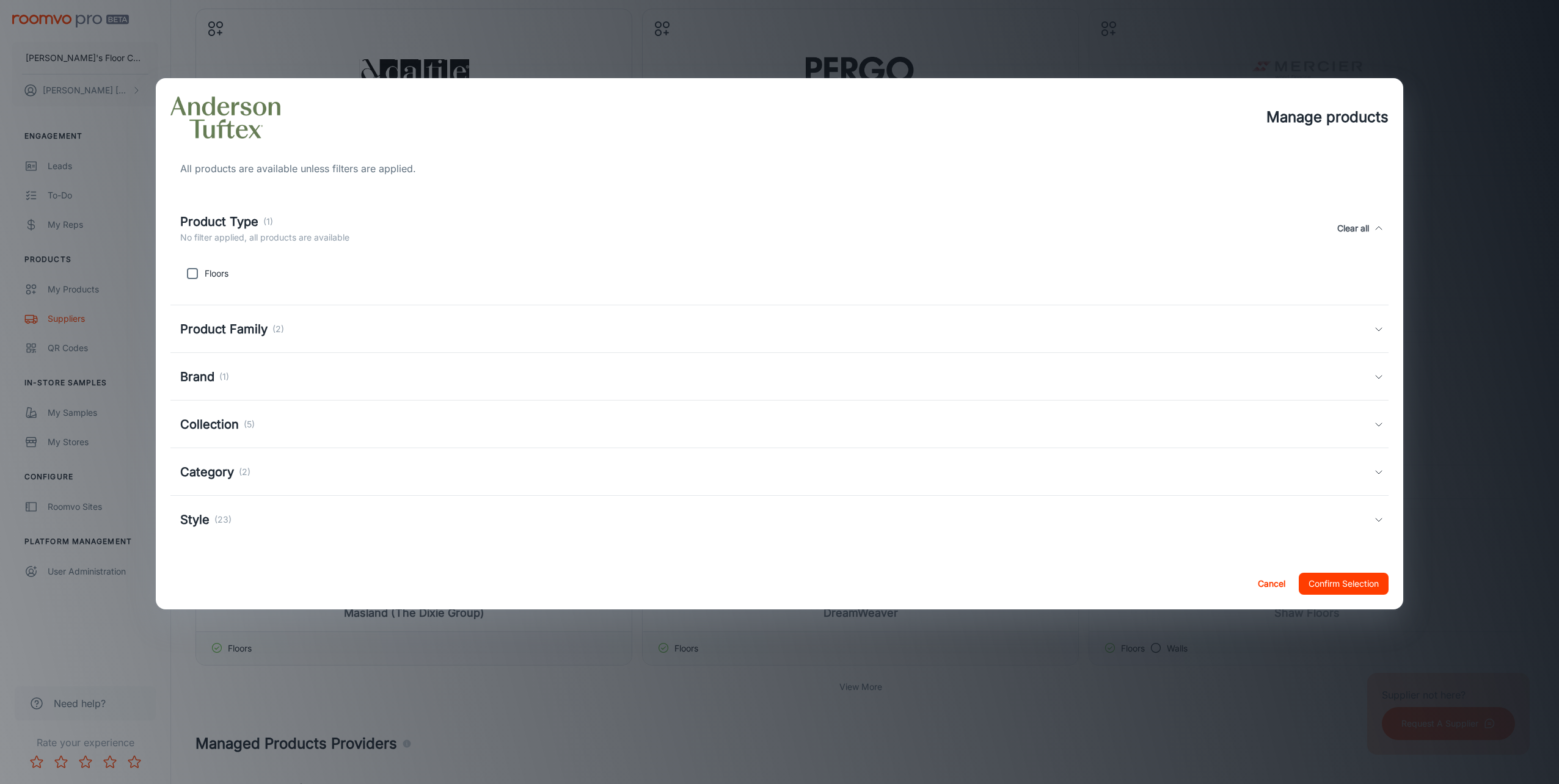
click at [214, 326] on h5 "Product Family" at bounding box center [224, 329] width 88 height 18
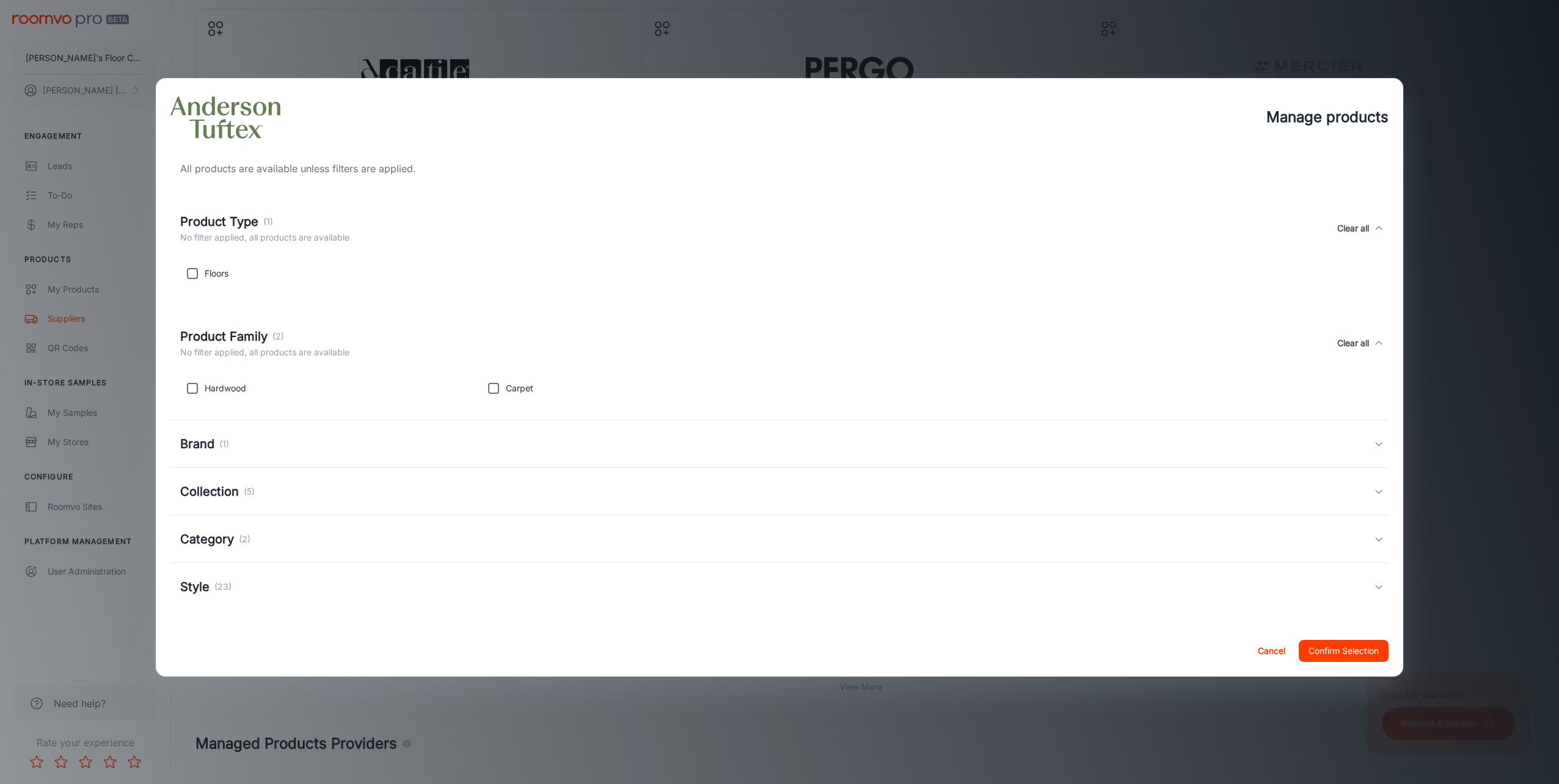
click at [188, 445] on h5 "Brand" at bounding box center [197, 444] width 34 height 18
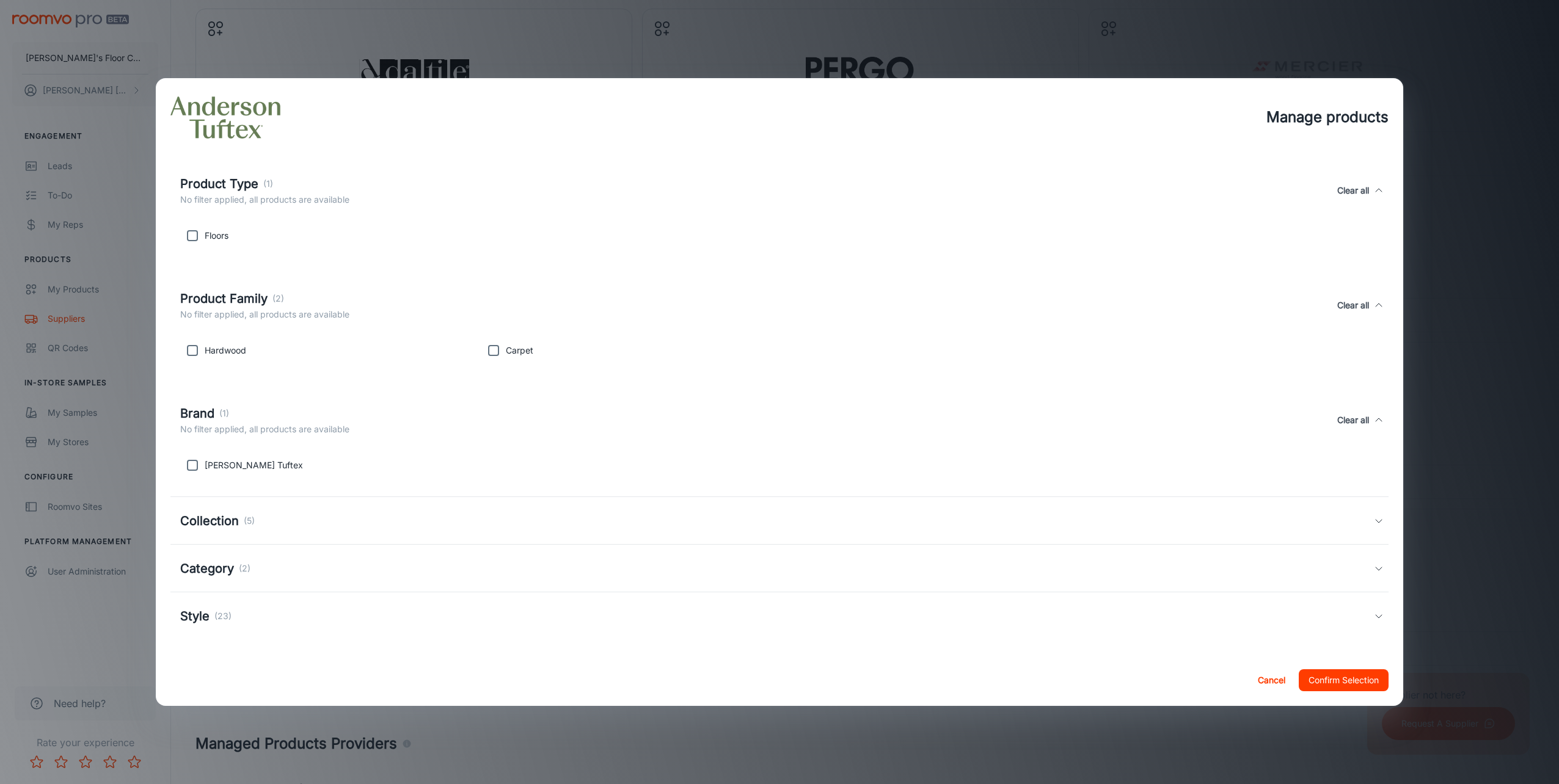
click at [228, 517] on h5 "Collection" at bounding box center [209, 521] width 59 height 18
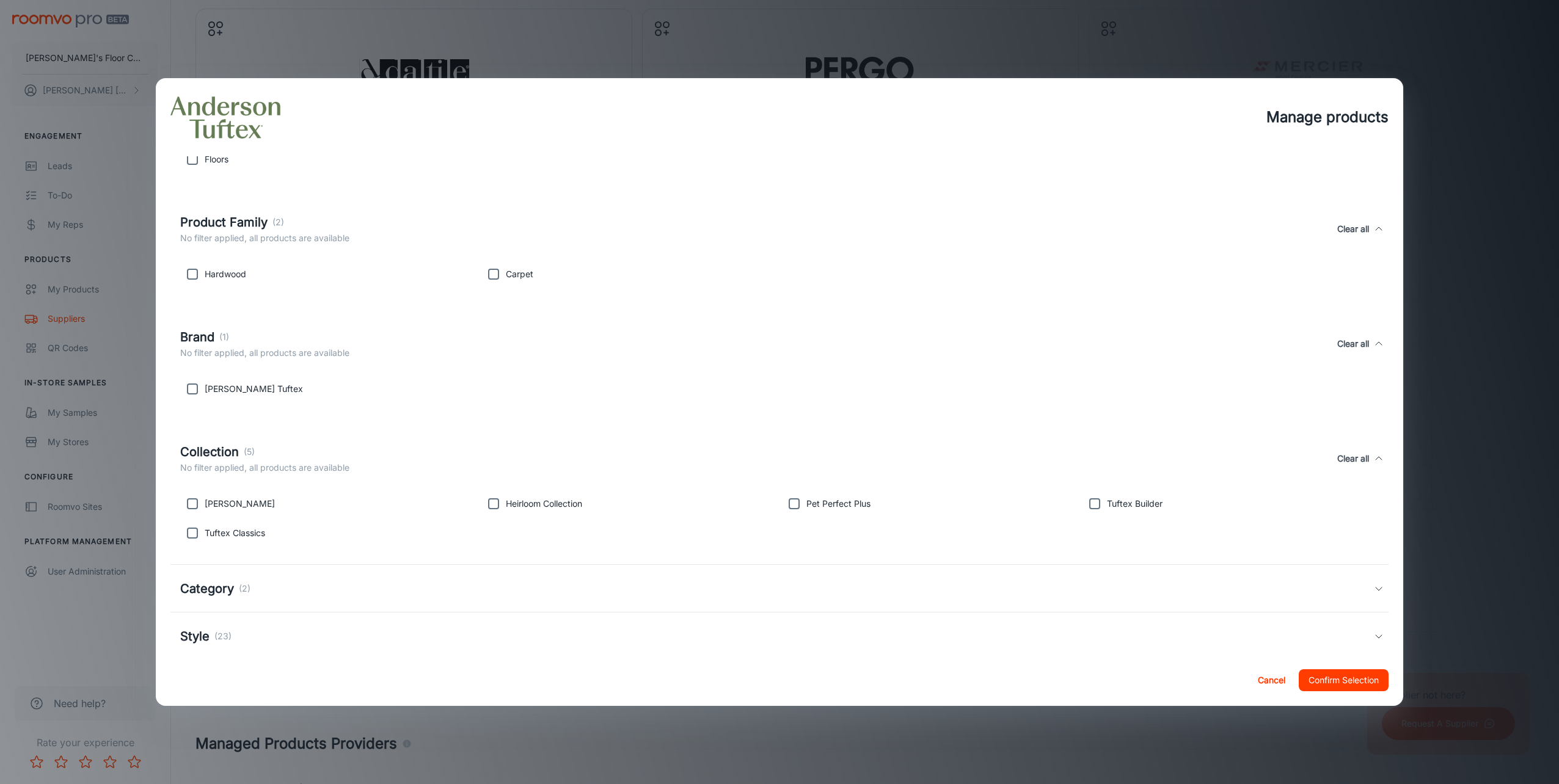
scroll to position [134, 0]
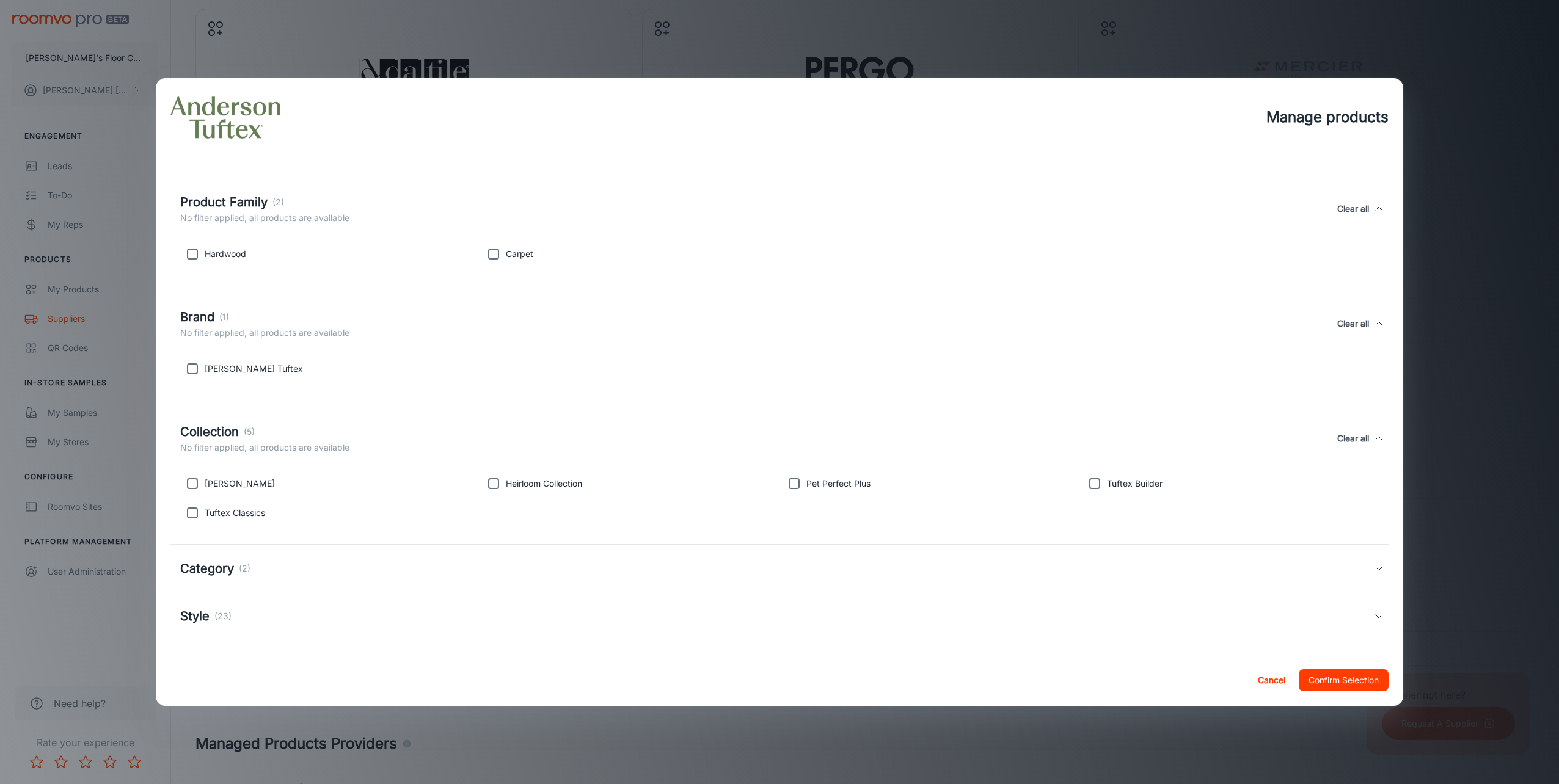
click at [208, 563] on h5 "Category" at bounding box center [207, 569] width 54 height 18
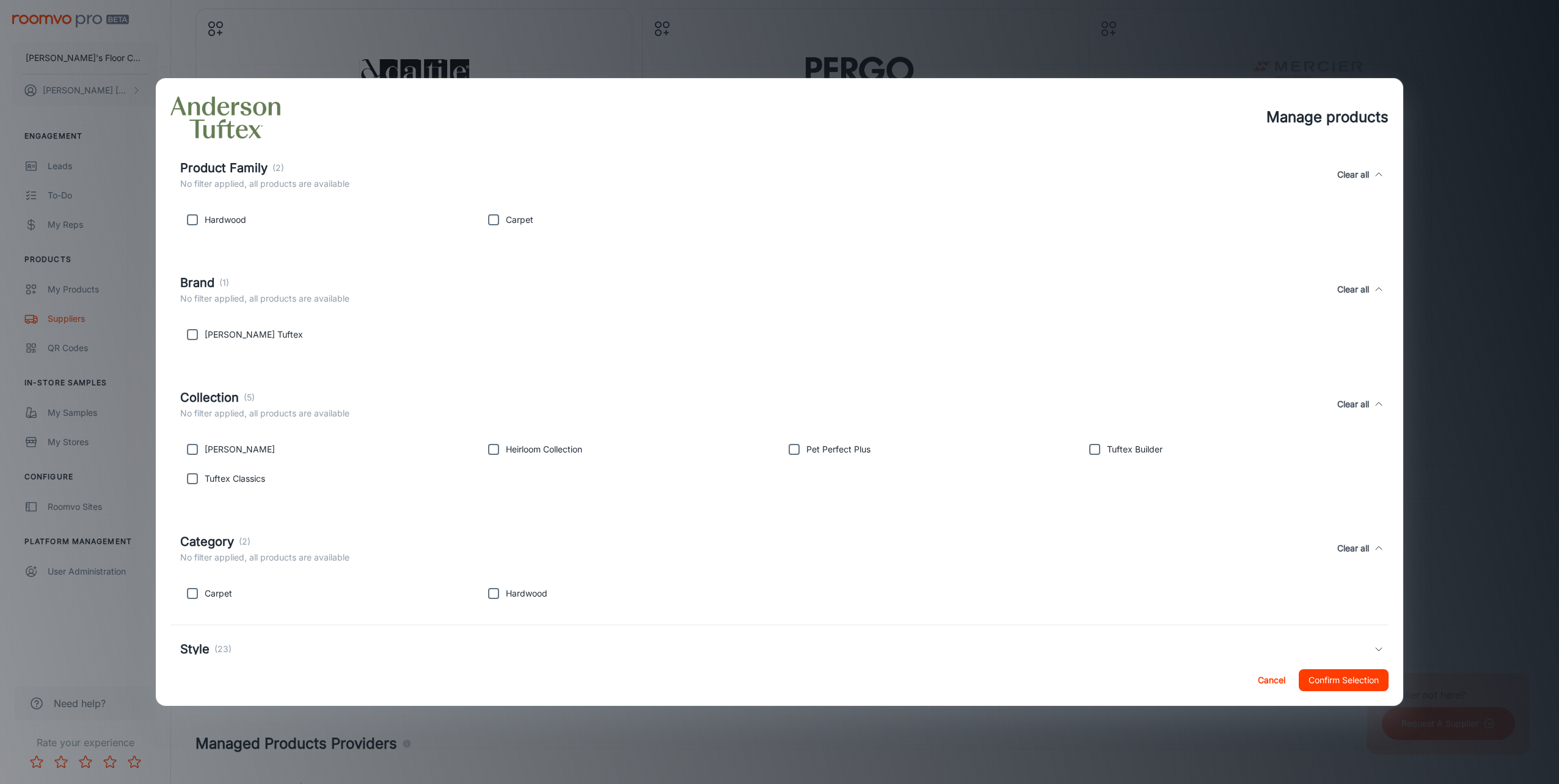
scroll to position [201, 0]
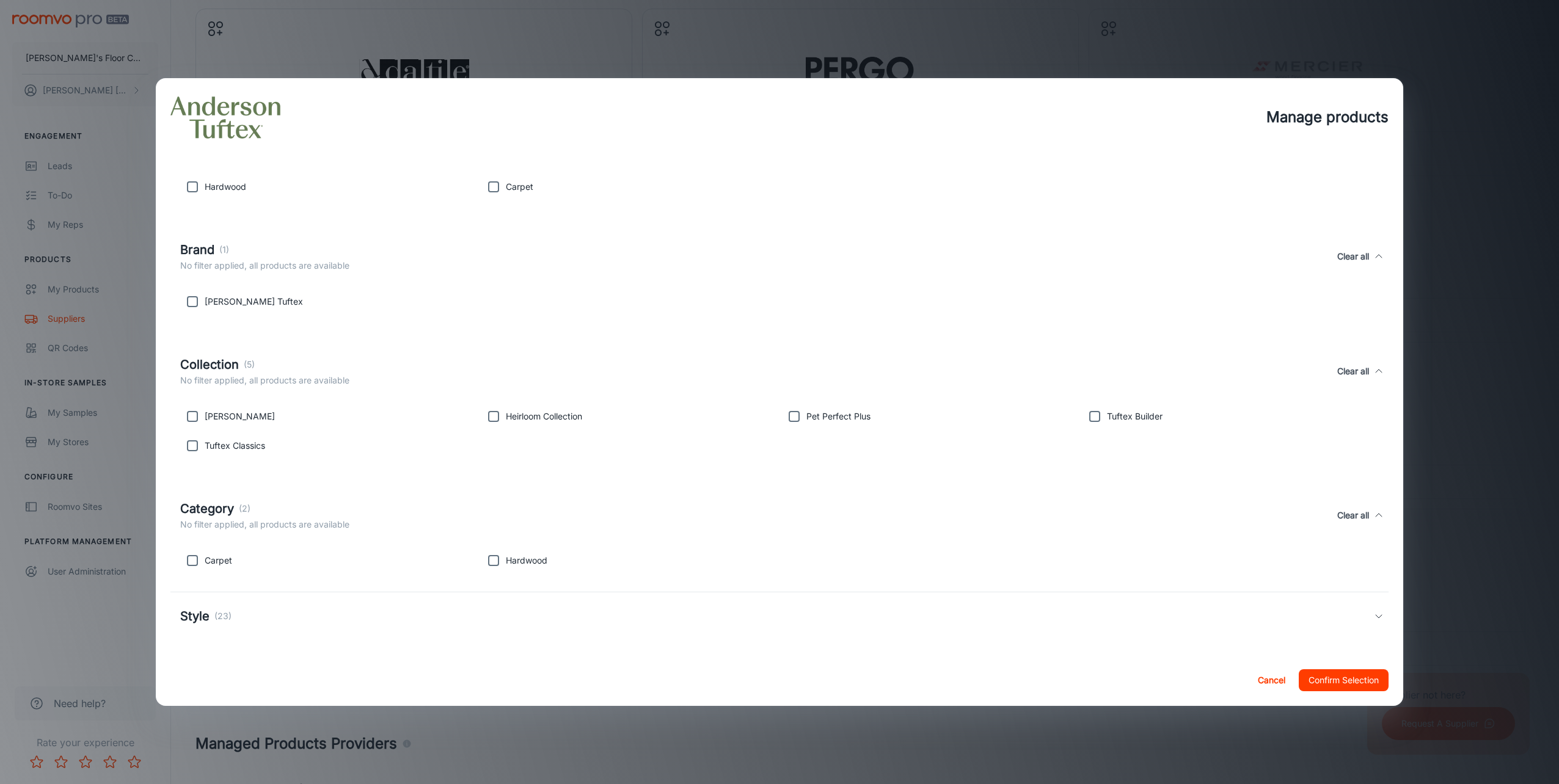
click at [191, 626] on h5 "Style" at bounding box center [195, 617] width 30 height 18
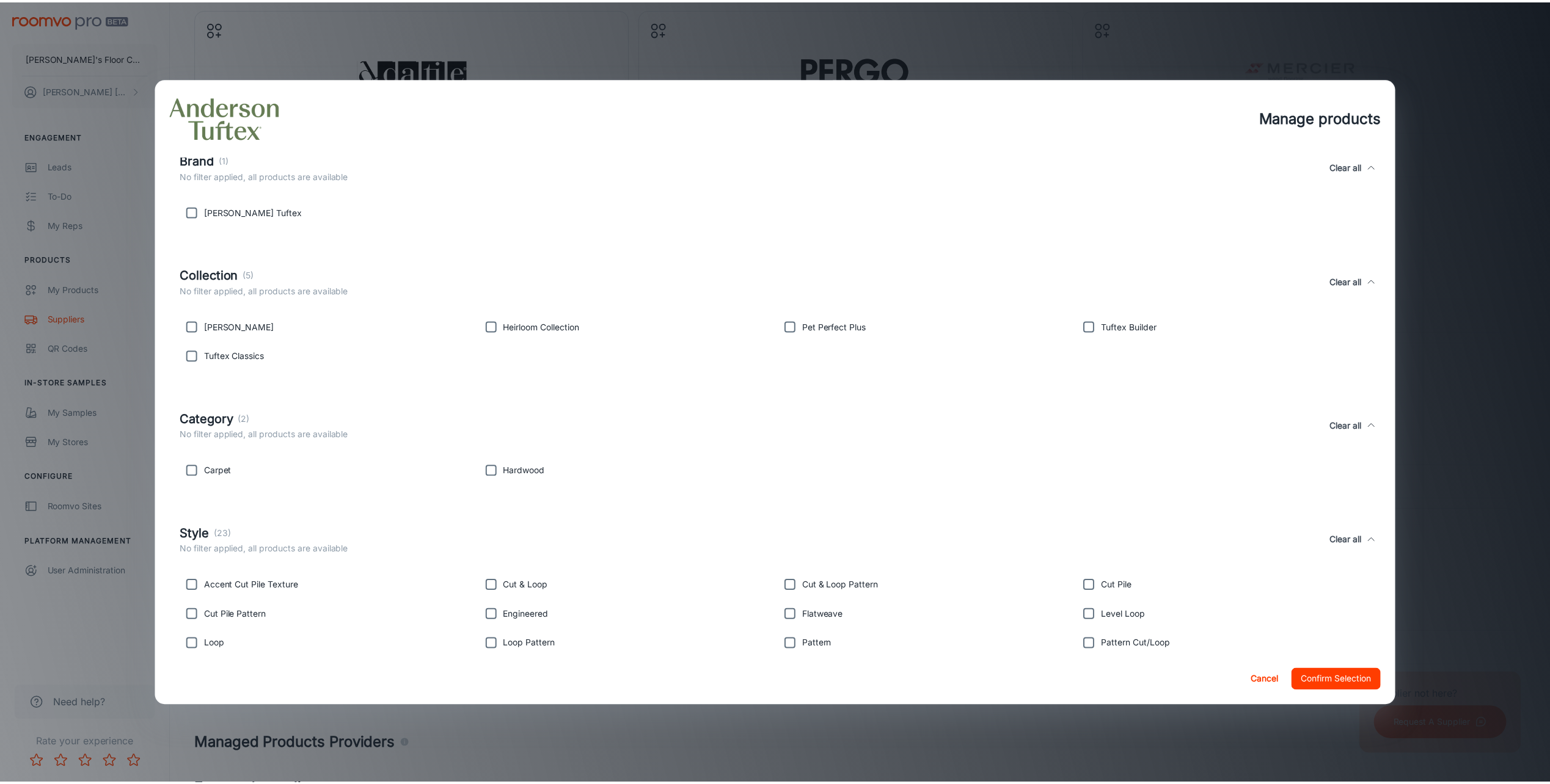
scroll to position [345, 0]
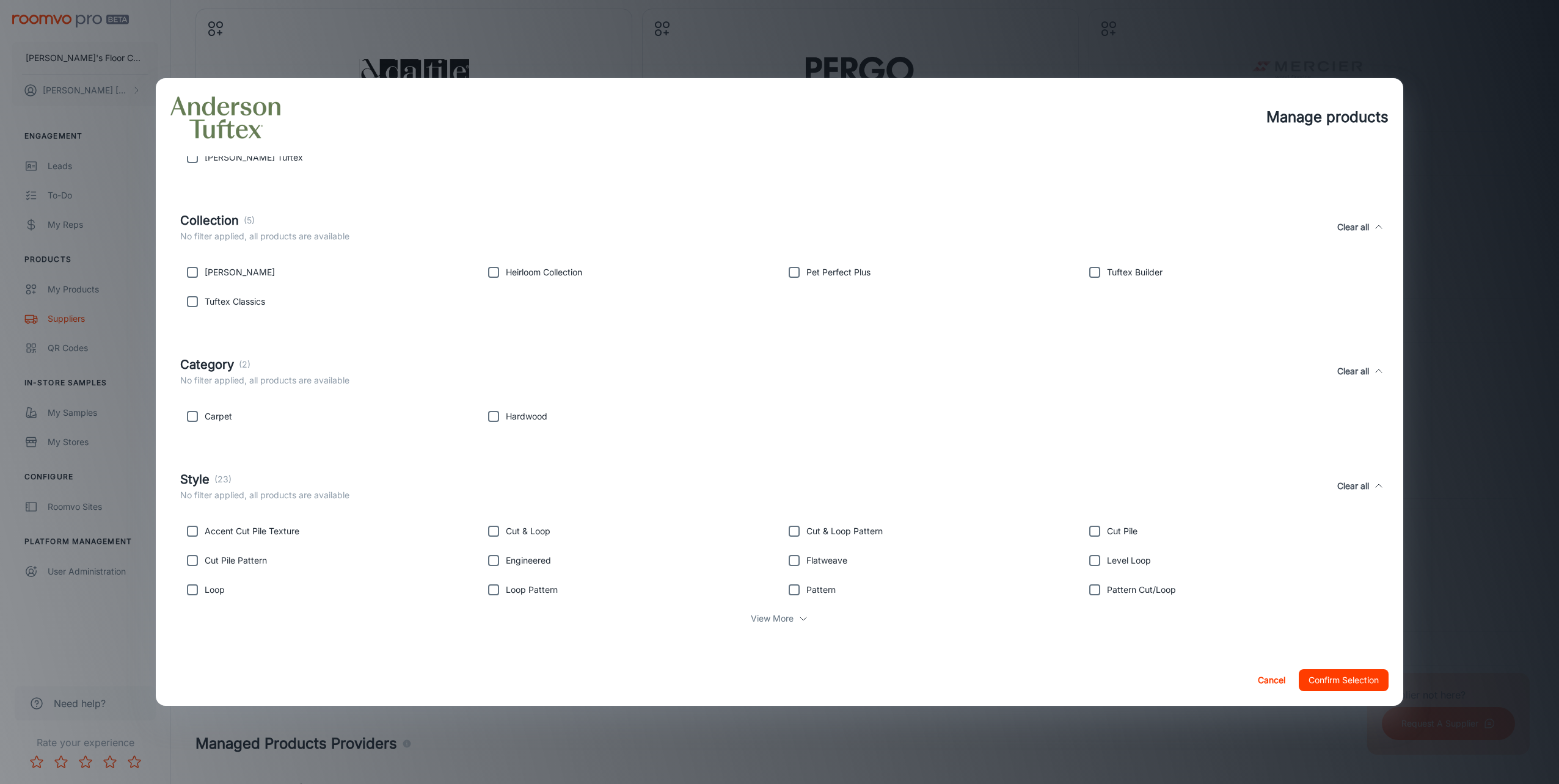
click at [1324, 679] on button "Confirm Selection" at bounding box center [1344, 680] width 90 height 22
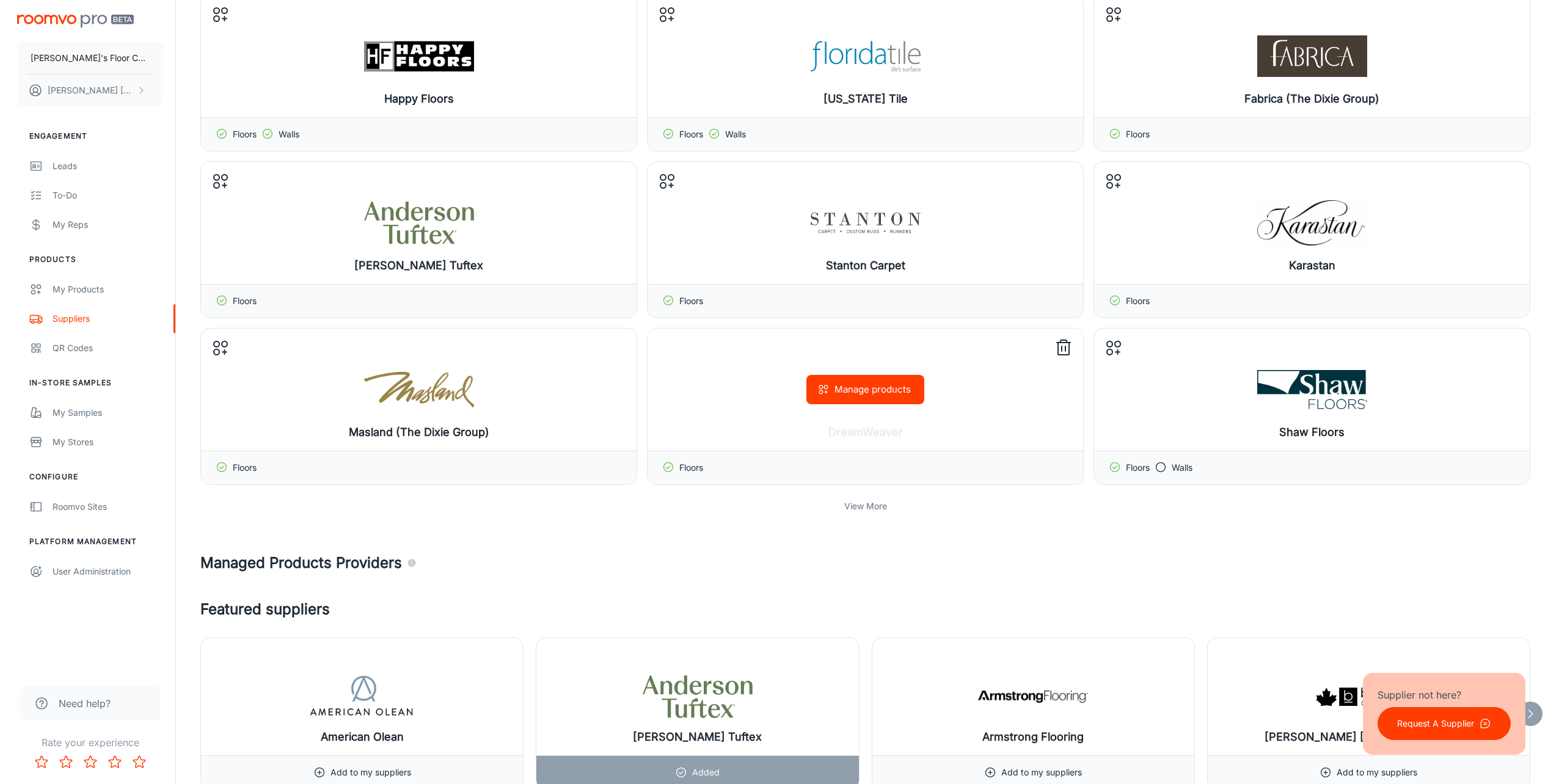
scroll to position [611, 0]
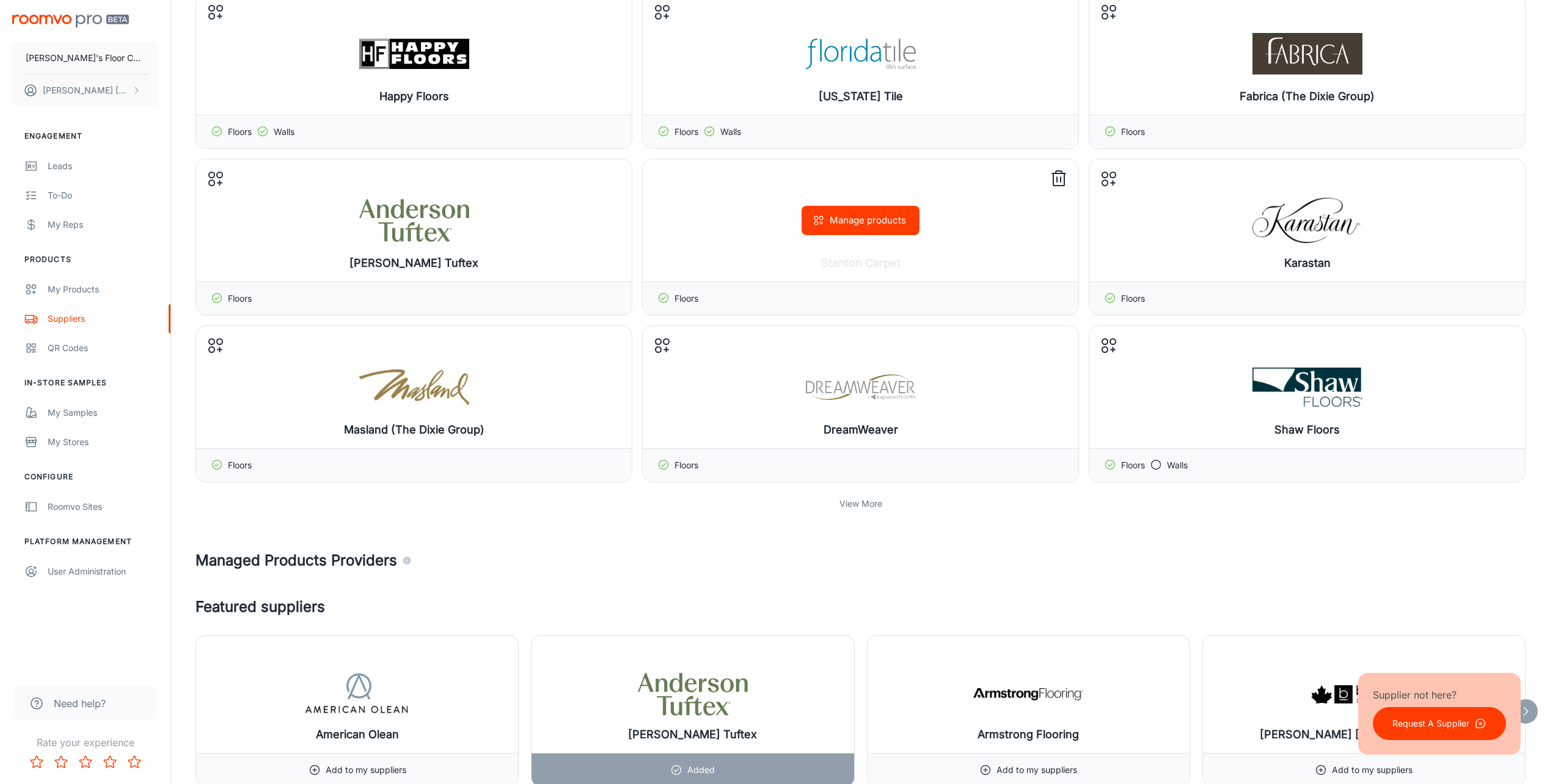
click at [855, 215] on button "Manage products" at bounding box center [860, 220] width 118 height 30
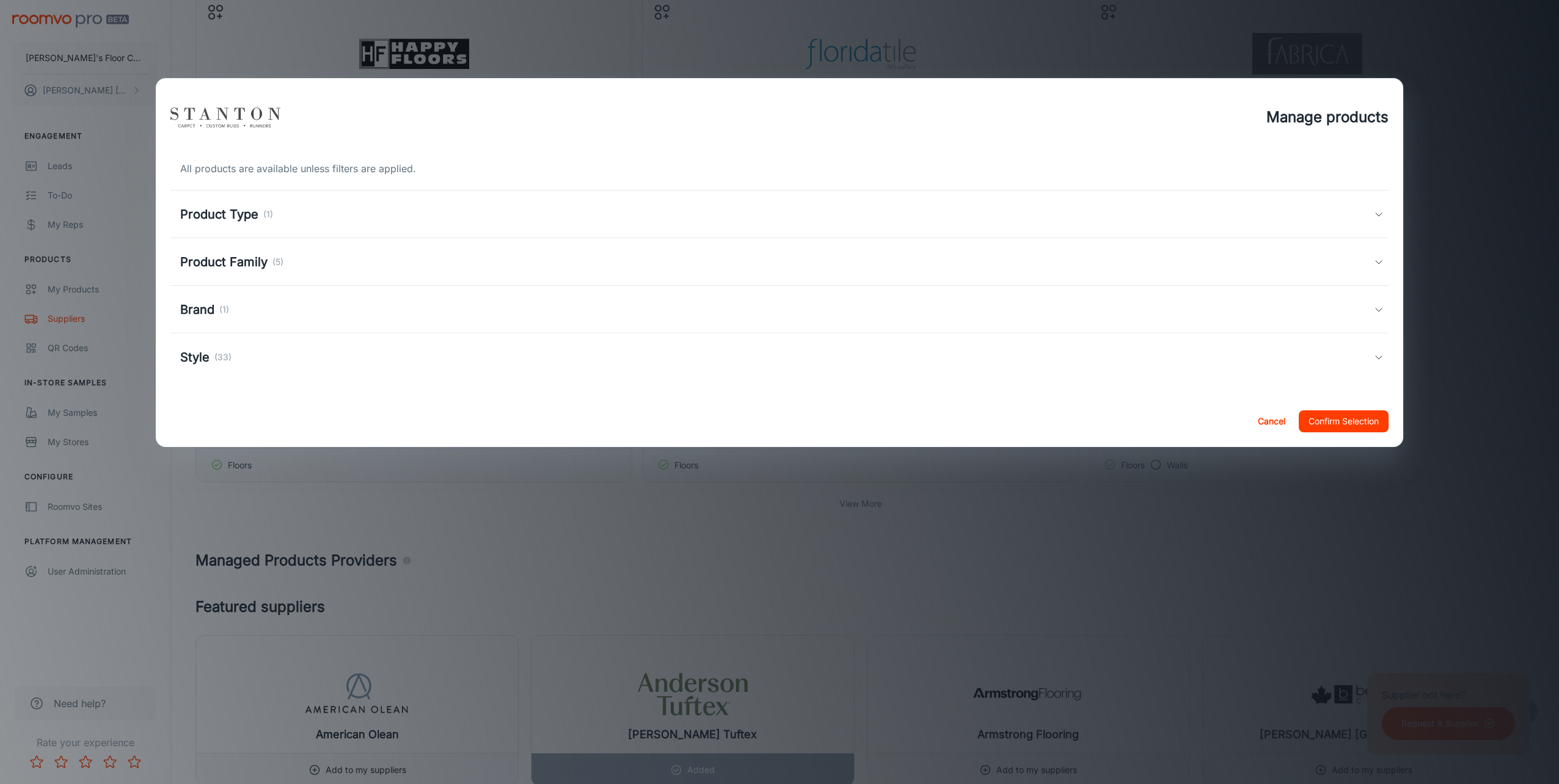
click at [264, 218] on p "(1)" at bounding box center [268, 214] width 10 height 13
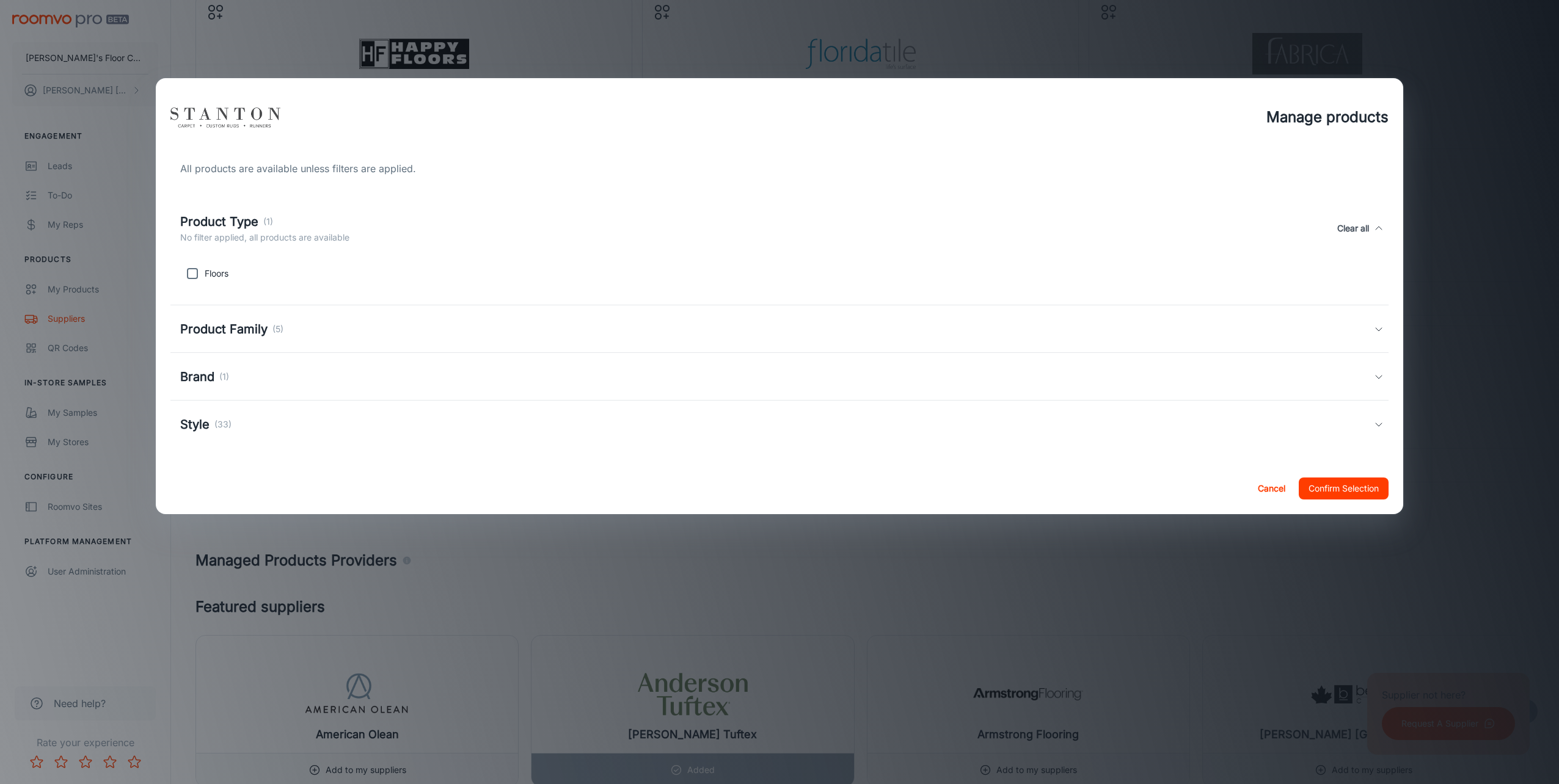
click at [237, 215] on h5 "Product Type" at bounding box center [219, 222] width 78 height 18
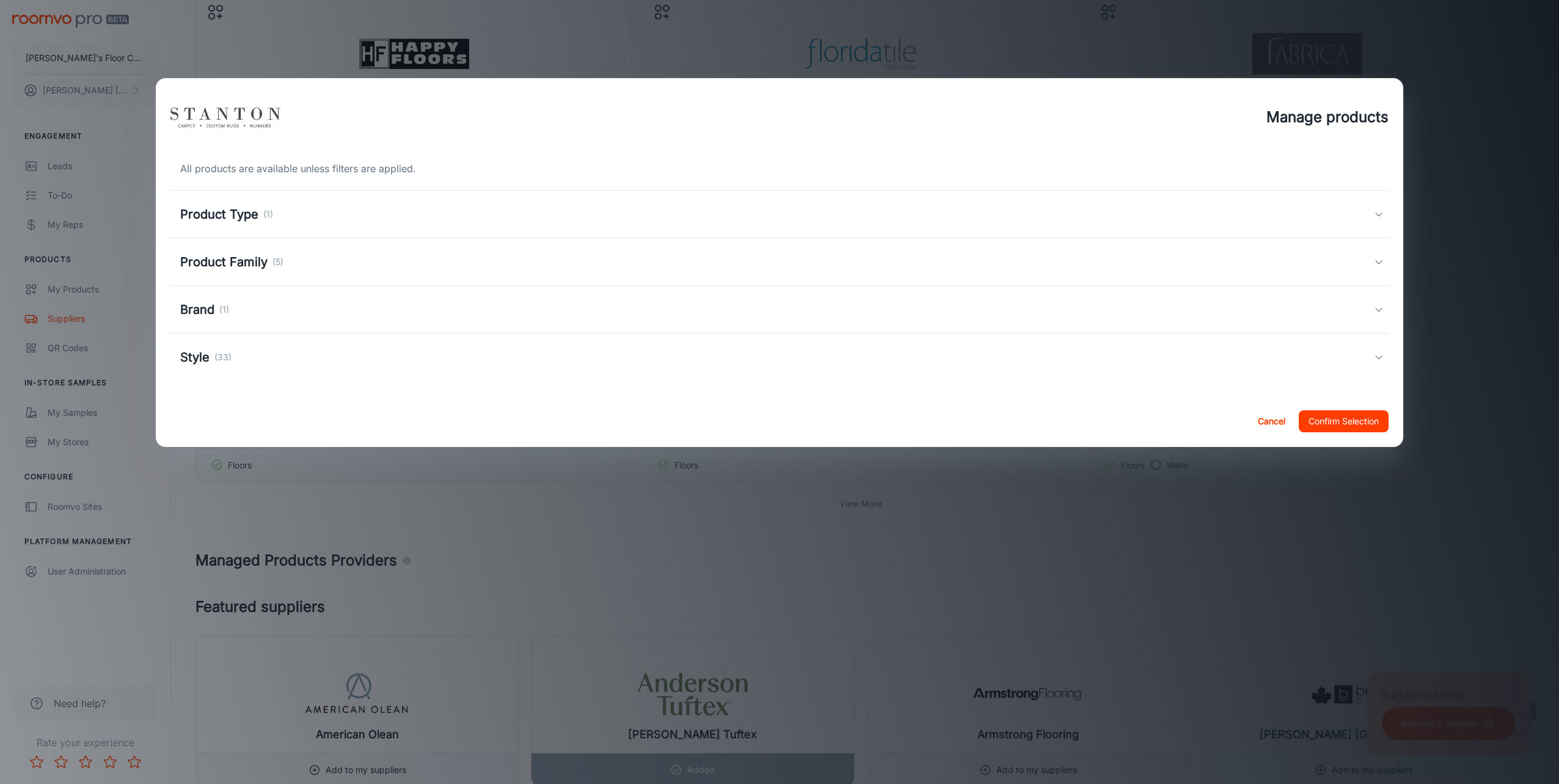
click at [232, 265] on h5 "Product Family" at bounding box center [224, 262] width 88 height 18
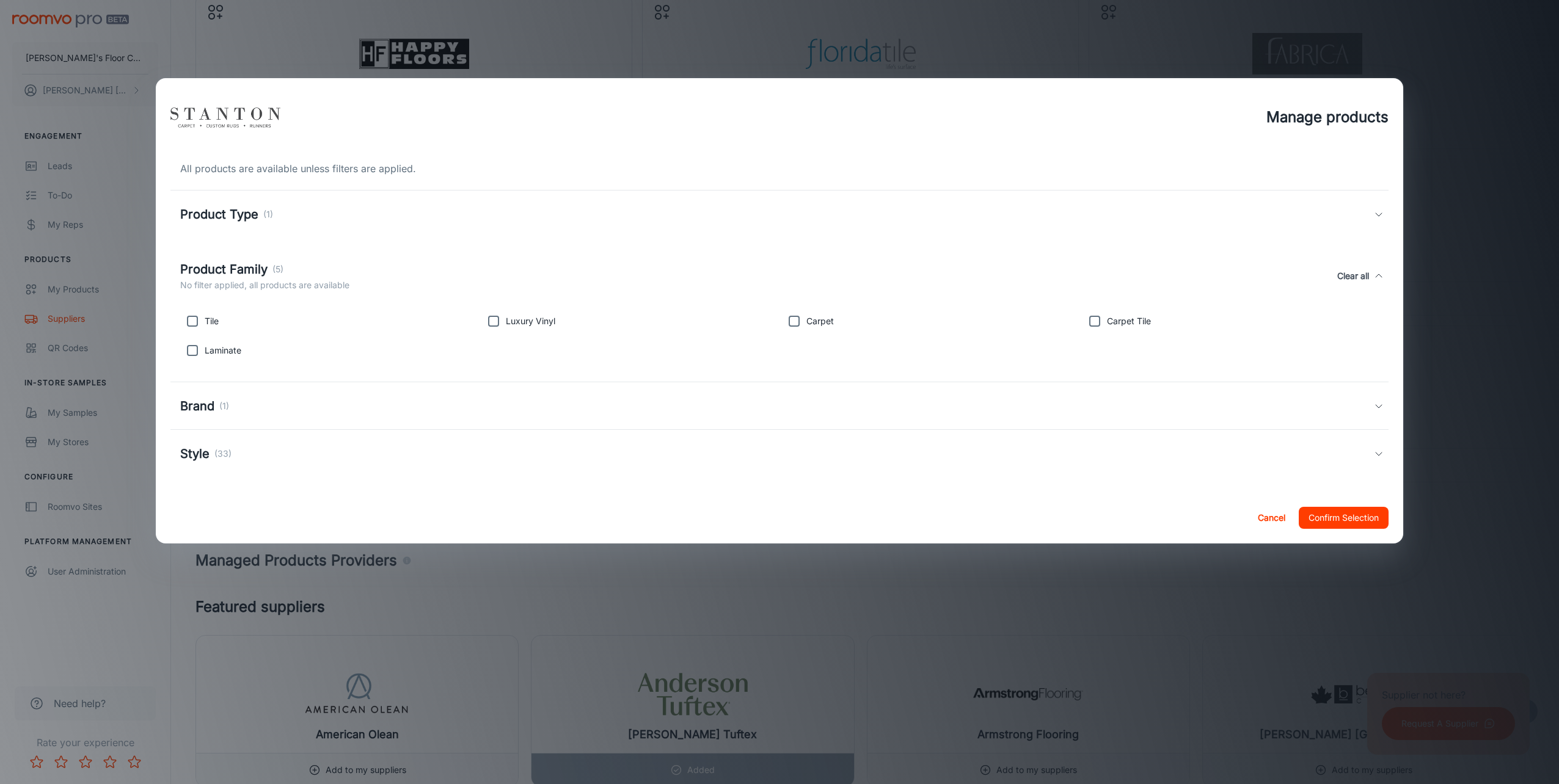
click at [189, 354] on input "checkbox" at bounding box center [192, 350] width 25 height 25
checkbox input "true"
click at [499, 323] on input "checkbox" at bounding box center [493, 321] width 25 height 25
checkbox input "true"
click at [798, 322] on input "checkbox" at bounding box center [794, 321] width 25 height 25
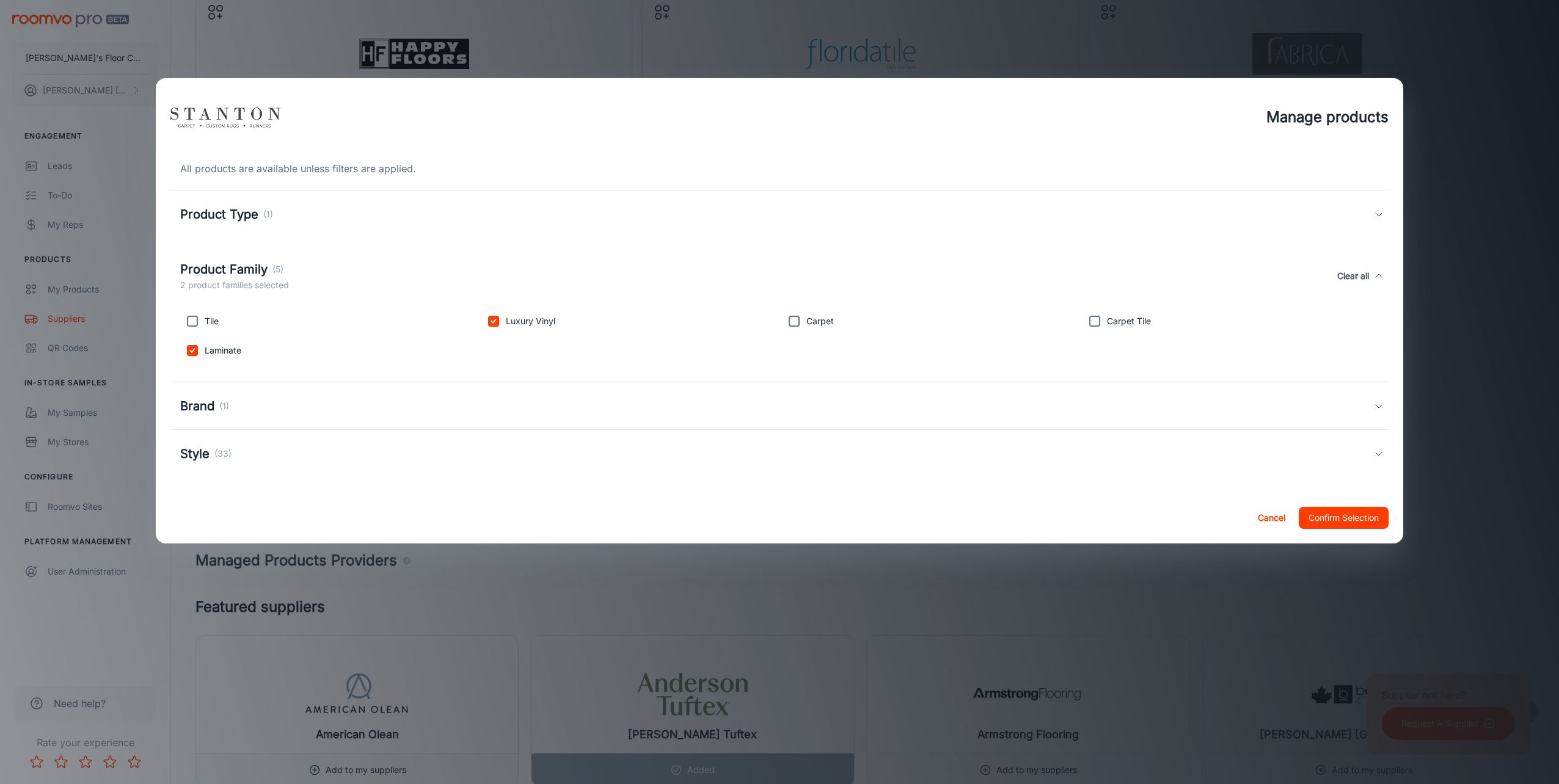
checkbox input "true"
click at [1343, 519] on button "Confirm Selection" at bounding box center [1344, 518] width 90 height 22
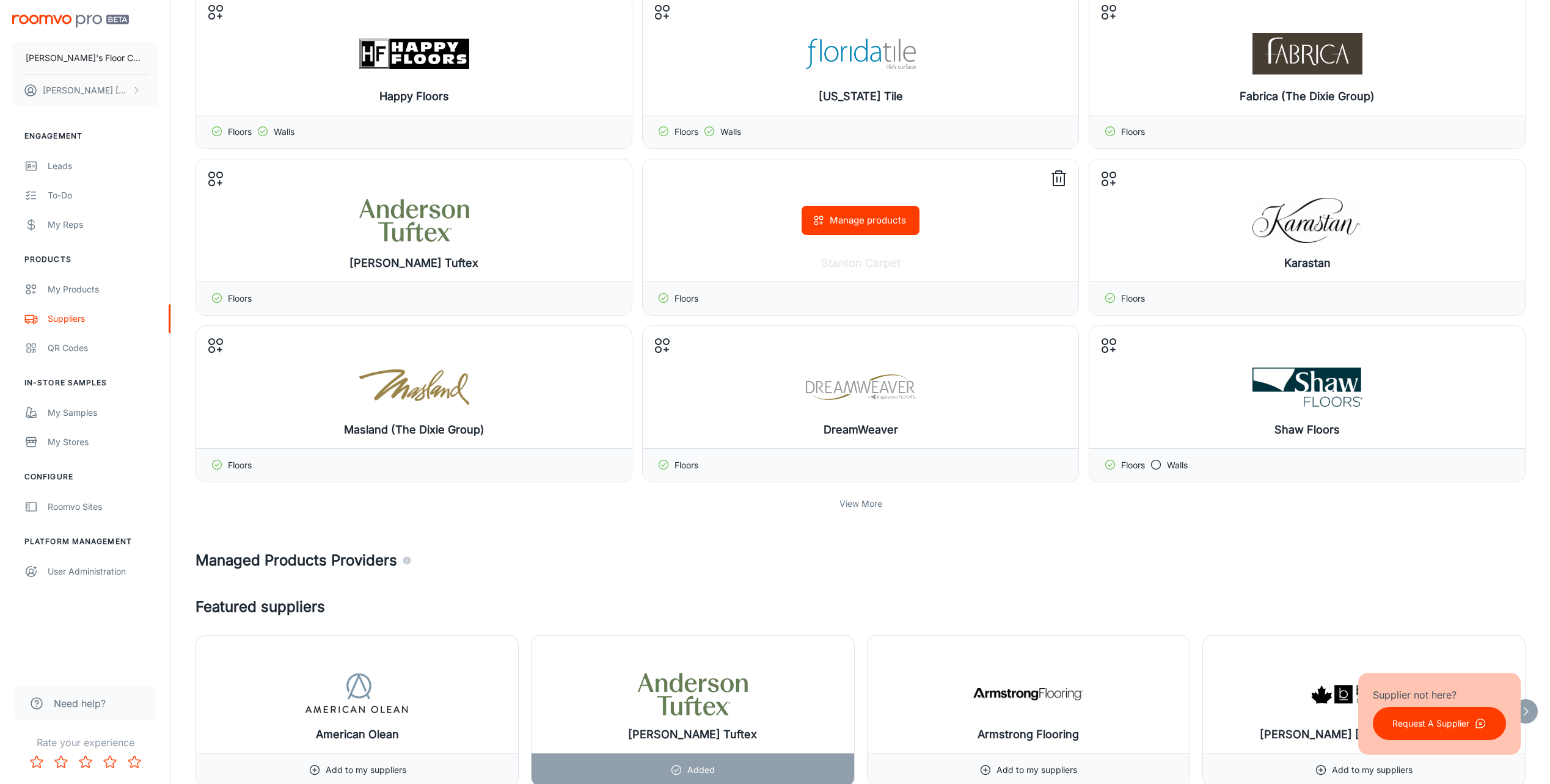
click at [842, 221] on button "Manage products" at bounding box center [860, 220] width 118 height 30
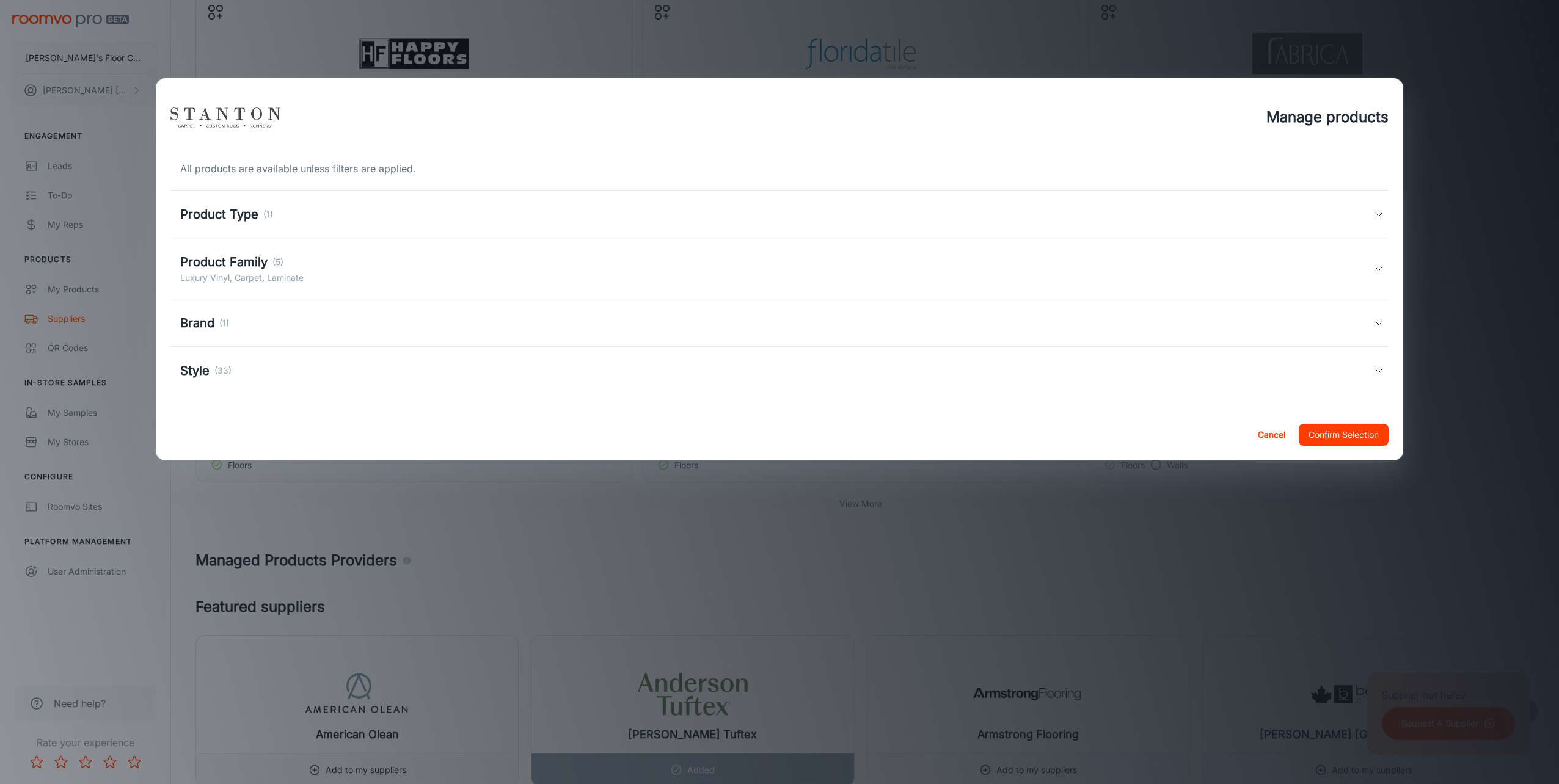
click at [212, 326] on h5 "Brand" at bounding box center [197, 323] width 34 height 18
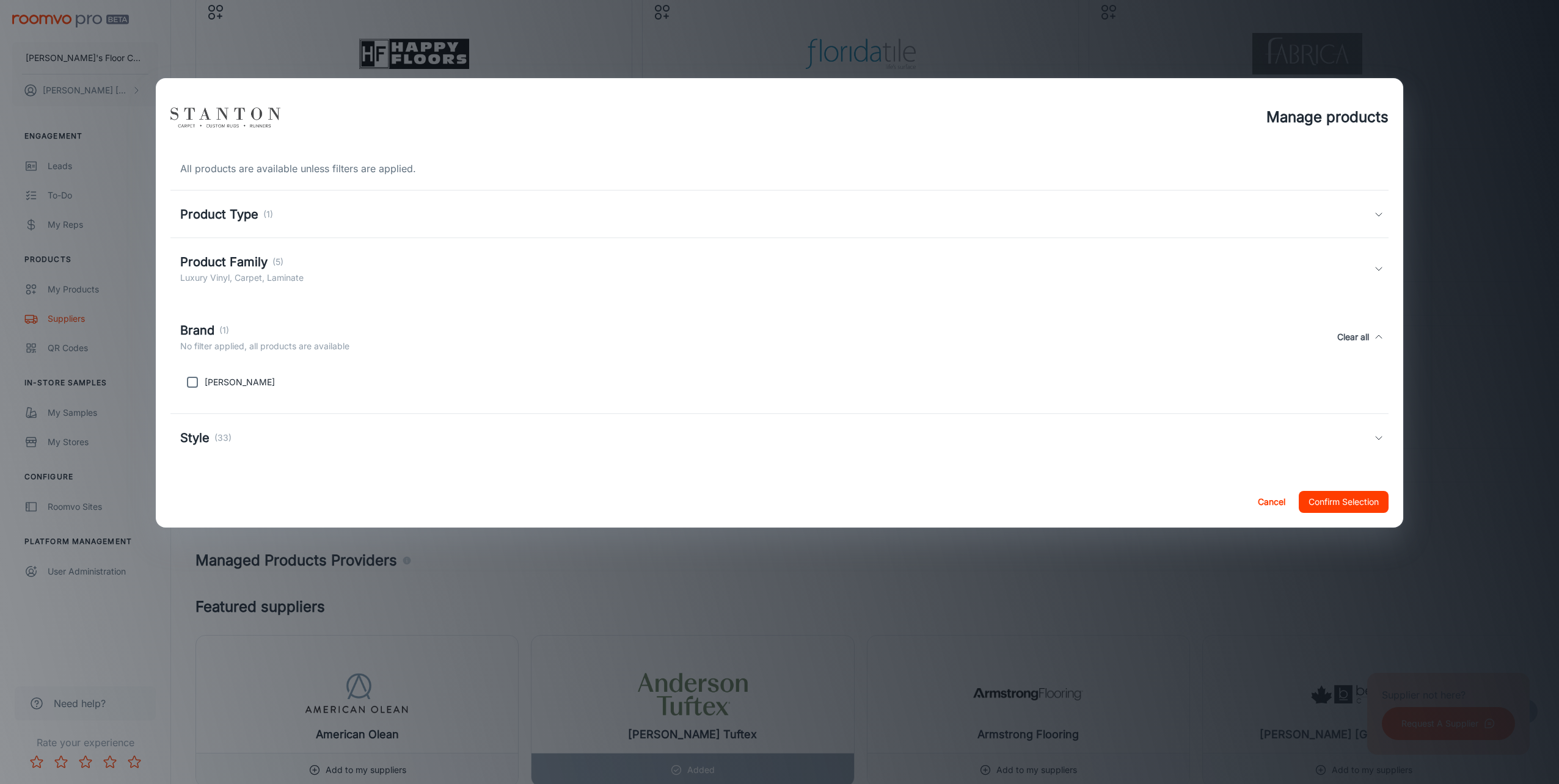
click at [206, 431] on h5 "Style" at bounding box center [195, 438] width 30 height 18
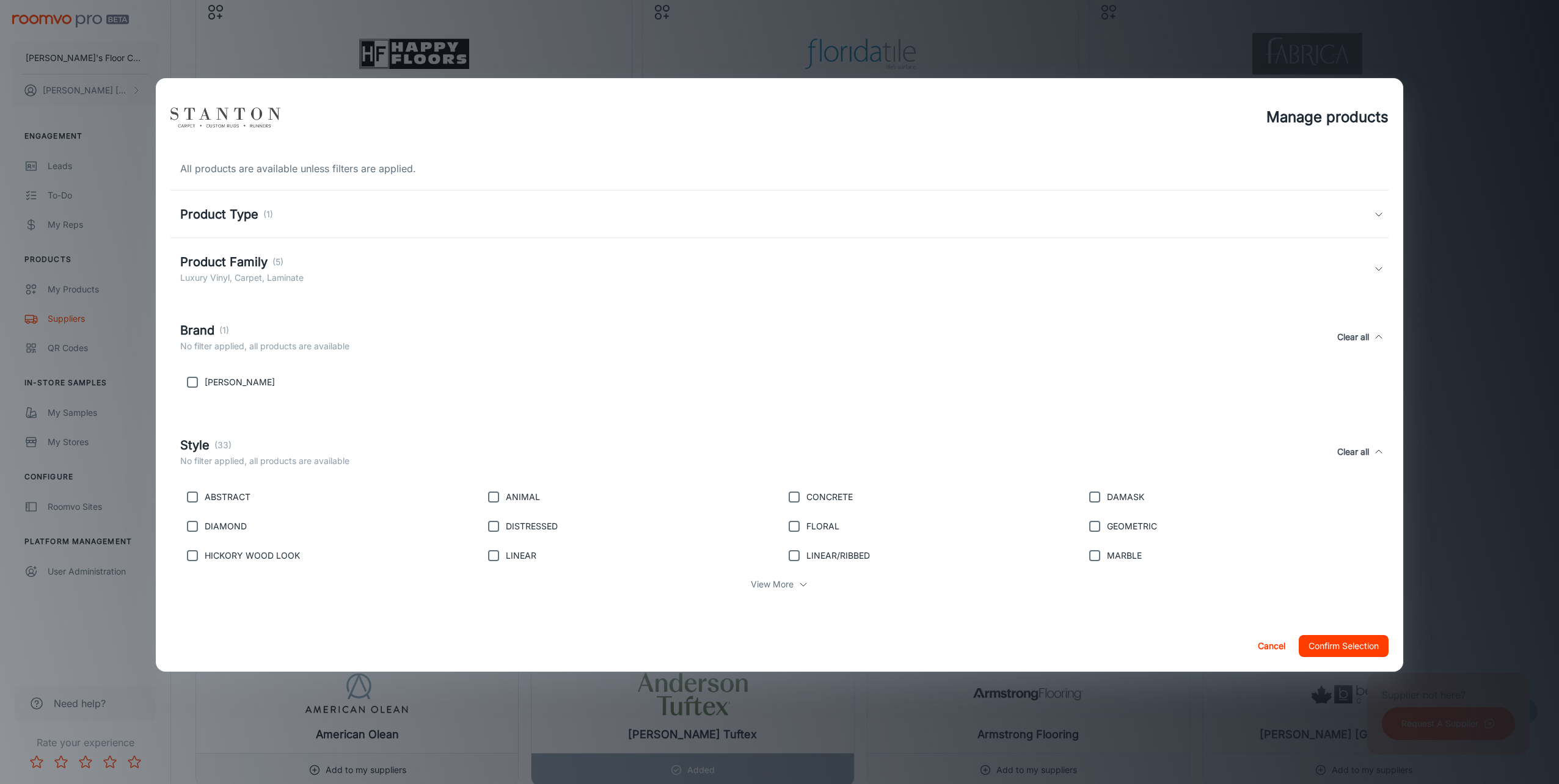
click at [797, 583] on div "View More" at bounding box center [779, 584] width 1199 height 23
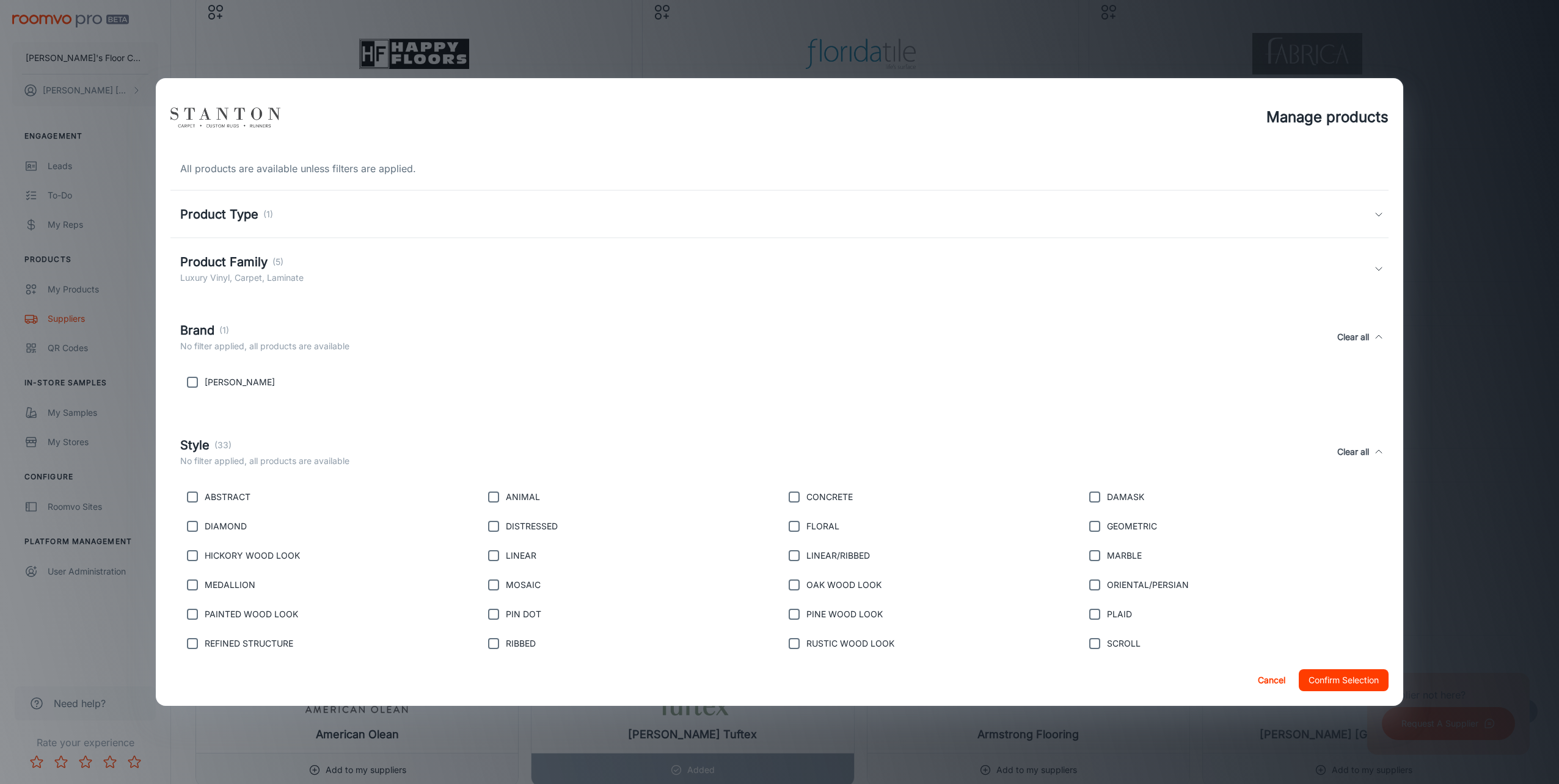
click at [1314, 671] on button "Confirm Selection" at bounding box center [1344, 680] width 90 height 22
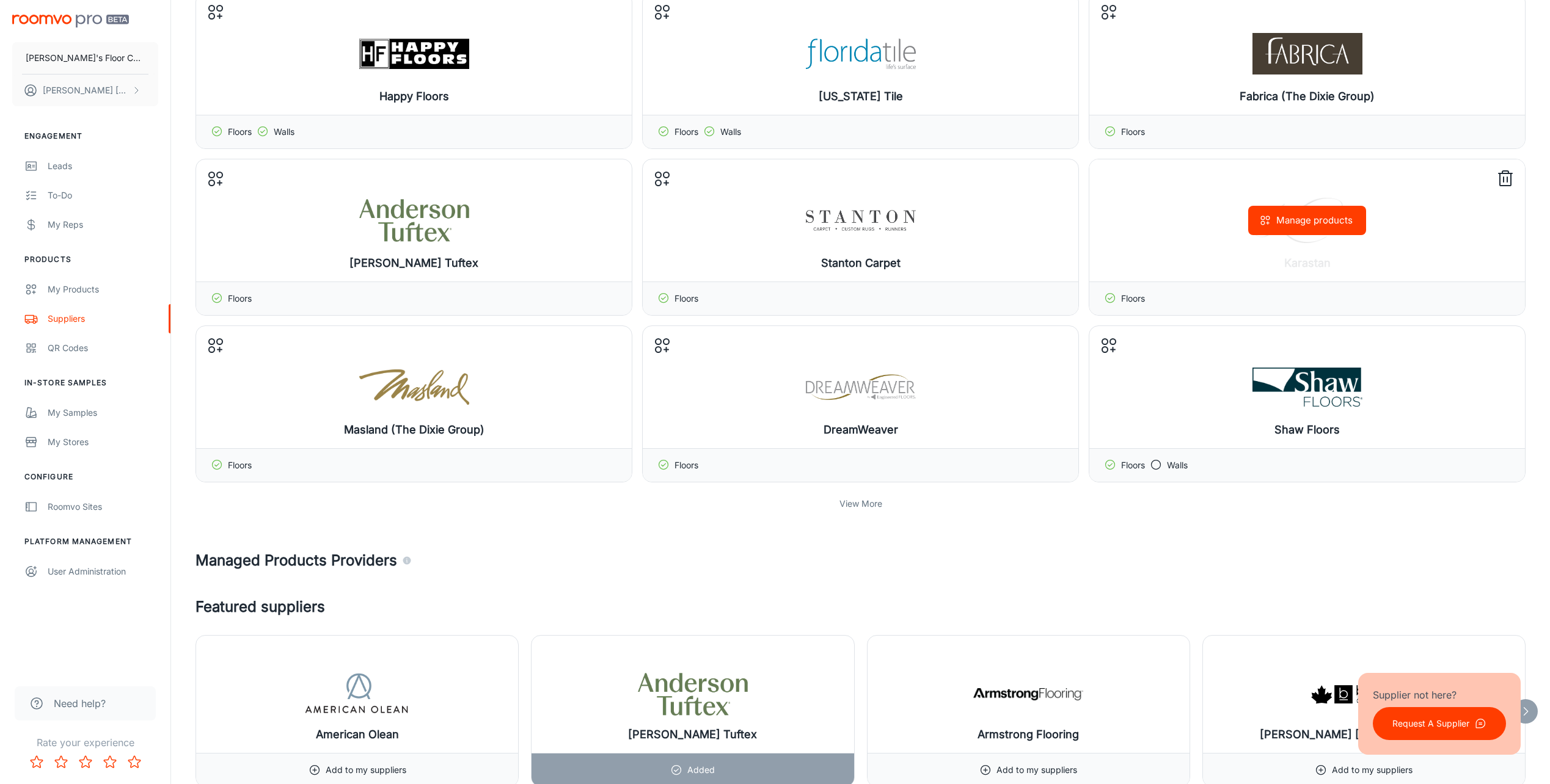
click at [1306, 222] on button "Manage products" at bounding box center [1307, 220] width 118 height 30
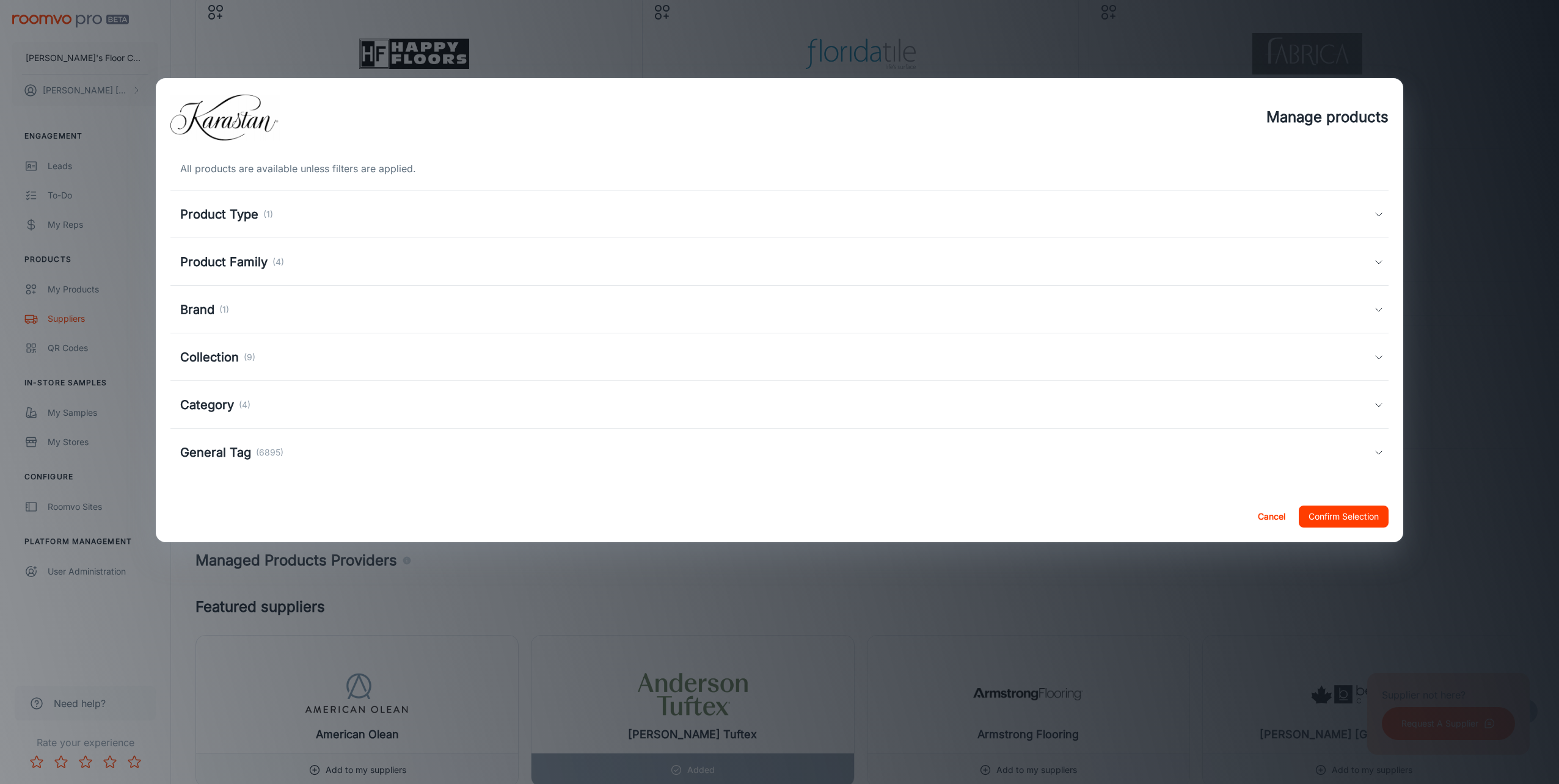
click at [235, 251] on div "Product Family (4)" at bounding box center [779, 261] width 1218 height 47
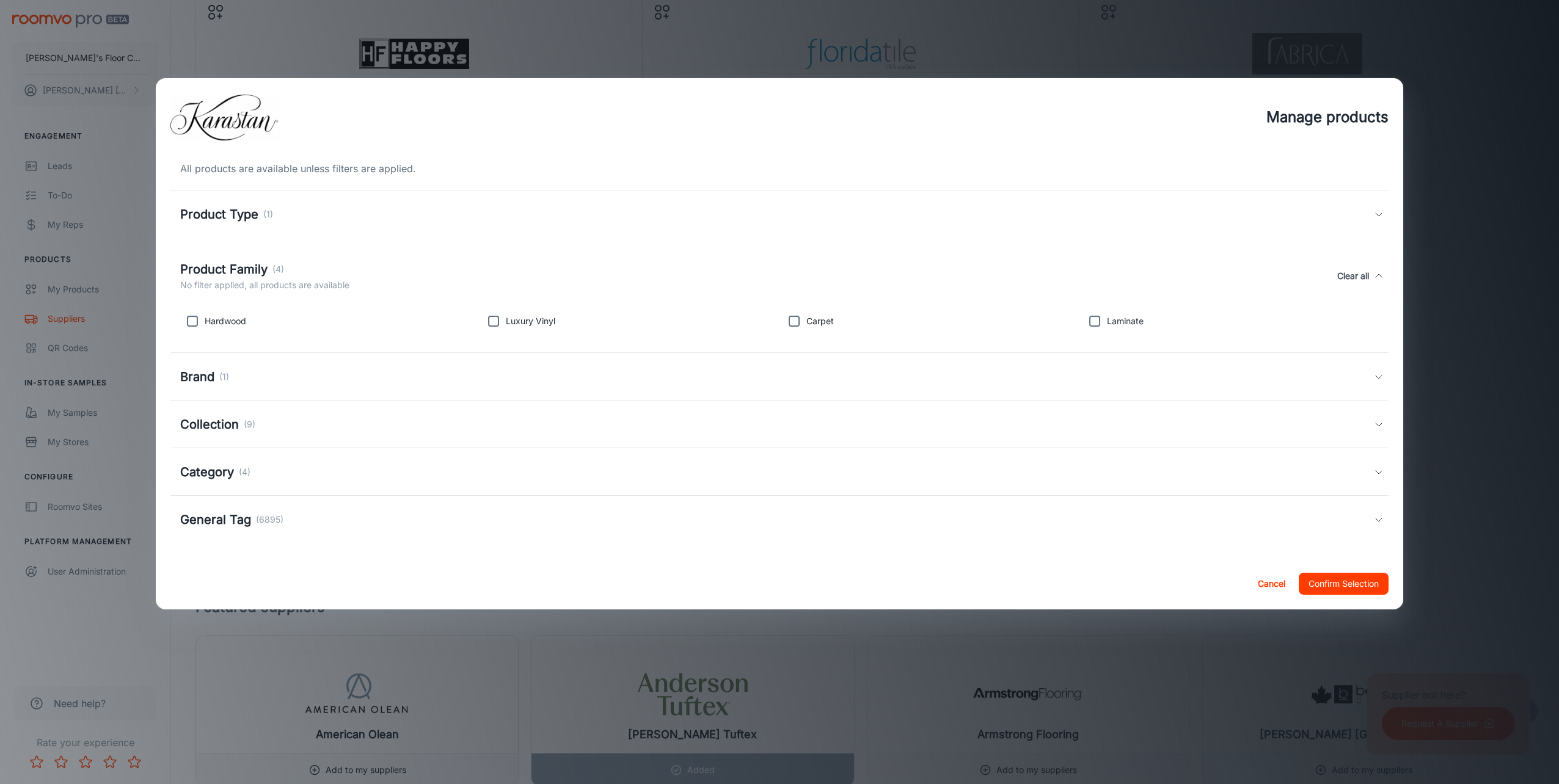
click at [497, 321] on input "checkbox" at bounding box center [493, 321] width 25 height 25
checkbox input "true"
click at [791, 319] on input "checkbox" at bounding box center [794, 321] width 25 height 25
checkbox input "true"
click at [1090, 319] on input "checkbox" at bounding box center [1094, 321] width 25 height 25
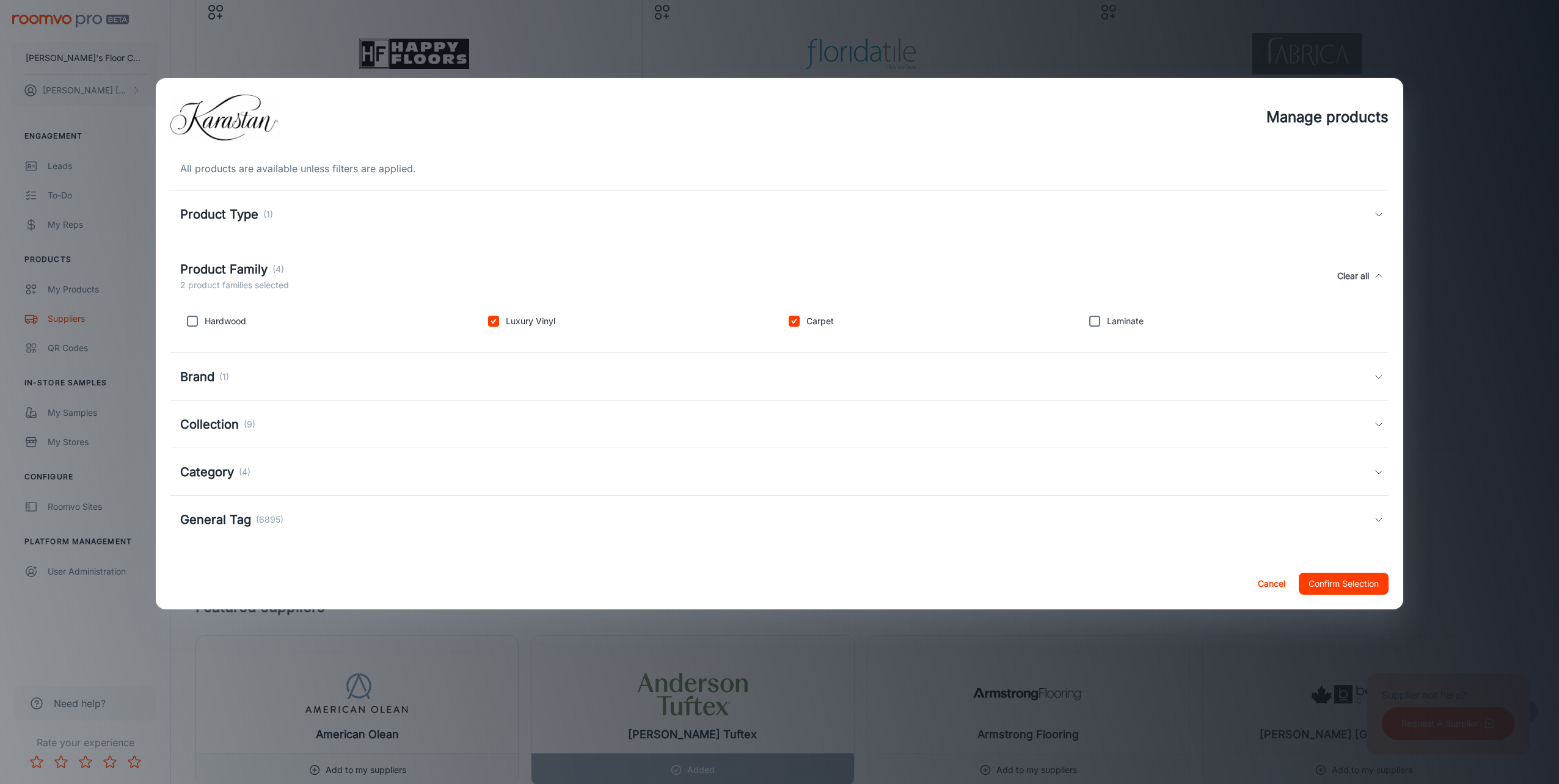
checkbox input "true"
click at [261, 388] on div "Brand (1)" at bounding box center [779, 376] width 1218 height 47
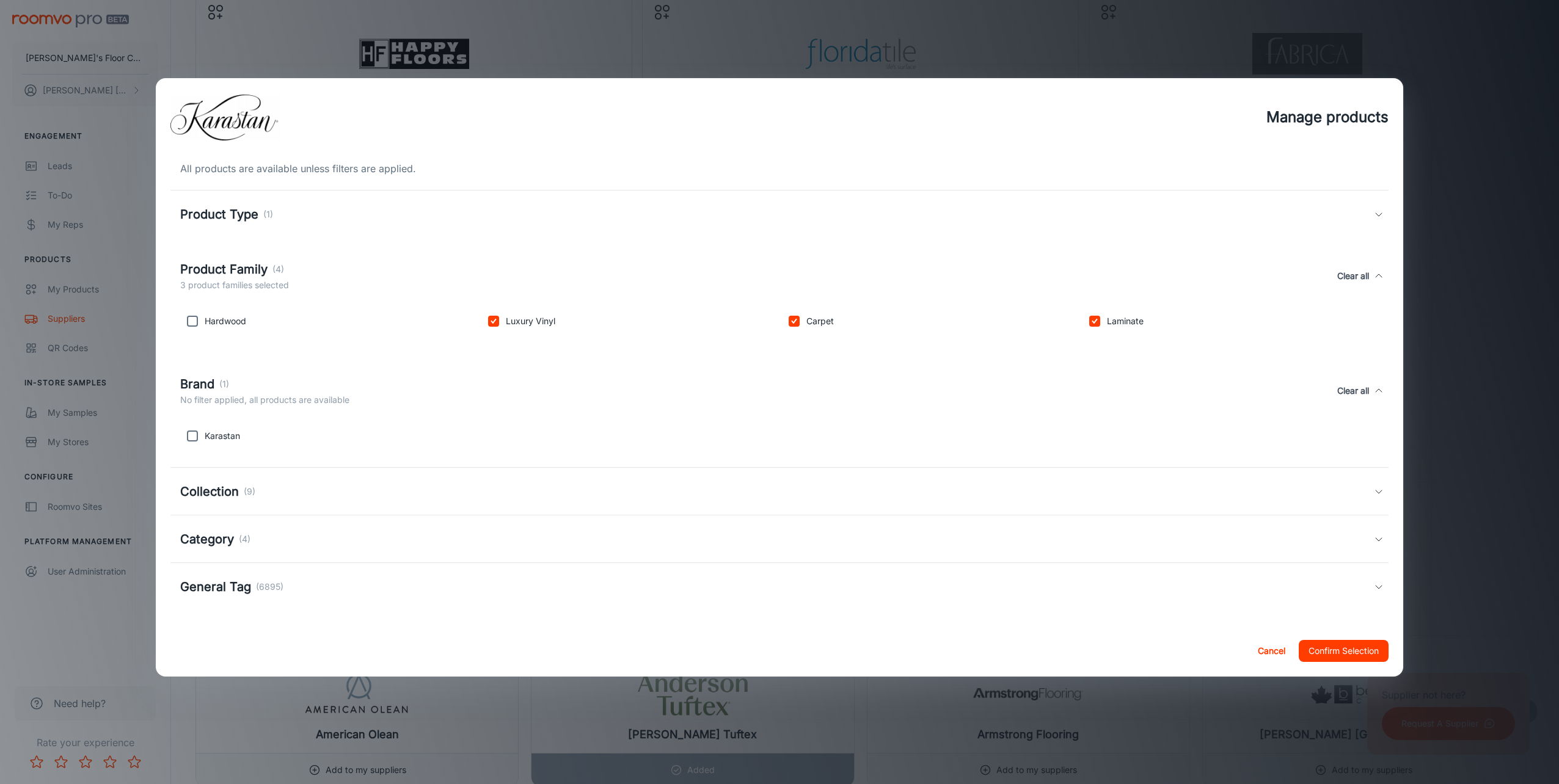
click at [241, 491] on div "Collection (9)" at bounding box center [218, 492] width 75 height 18
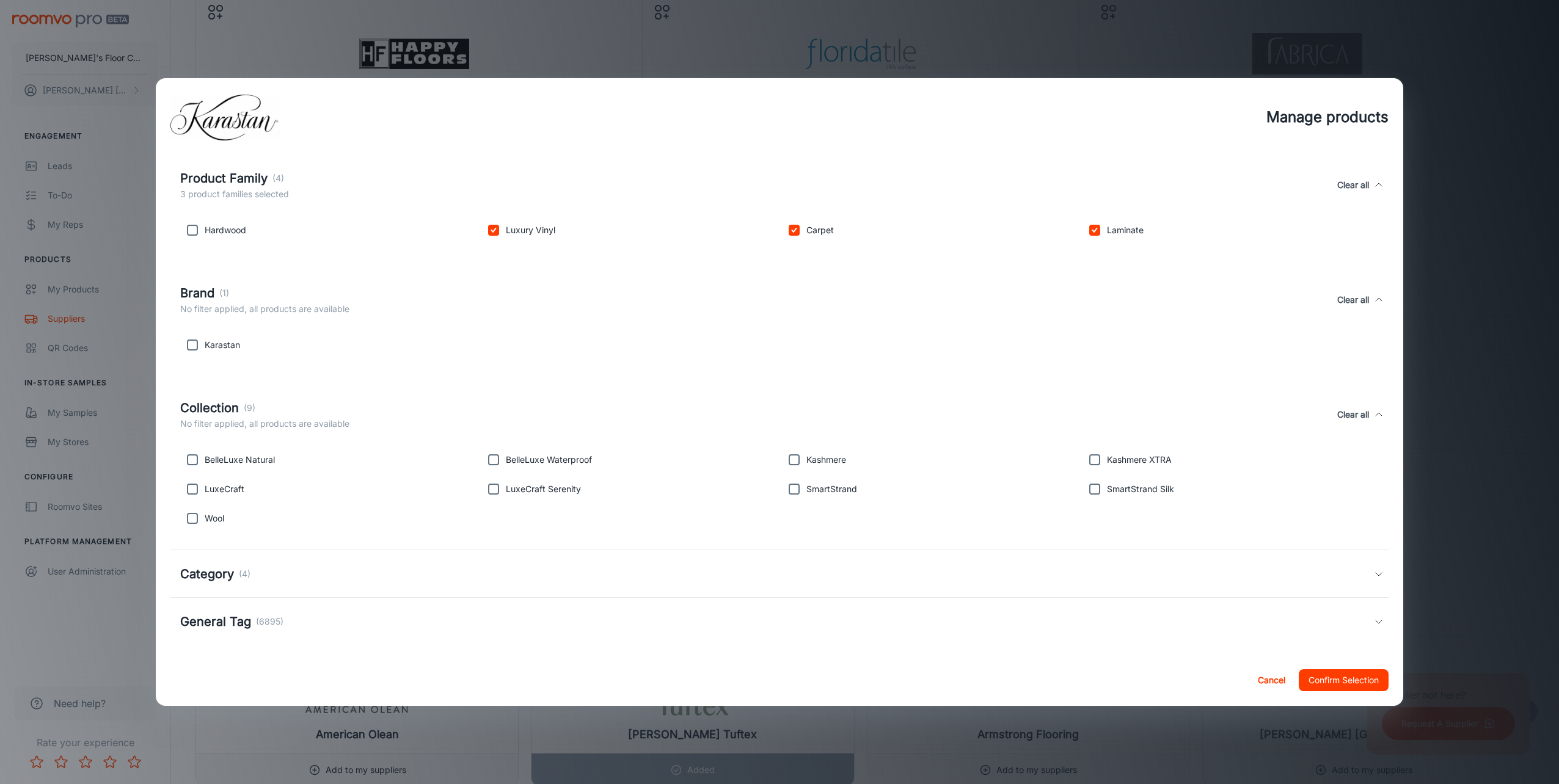
scroll to position [97, 0]
click at [192, 481] on input "checkbox" at bounding box center [192, 484] width 25 height 25
checkbox input "true"
click at [790, 485] on input "checkbox" at bounding box center [794, 484] width 25 height 25
checkbox input "true"
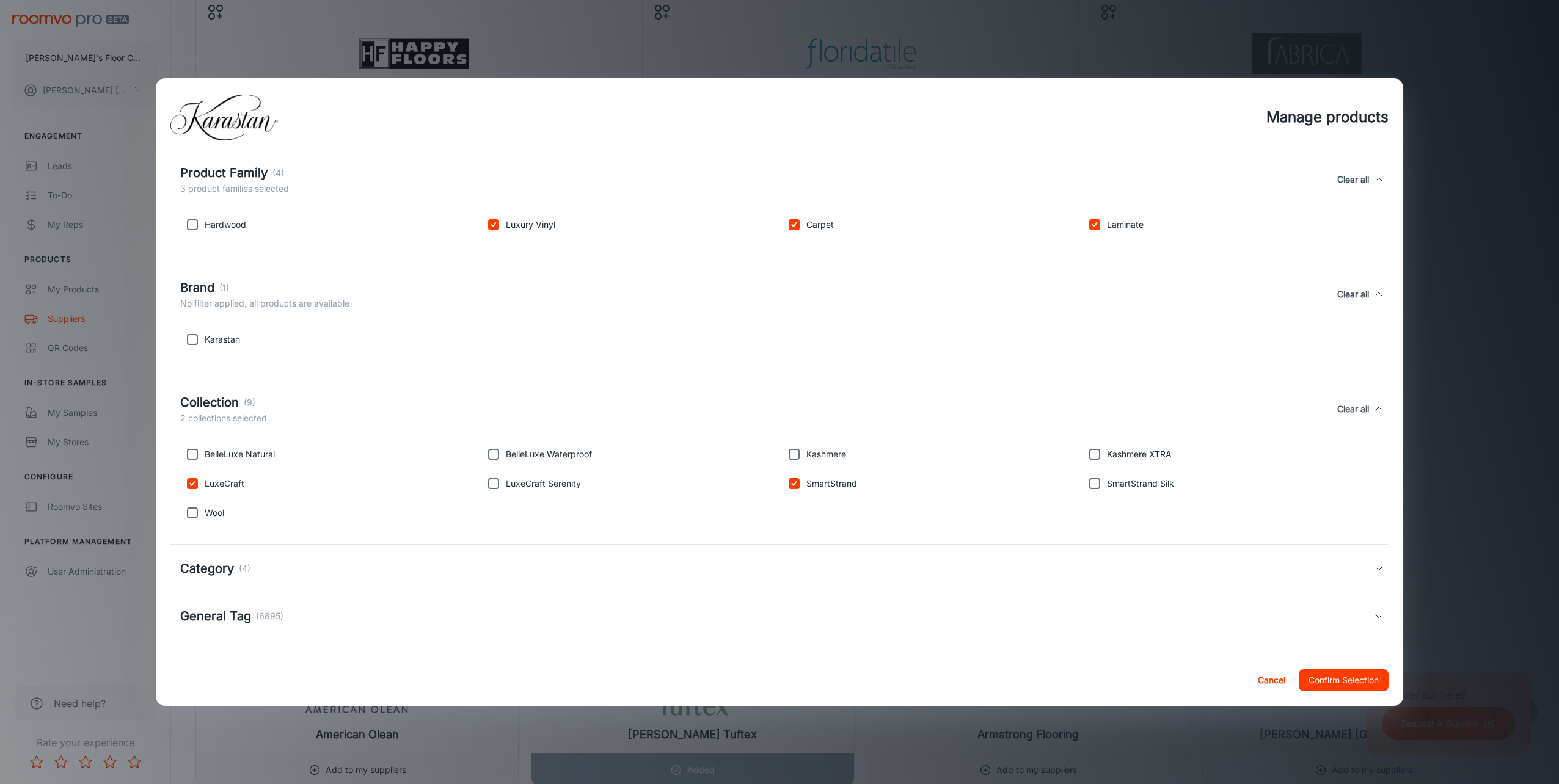
click at [784, 451] on input "checkbox" at bounding box center [794, 454] width 25 height 25
checkbox input "true"
click at [1093, 487] on input "checkbox" at bounding box center [1094, 484] width 25 height 25
checkbox input "true"
click at [187, 515] on input "checkbox" at bounding box center [192, 513] width 25 height 25
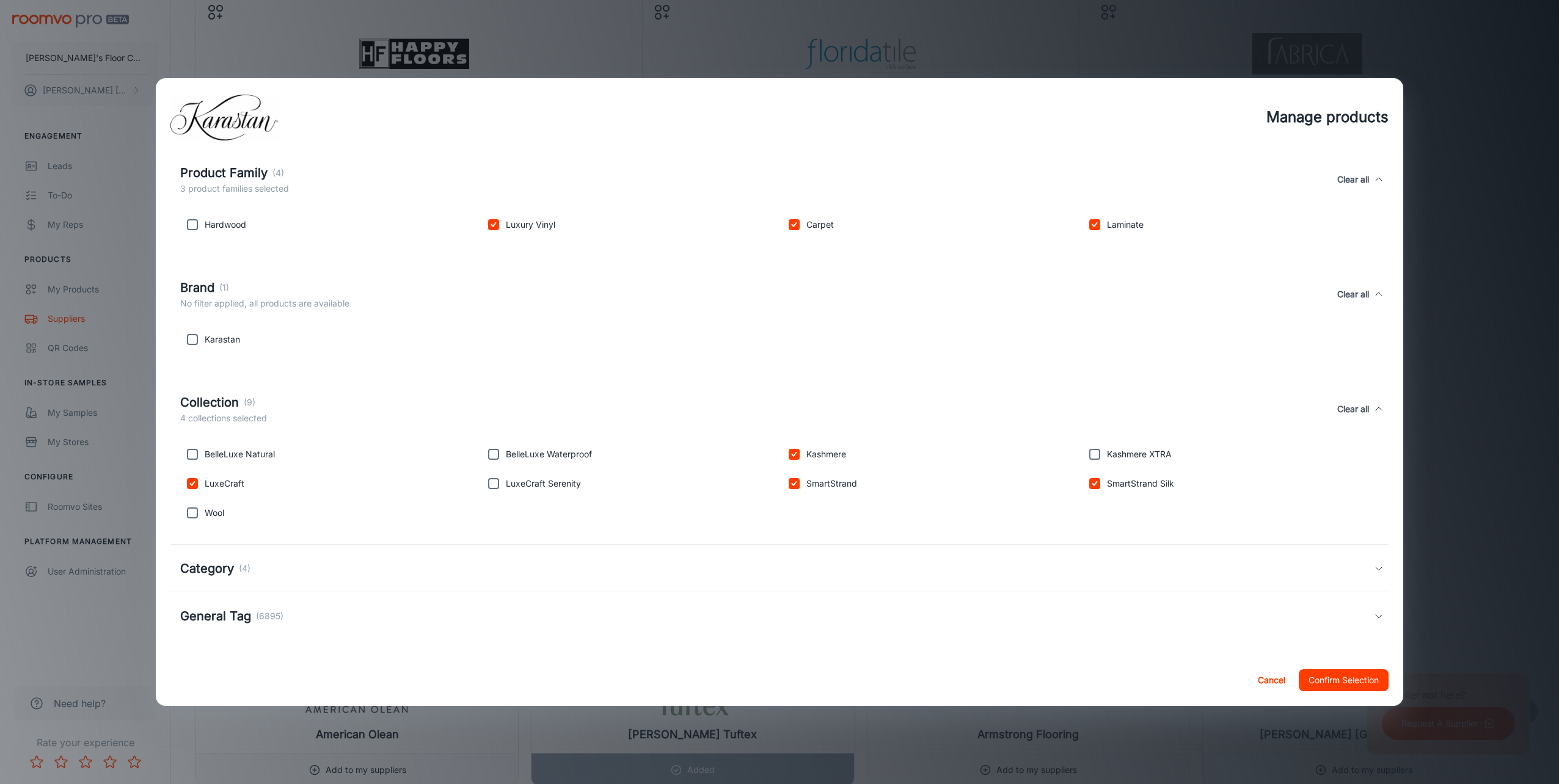
checkbox input "true"
click at [199, 459] on input "checkbox" at bounding box center [192, 454] width 25 height 25
checkbox input "true"
click at [487, 453] on input "checkbox" at bounding box center [493, 454] width 25 height 25
checkbox input "true"
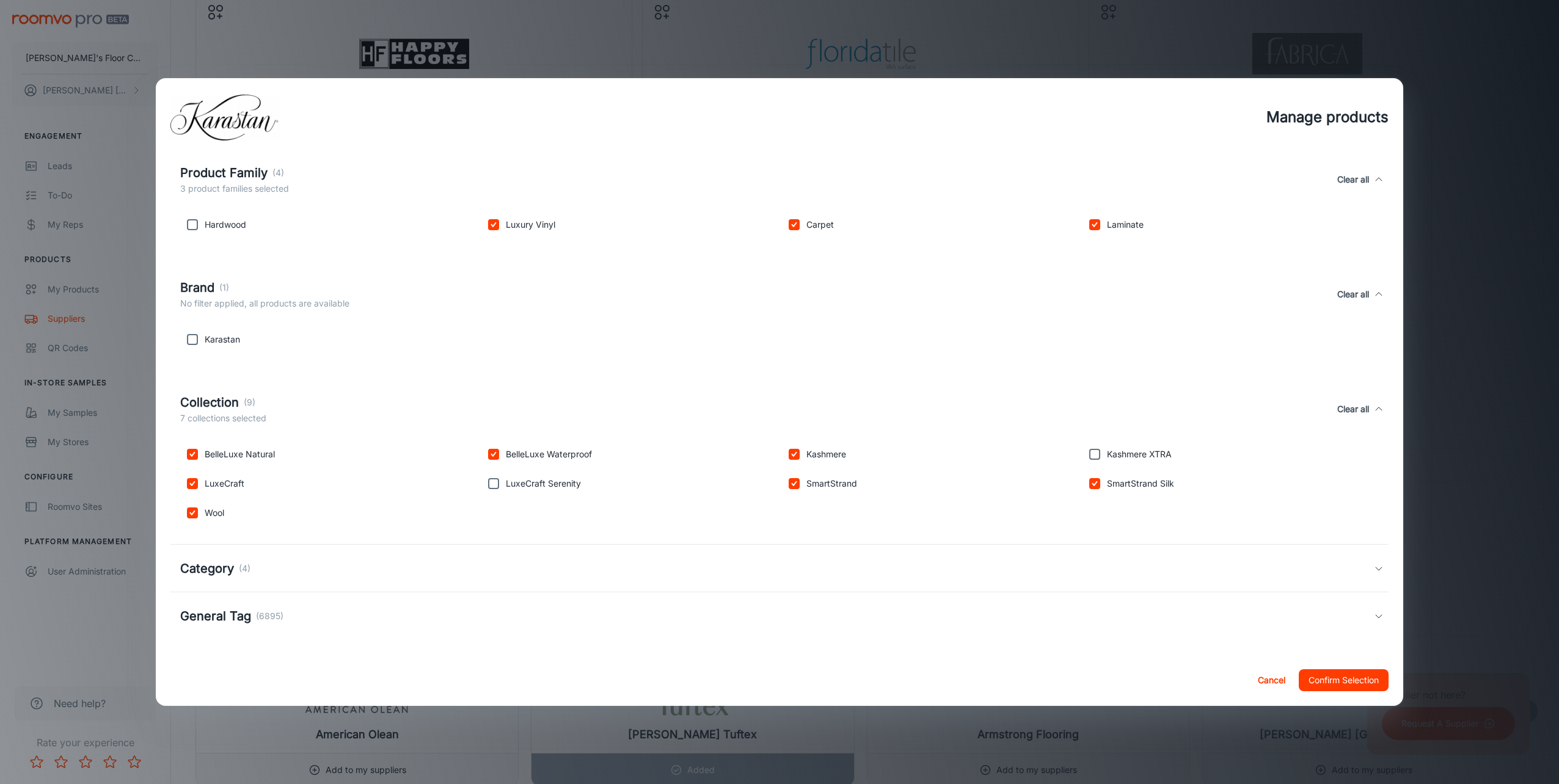
click at [195, 458] on input "checkbox" at bounding box center [192, 454] width 25 height 25
checkbox input "false"
click at [249, 569] on p "(4)" at bounding box center [244, 569] width 11 height 13
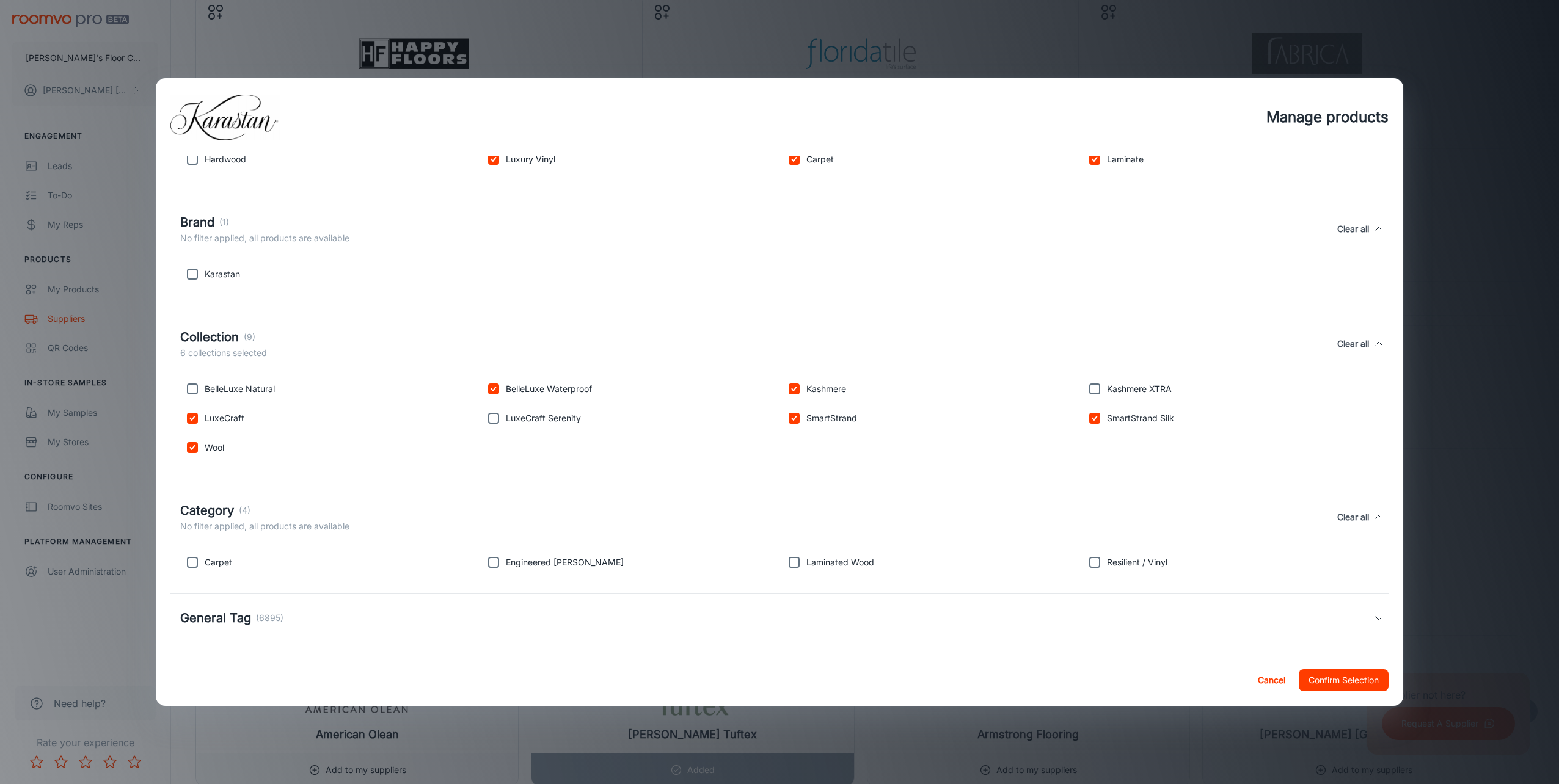
scroll to position [164, 0]
click at [786, 561] on input "checkbox" at bounding box center [794, 561] width 25 height 25
checkbox input "true"
click at [1094, 562] on input "checkbox" at bounding box center [1094, 561] width 25 height 25
checkbox input "true"
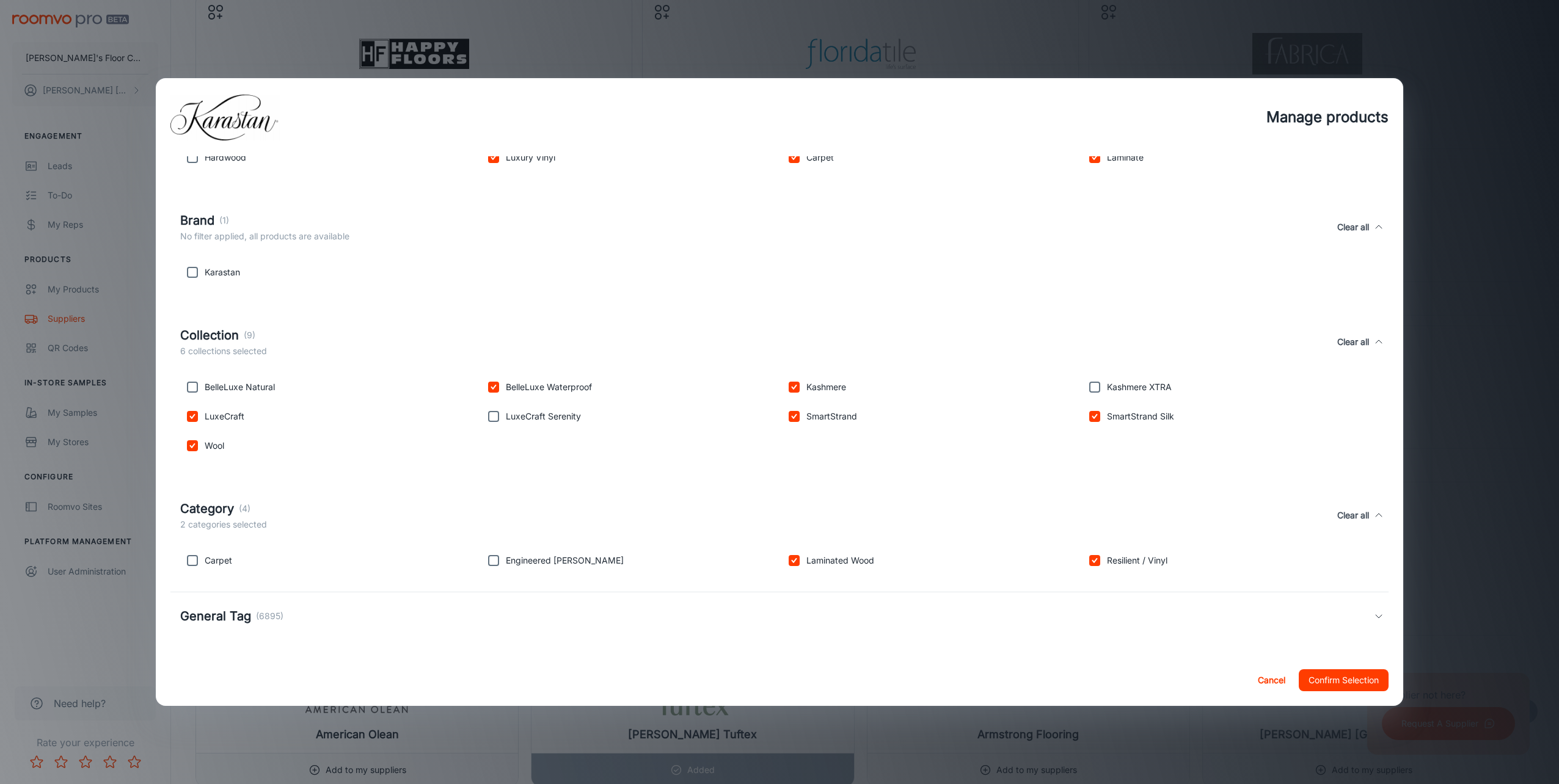
click at [191, 560] on input "checkbox" at bounding box center [192, 561] width 25 height 25
checkbox input "true"
click at [1308, 678] on button "Confirm Selection" at bounding box center [1344, 680] width 90 height 22
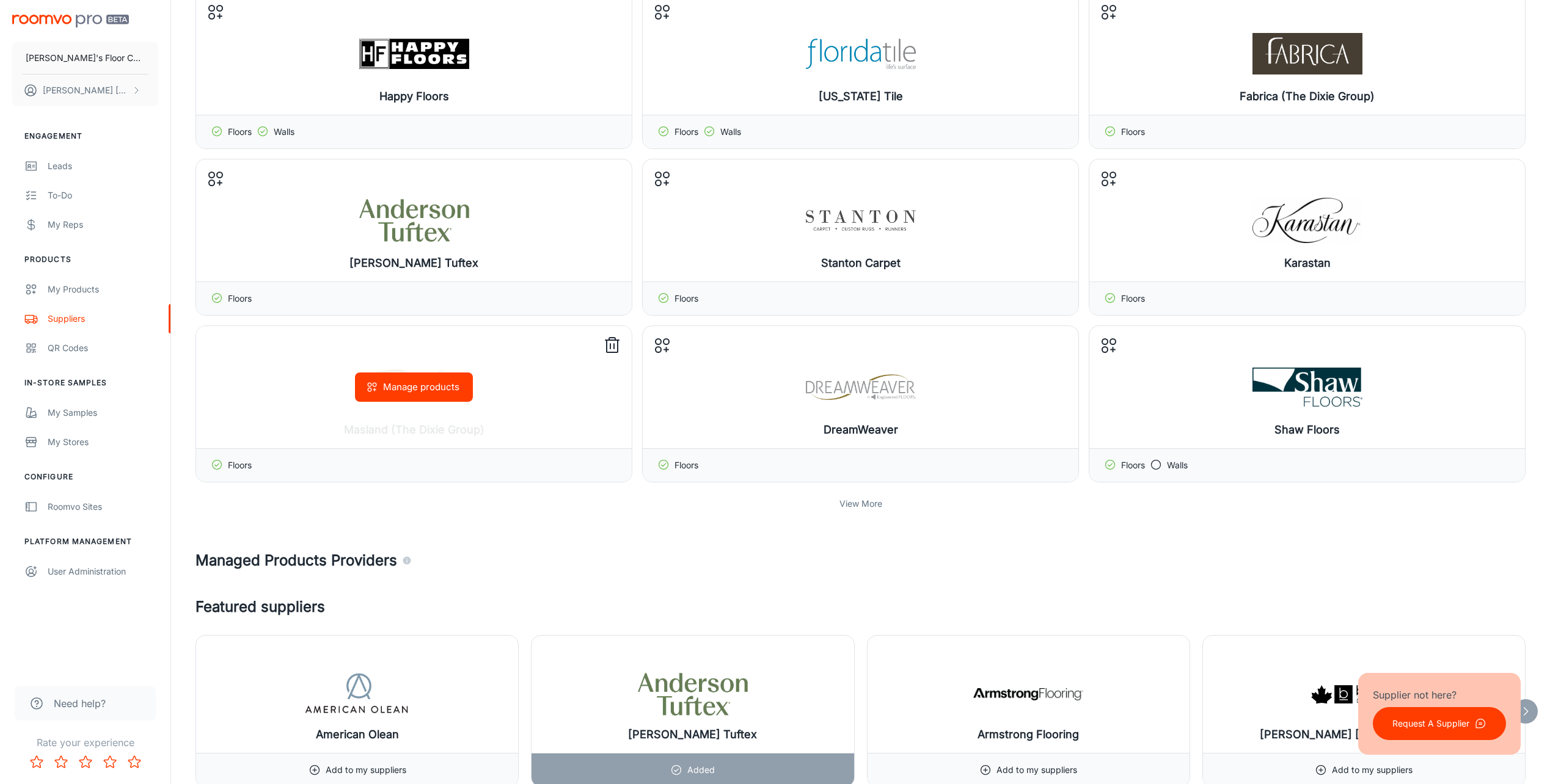
click at [453, 398] on button "Manage products" at bounding box center [413, 388] width 118 height 30
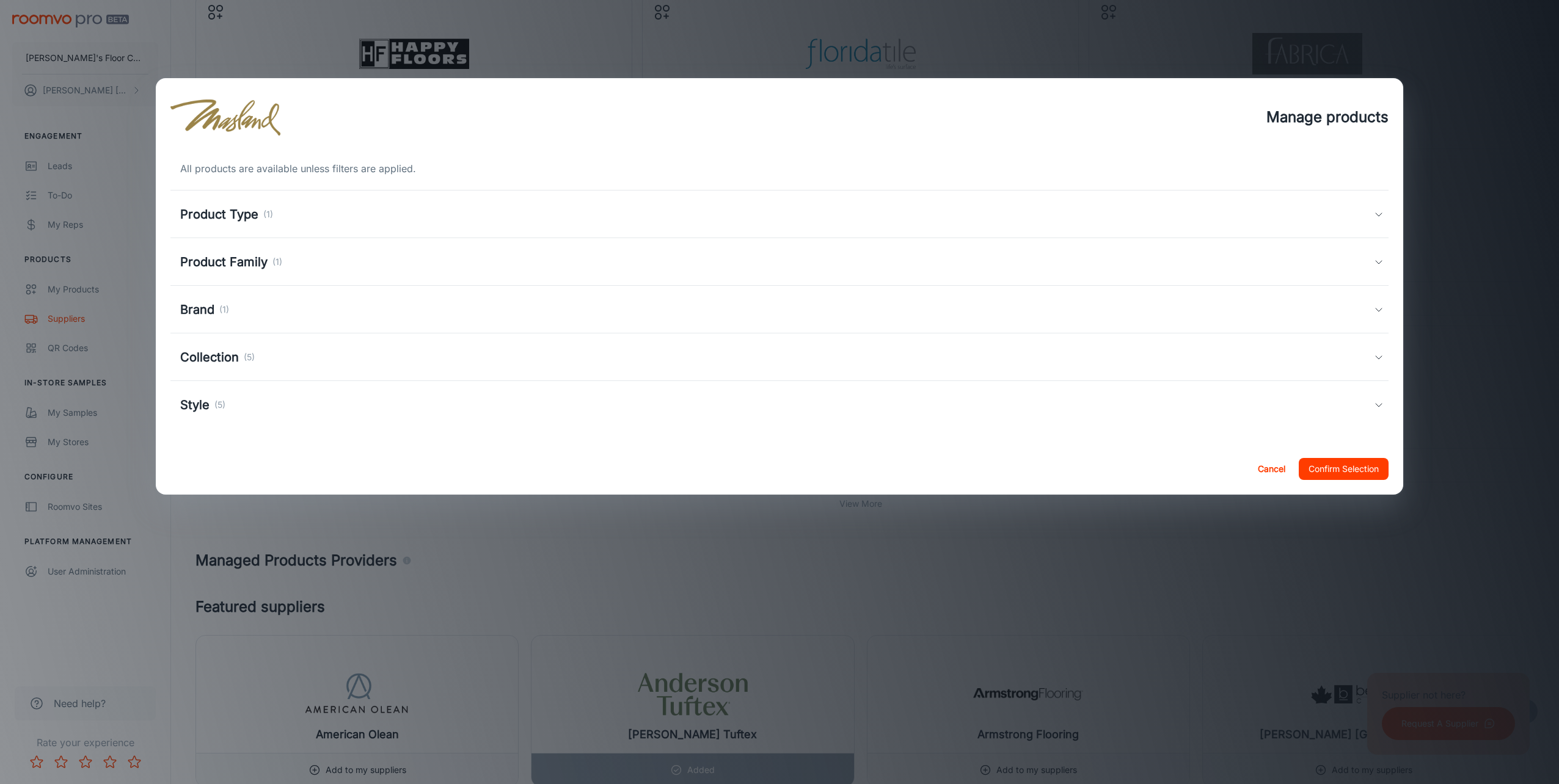
click at [209, 348] on div "Collection (5)" at bounding box center [779, 357] width 1218 height 47
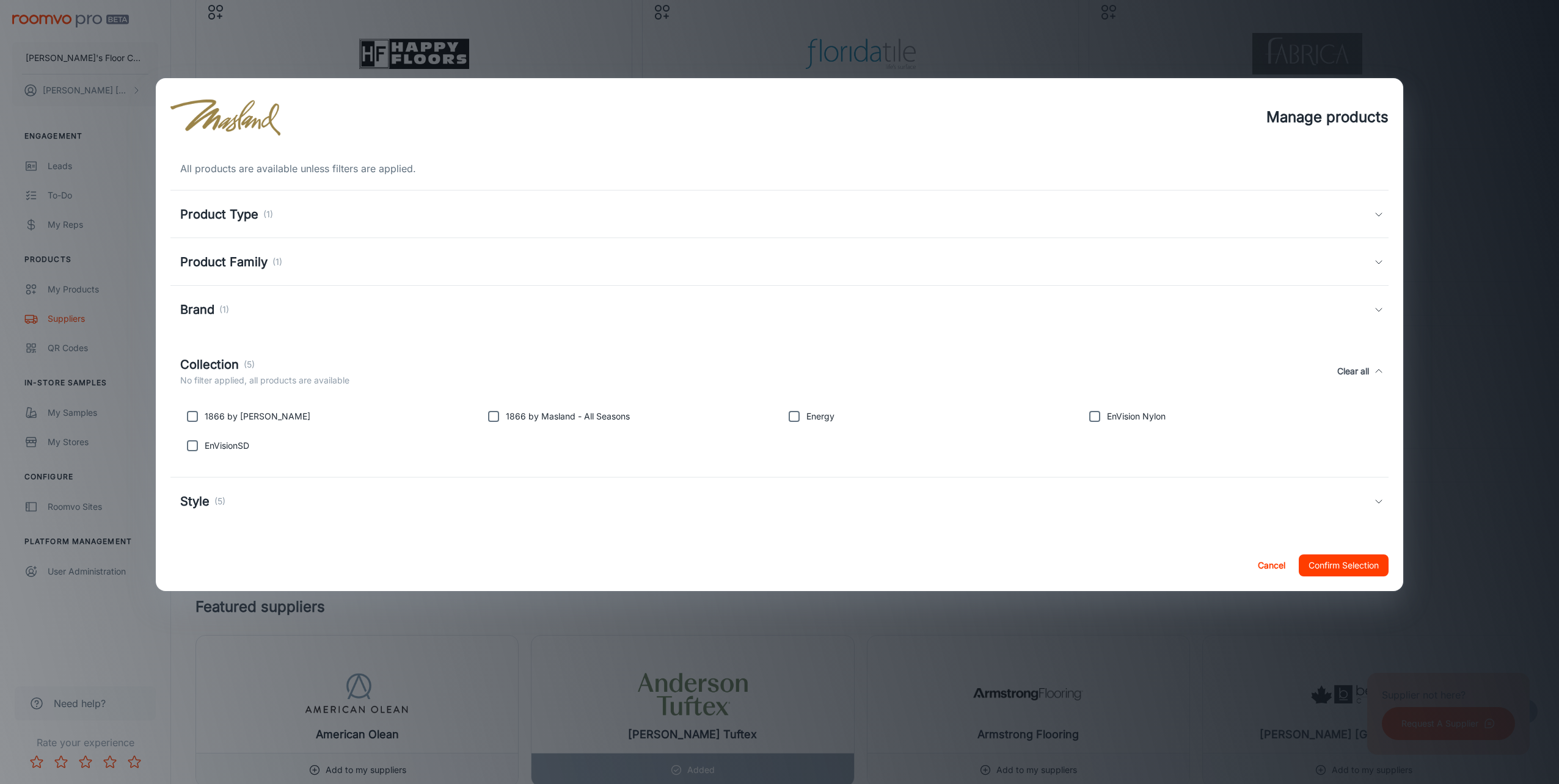
click at [1360, 567] on button "Confirm Selection" at bounding box center [1344, 565] width 90 height 22
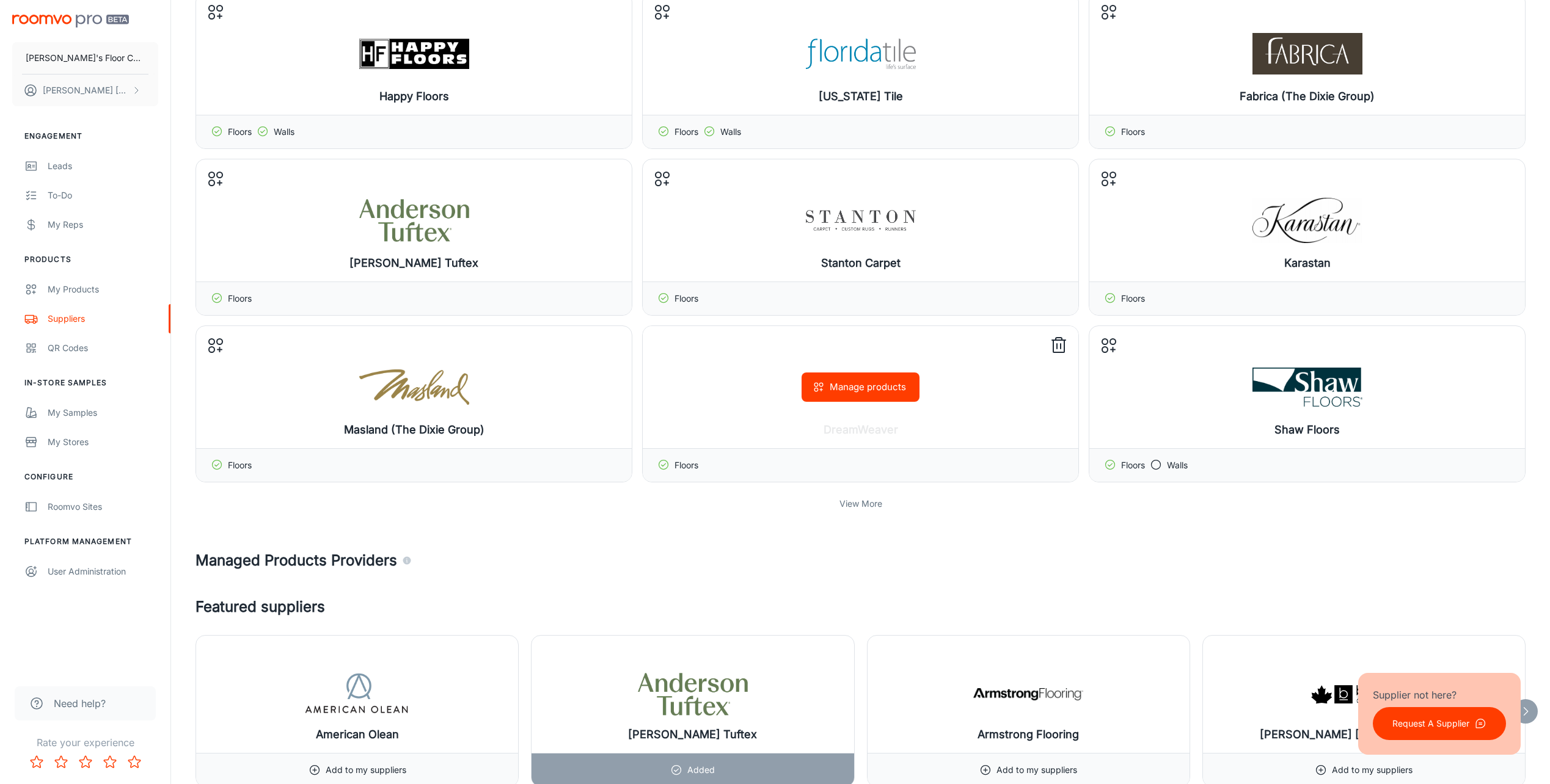
click at [829, 392] on button "Manage products" at bounding box center [860, 388] width 118 height 30
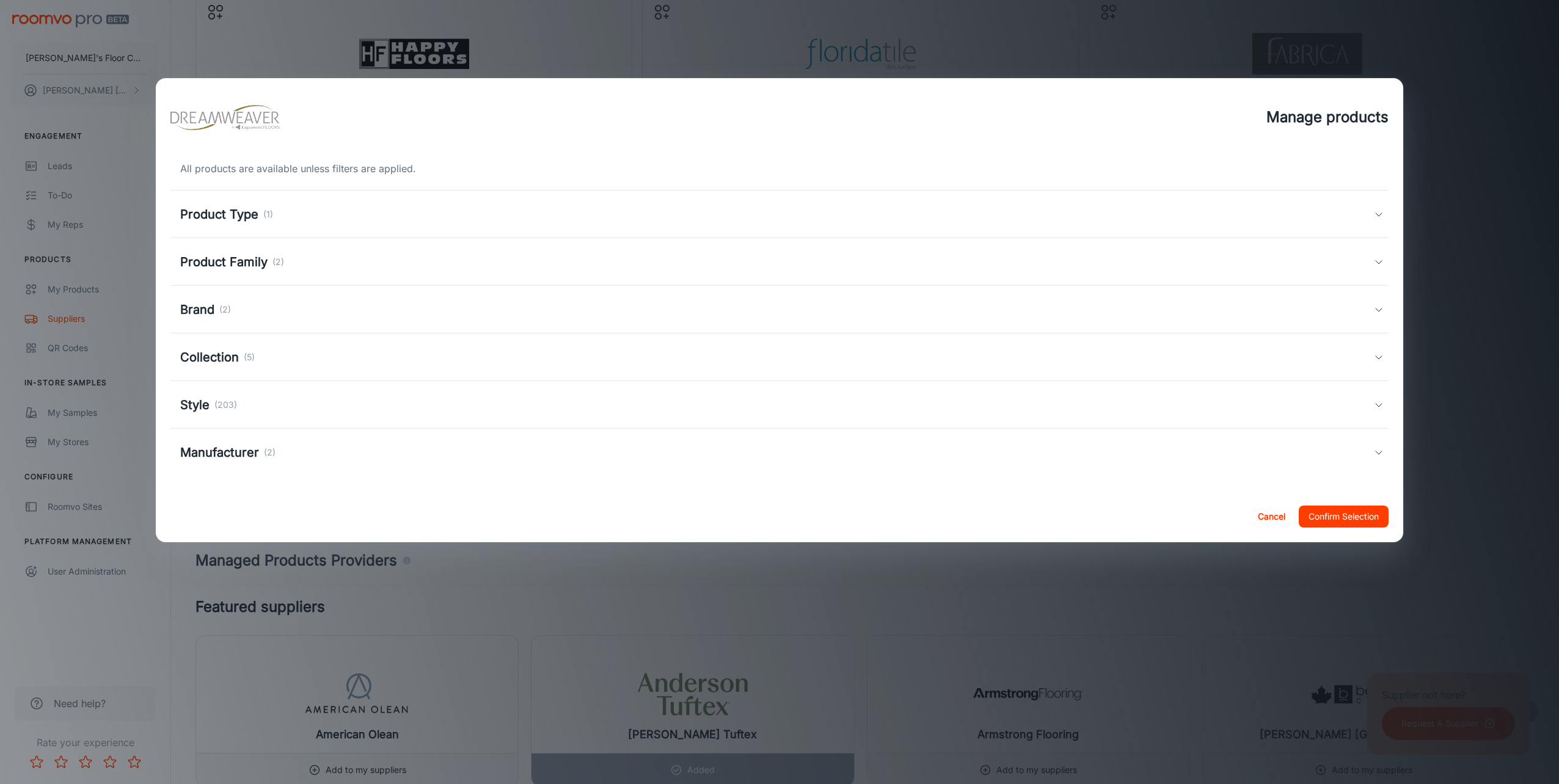
click at [235, 260] on h5 "Product Family" at bounding box center [224, 262] width 88 height 18
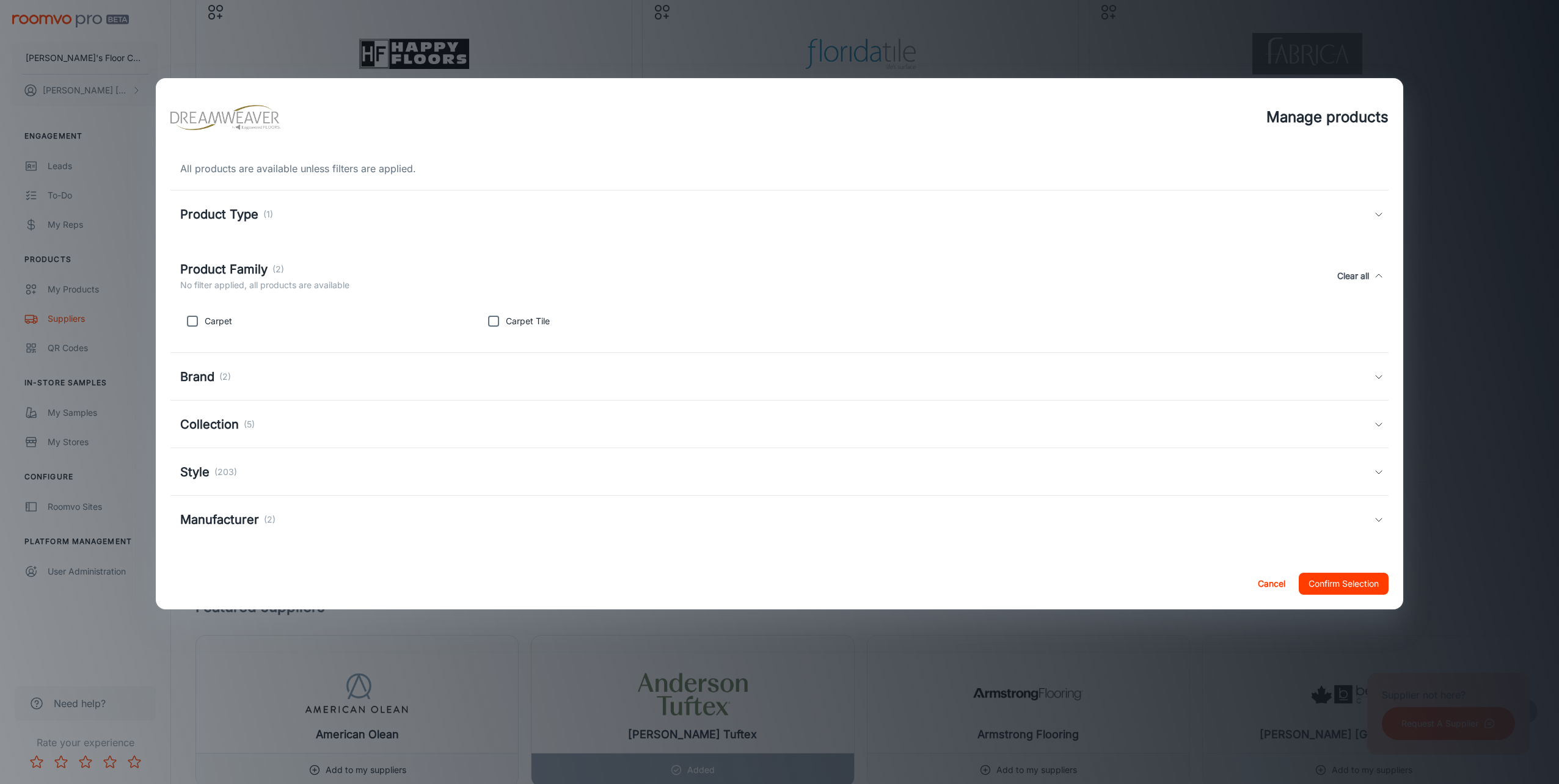
click at [197, 325] on input "checkbox" at bounding box center [192, 321] width 25 height 25
checkbox input "true"
click at [200, 378] on h5 "Brand" at bounding box center [197, 377] width 34 height 18
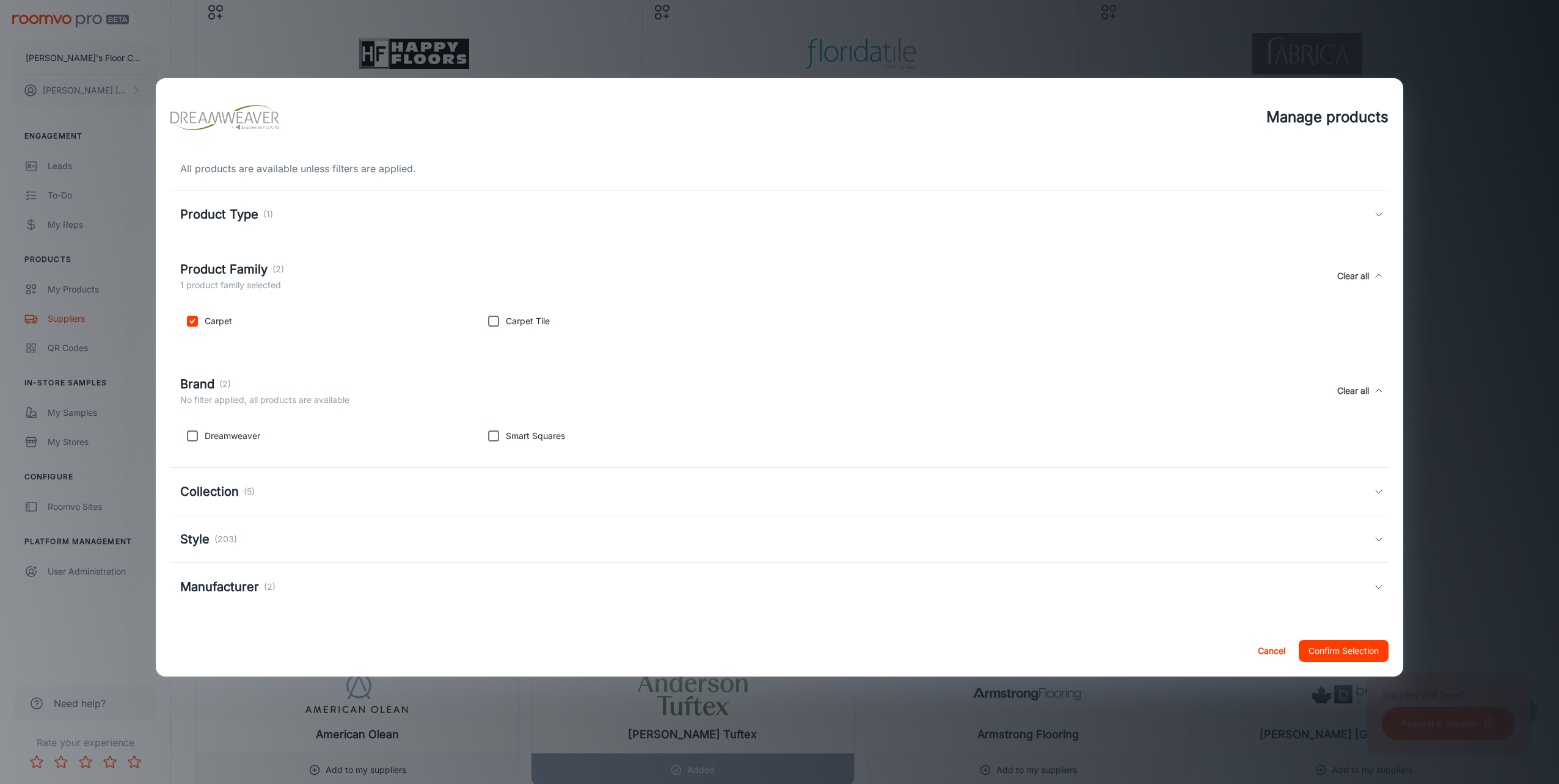
click at [201, 435] on input "checkbox" at bounding box center [192, 436] width 25 height 25
checkbox input "true"
click at [197, 486] on h5 "Collection" at bounding box center [209, 492] width 59 height 18
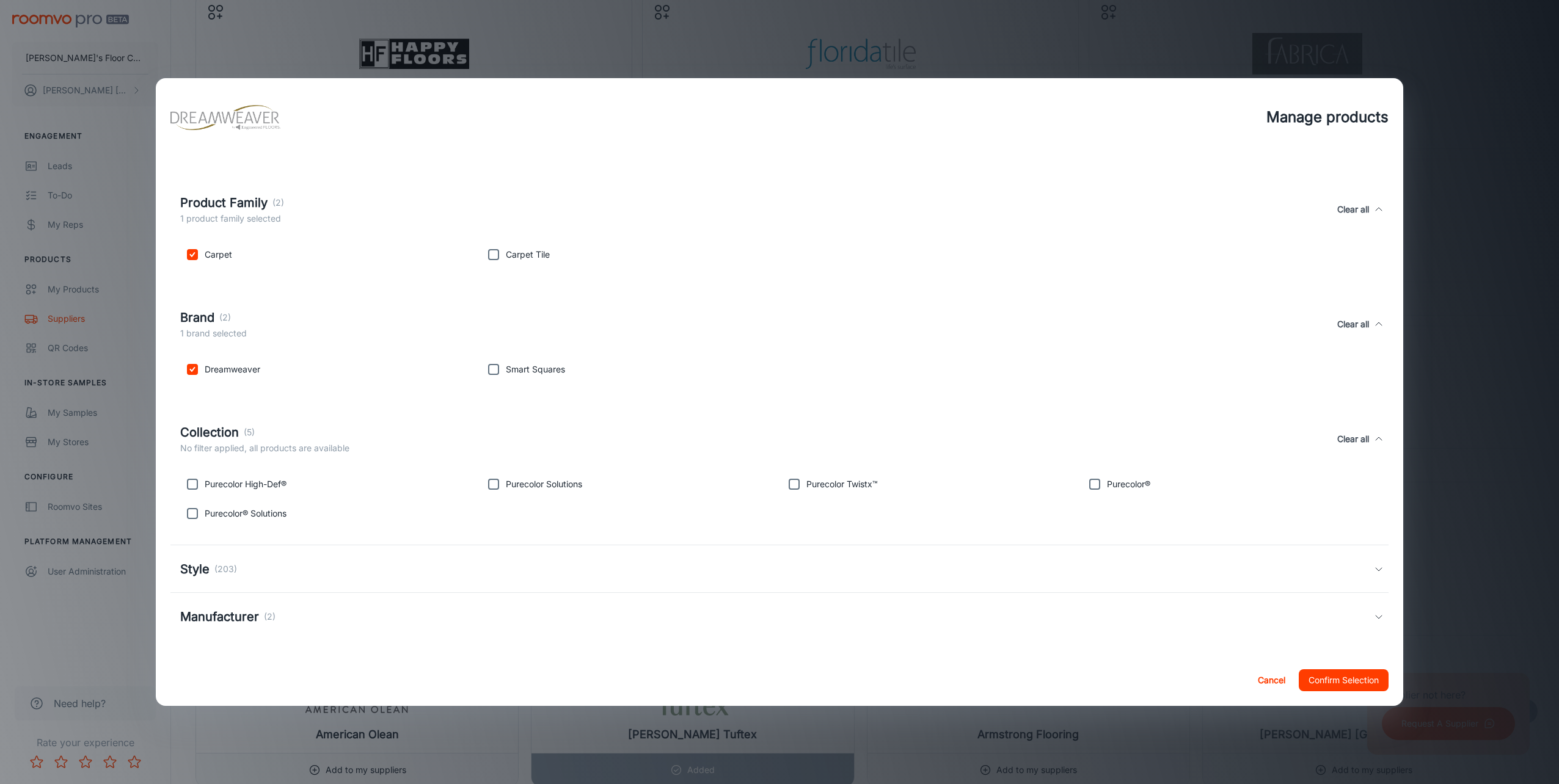
scroll to position [67, 0]
click at [192, 569] on h5 "Style" at bounding box center [195, 569] width 30 height 18
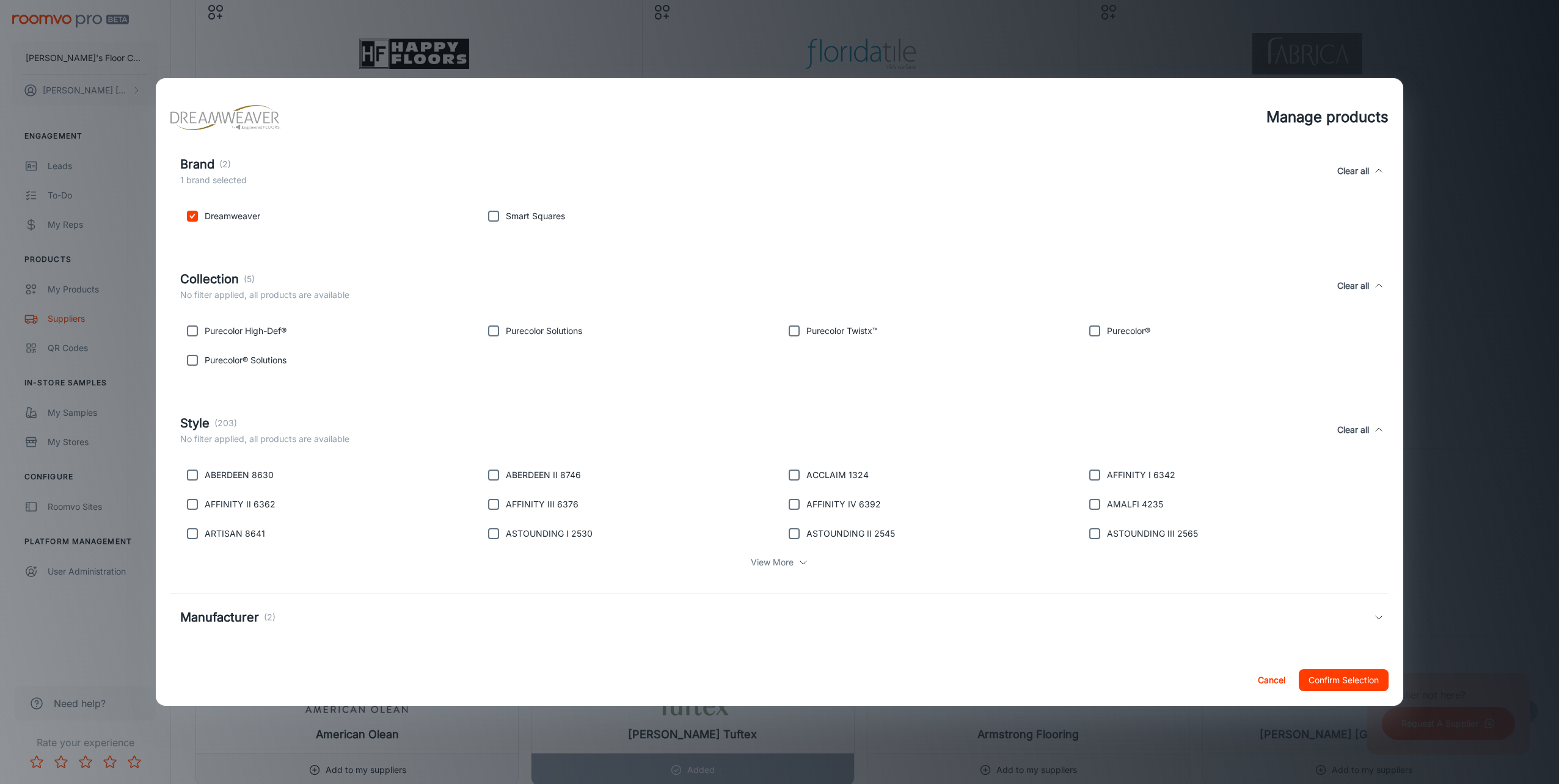
scroll to position [221, 0]
click at [230, 619] on h5 "Manufacturer" at bounding box center [220, 617] width 79 height 18
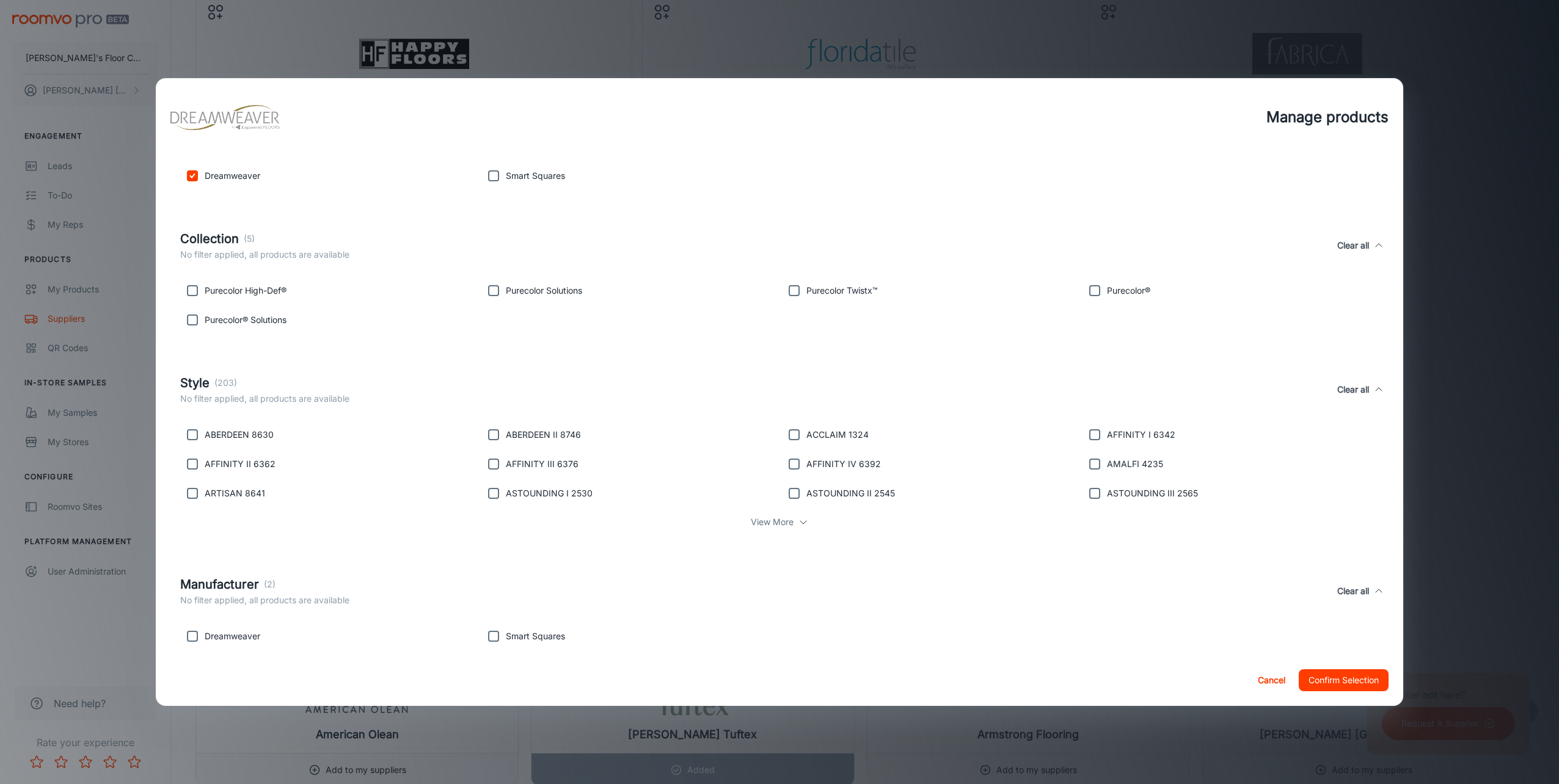
scroll to position [278, 0]
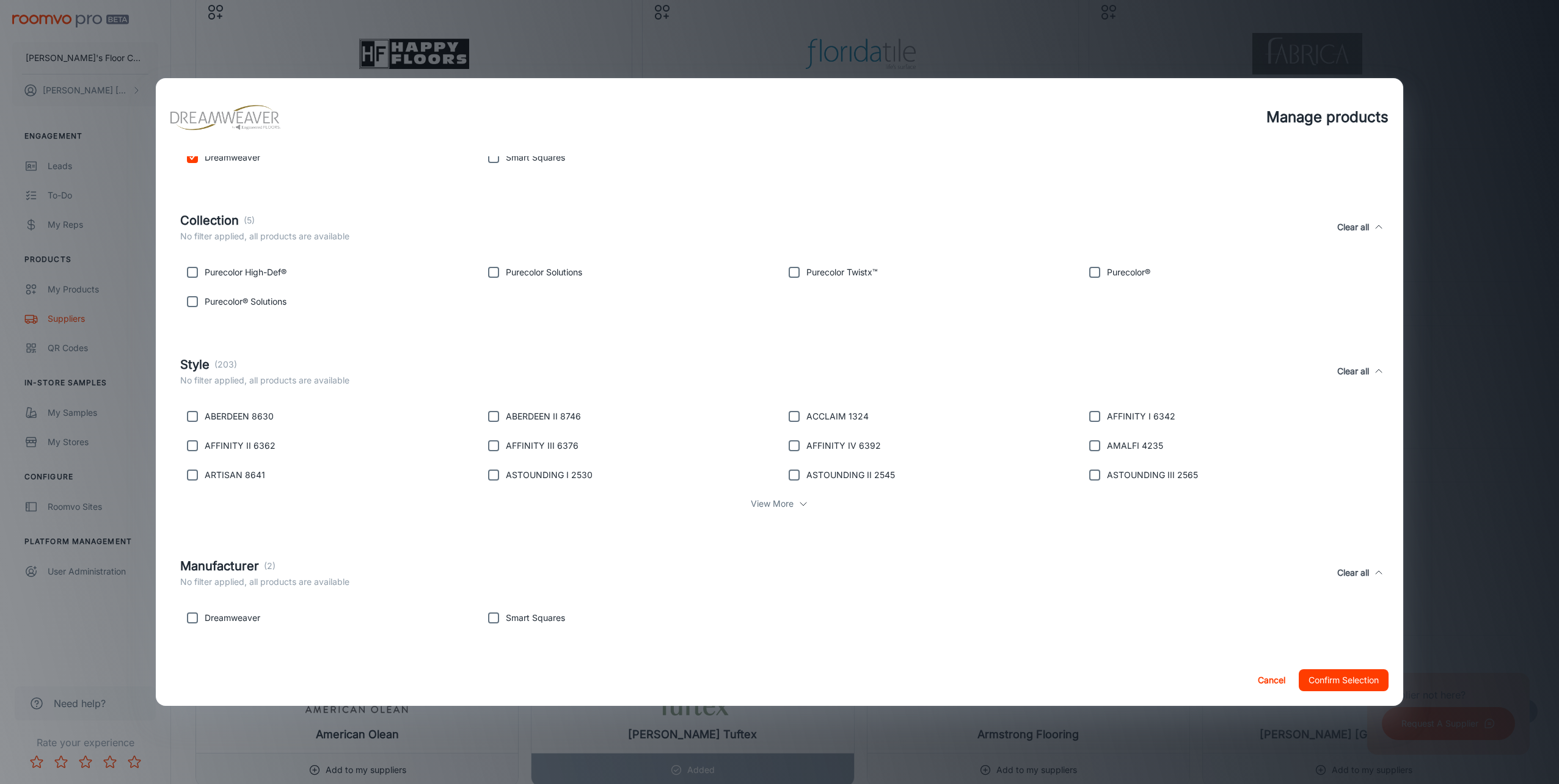
click at [197, 621] on input "checkbox" at bounding box center [192, 618] width 25 height 25
checkbox input "true"
click at [1352, 679] on button "Confirm Selection" at bounding box center [1344, 680] width 90 height 22
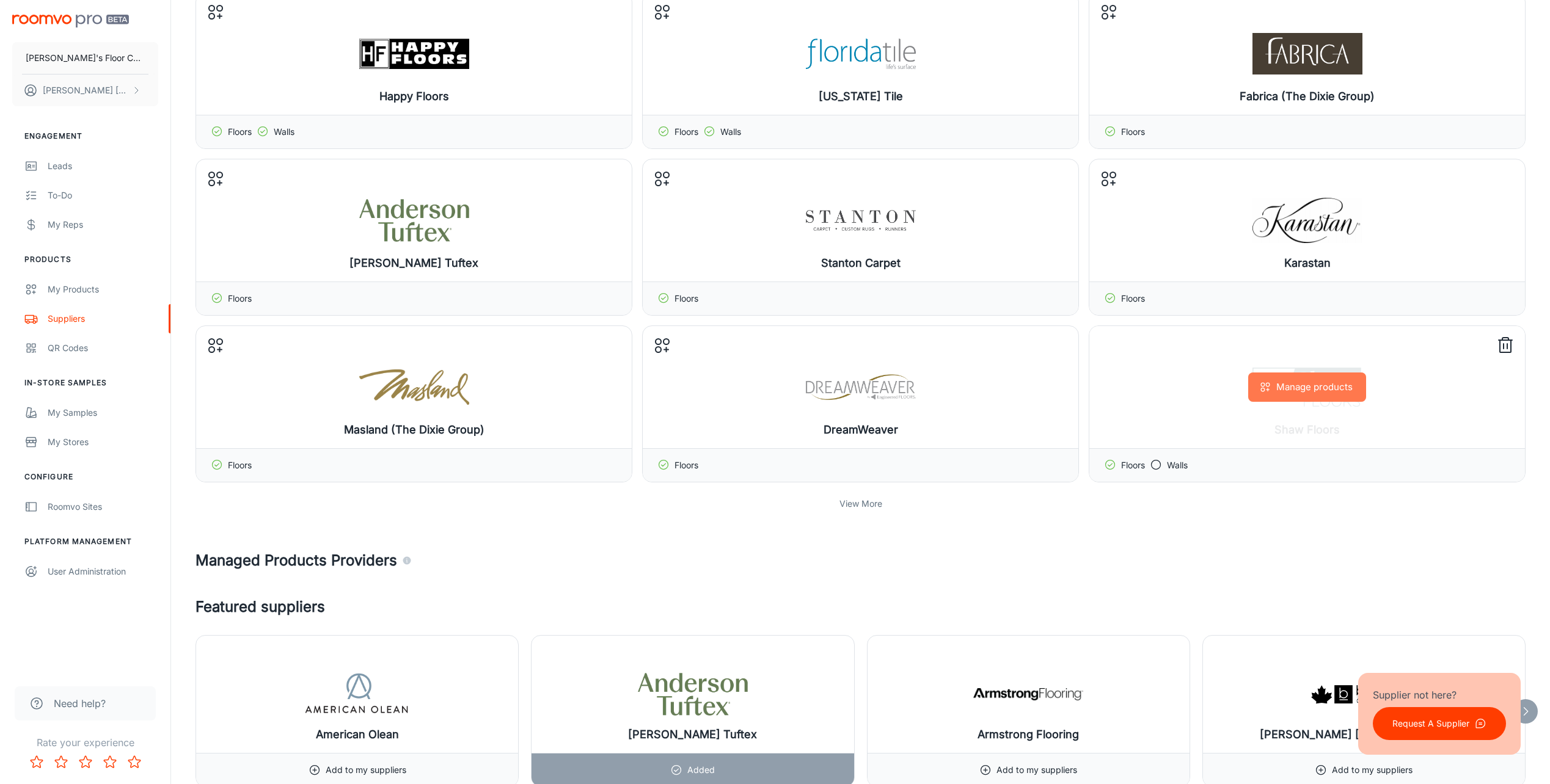
click at [1349, 385] on button "Manage products" at bounding box center [1307, 388] width 118 height 30
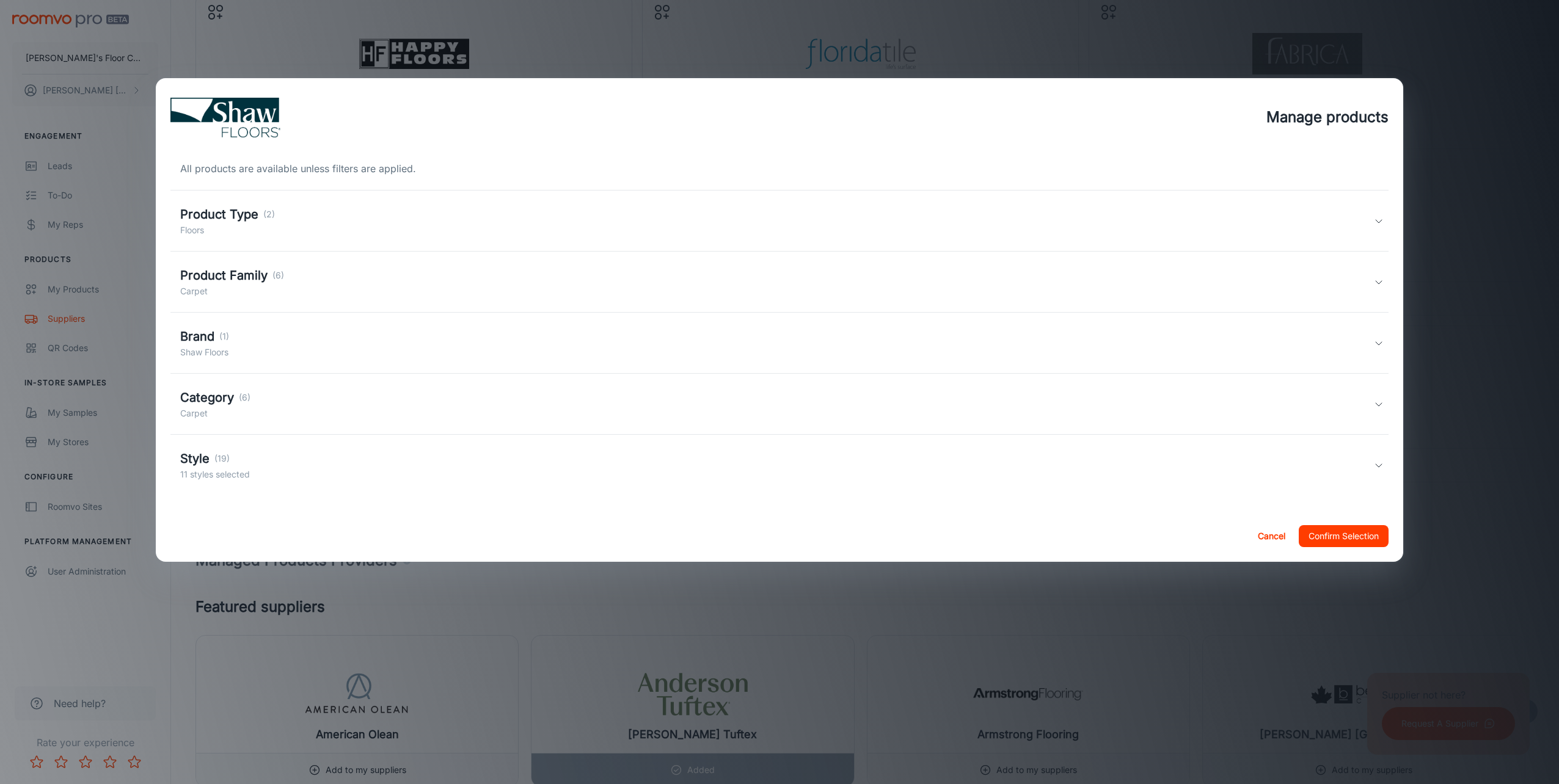
click at [192, 222] on h5 "Product Type" at bounding box center [219, 215] width 78 height 18
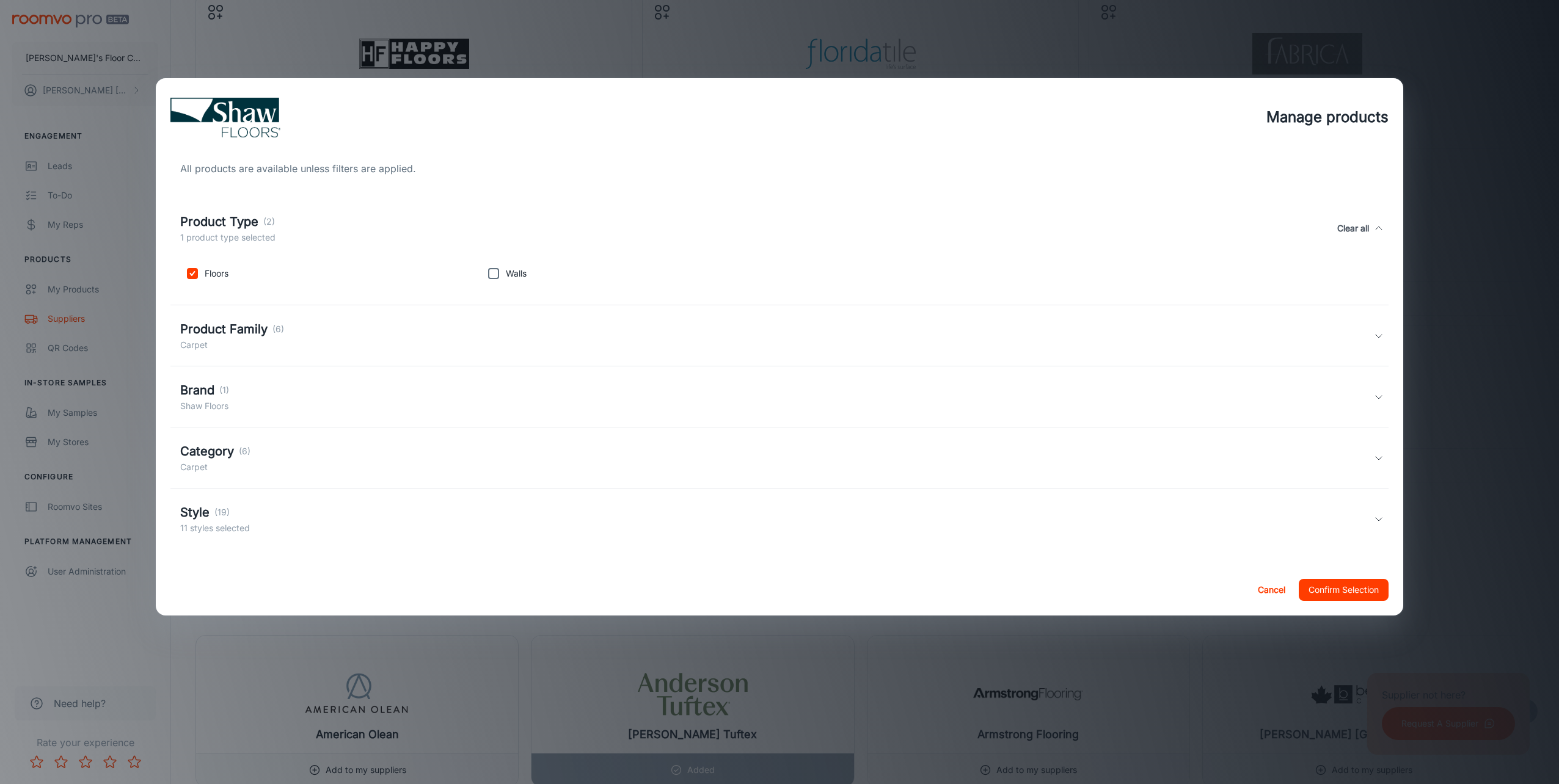
click at [207, 324] on h5 "Product Family" at bounding box center [224, 329] width 88 height 18
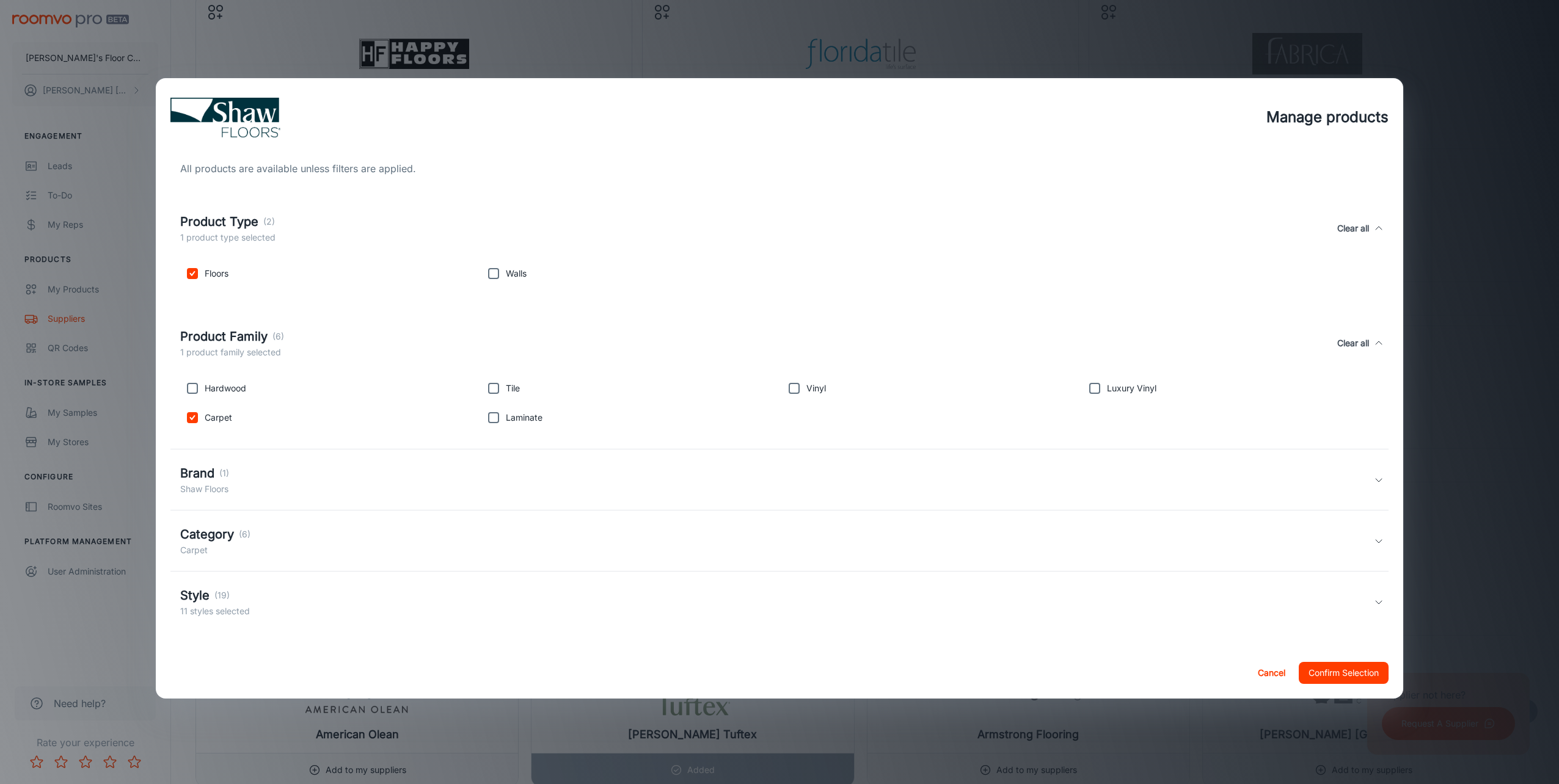
click at [202, 485] on p "Shaw Floors" at bounding box center [204, 489] width 49 height 13
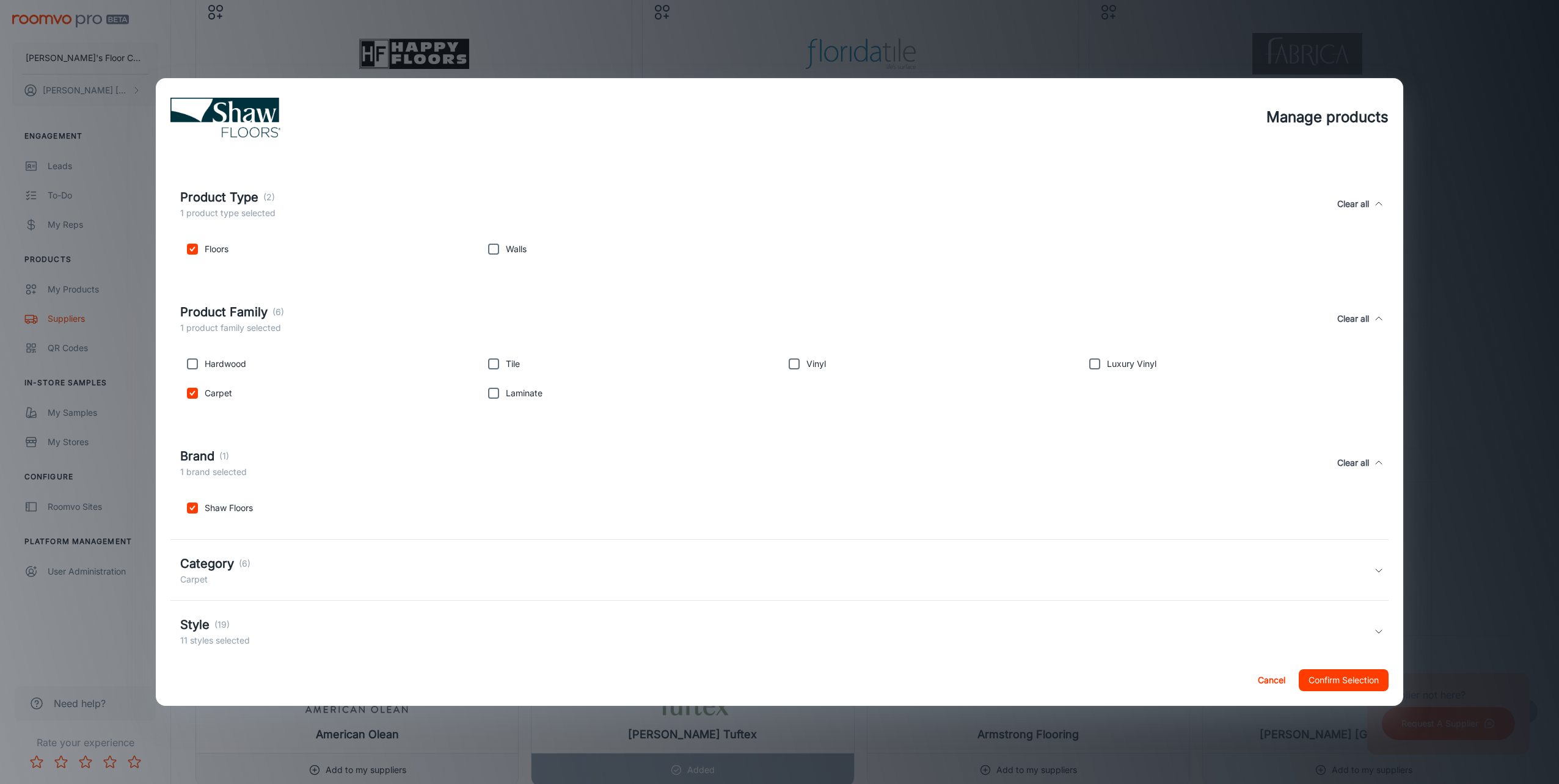
scroll to position [47, 0]
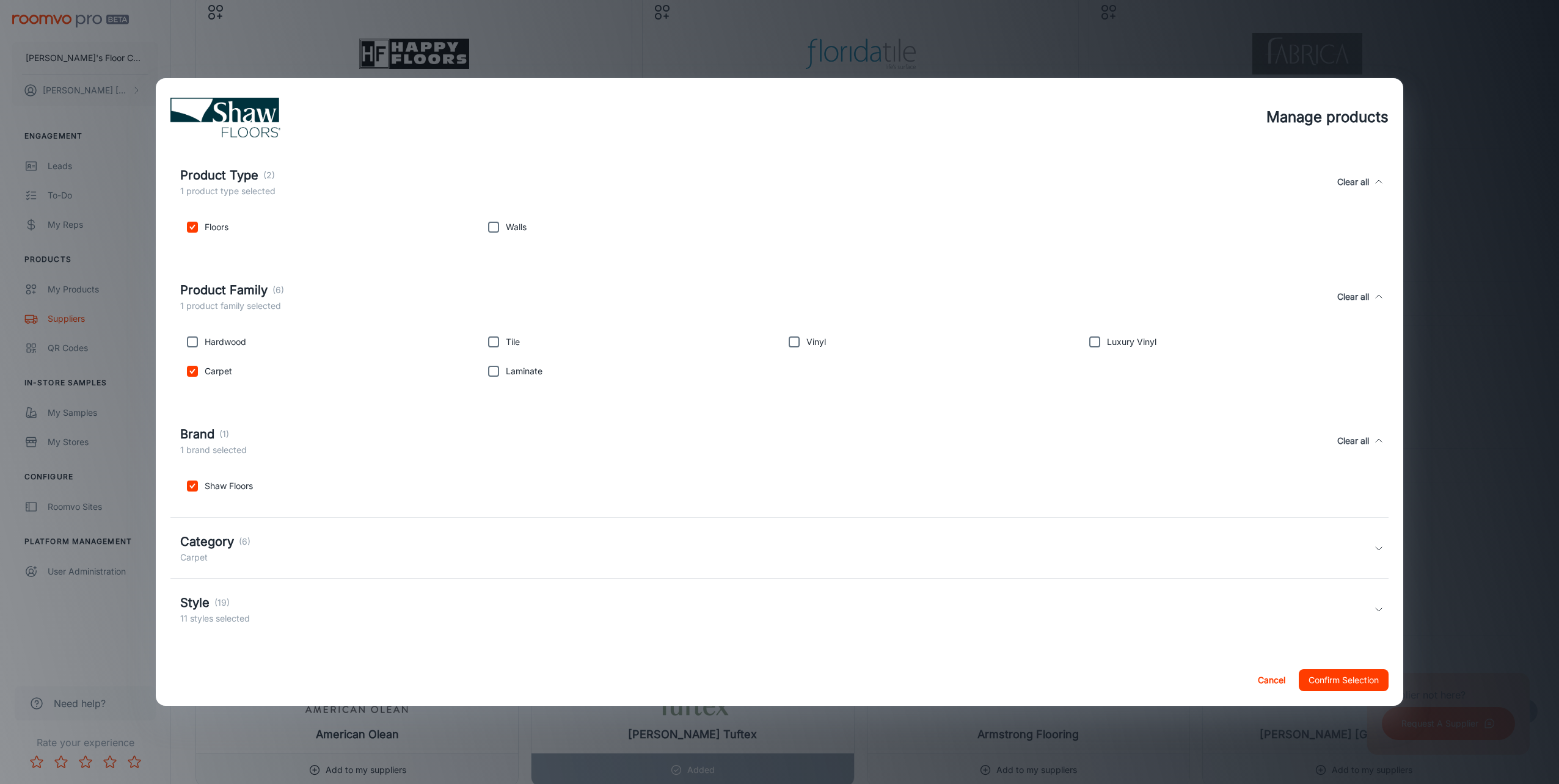
click at [215, 534] on h5 "Category" at bounding box center [207, 542] width 54 height 18
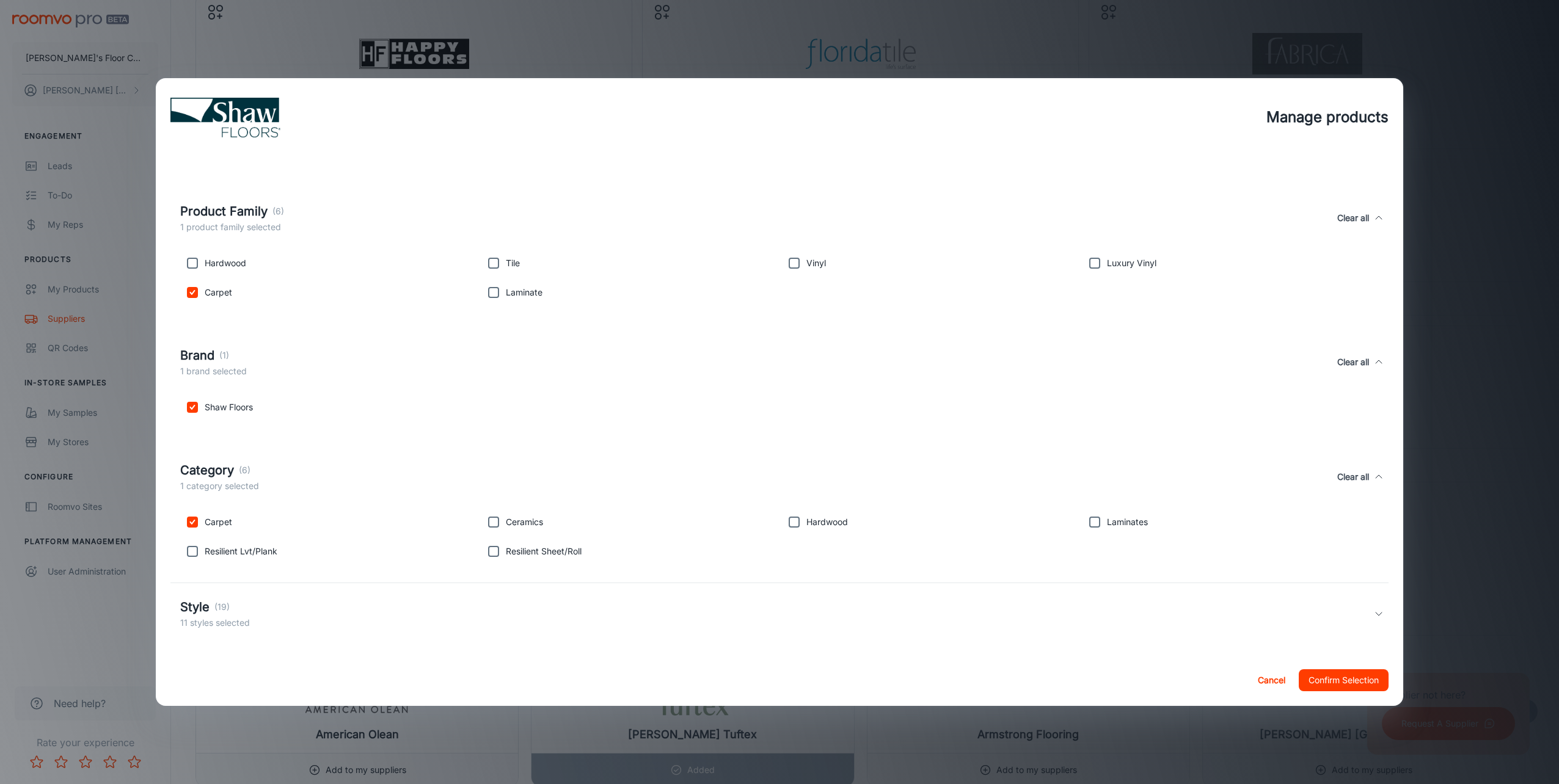
scroll to position [129, 0]
click at [220, 606] on p "(19)" at bounding box center [223, 602] width 16 height 13
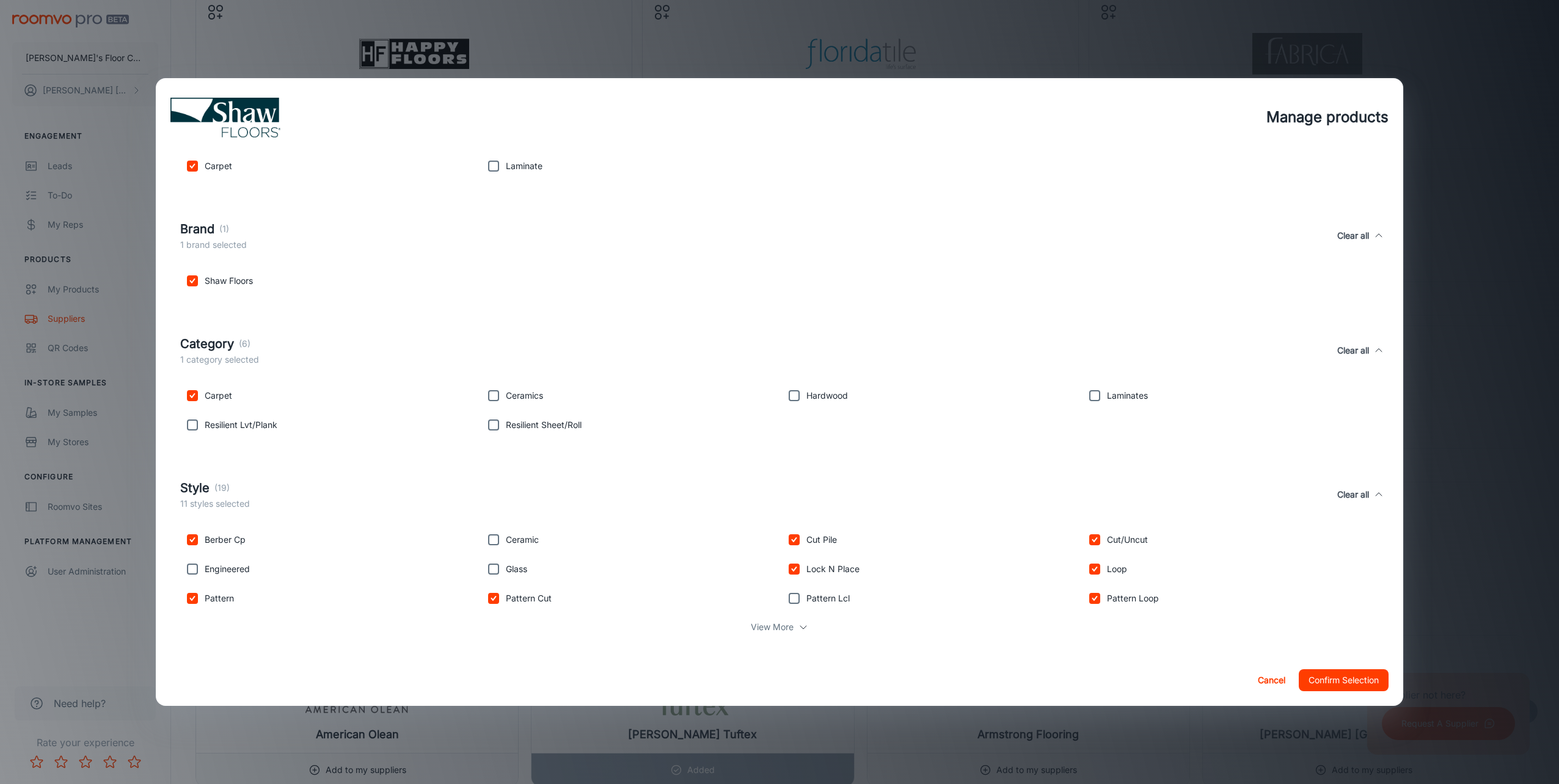
scroll to position [260, 0]
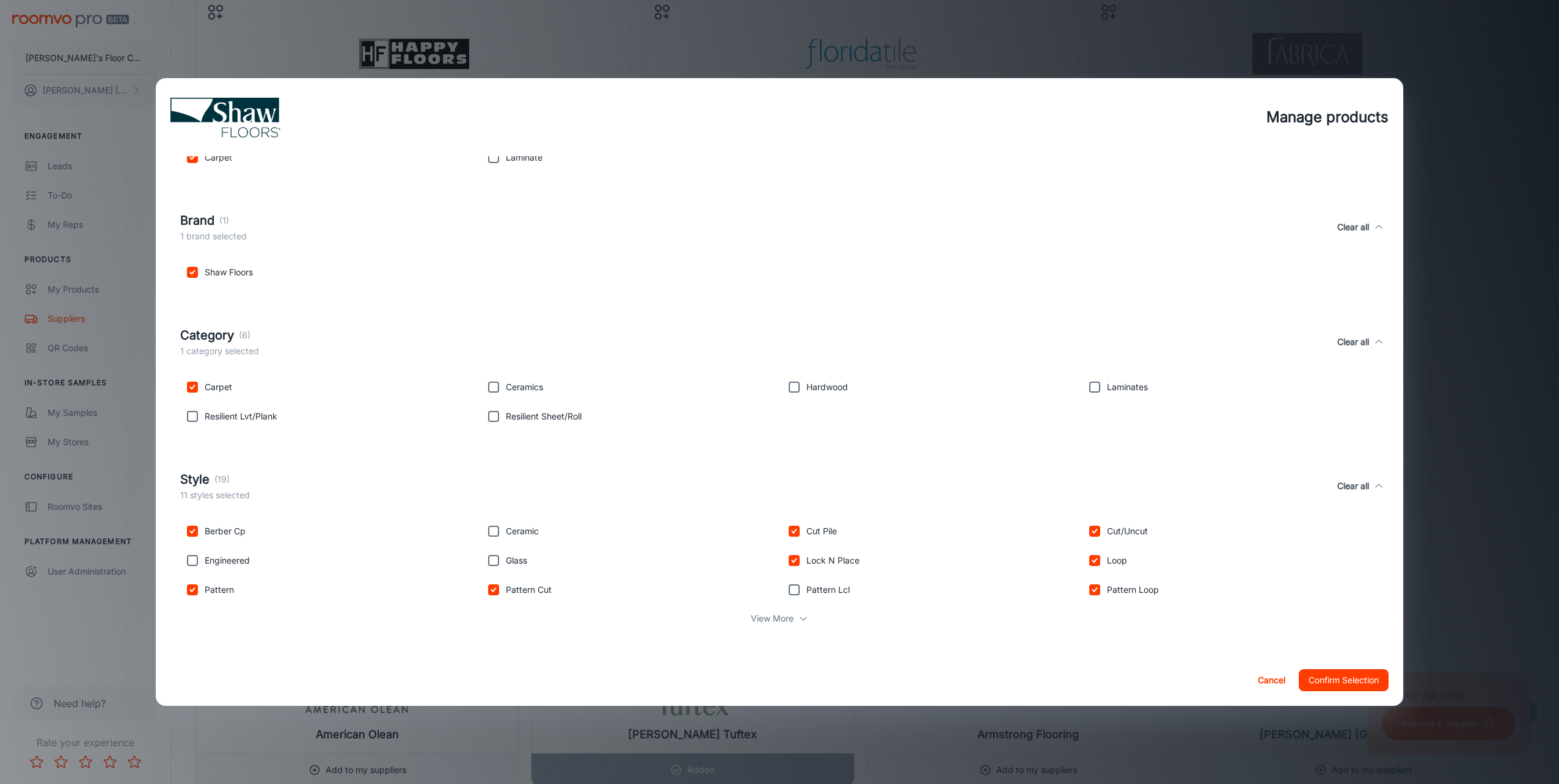
click at [777, 617] on p "View More" at bounding box center [772, 619] width 43 height 13
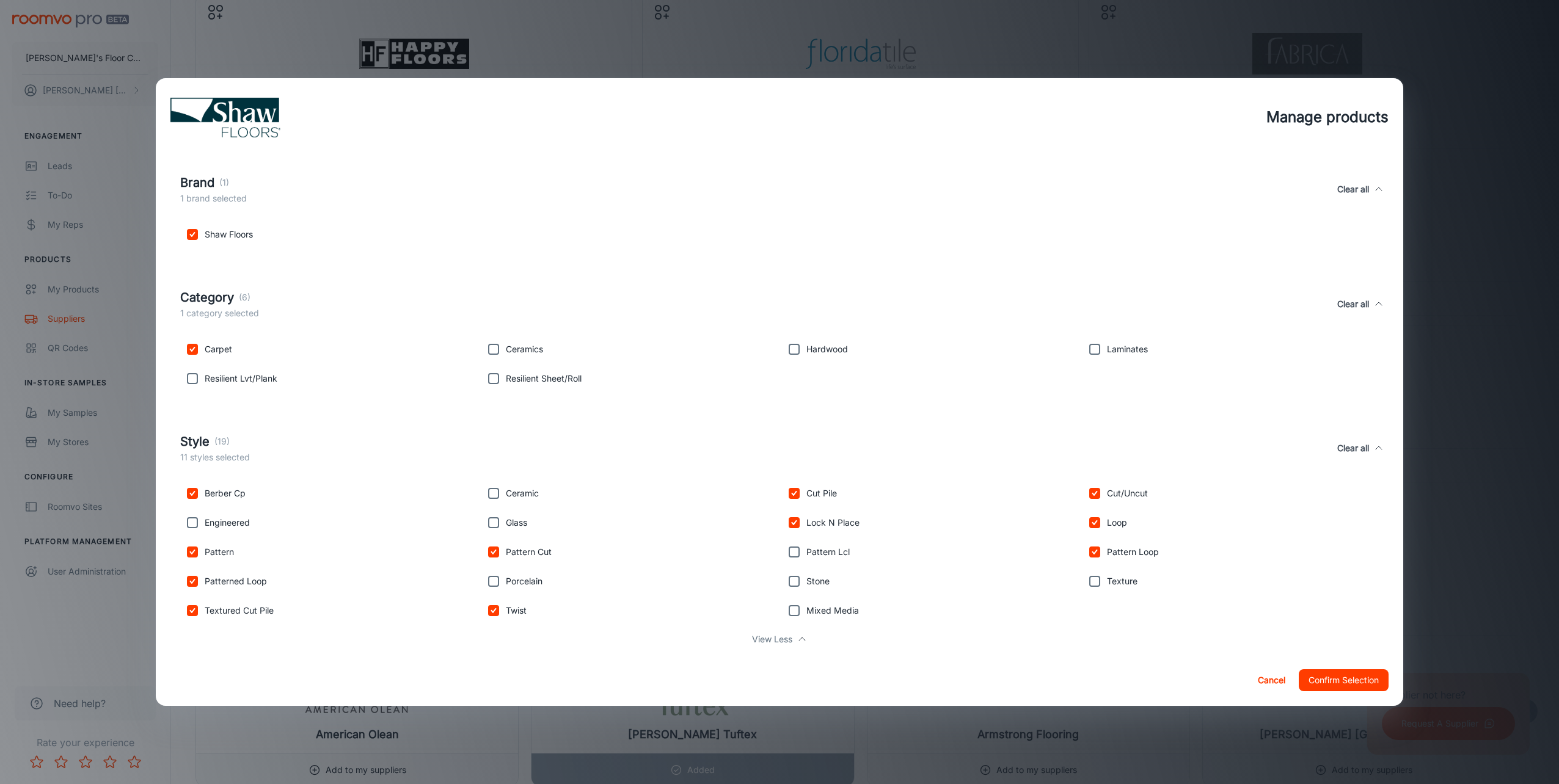
scroll to position [319, 0]
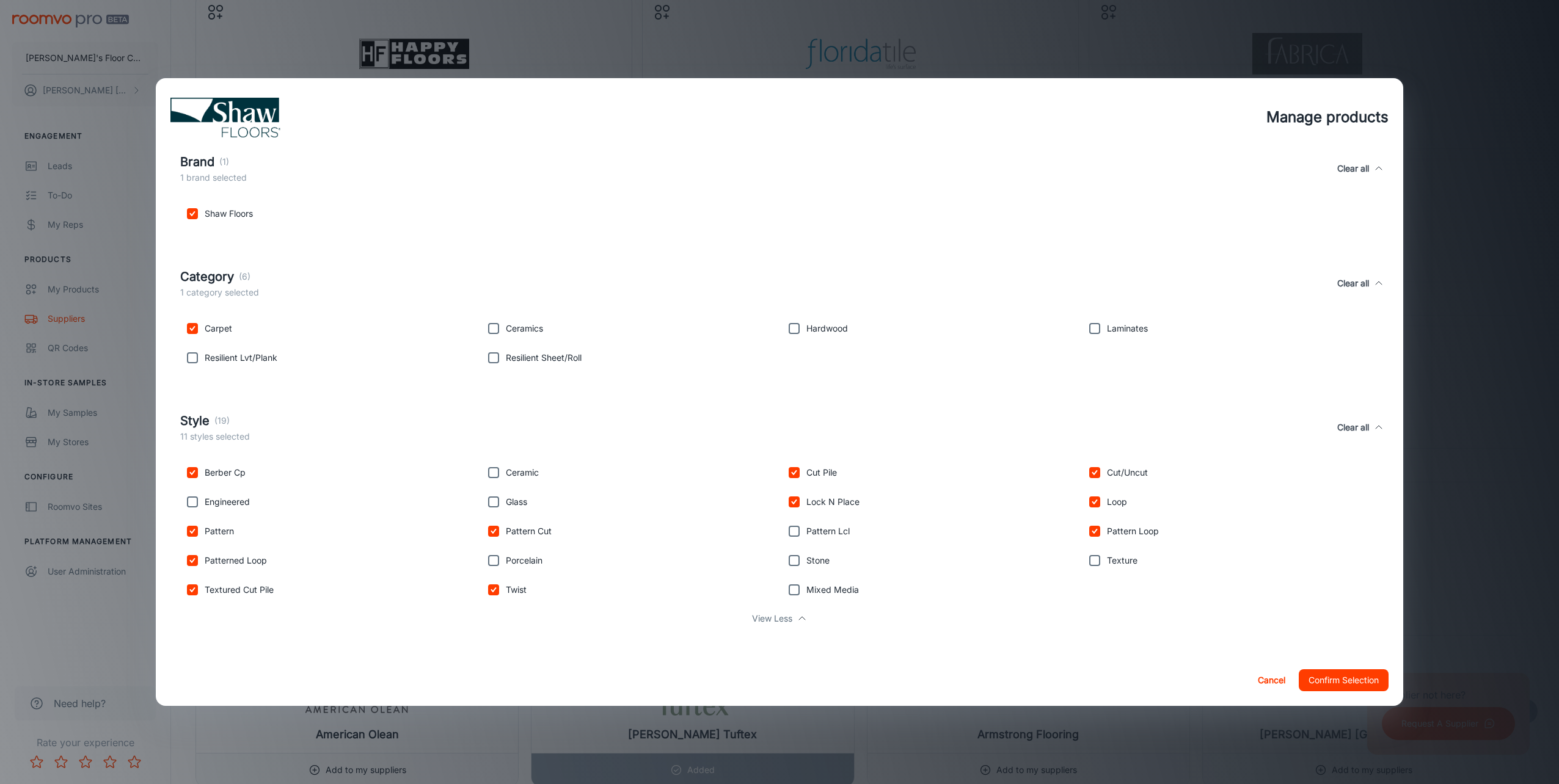
click at [1084, 564] on input "checkbox" at bounding box center [1094, 561] width 25 height 25
checkbox input "true"
click at [1330, 684] on button "Confirm Selection" at bounding box center [1344, 680] width 90 height 22
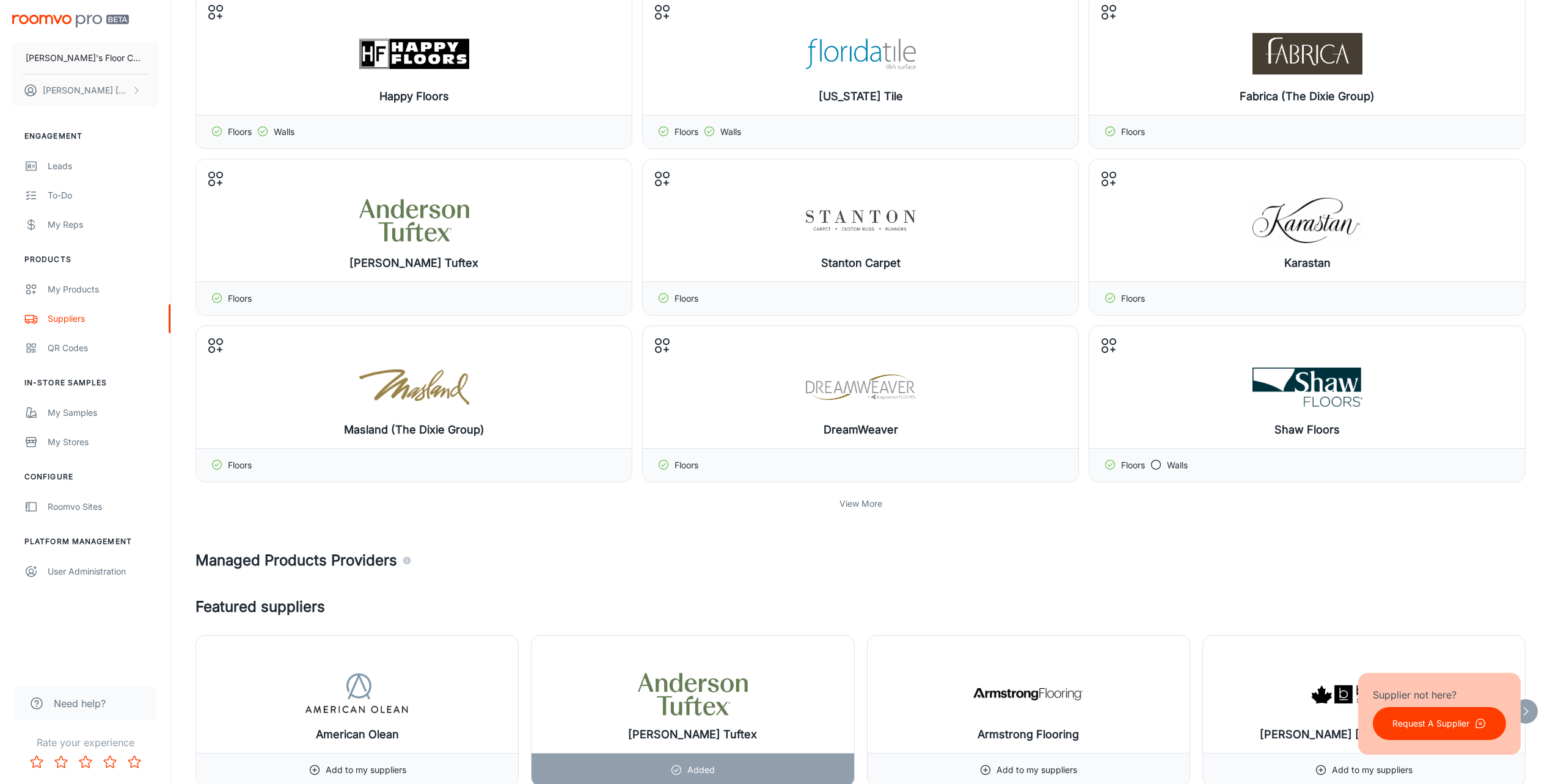
click at [874, 501] on p "View More" at bounding box center [860, 504] width 43 height 13
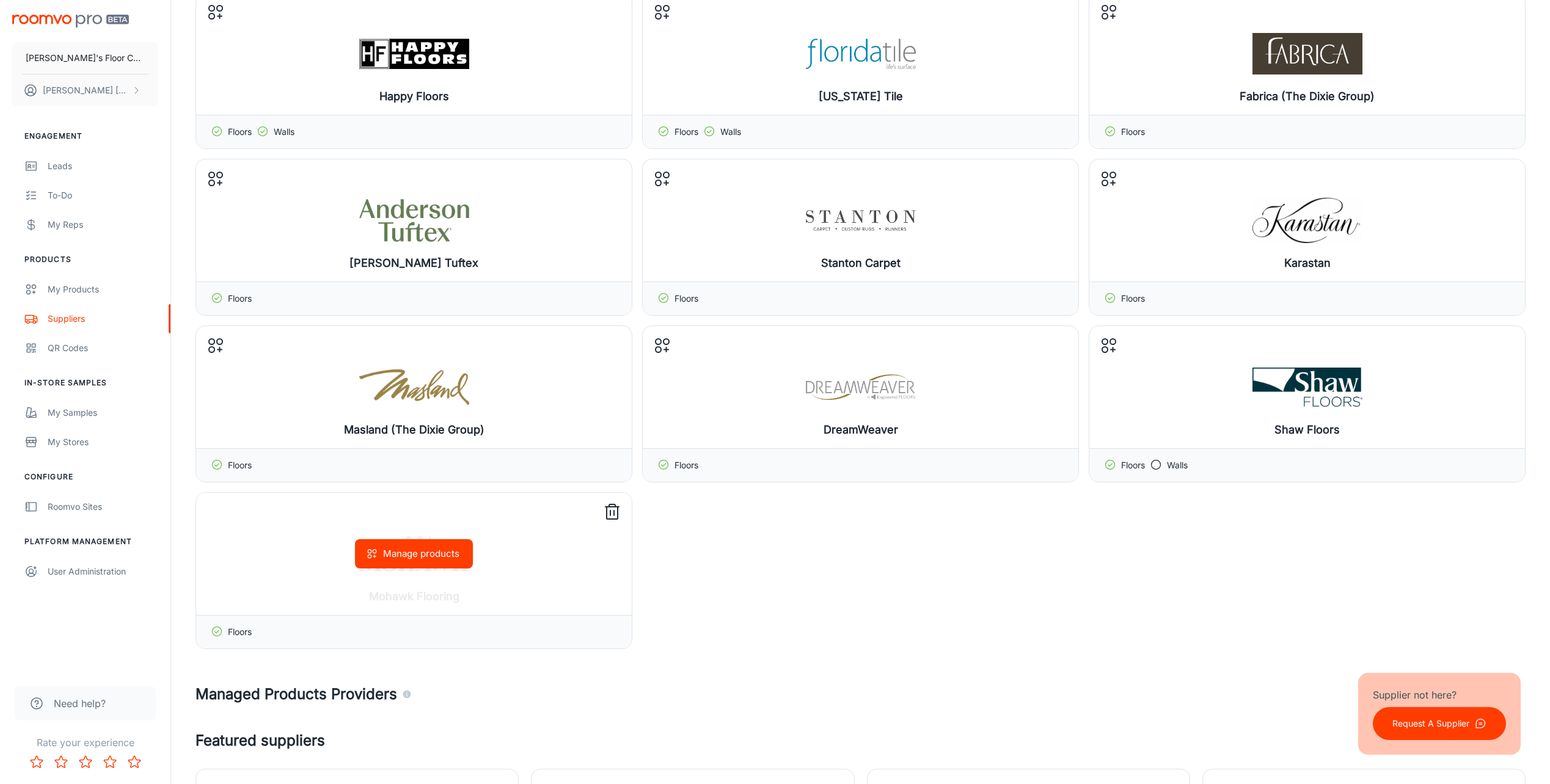
click at [415, 562] on button "Manage products" at bounding box center [413, 554] width 118 height 30
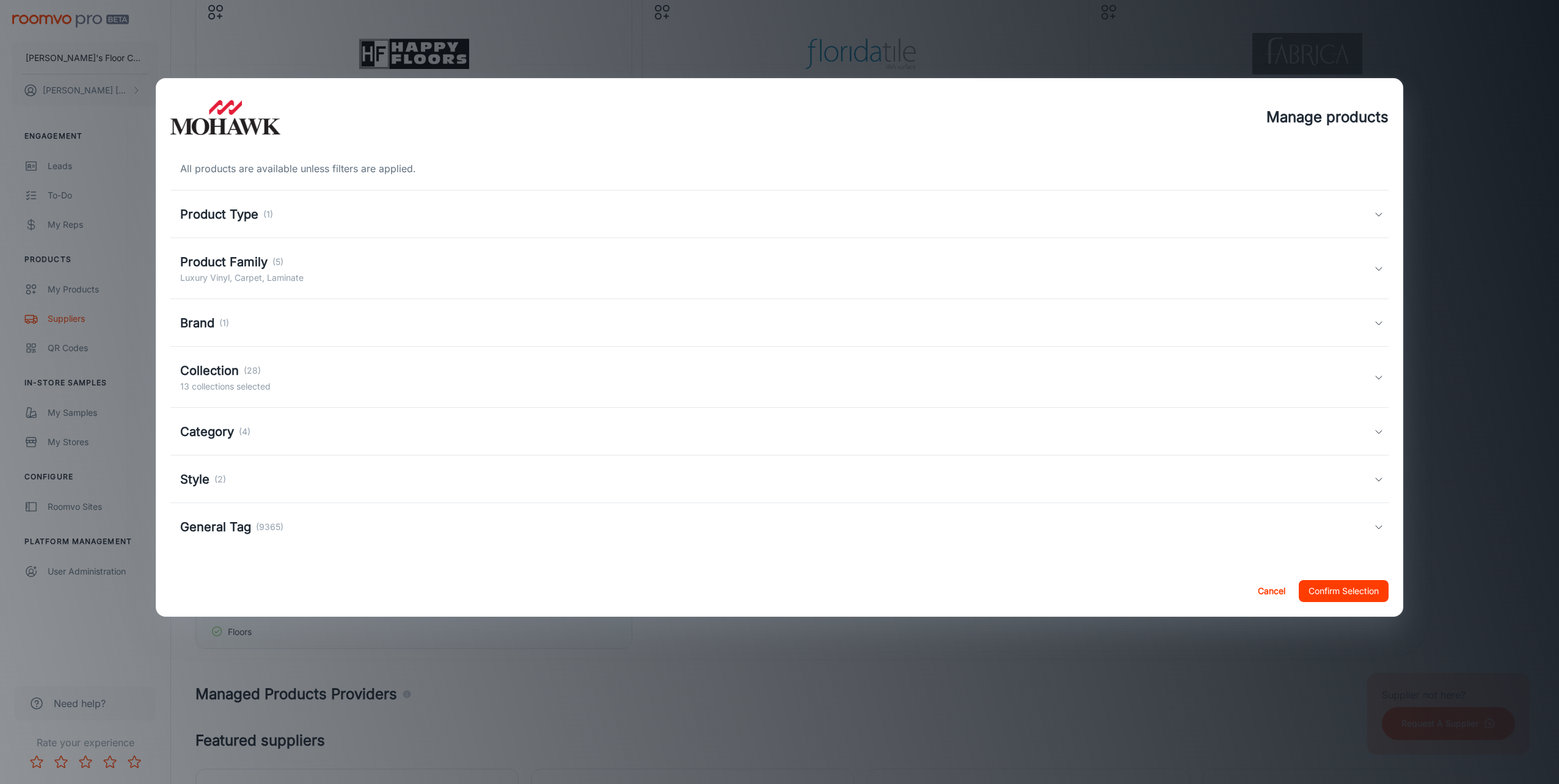
click at [253, 215] on h5 "Product Type" at bounding box center [219, 215] width 78 height 18
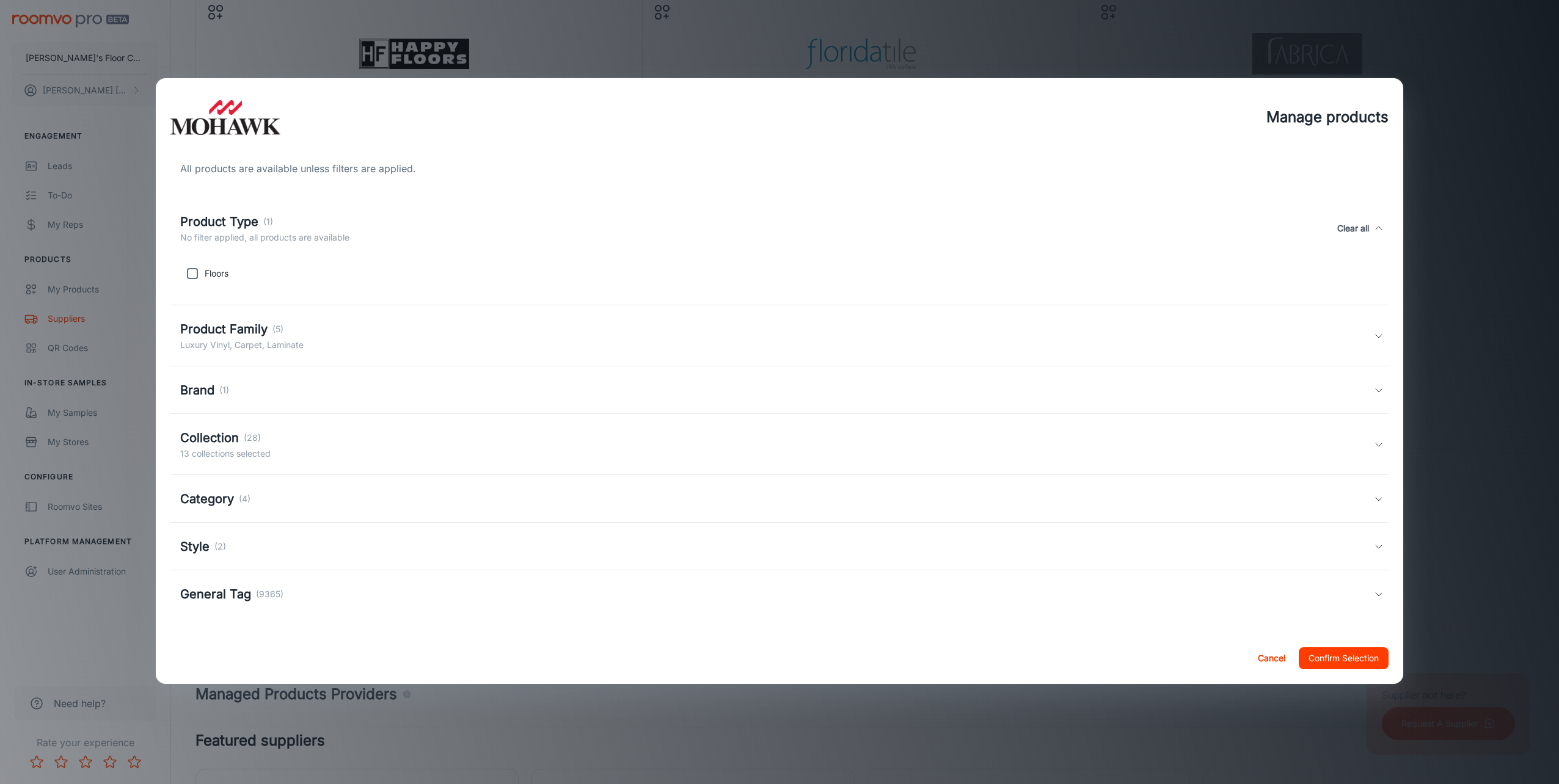
click at [227, 331] on h5 "Product Family" at bounding box center [224, 329] width 88 height 18
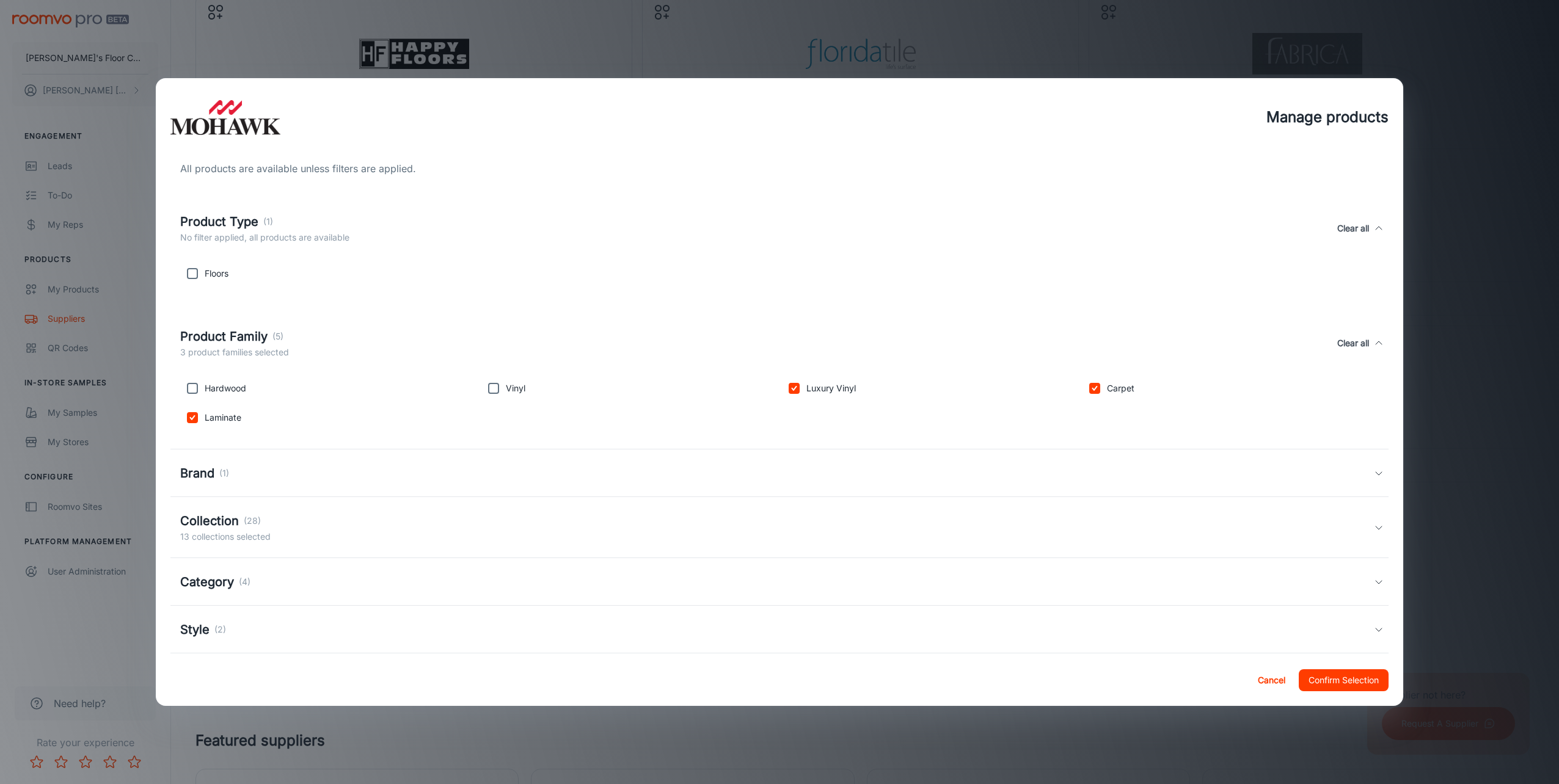
scroll to position [61, 0]
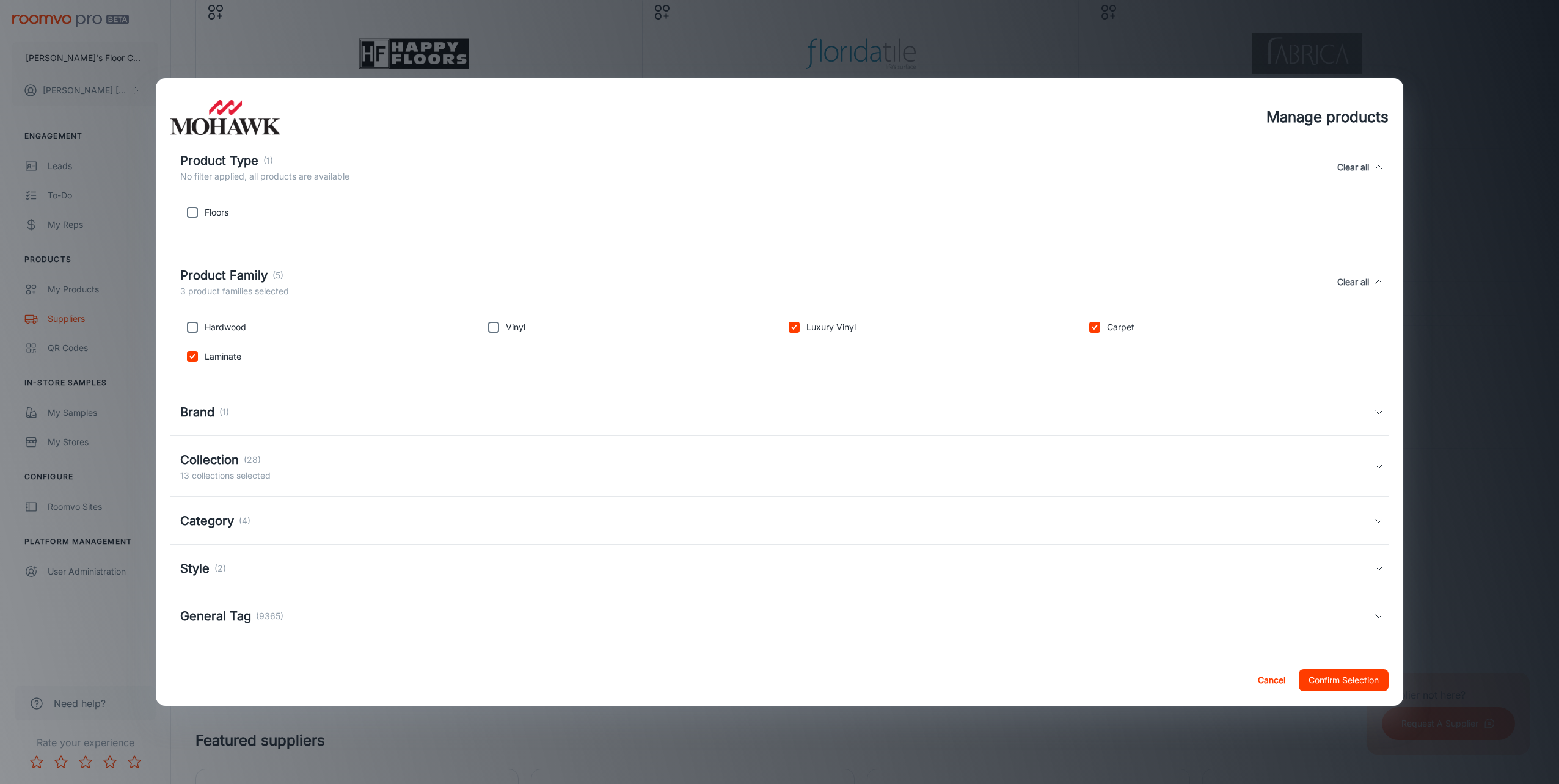
click at [215, 461] on h5 "Collection" at bounding box center [209, 460] width 59 height 18
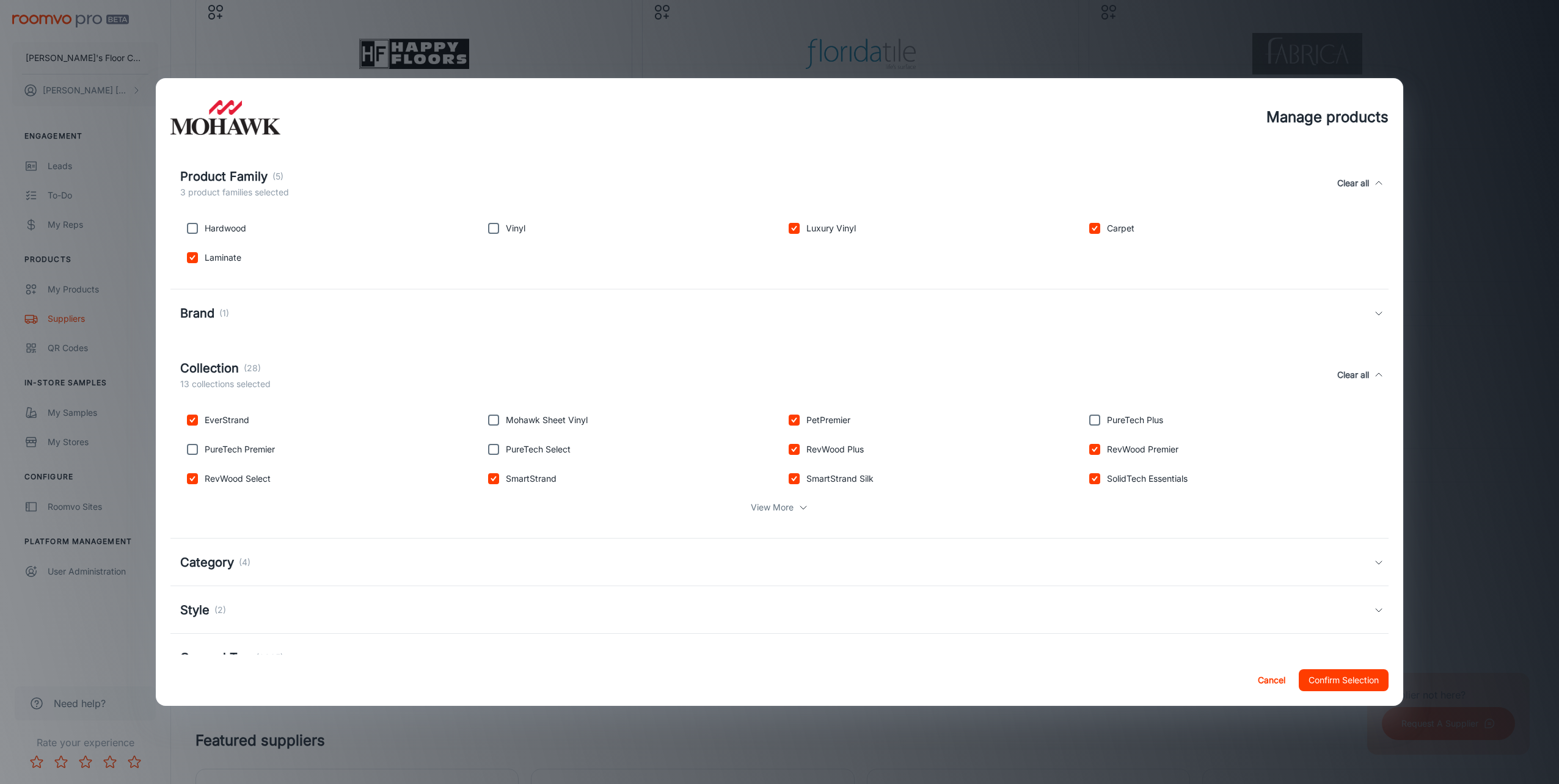
scroll to position [183, 0]
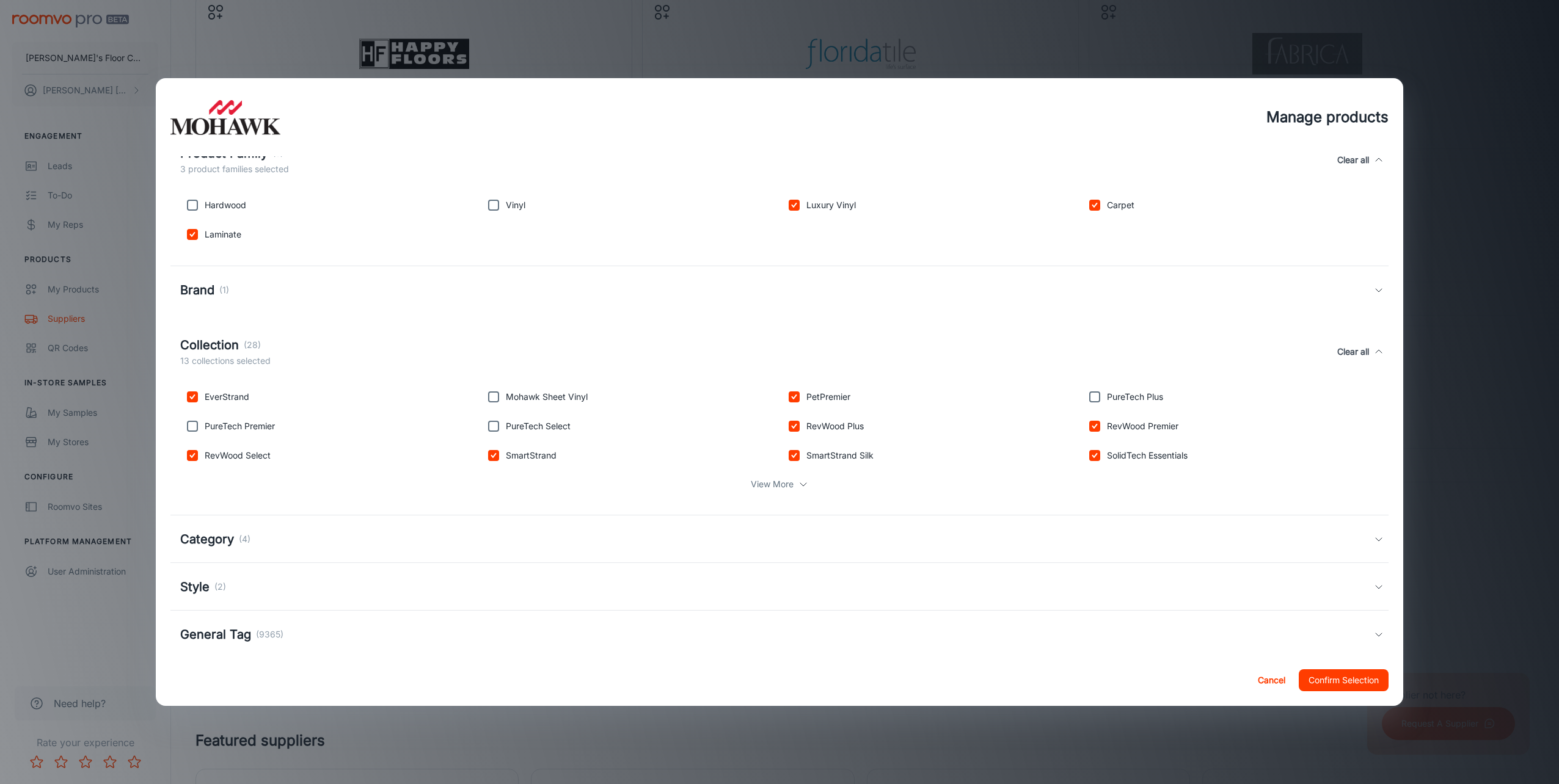
click at [191, 431] on input "checkbox" at bounding box center [192, 426] width 25 height 25
checkbox input "true"
click at [482, 427] on input "checkbox" at bounding box center [493, 426] width 25 height 25
checkbox input "true"
click at [1082, 396] on input "checkbox" at bounding box center [1094, 397] width 25 height 25
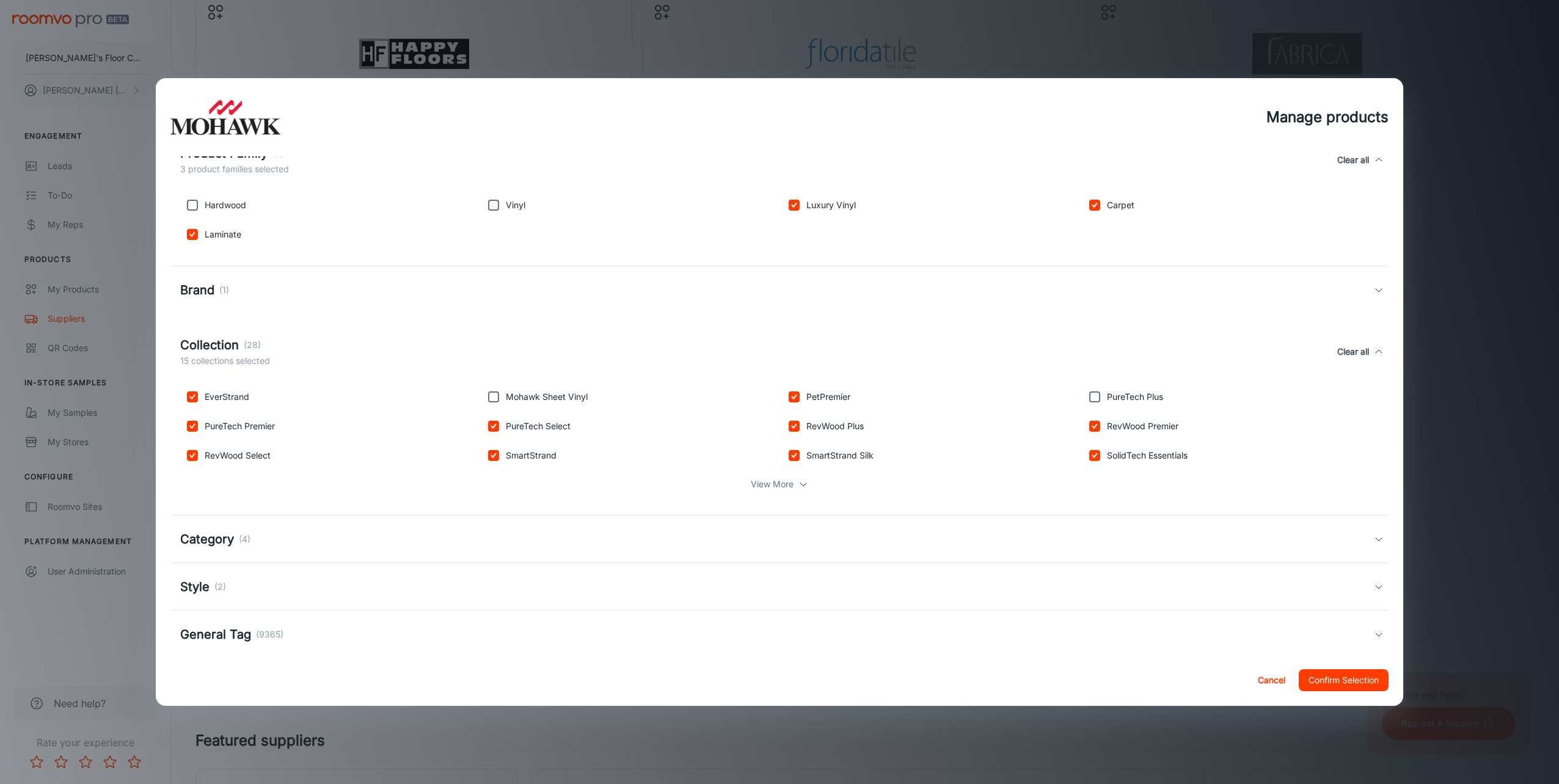
checkbox input "true"
click at [783, 480] on p "View More" at bounding box center [772, 484] width 43 height 13
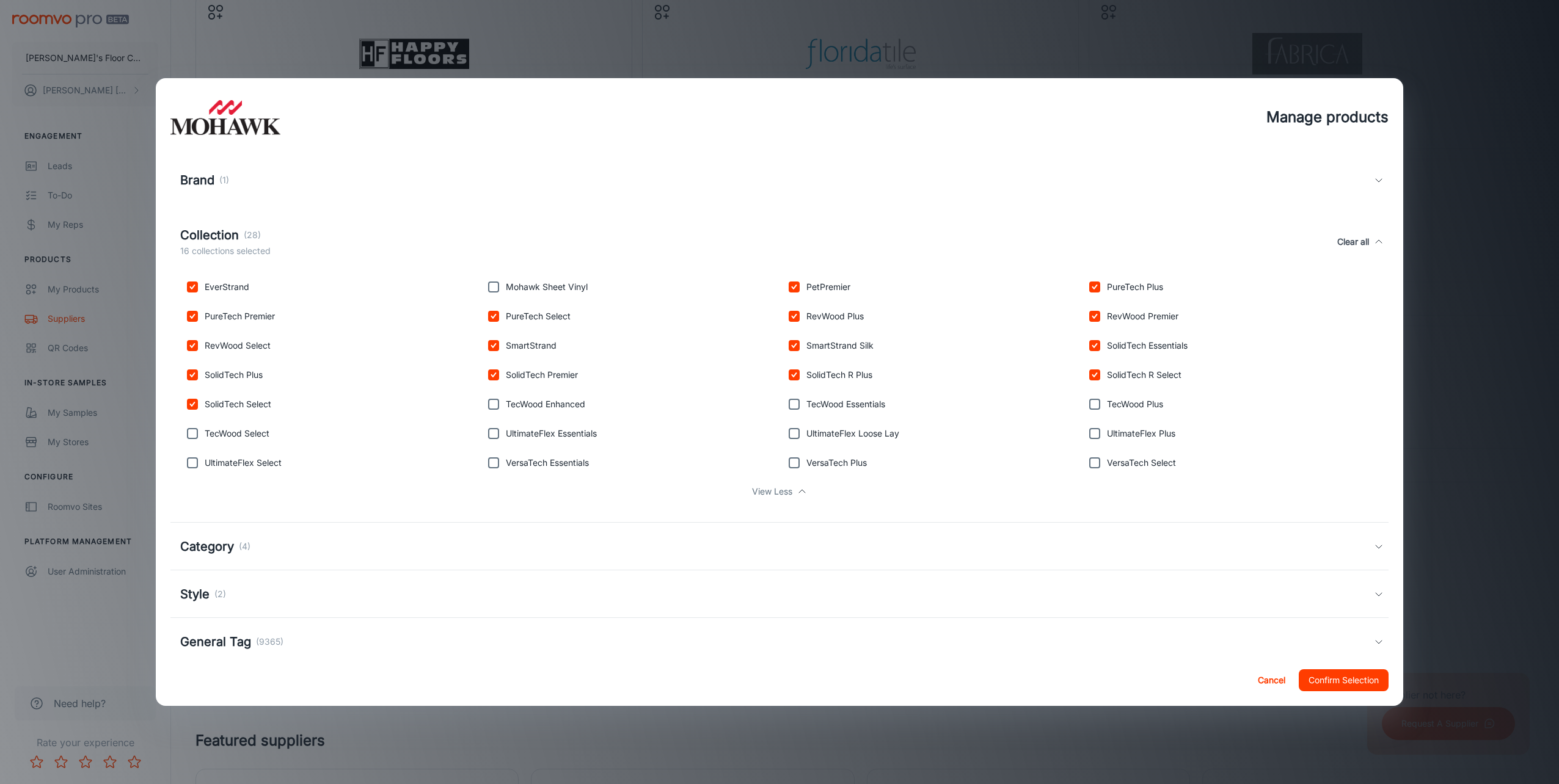
scroll to position [305, 0]
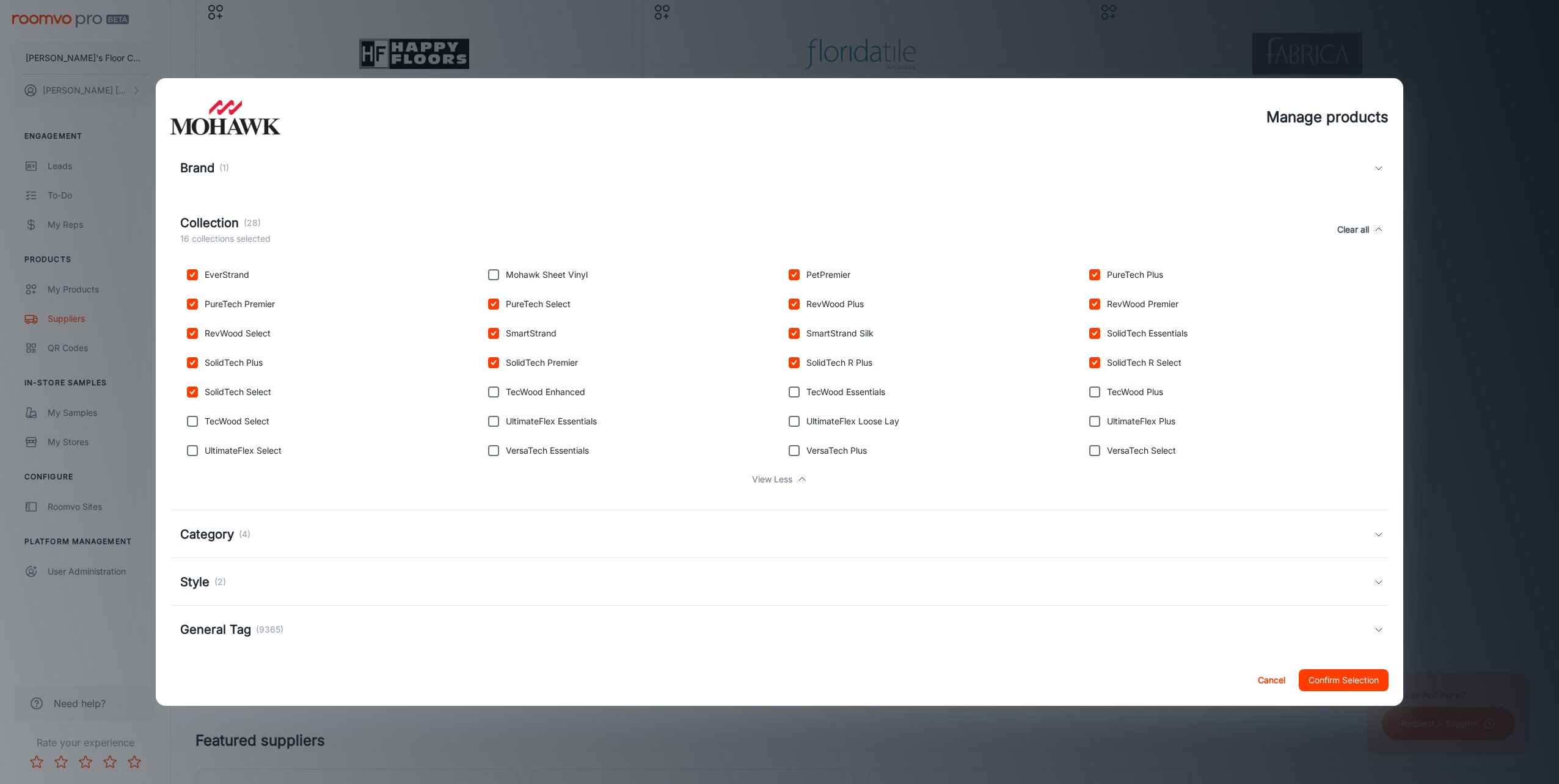
click at [247, 528] on p "(4)" at bounding box center [244, 534] width 11 height 13
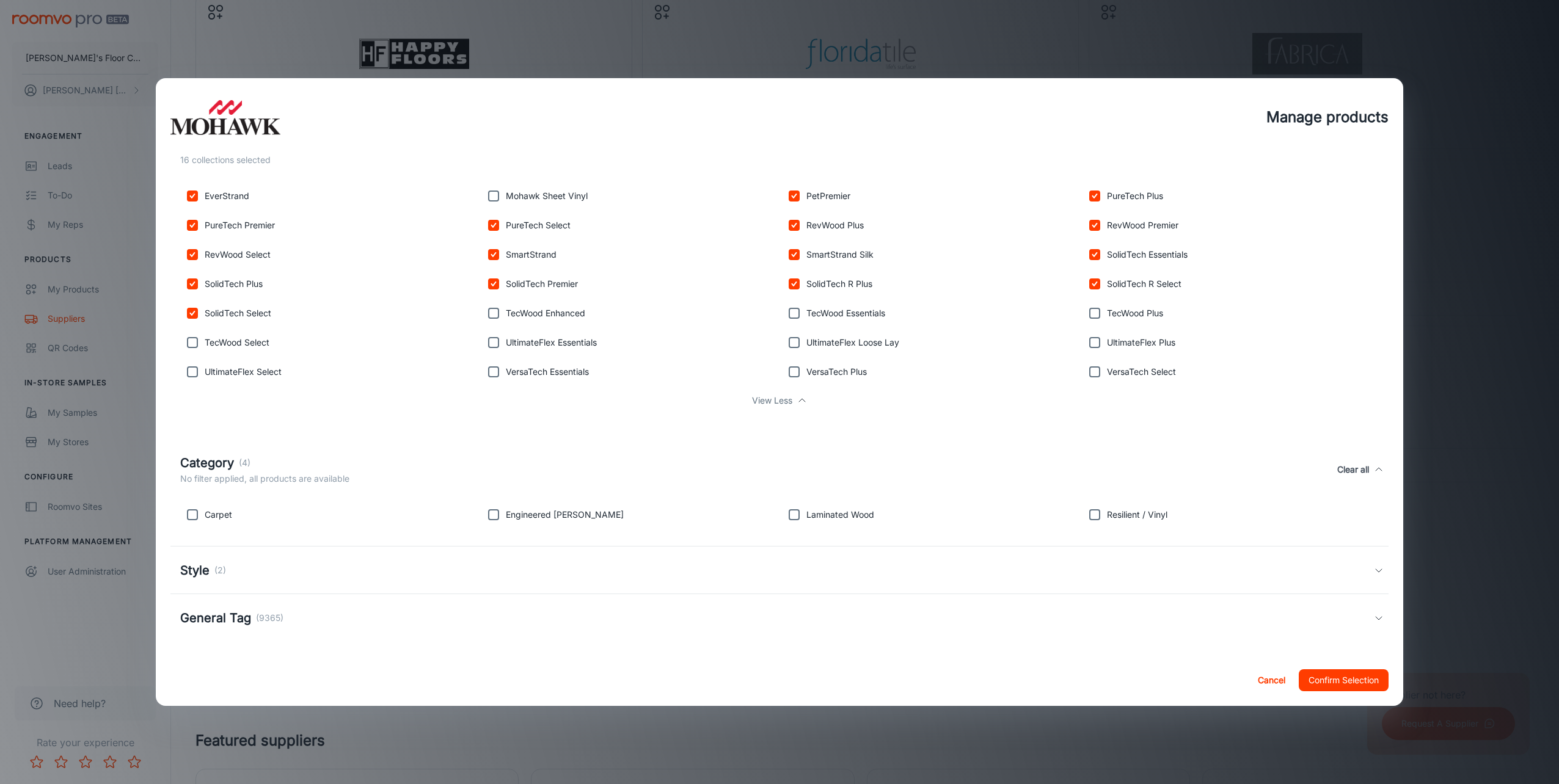
scroll to position [386, 0]
drag, startPoint x: 198, startPoint y: 511, endPoint x: 305, endPoint y: 504, distance: 107.2
click at [198, 511] on input "checkbox" at bounding box center [192, 513] width 25 height 25
checkbox input "true"
click at [786, 512] on input "checkbox" at bounding box center [794, 513] width 25 height 25
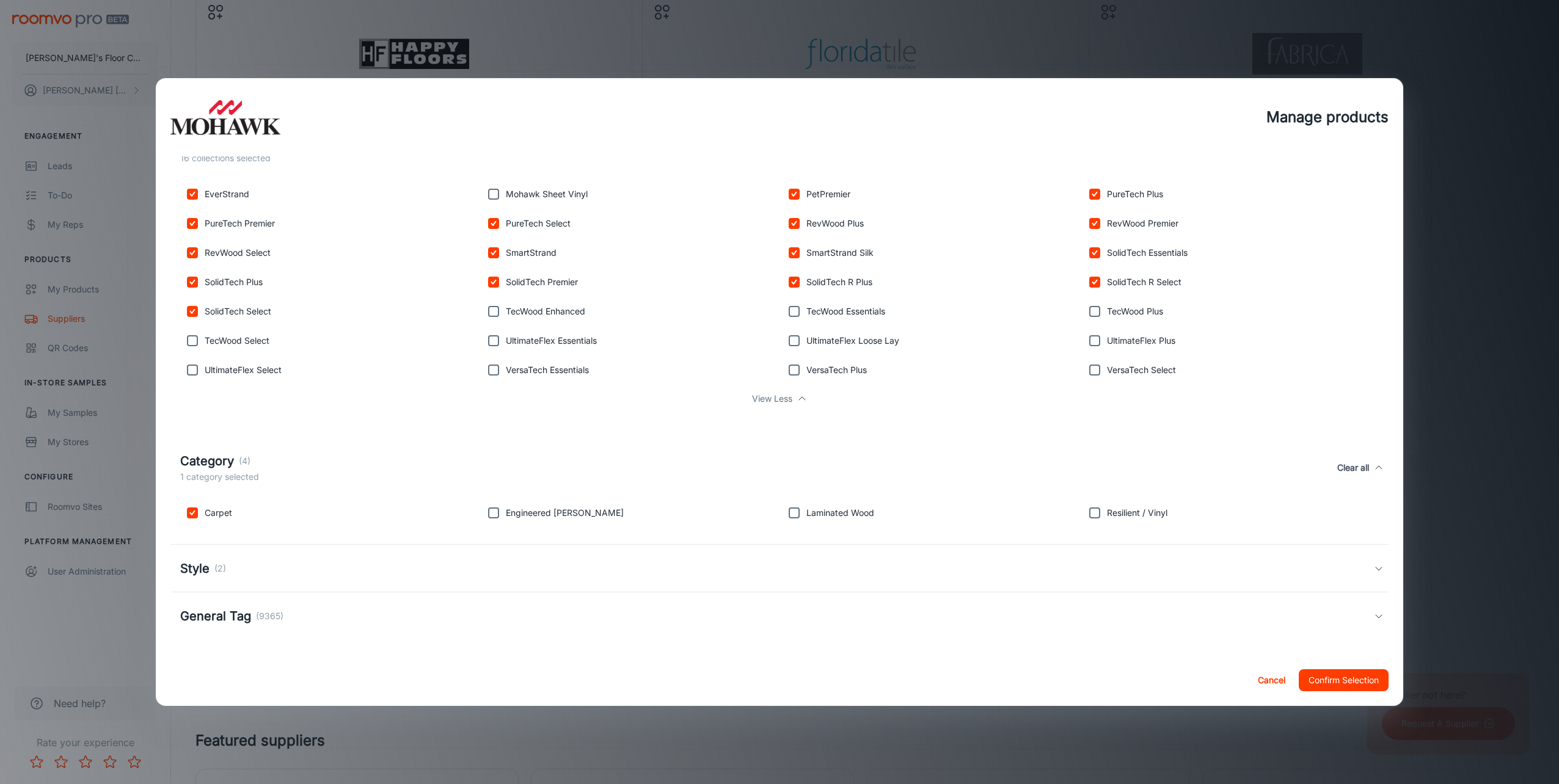
checkbox input "true"
click at [1090, 520] on input "checkbox" at bounding box center [1094, 513] width 25 height 25
checkbox input "true"
click at [201, 574] on h5 "Style" at bounding box center [195, 569] width 30 height 18
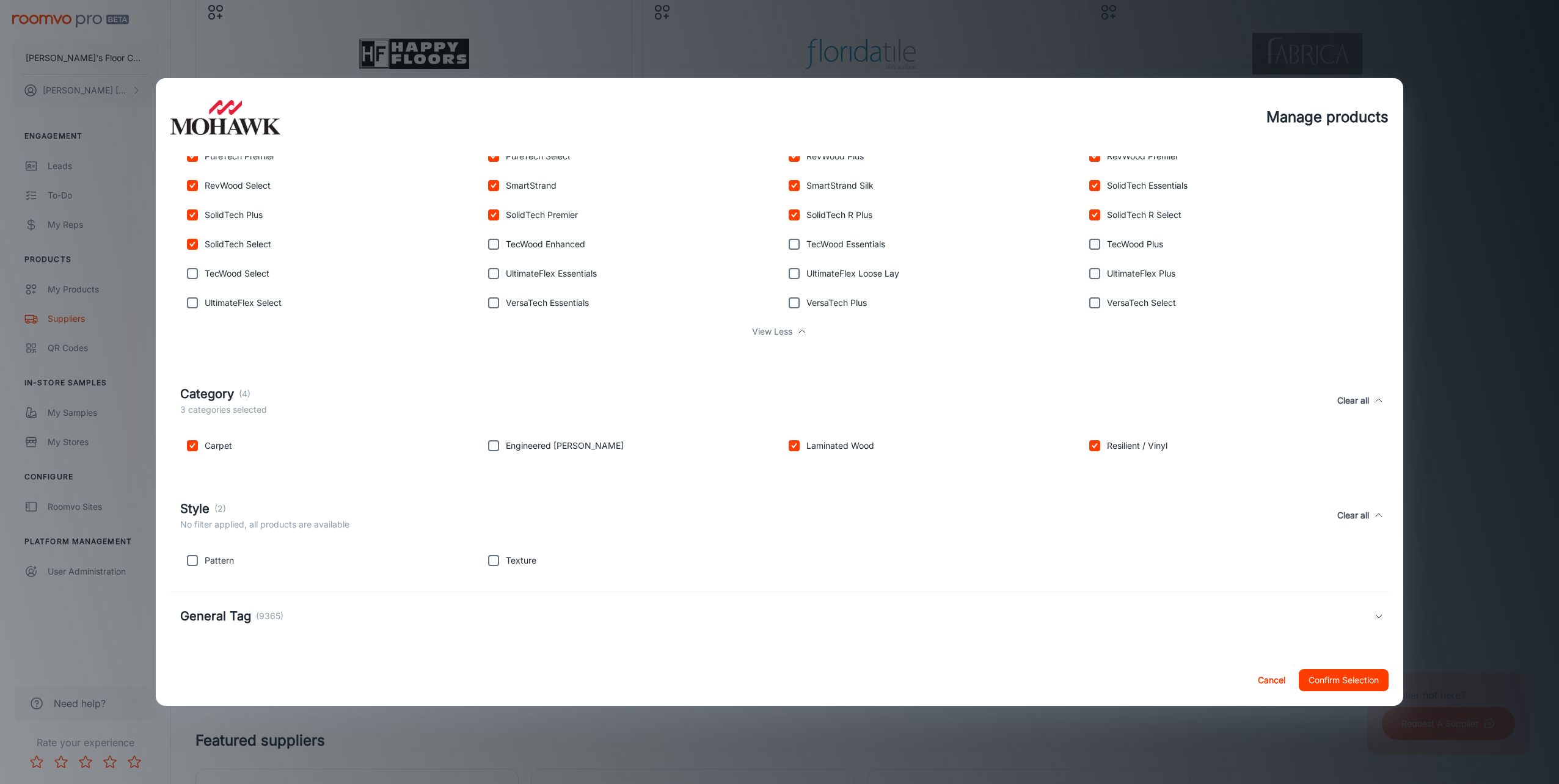
click at [264, 615] on p "(9365)" at bounding box center [269, 616] width 28 height 13
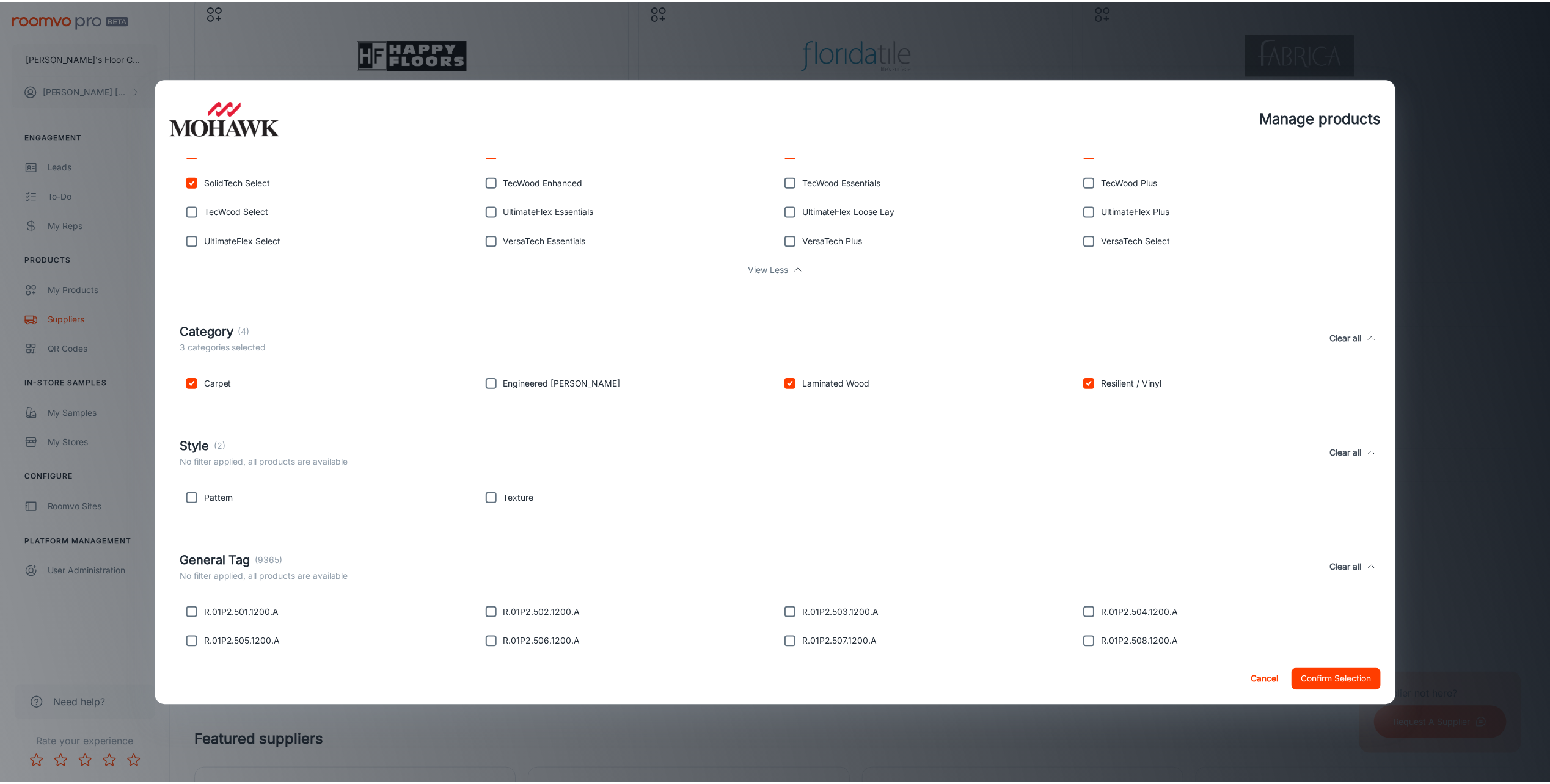
scroll to position [598, 0]
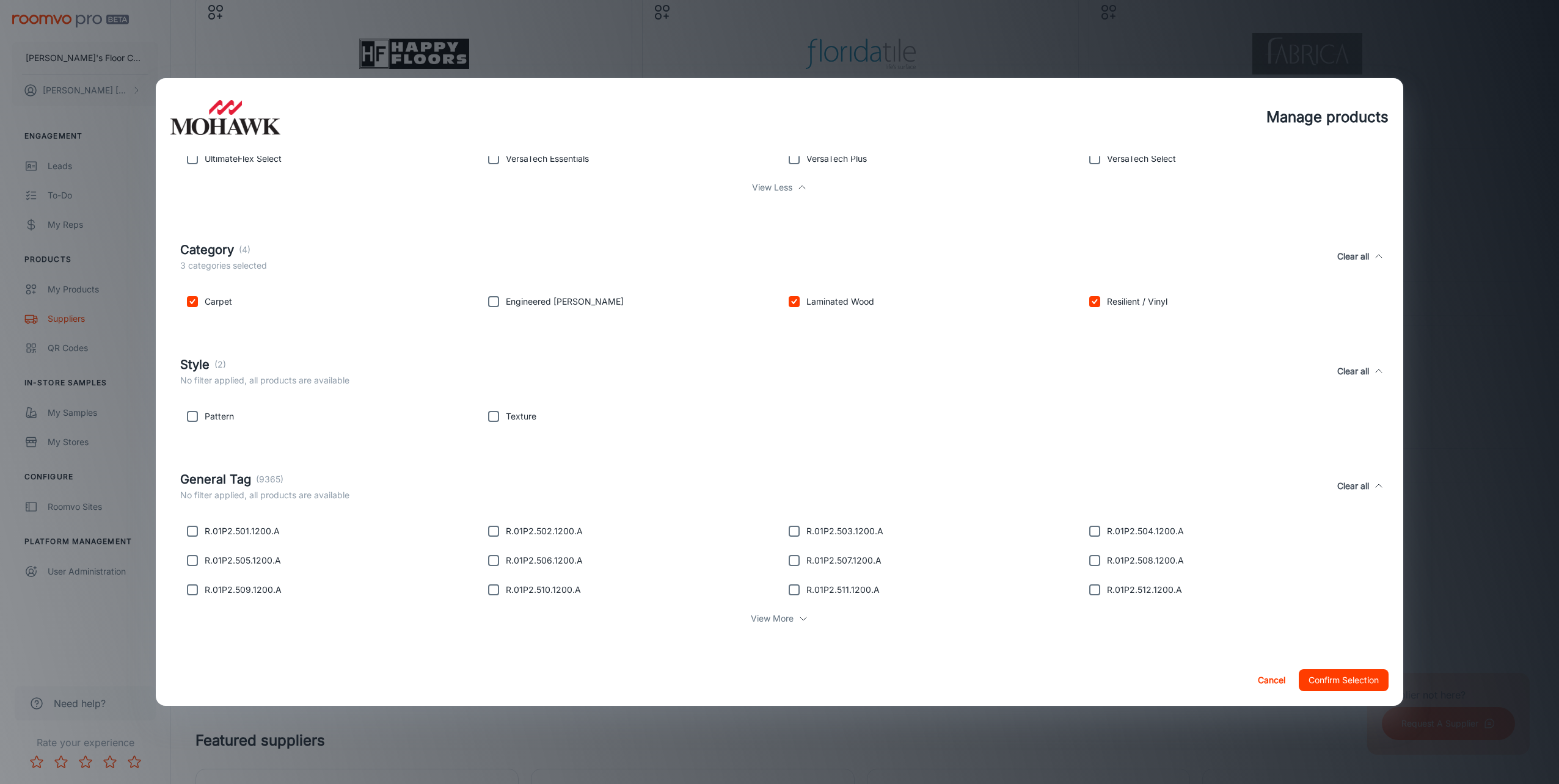
click at [1344, 672] on button "Confirm Selection" at bounding box center [1344, 680] width 90 height 22
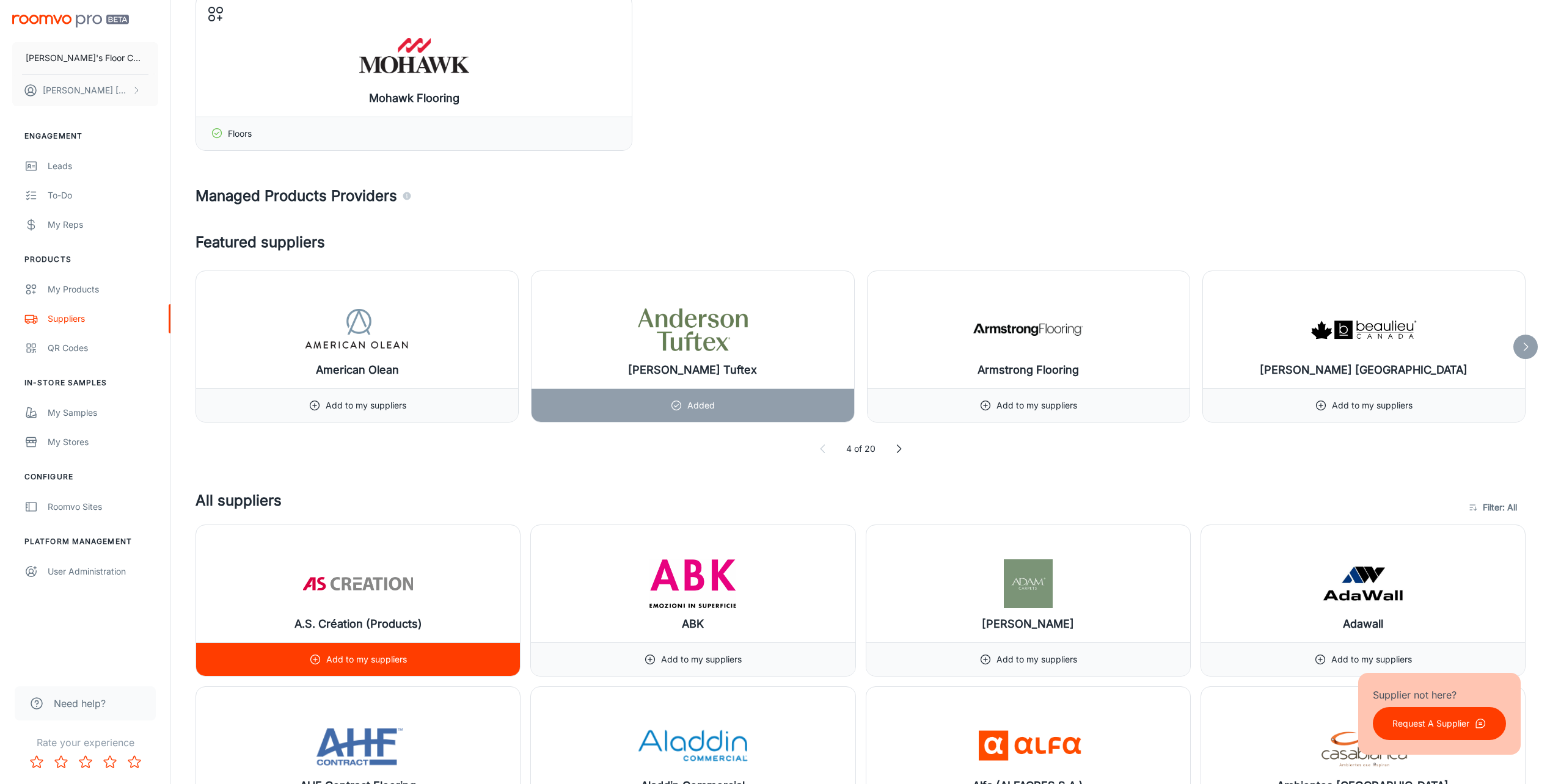
scroll to position [1100, 0]
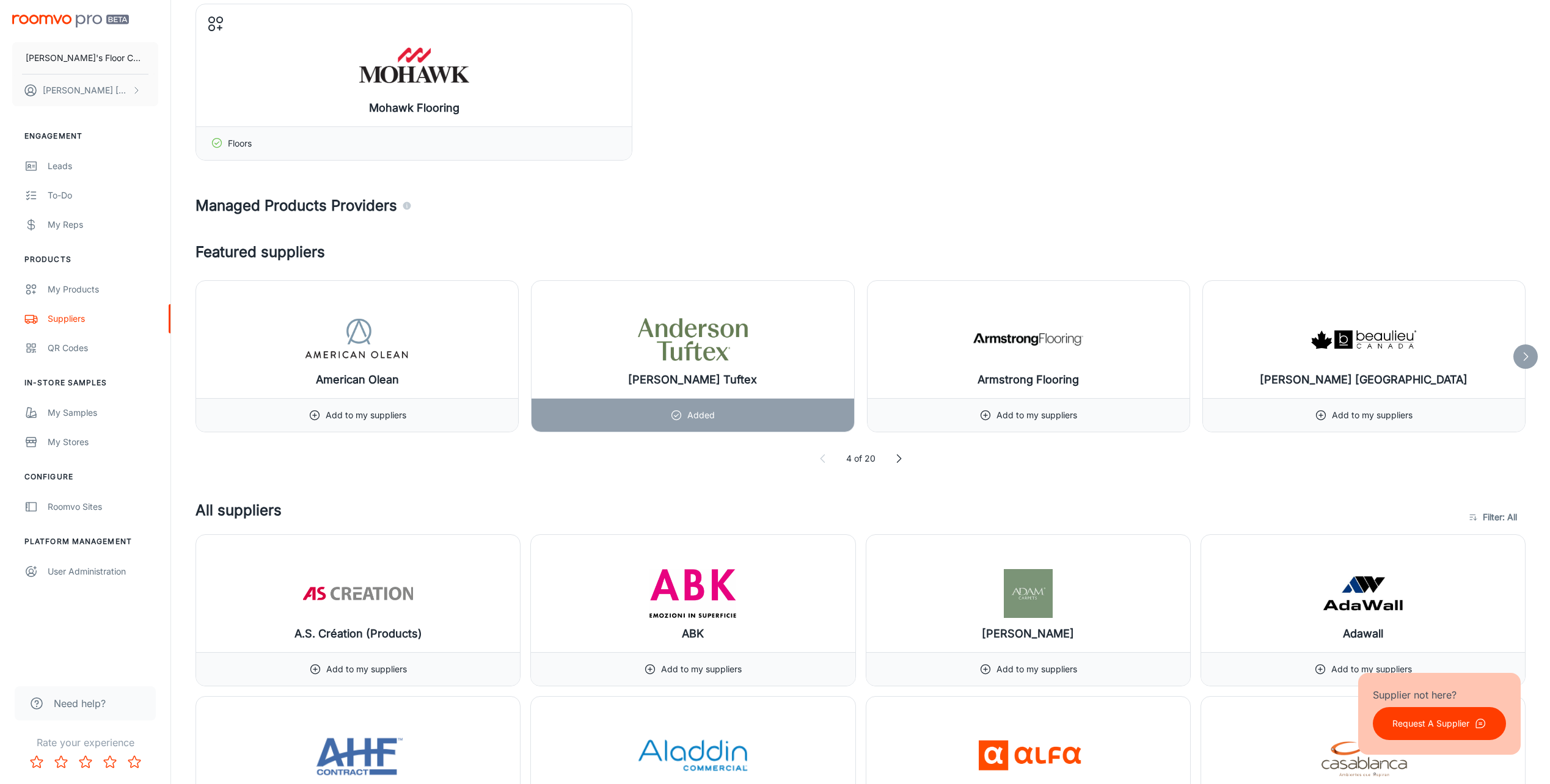
click at [898, 461] on polyline at bounding box center [899, 458] width 4 height 8
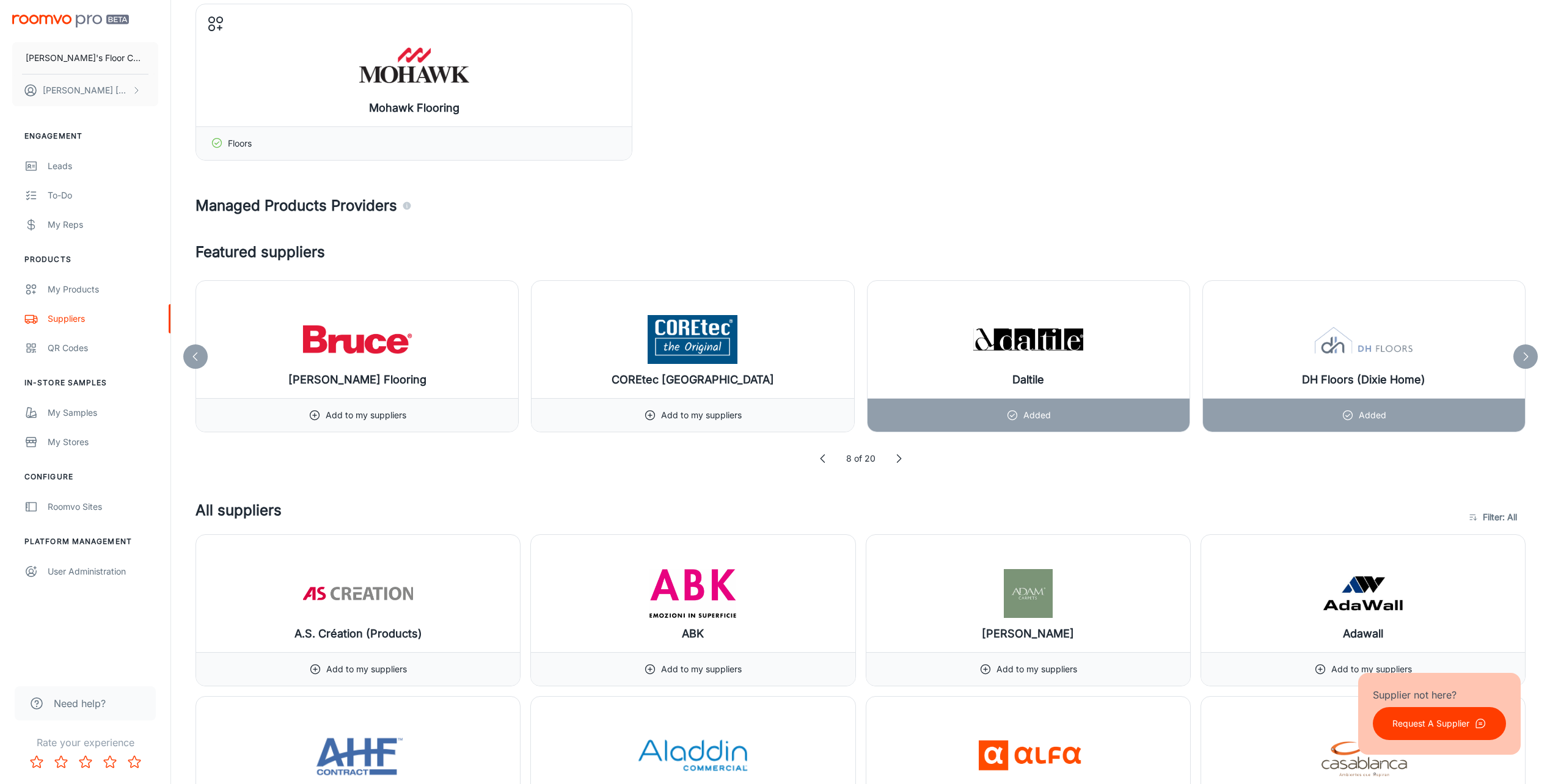
click at [898, 461] on polyline at bounding box center [899, 458] width 4 height 8
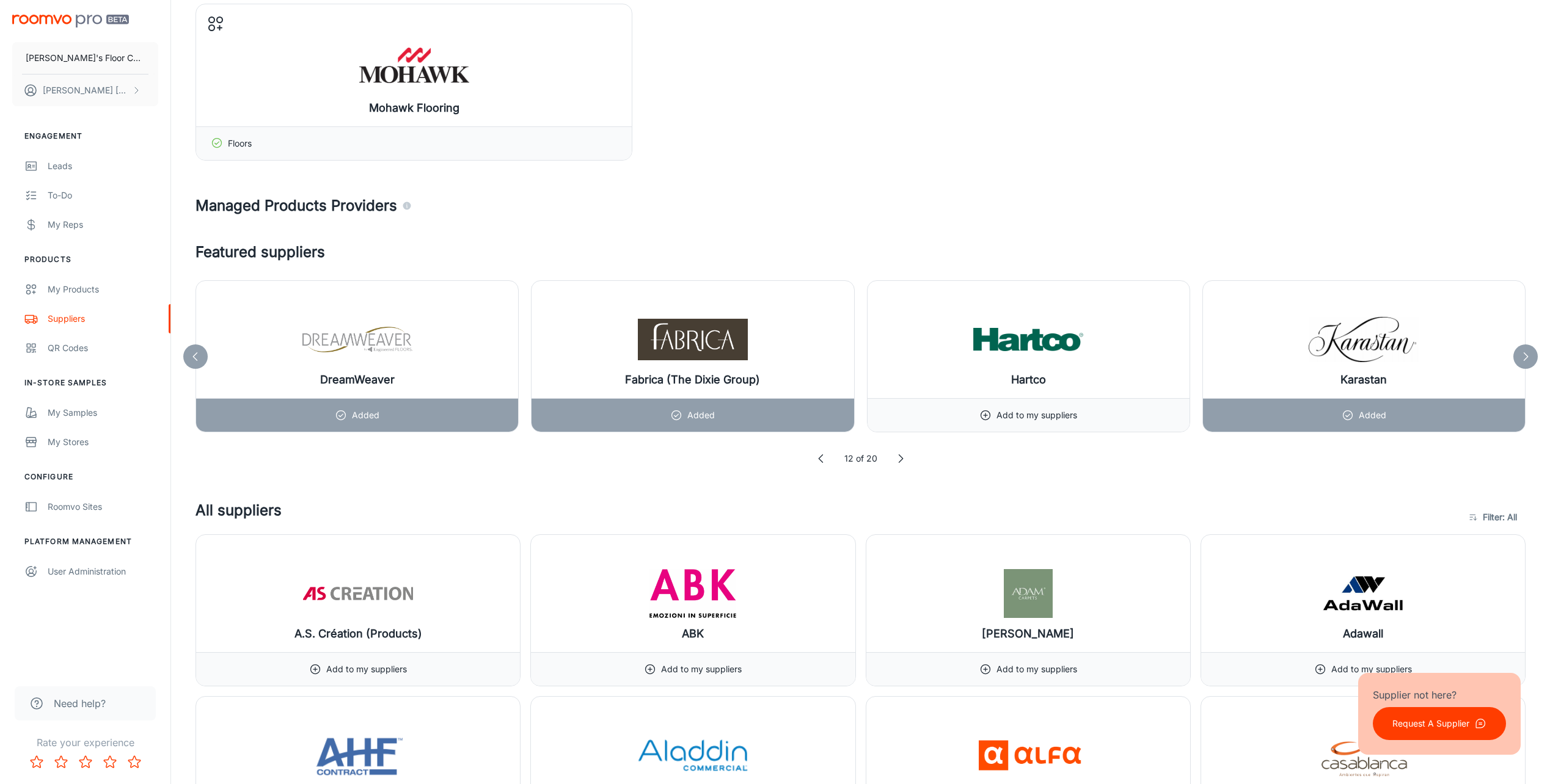
click at [898, 461] on icon at bounding box center [900, 458] width 12 height 12
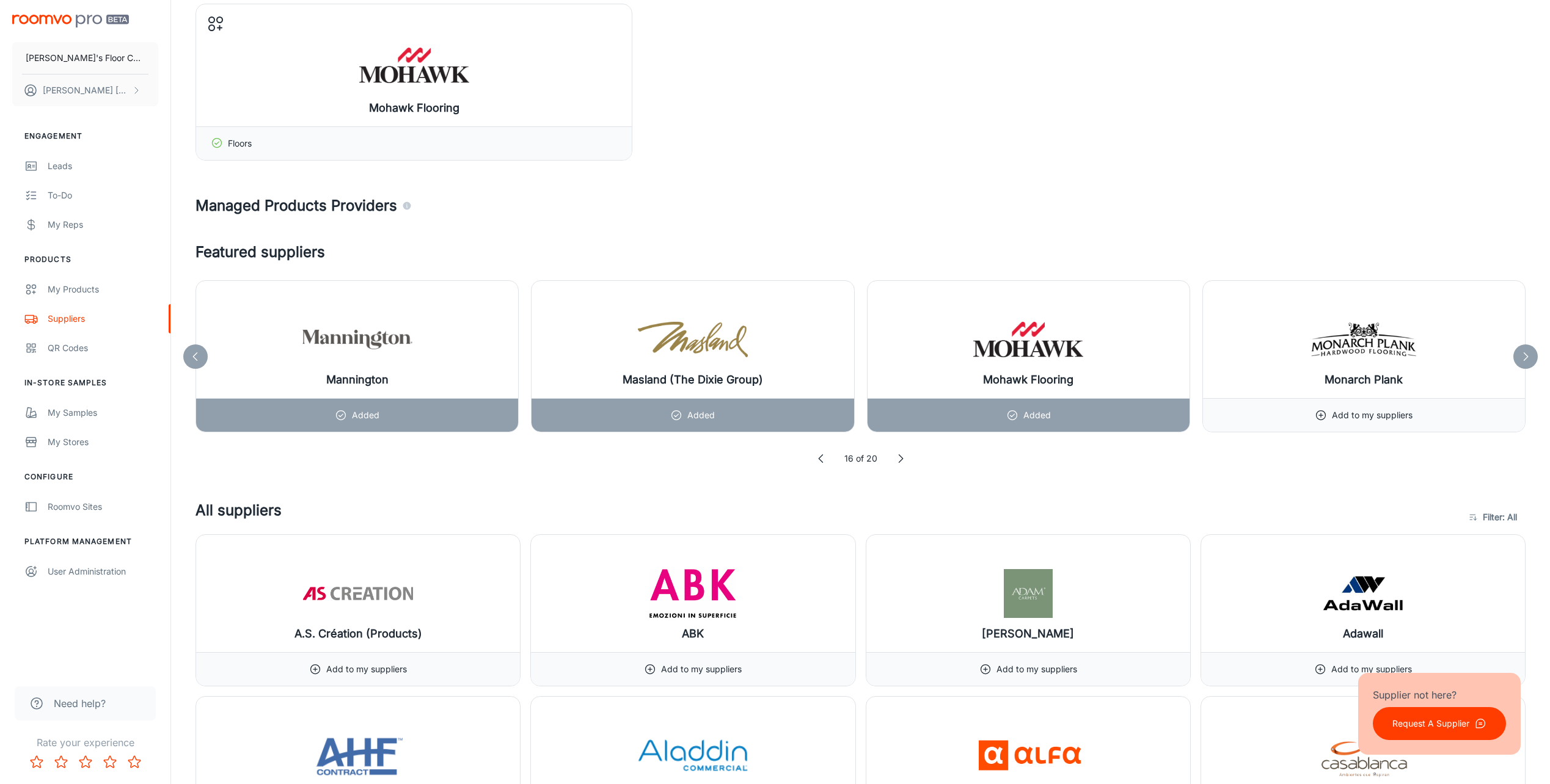
click at [898, 461] on icon at bounding box center [900, 458] width 12 height 12
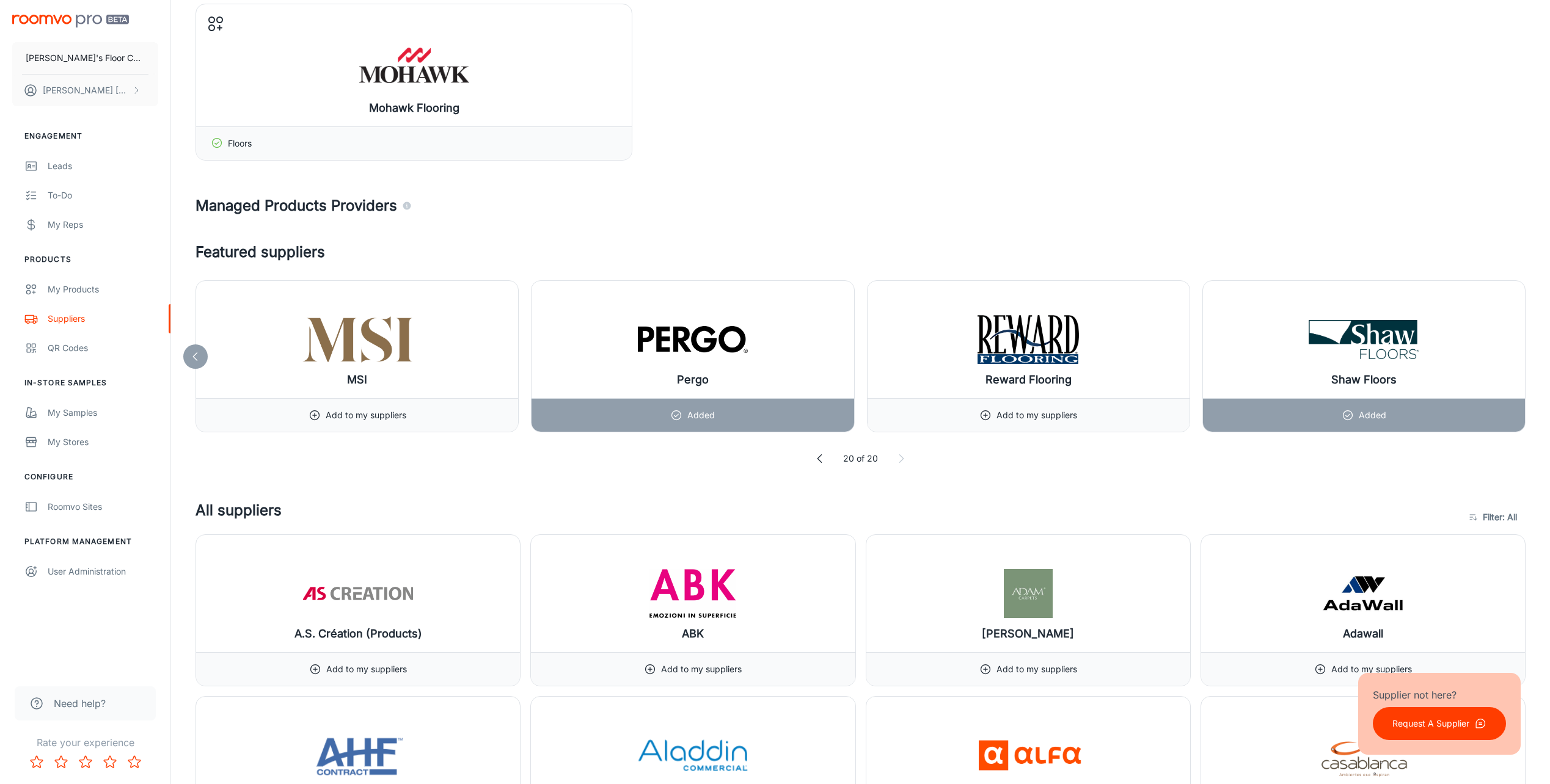
click at [898, 461] on icon at bounding box center [901, 458] width 12 height 12
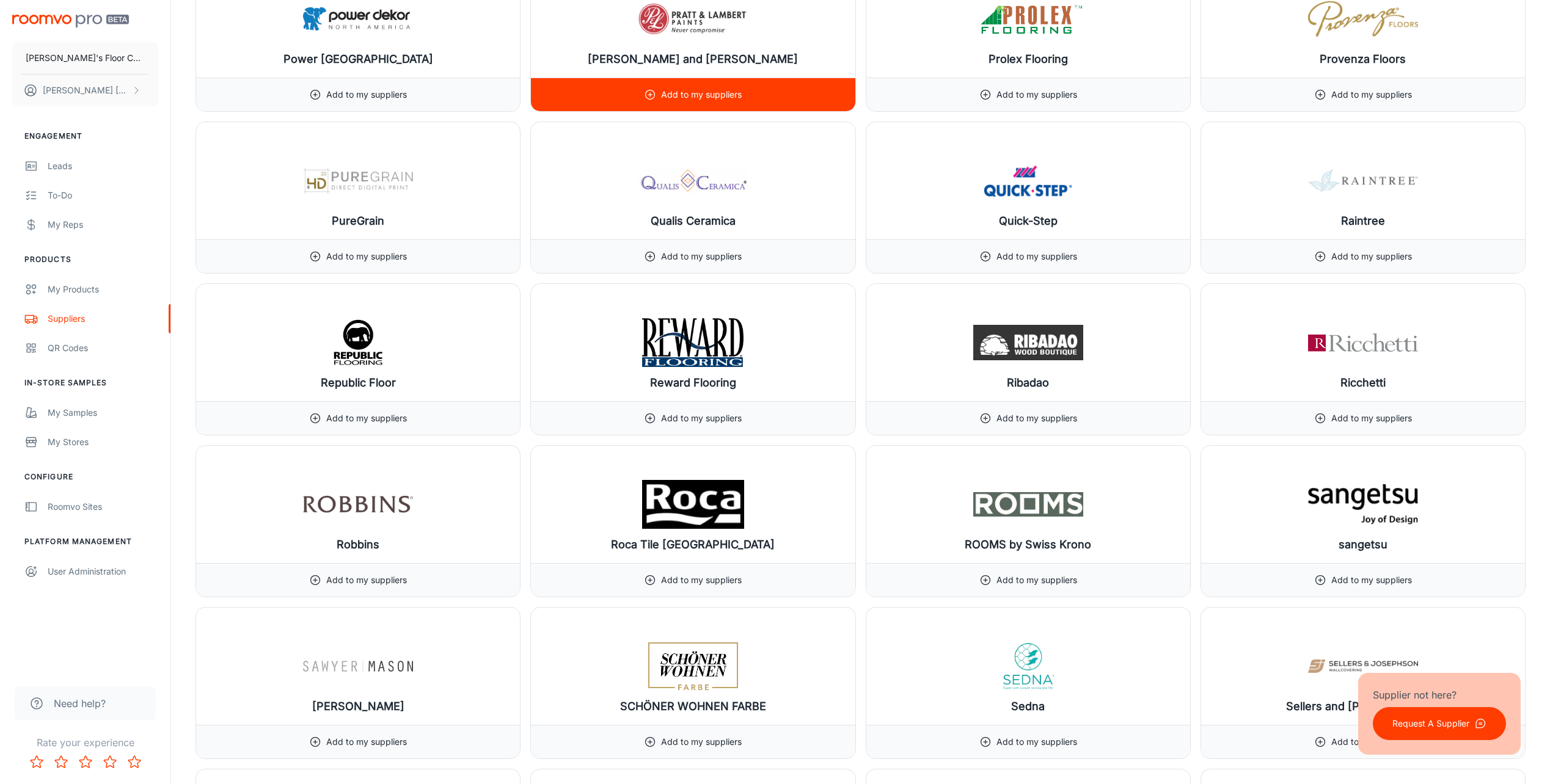
scroll to position [12705, 0]
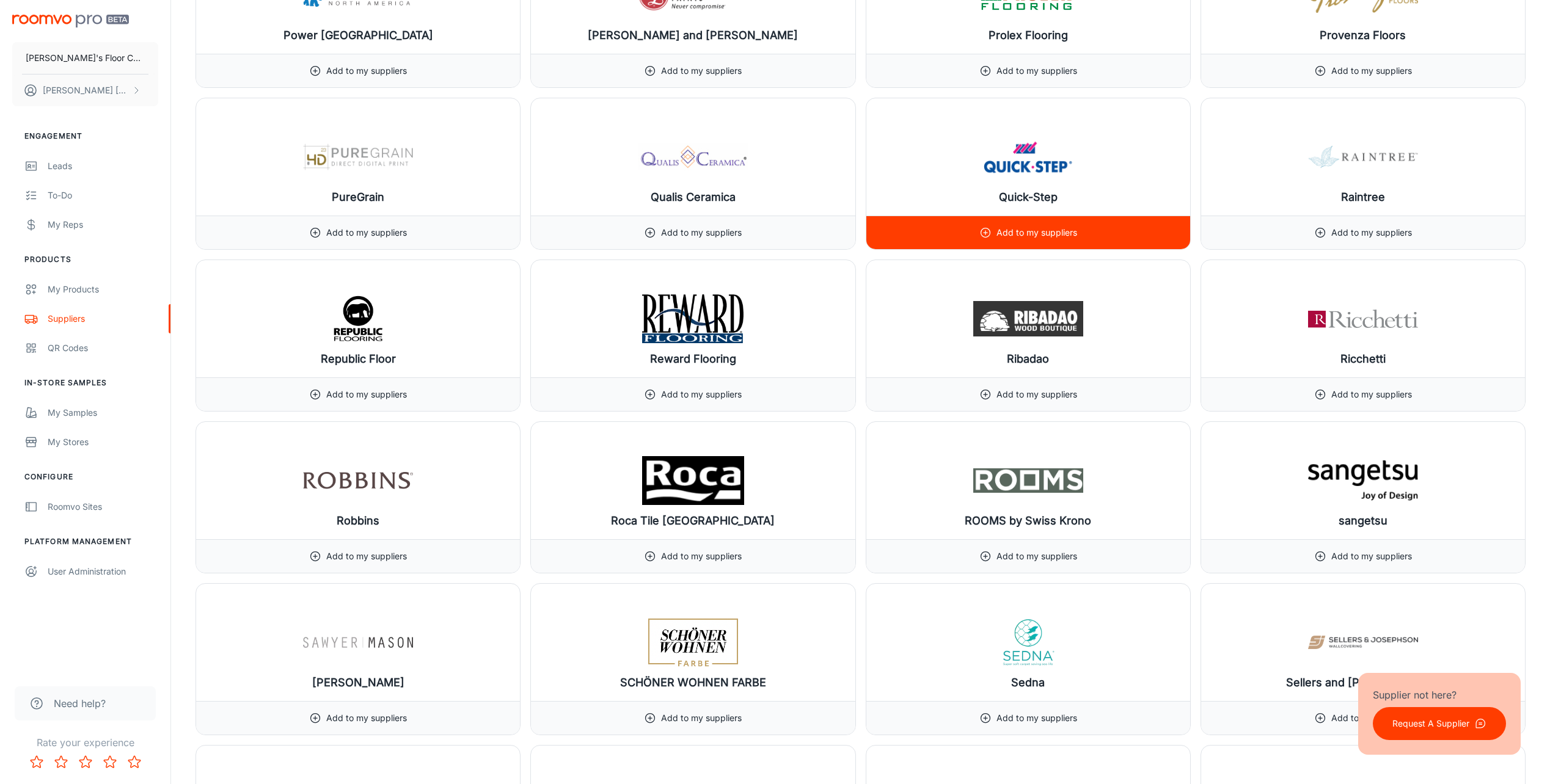
click at [985, 234] on icon at bounding box center [985, 232] width 12 height 12
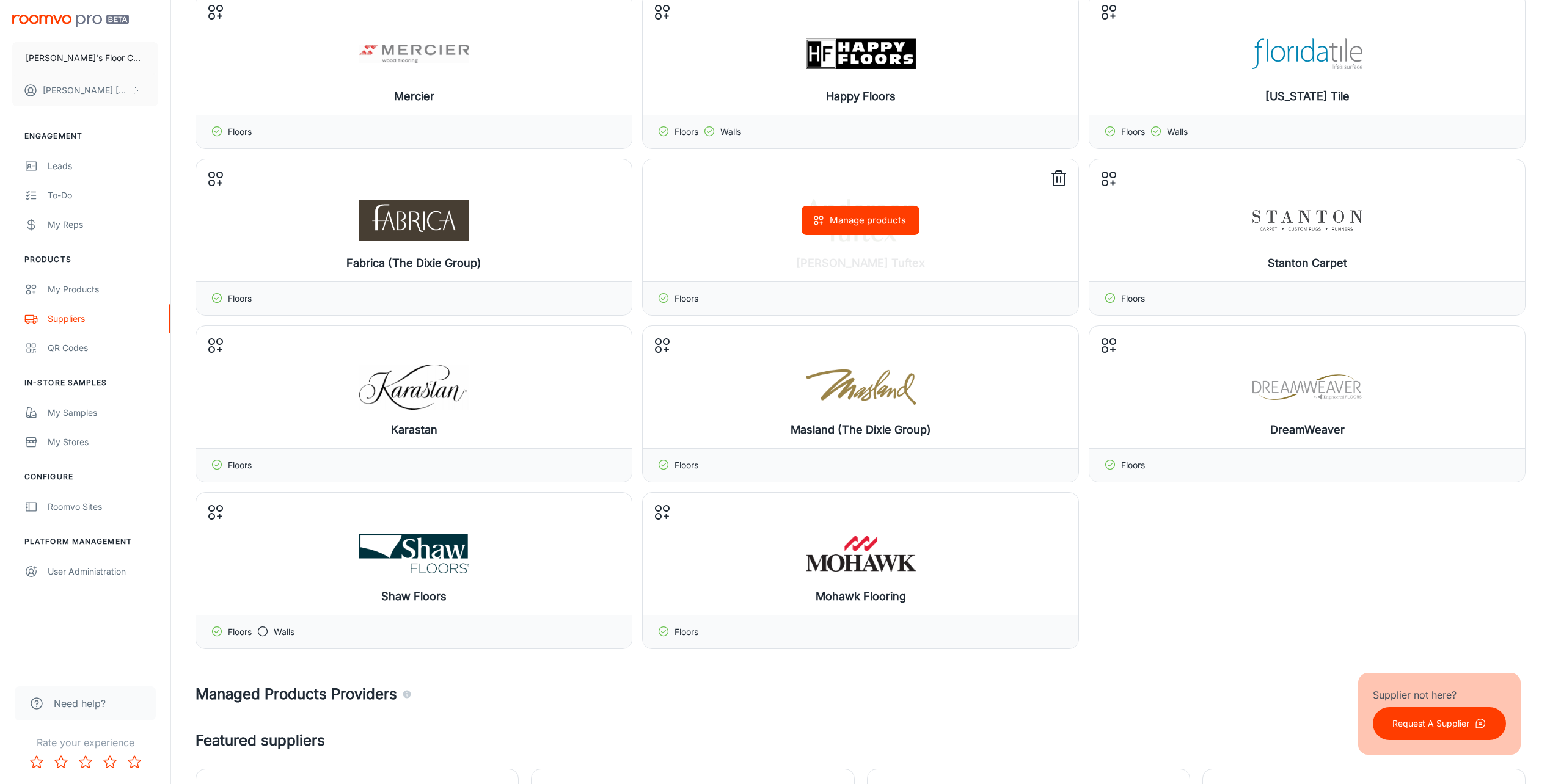
scroll to position [489, 0]
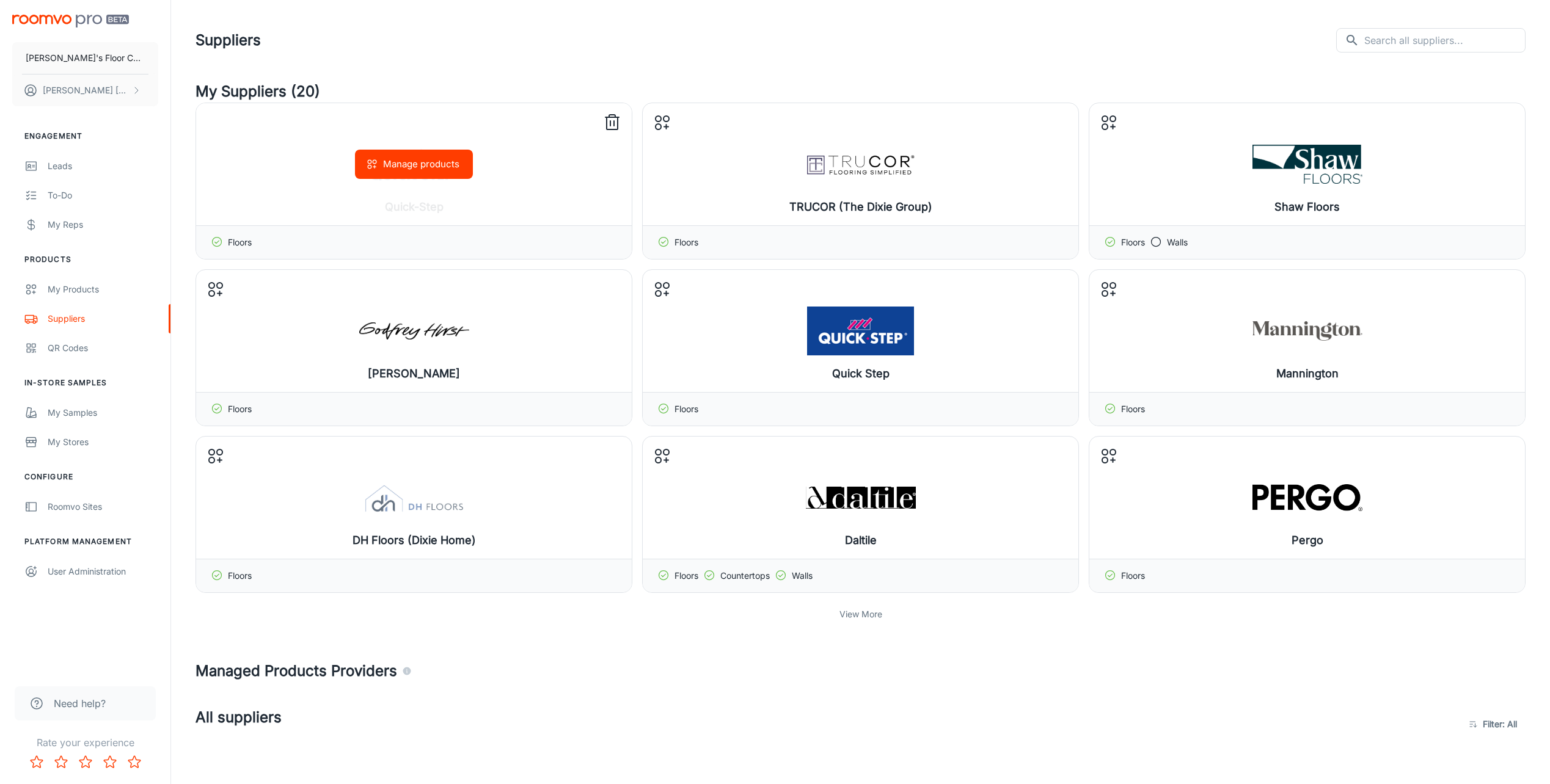
click at [392, 167] on button "Manage products" at bounding box center [413, 165] width 118 height 30
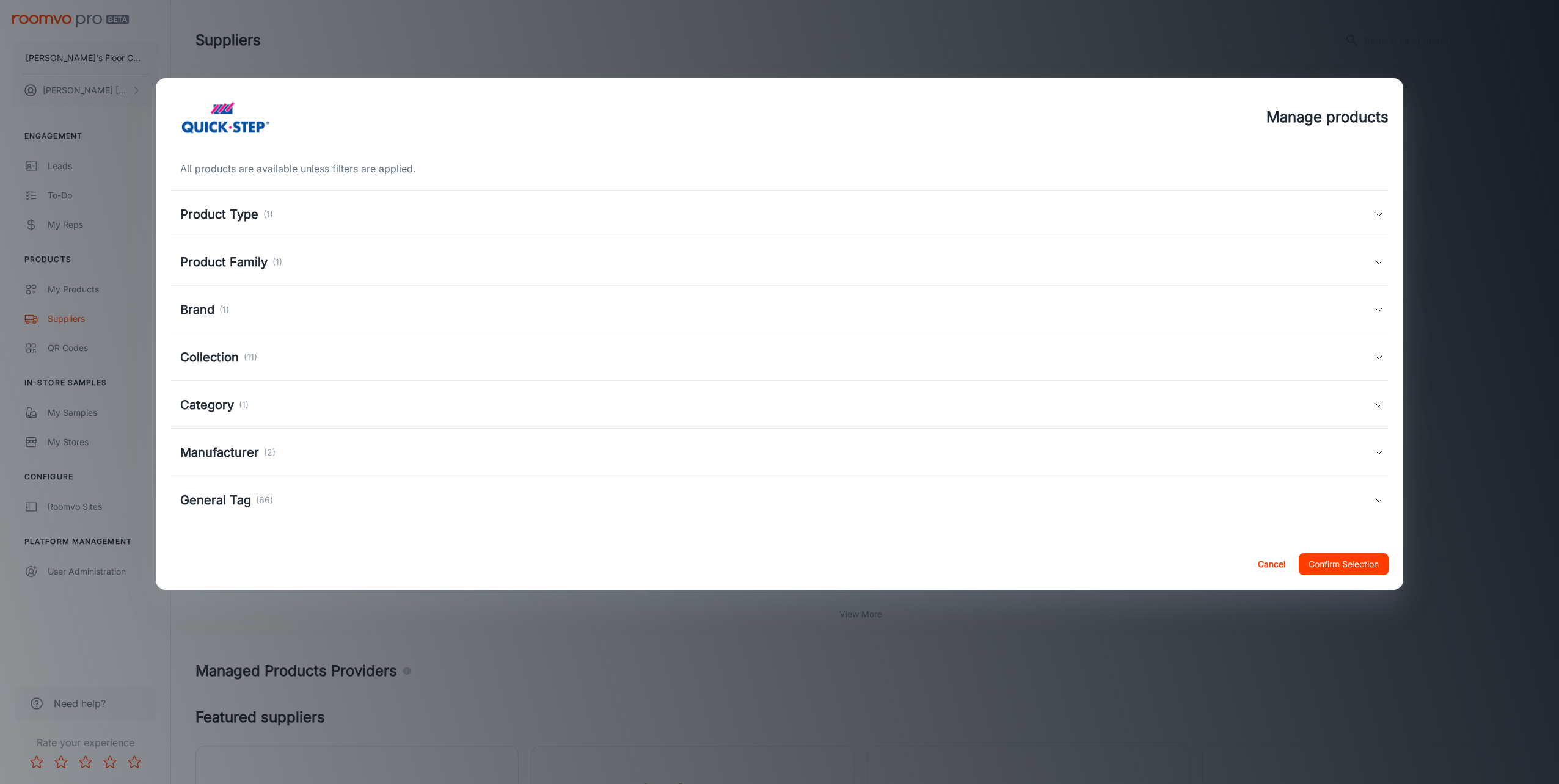
click at [205, 220] on h5 "Product Type" at bounding box center [219, 215] width 78 height 18
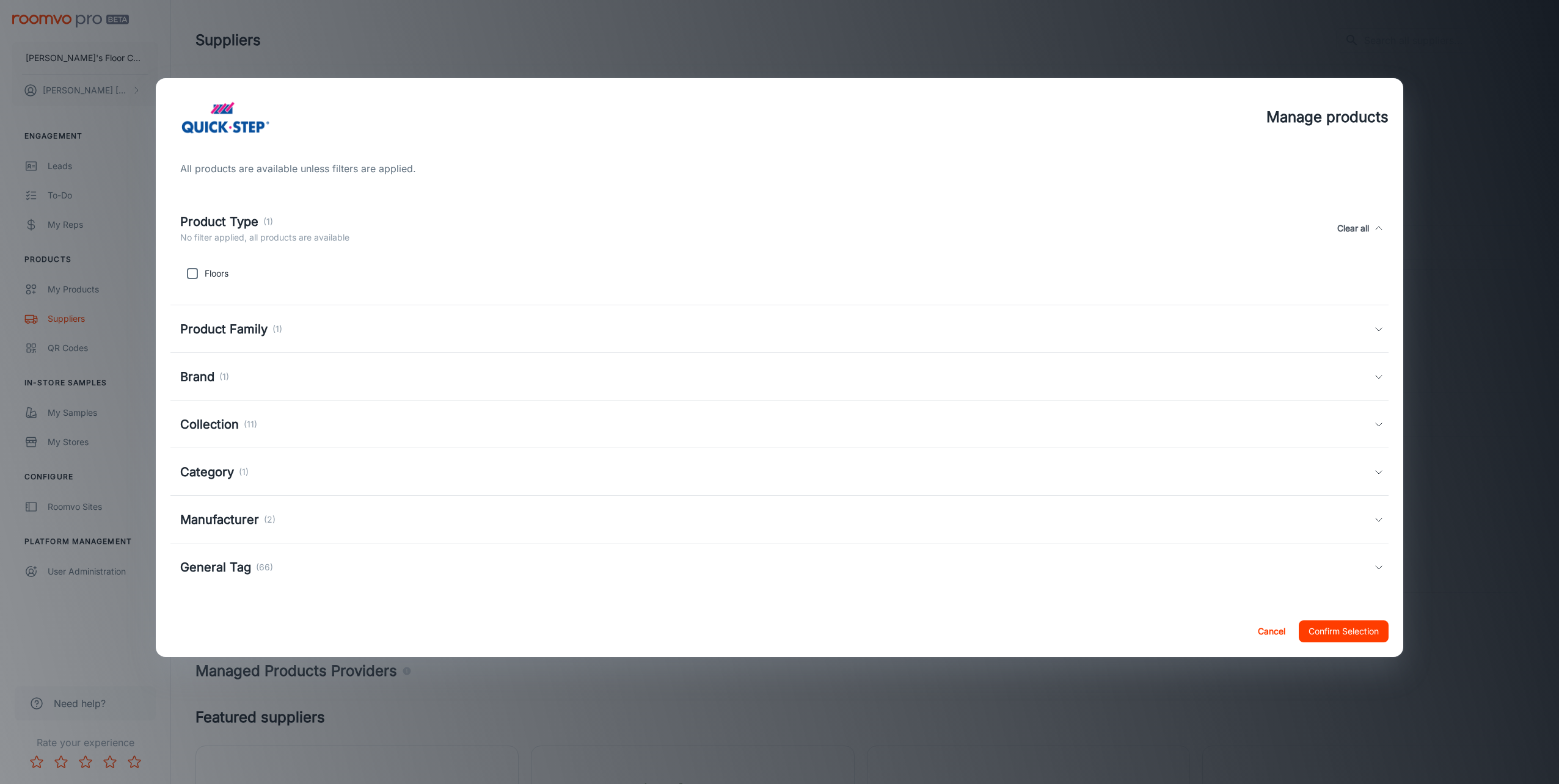
click at [206, 331] on h5 "Product Family" at bounding box center [224, 329] width 88 height 18
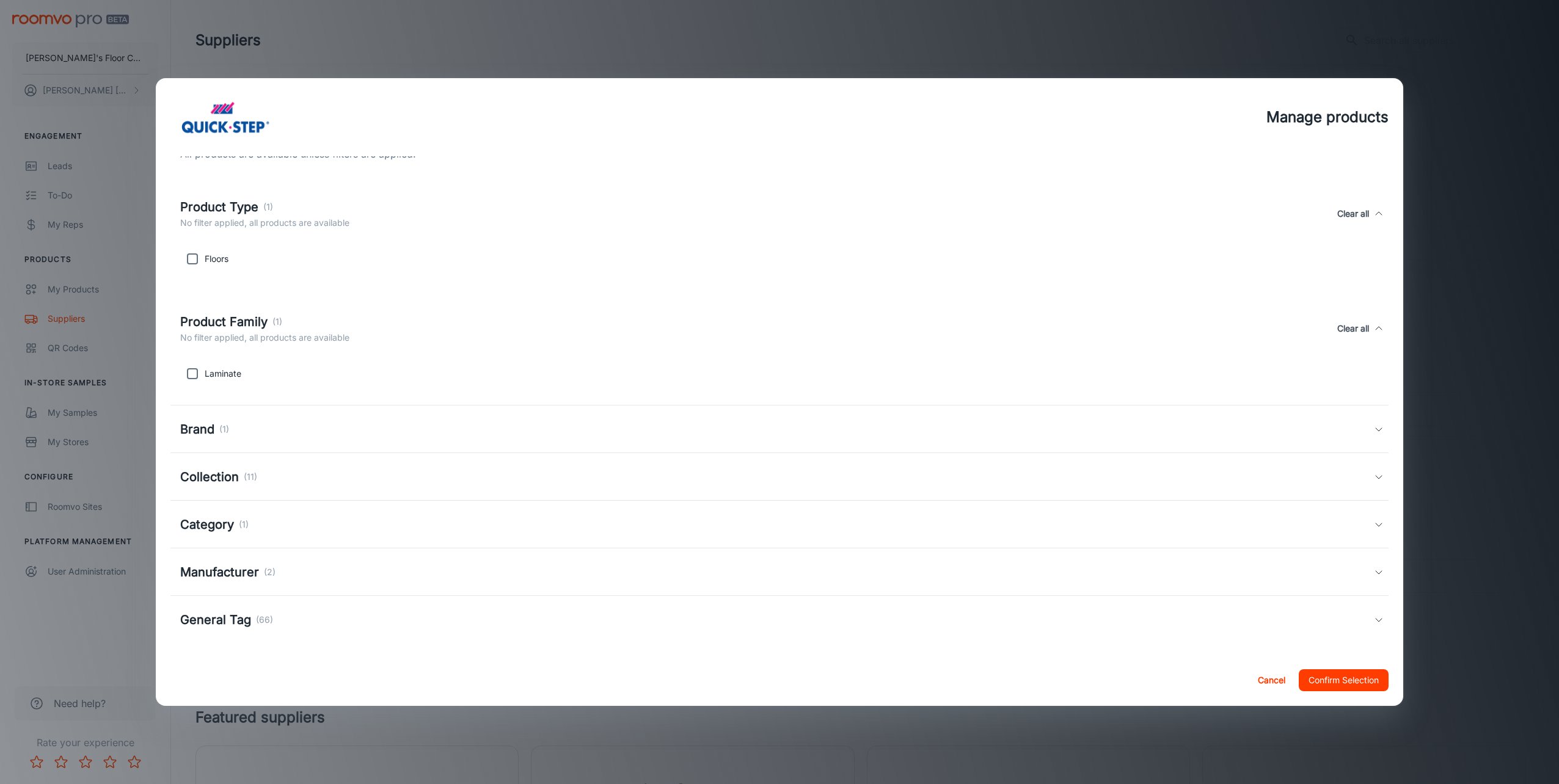
scroll to position [18, 0]
click at [191, 427] on h5 "Brand" at bounding box center [197, 426] width 34 height 18
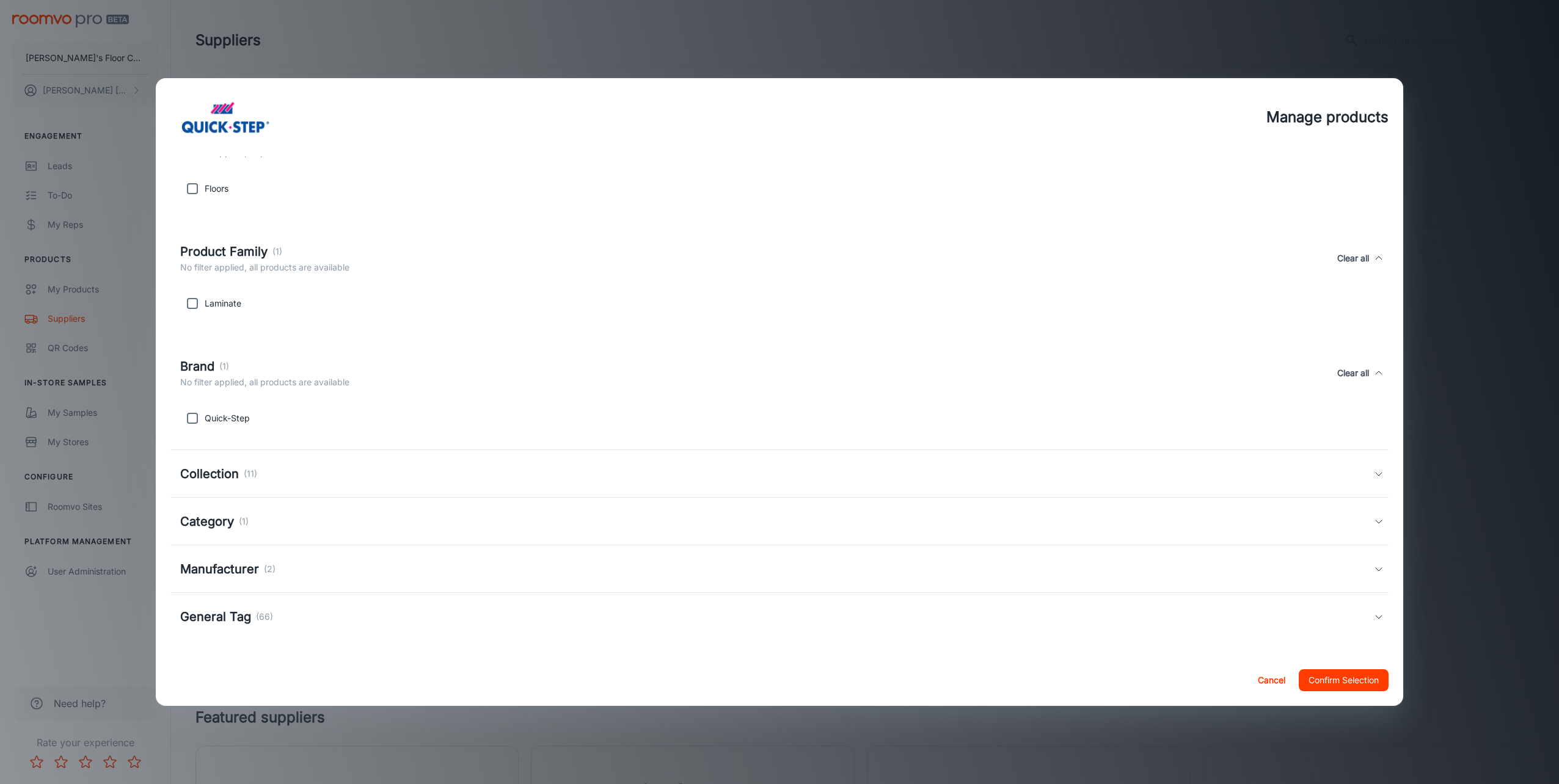
scroll to position [85, 0]
click at [228, 479] on h5 "Collection" at bounding box center [209, 473] width 59 height 18
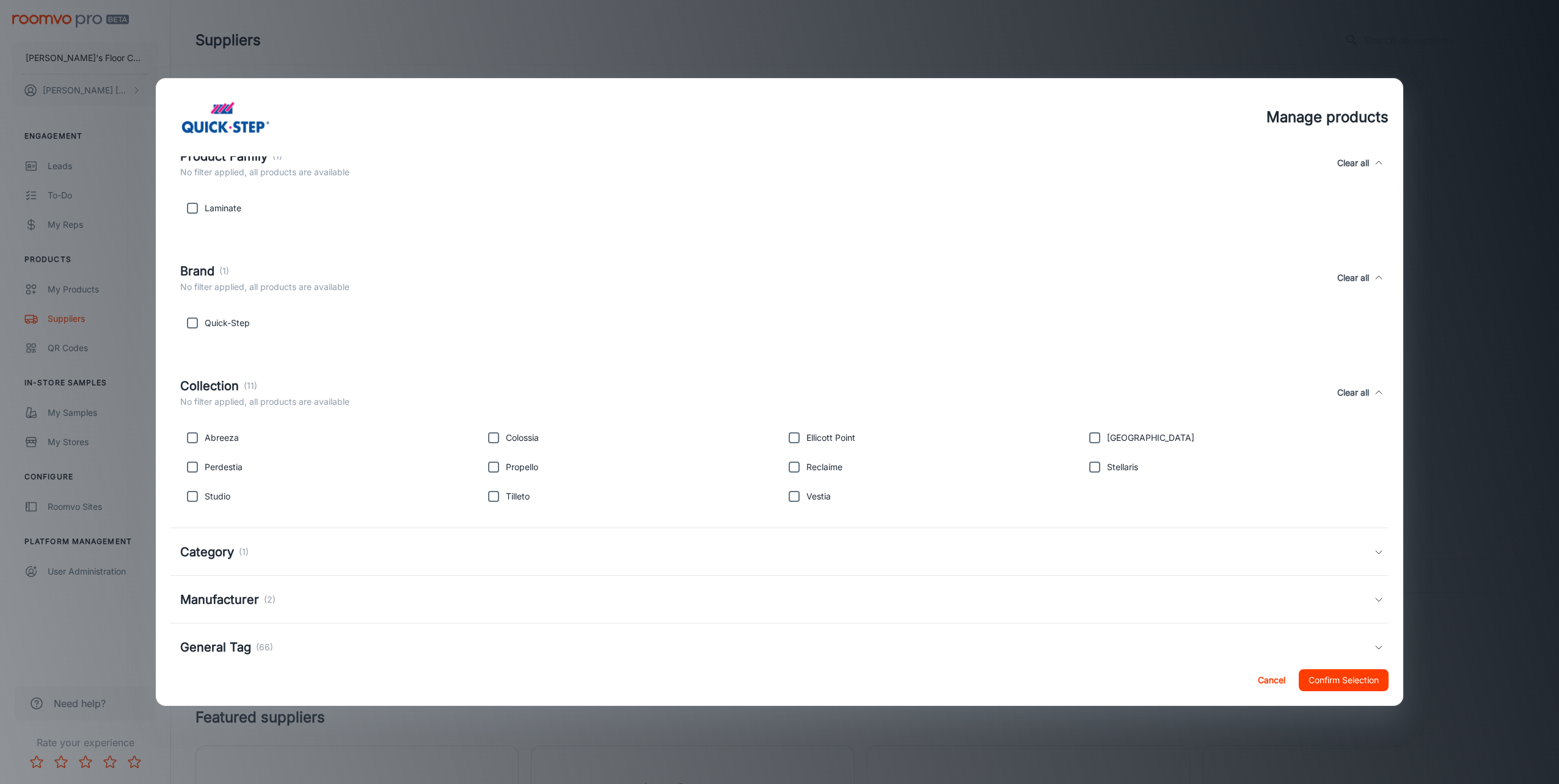
scroll to position [211, 0]
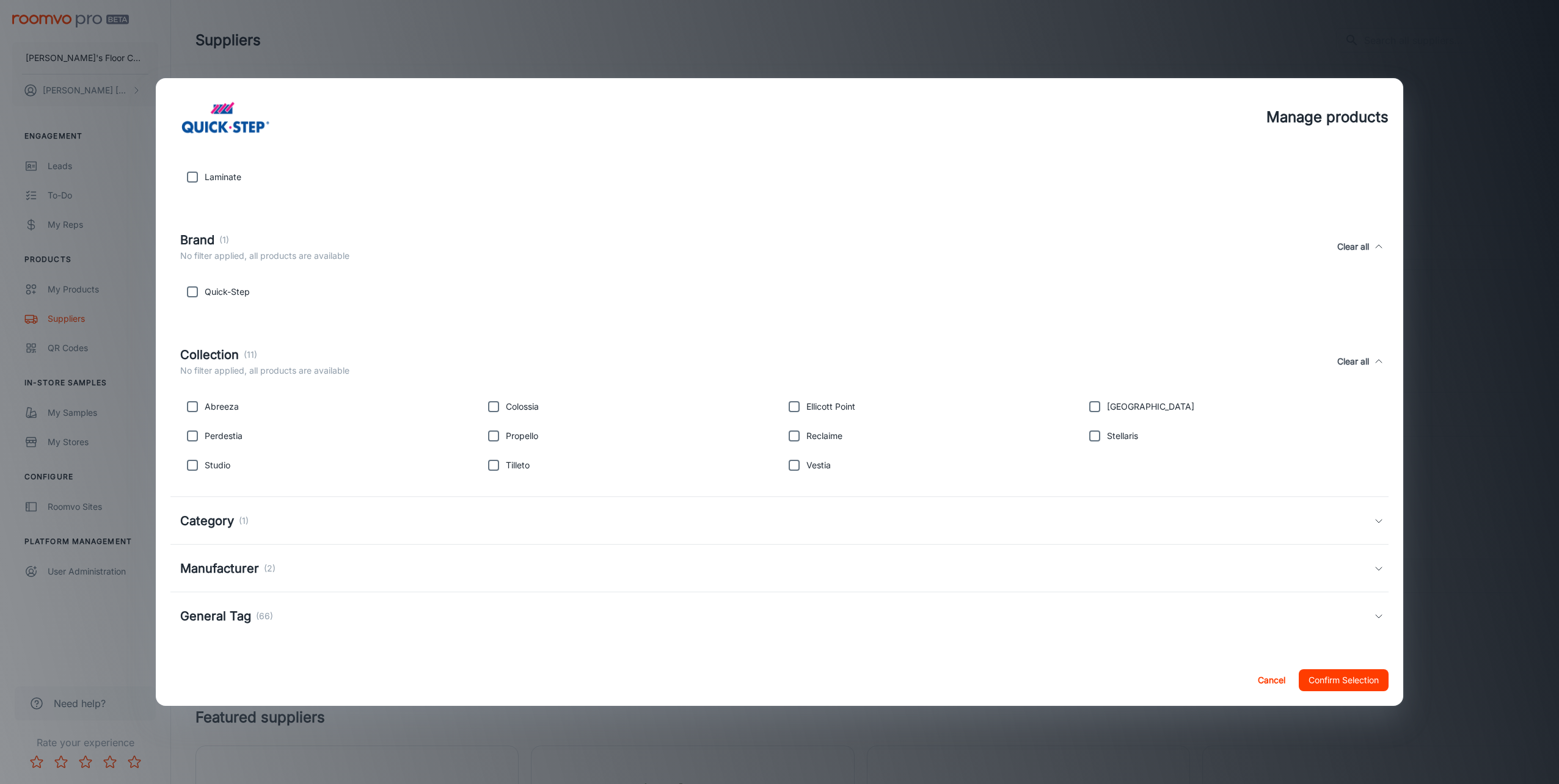
click at [206, 522] on h5 "Category" at bounding box center [207, 521] width 54 height 18
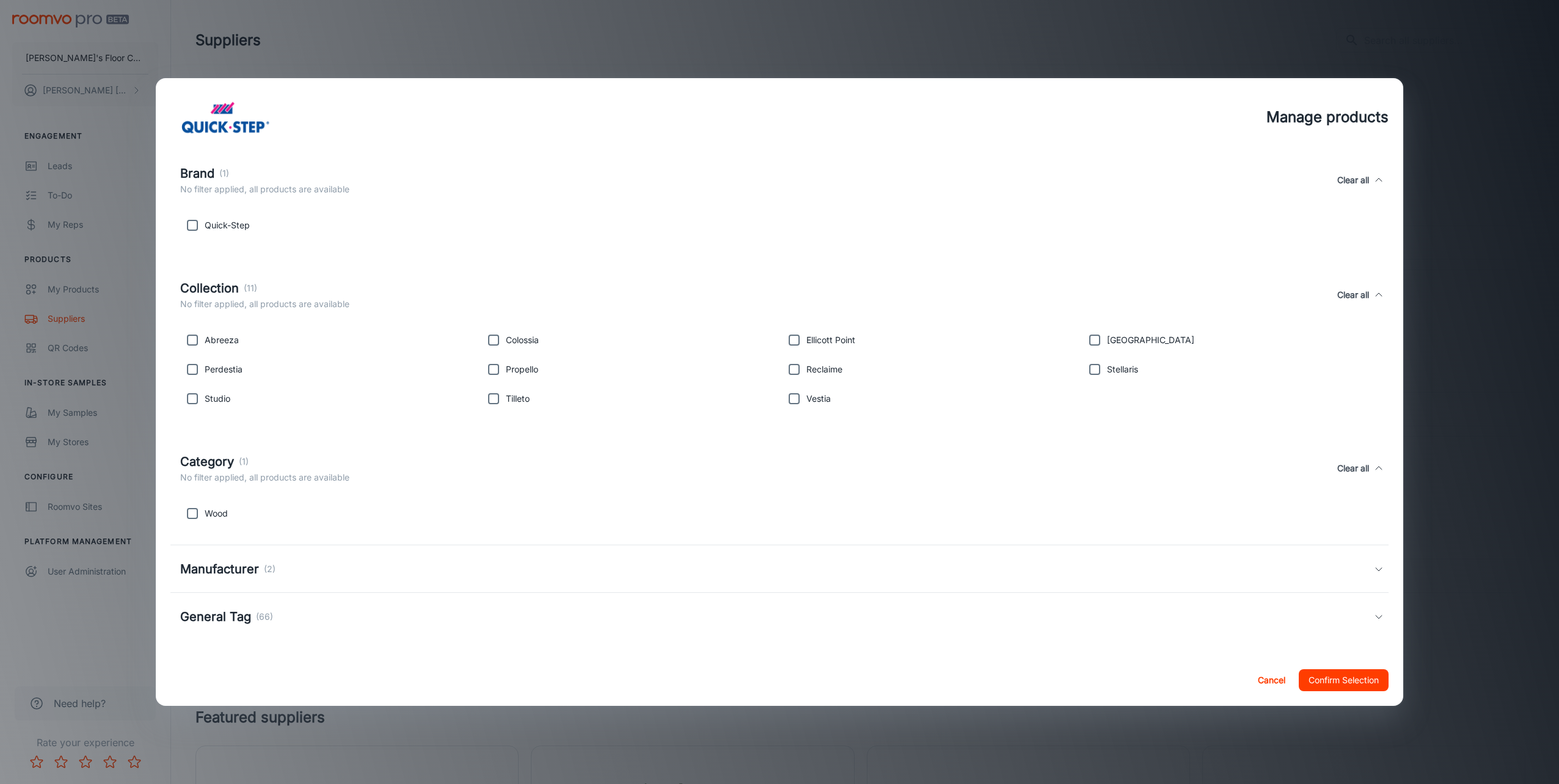
scroll to position [278, 0]
click at [220, 571] on h5 "Manufacturer" at bounding box center [220, 569] width 79 height 18
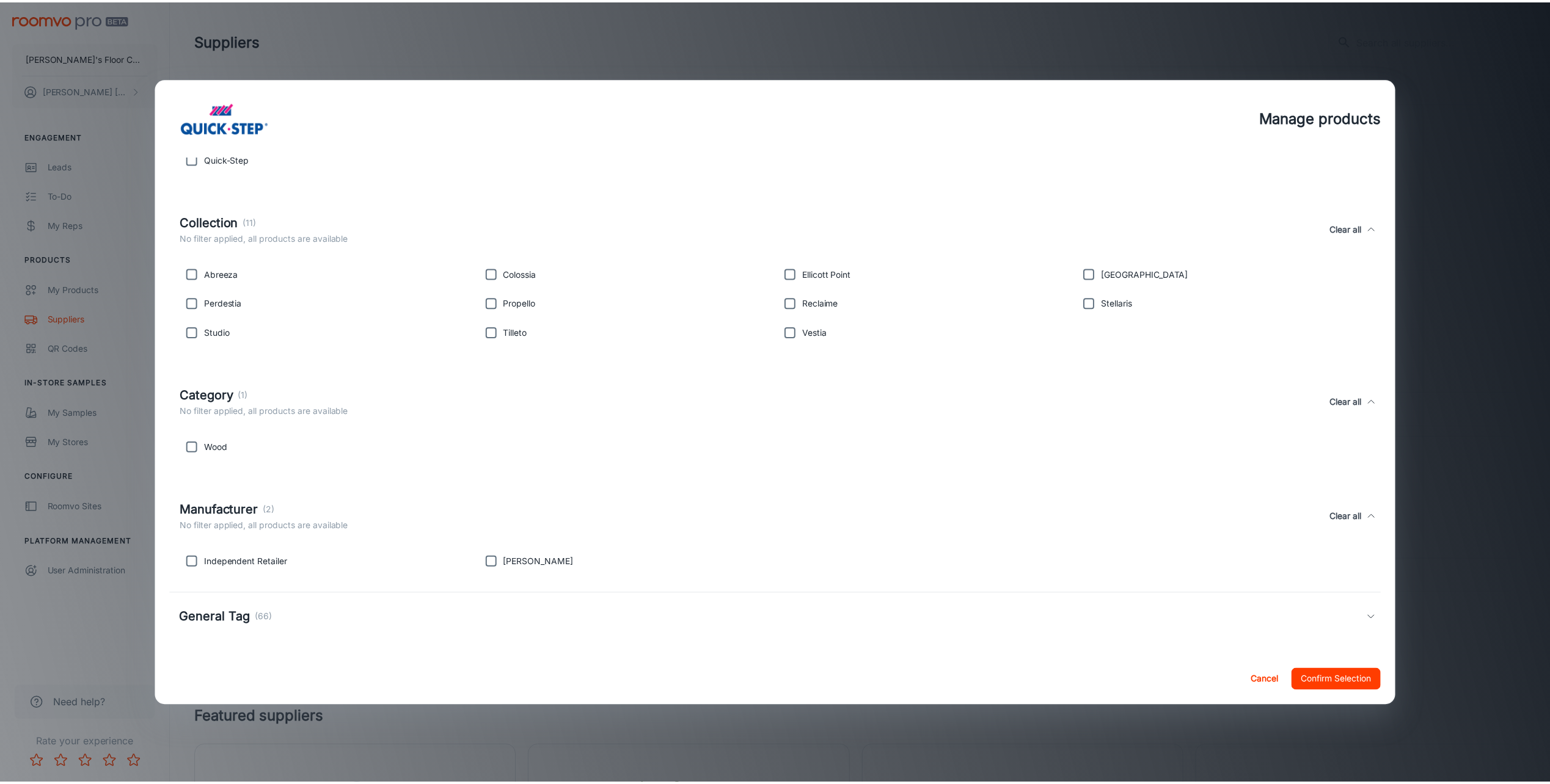
scroll to position [345, 0]
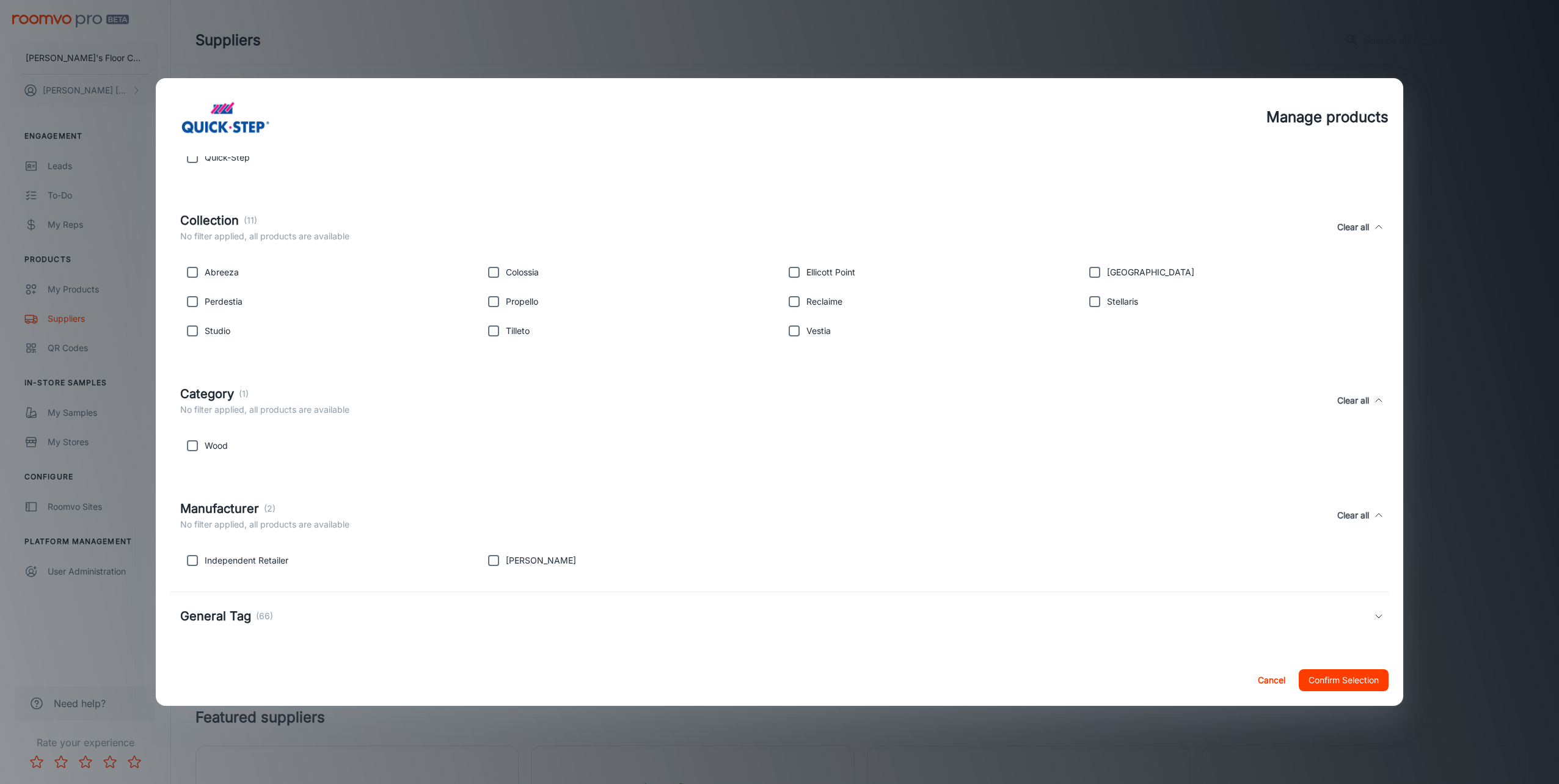
click at [187, 554] on input "checkbox" at bounding box center [192, 561] width 25 height 25
checkbox input "true"
click at [214, 627] on div "General Tag (66)" at bounding box center [779, 616] width 1218 height 47
click at [1310, 677] on button "Confirm Selection" at bounding box center [1344, 680] width 90 height 22
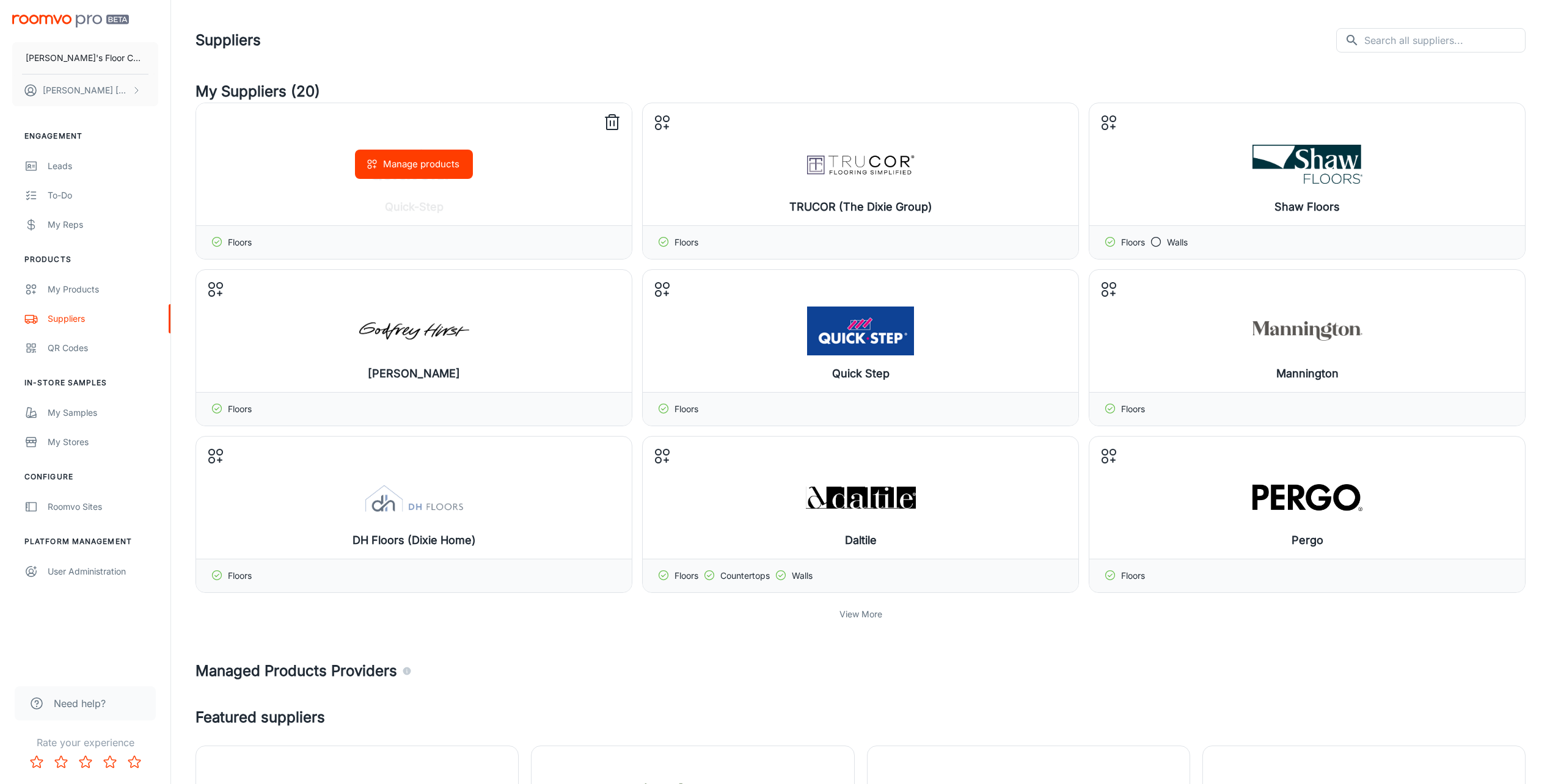
click at [608, 125] on icon at bounding box center [613, 123] width 20 height 20
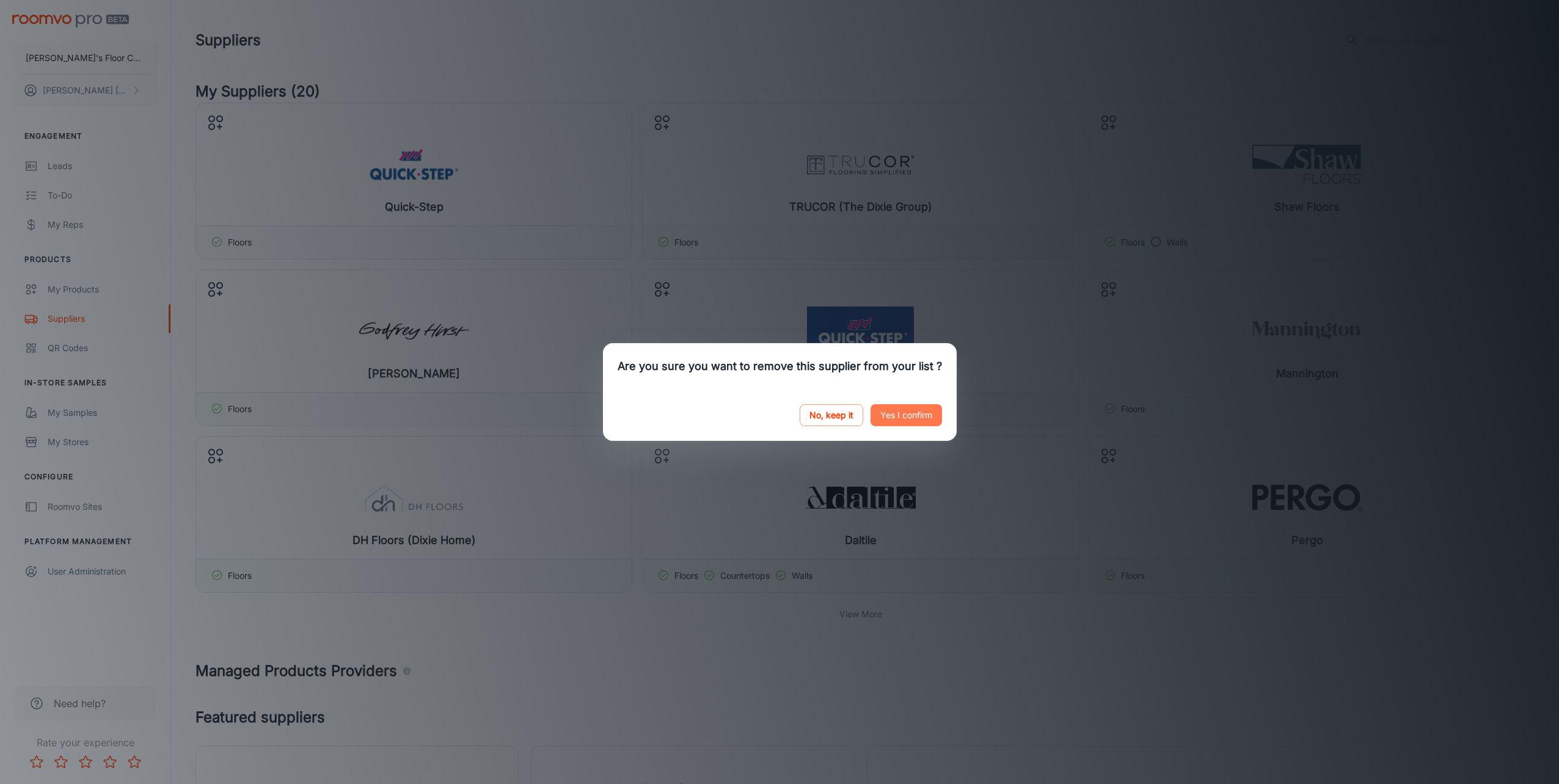
click at [894, 414] on button "Yes I confirm" at bounding box center [906, 415] width 71 height 22
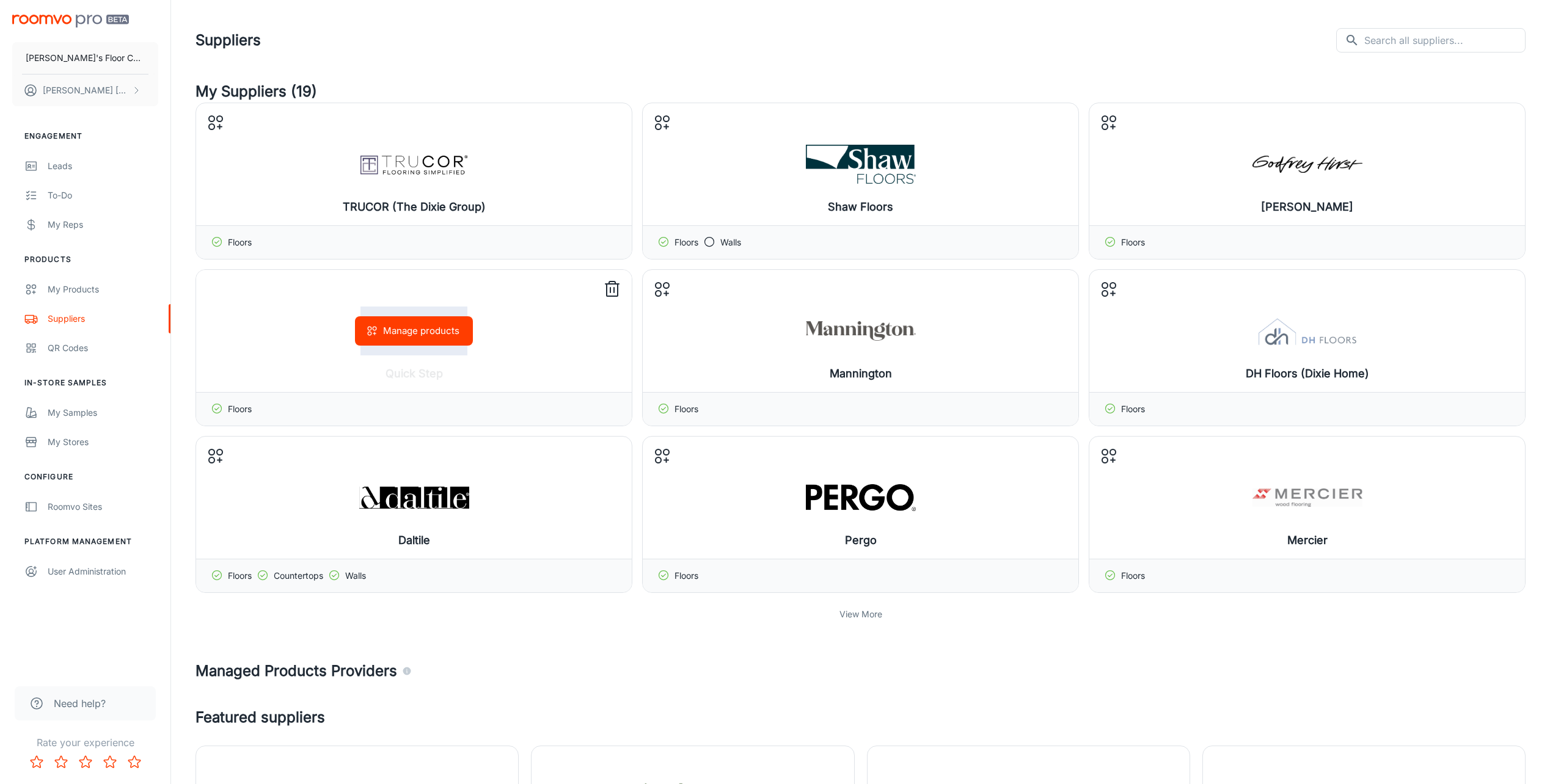
click at [434, 333] on button "Manage products" at bounding box center [413, 331] width 118 height 30
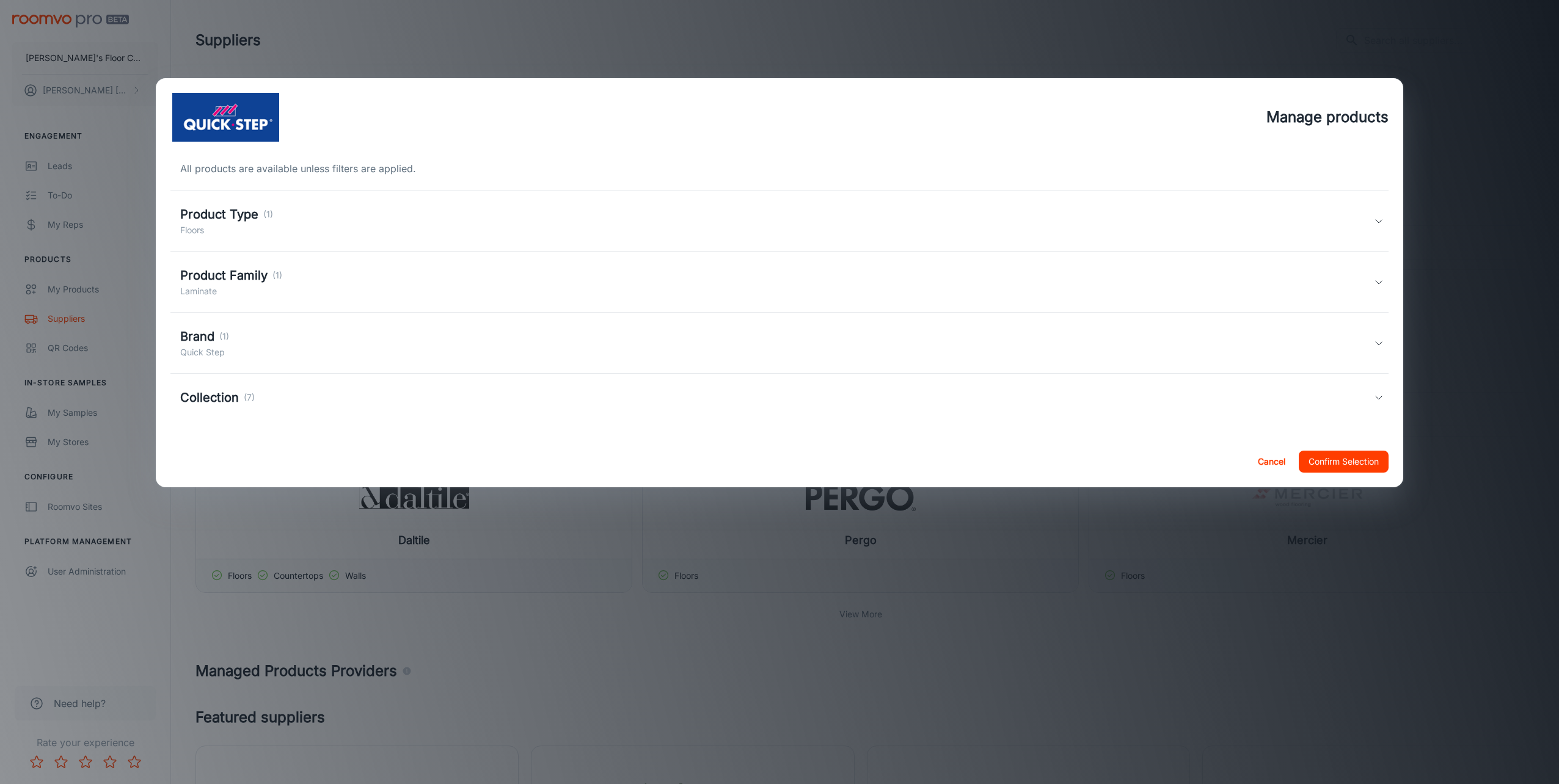
click at [216, 344] on div "Brand (1)" at bounding box center [204, 337] width 49 height 18
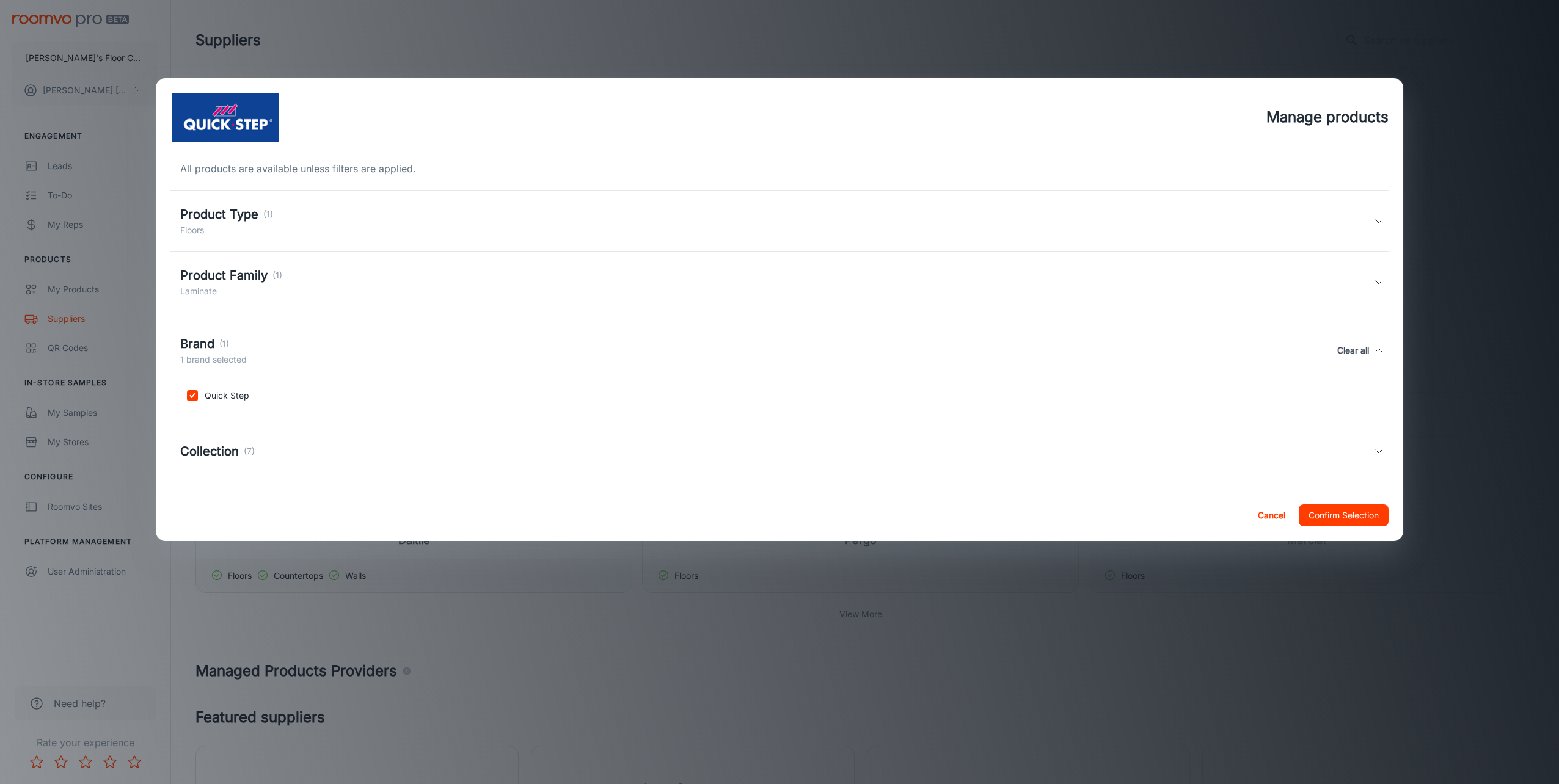
click at [215, 344] on div "Brand (1)" at bounding box center [213, 344] width 66 height 18
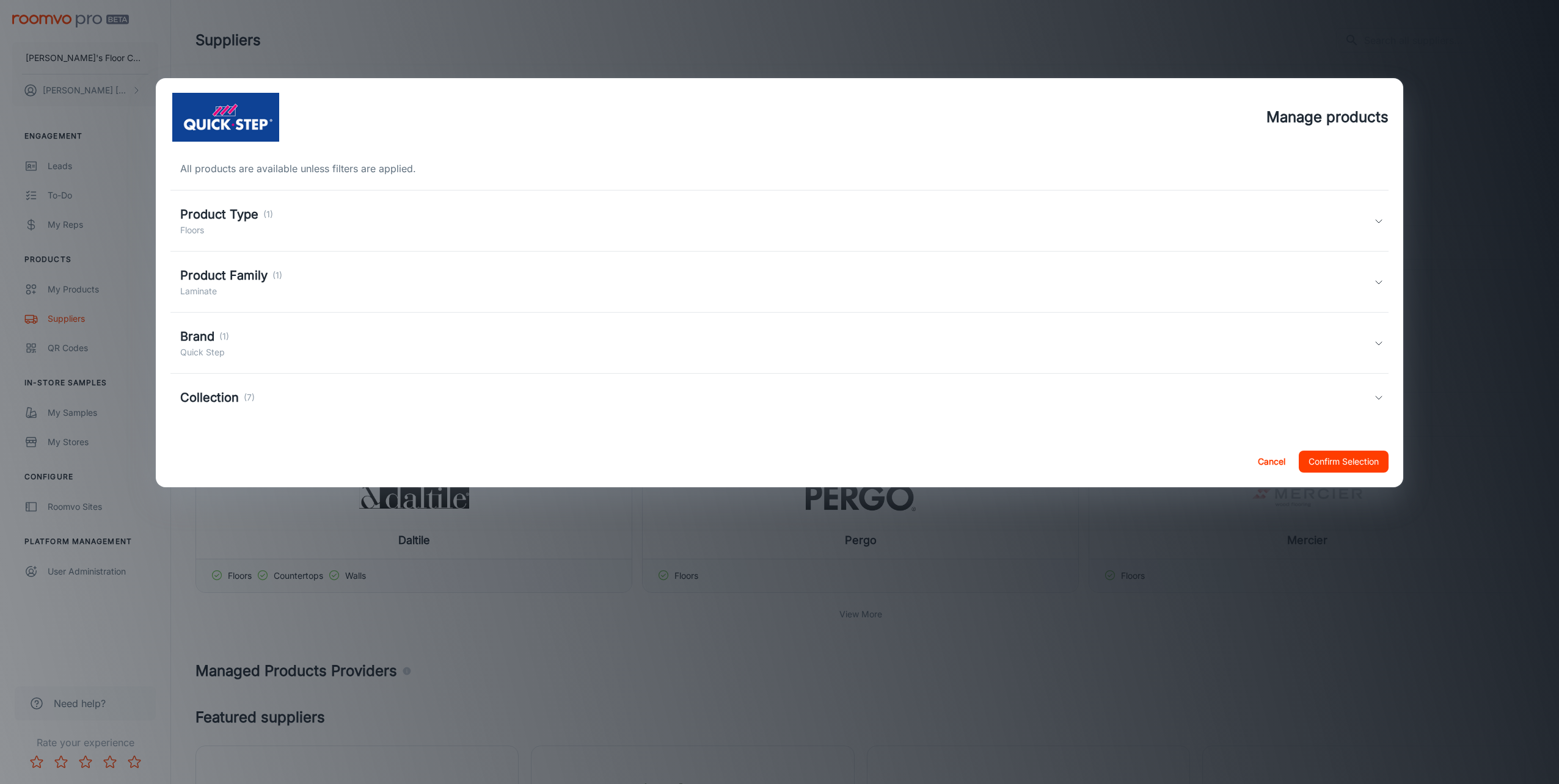
click at [218, 388] on h5 "Collection" at bounding box center [209, 398] width 59 height 18
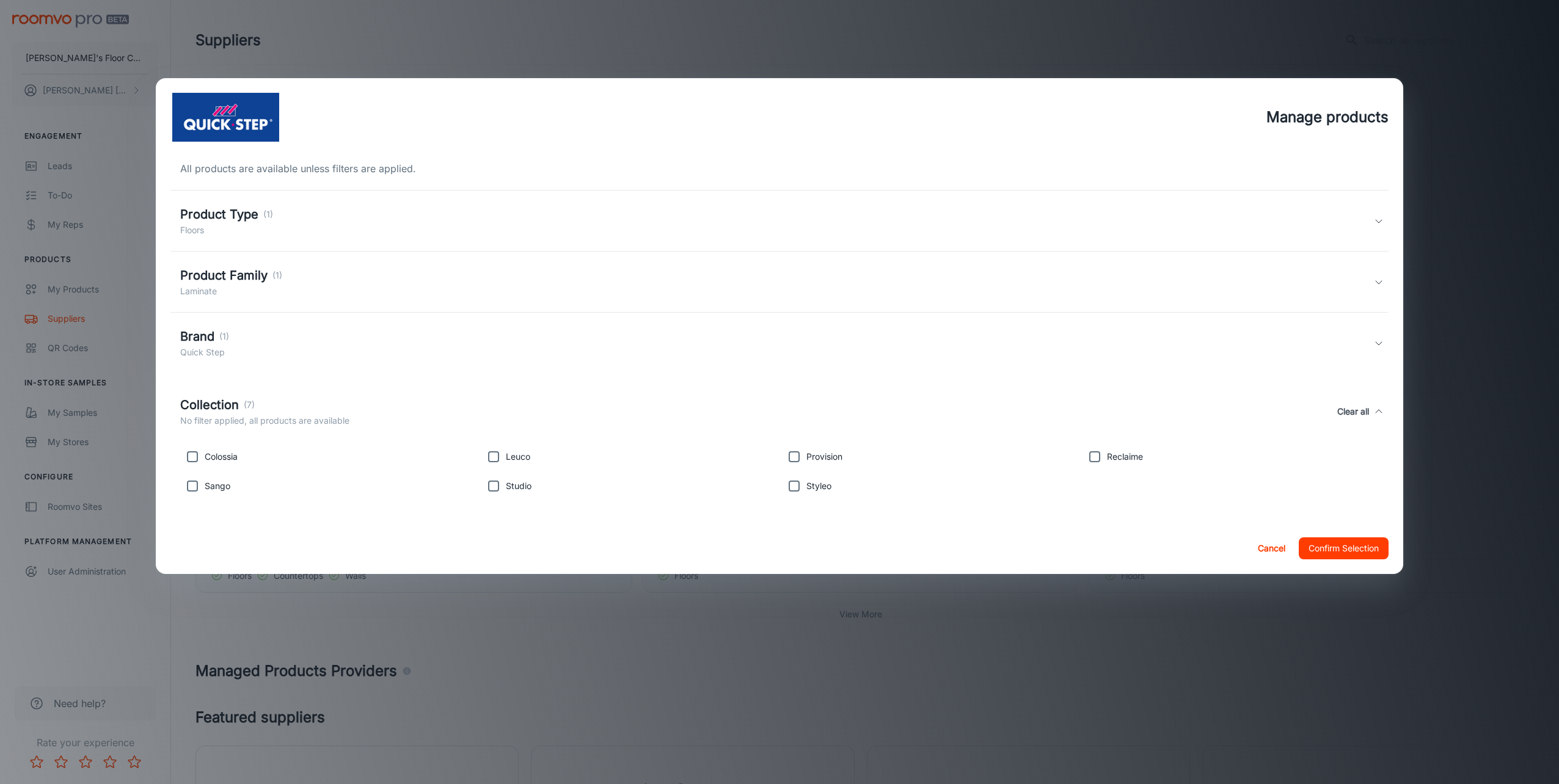
click at [218, 396] on h5 "Collection" at bounding box center [209, 405] width 59 height 18
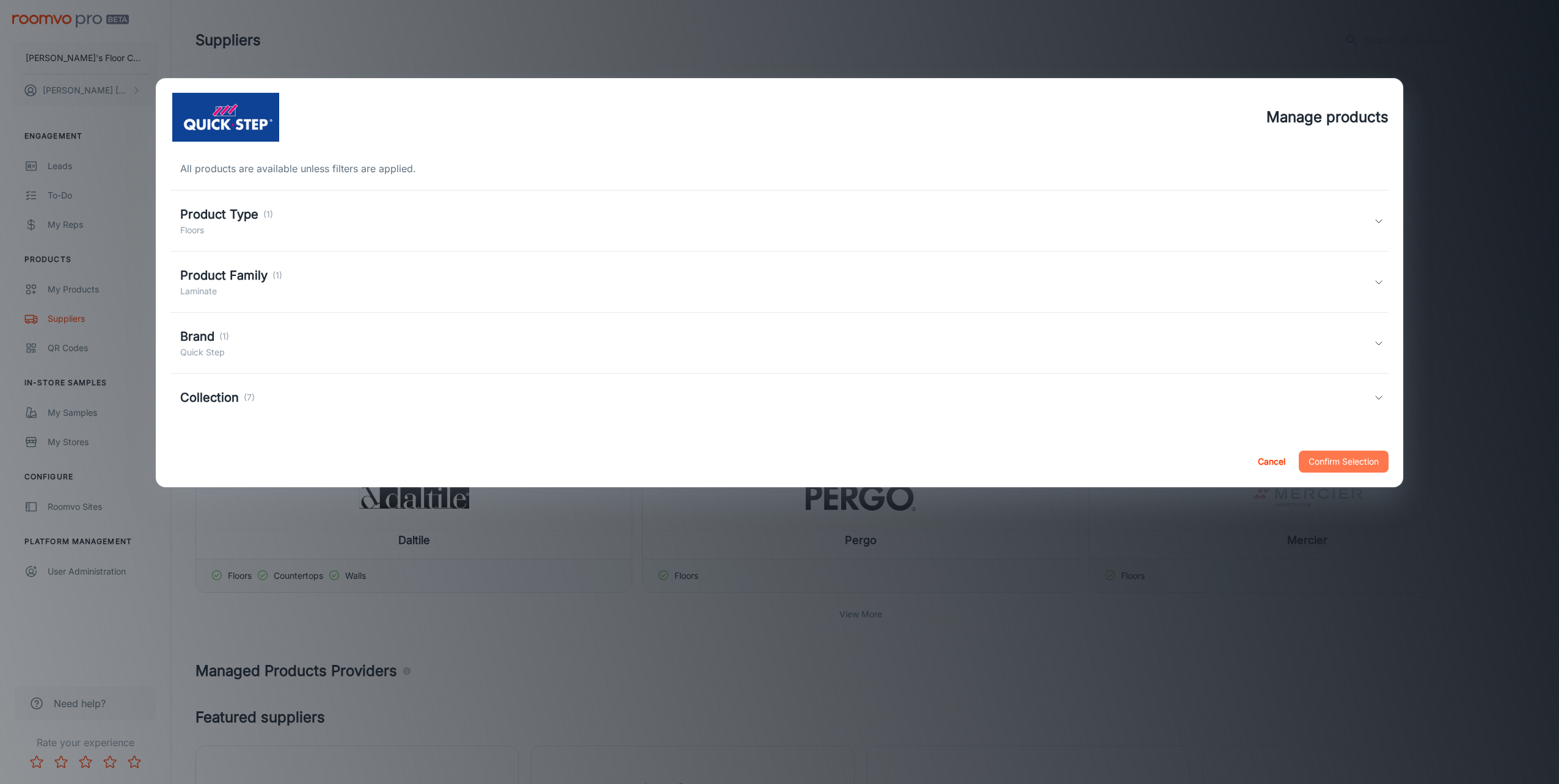
click at [1350, 453] on button "Confirm Selection" at bounding box center [1344, 461] width 90 height 22
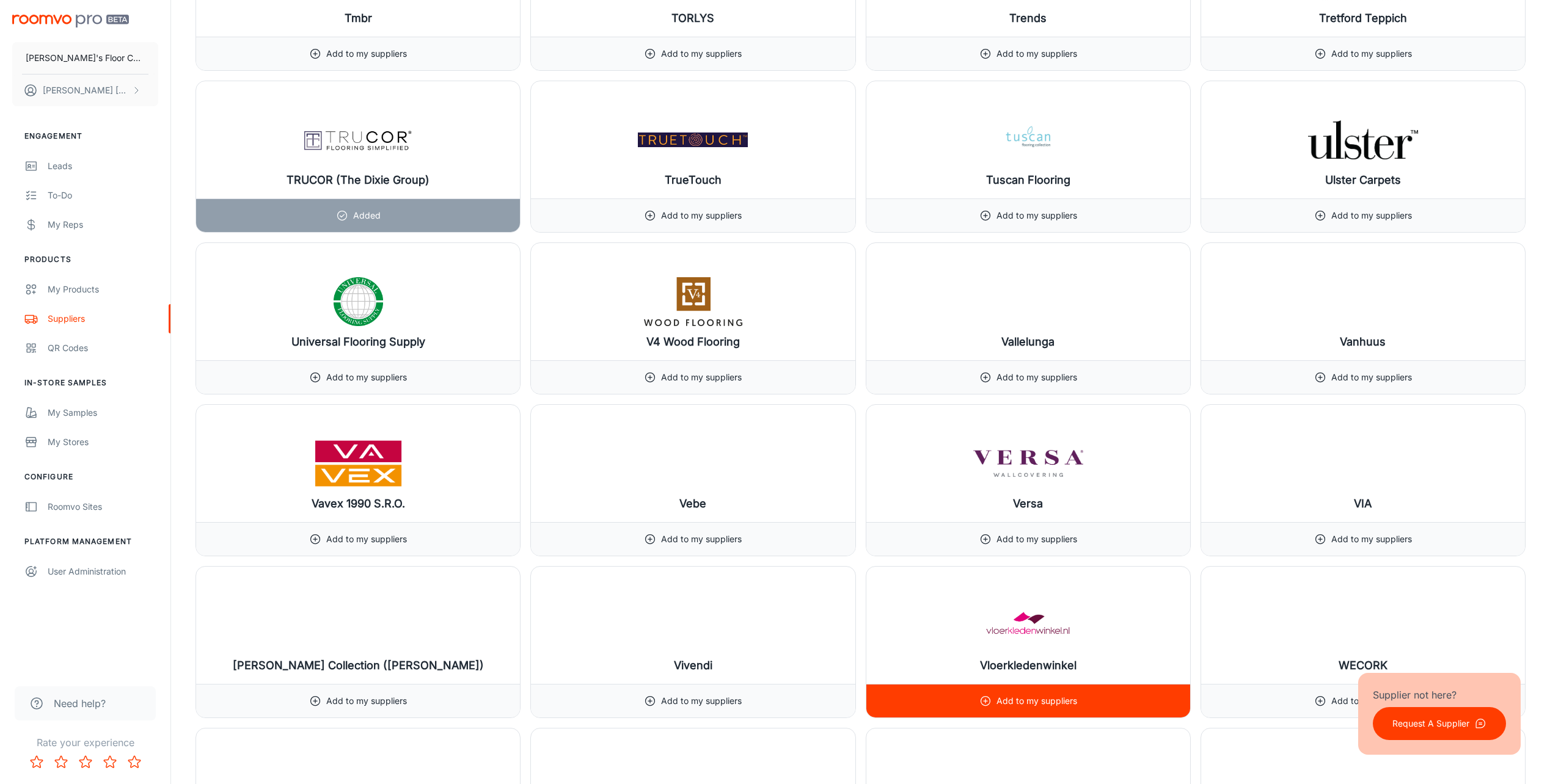
scroll to position [14010, 0]
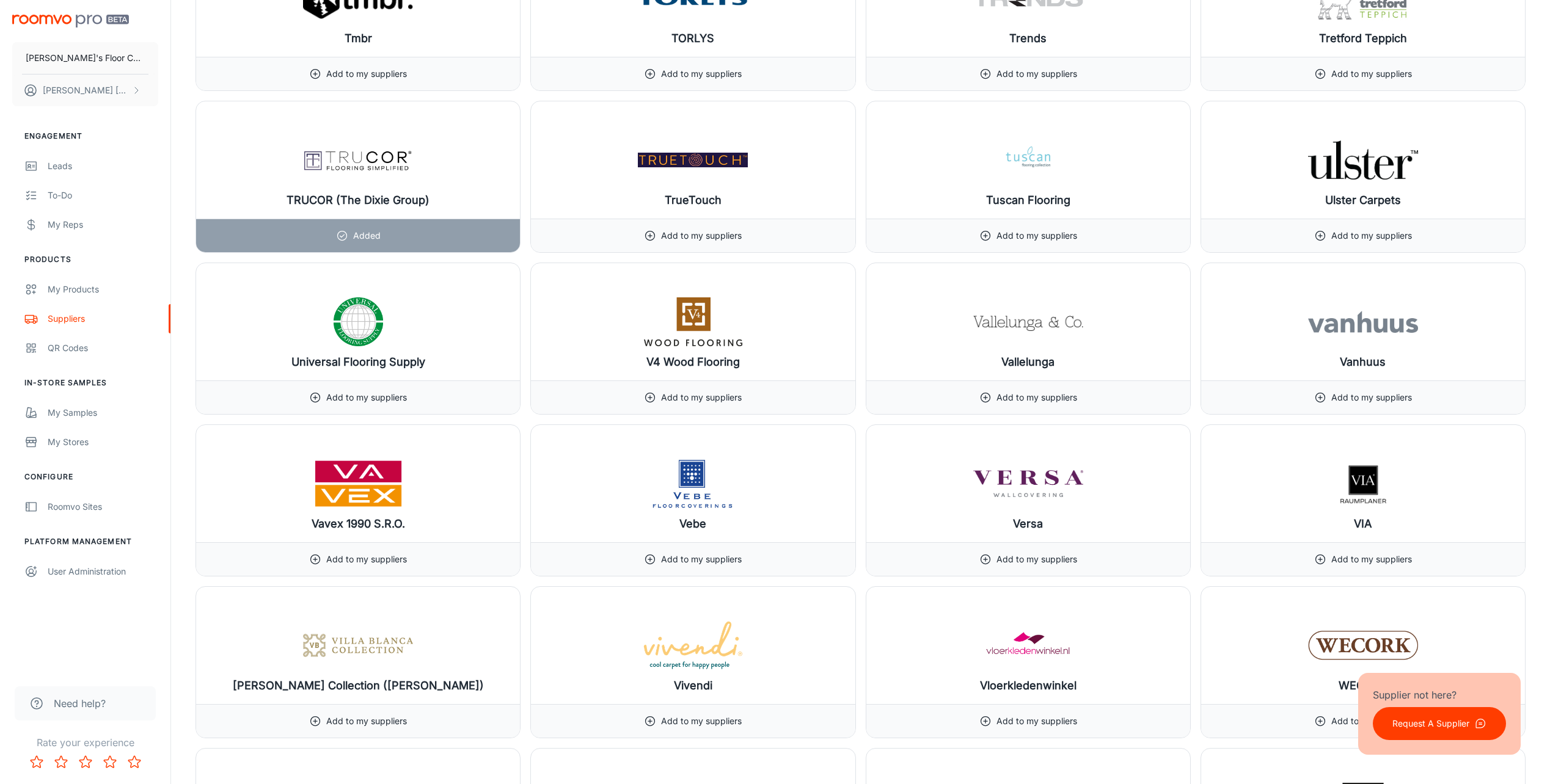
click at [1414, 718] on p "Request A Supplier" at bounding box center [1431, 723] width 77 height 13
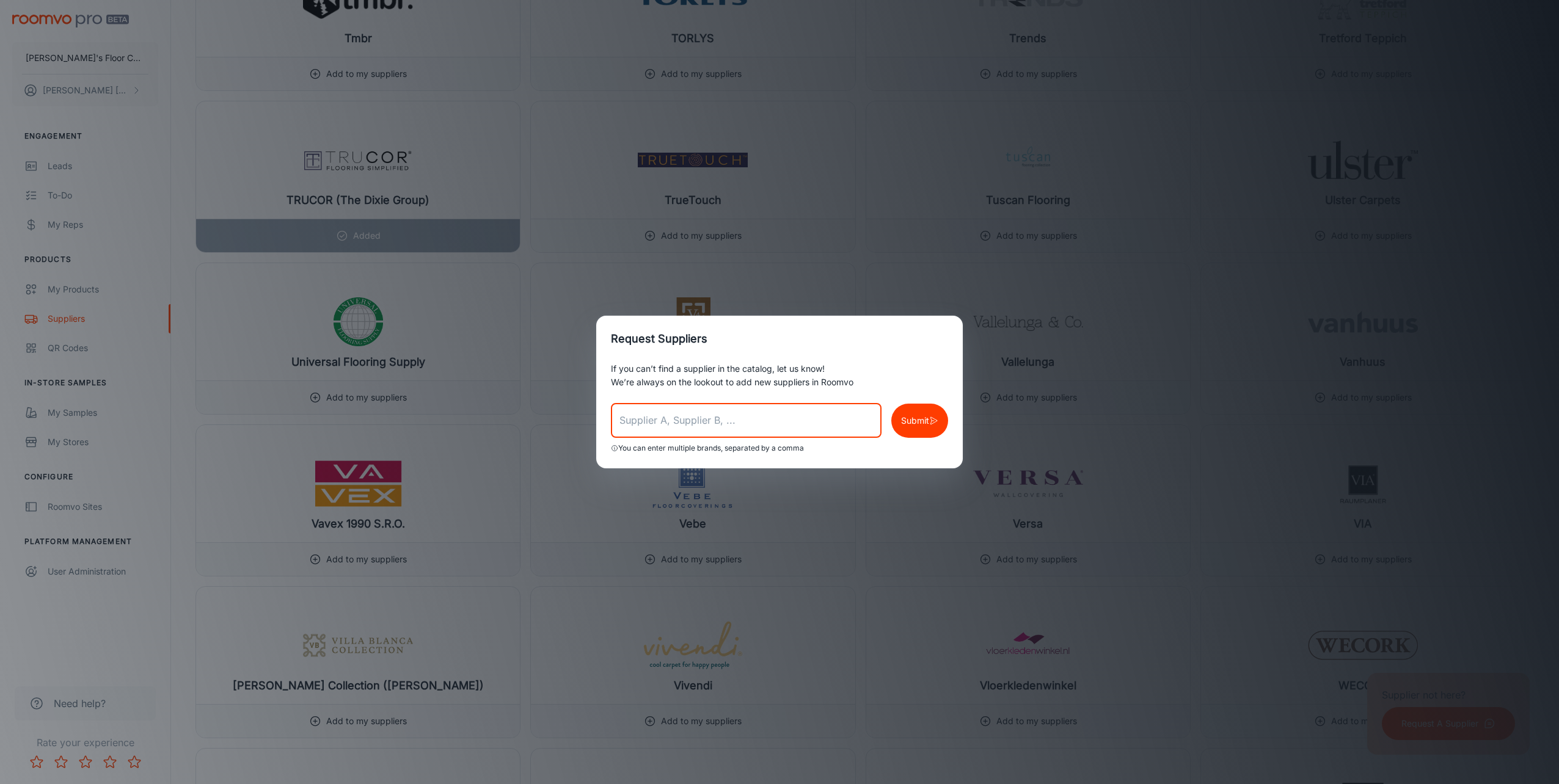
click at [680, 418] on input "text" at bounding box center [746, 421] width 271 height 34
type input "Herregan Distributors"
click at [905, 422] on p "Submit" at bounding box center [915, 420] width 28 height 13
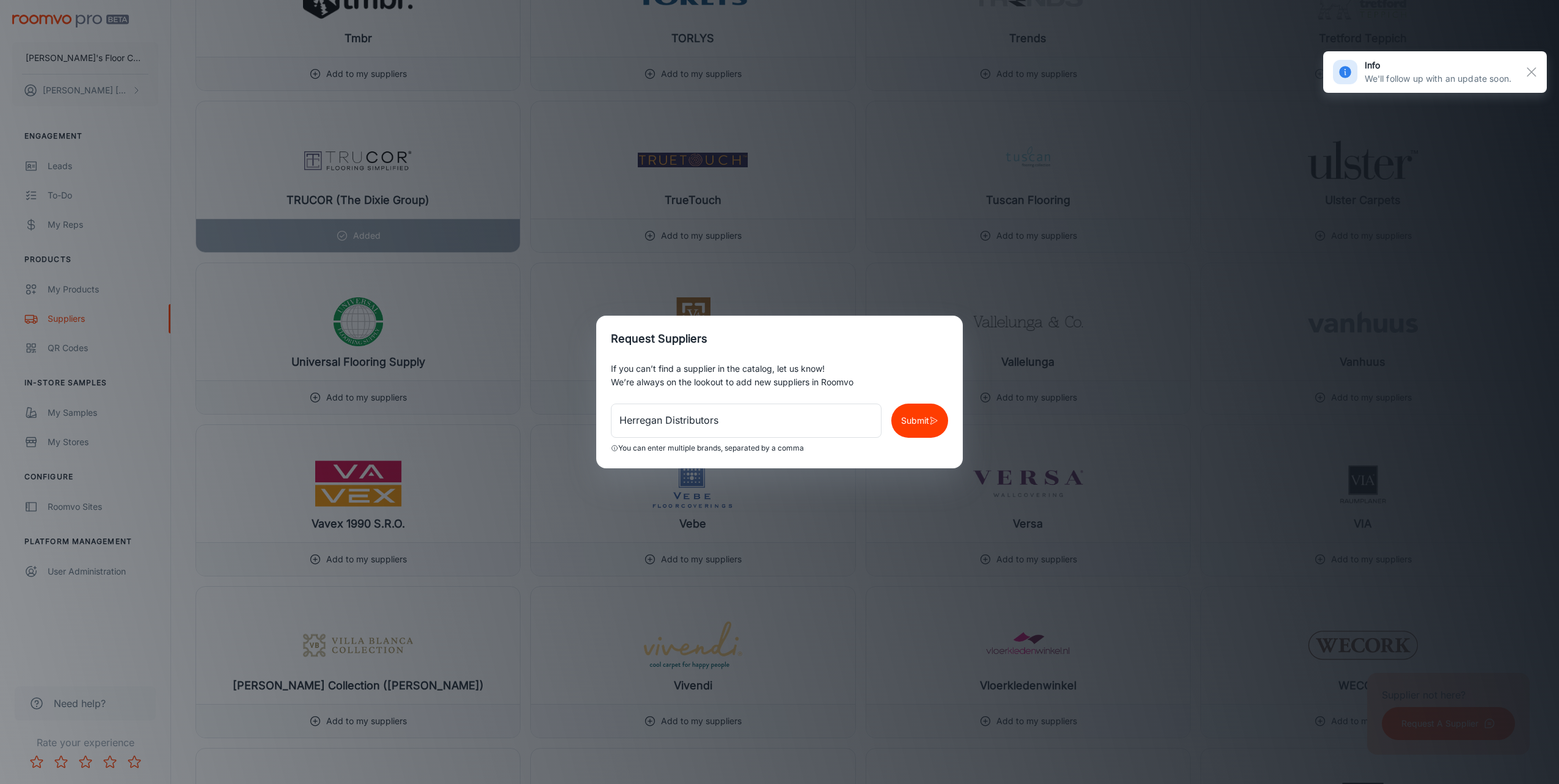
click at [1161, 224] on div "Request Suppliers If you can’t find a supplier in the catalog, let us know! We’…" at bounding box center [779, 392] width 1559 height 784
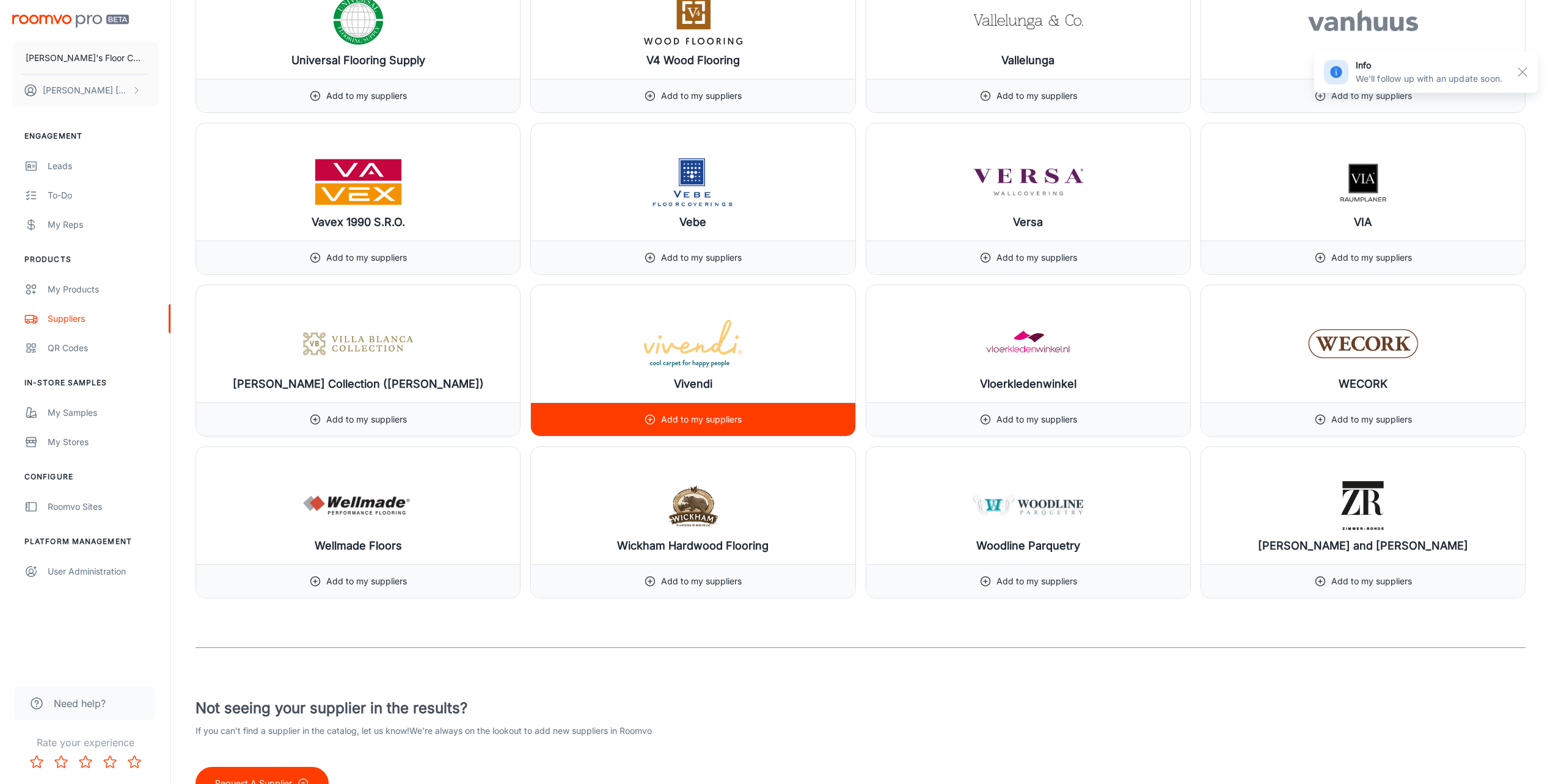
scroll to position [14377, 0]
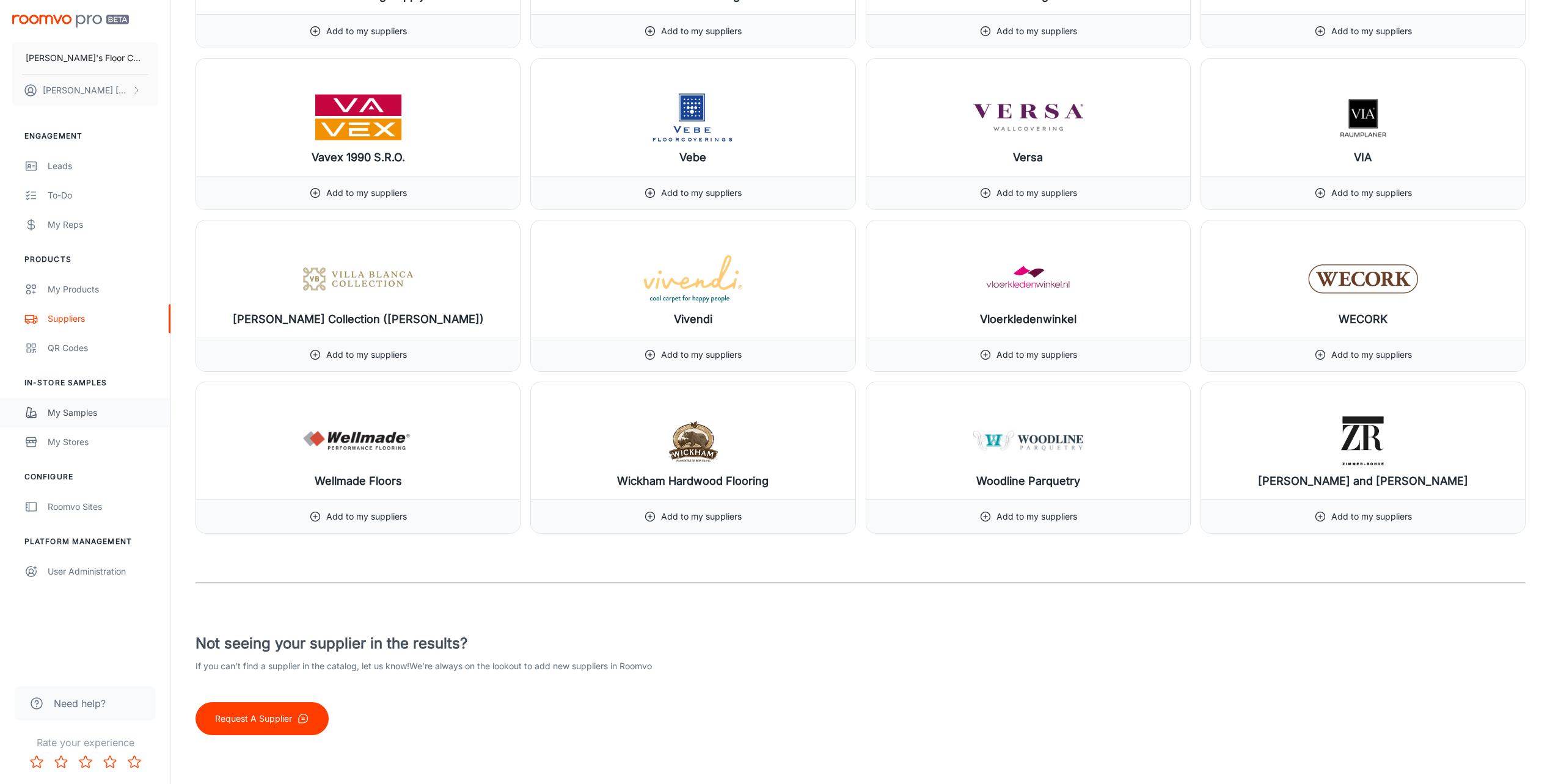
click at [69, 413] on div "My Samples" at bounding box center [102, 412] width 111 height 13
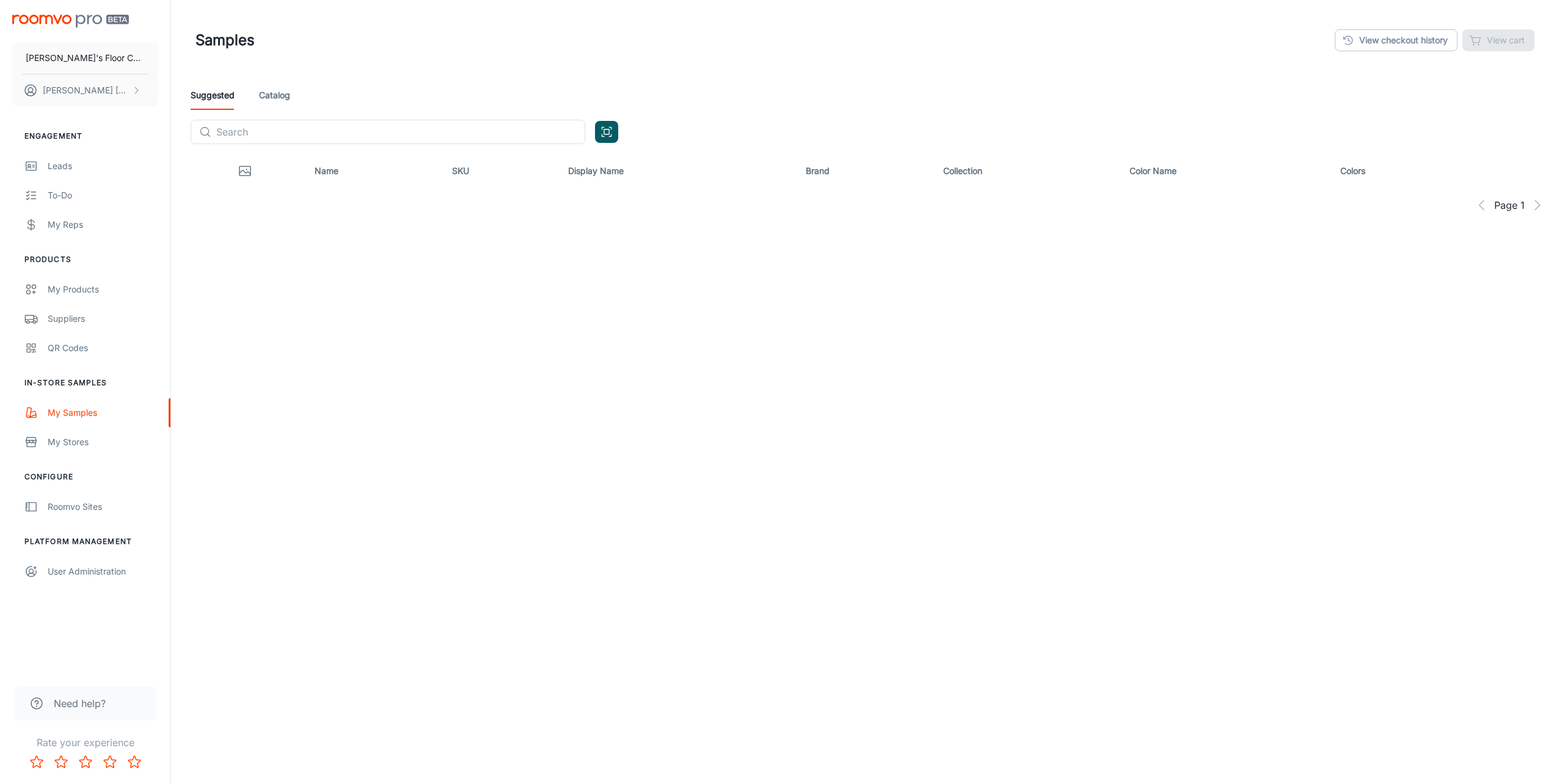
click at [275, 94] on link "Catalog" at bounding box center [275, 95] width 31 height 30
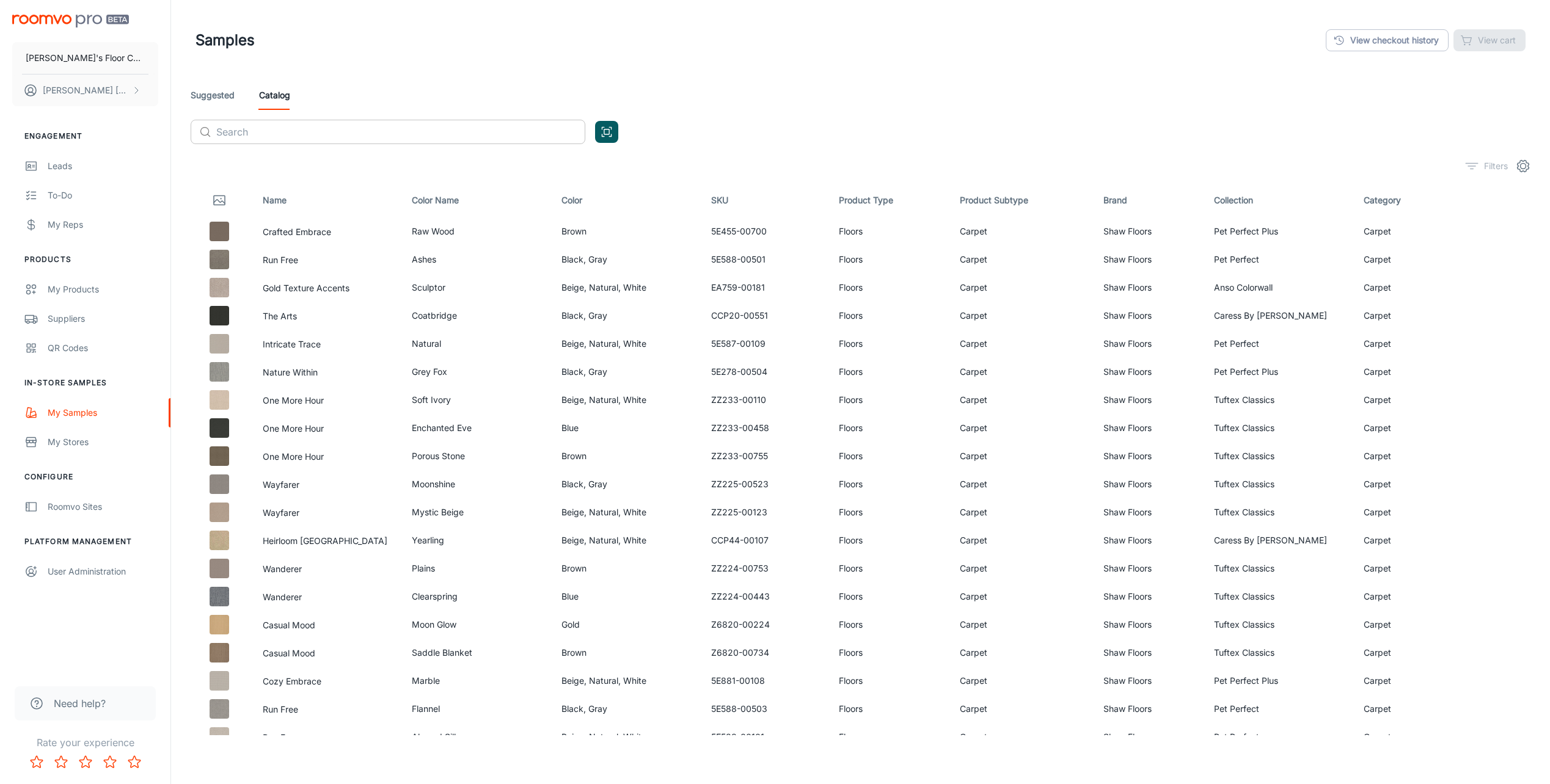
click at [333, 129] on input "text" at bounding box center [401, 132] width 369 height 25
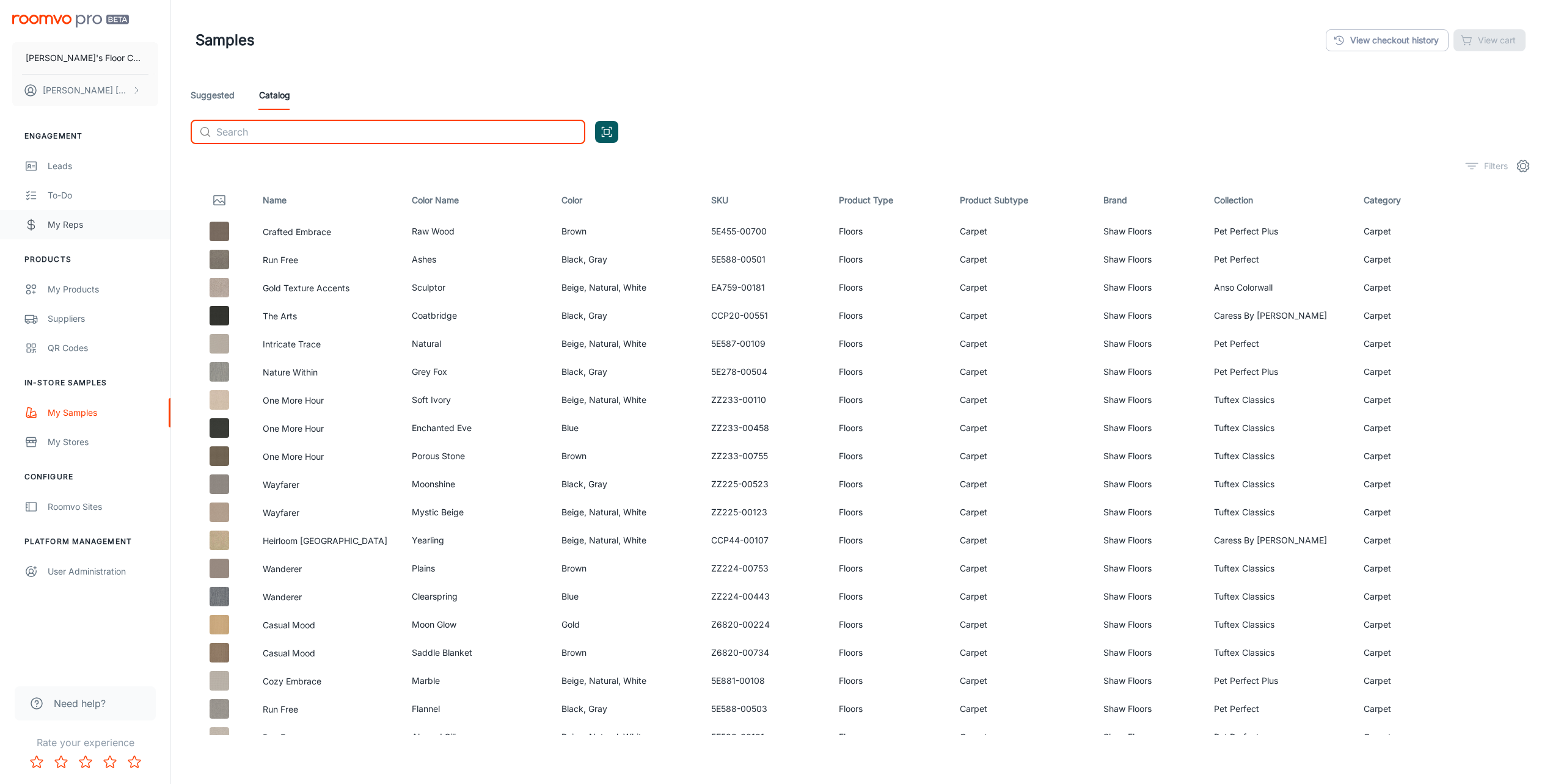
click at [69, 225] on div "My Reps" at bounding box center [102, 225] width 111 height 13
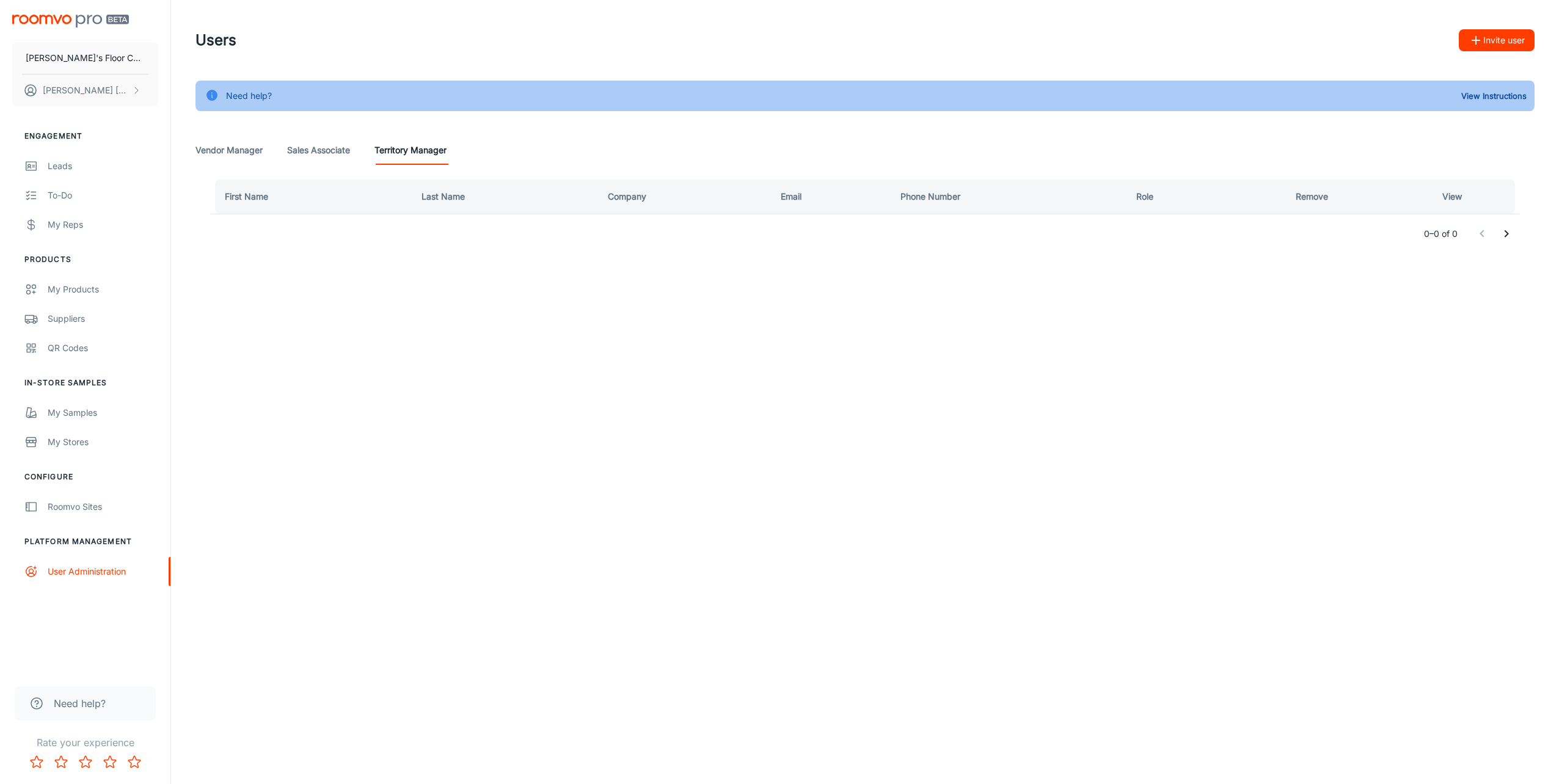
click at [313, 142] on Associate "Sales Associate" at bounding box center [318, 150] width 63 height 30
click at [230, 153] on Manager "Vendor Manager" at bounding box center [229, 150] width 67 height 30
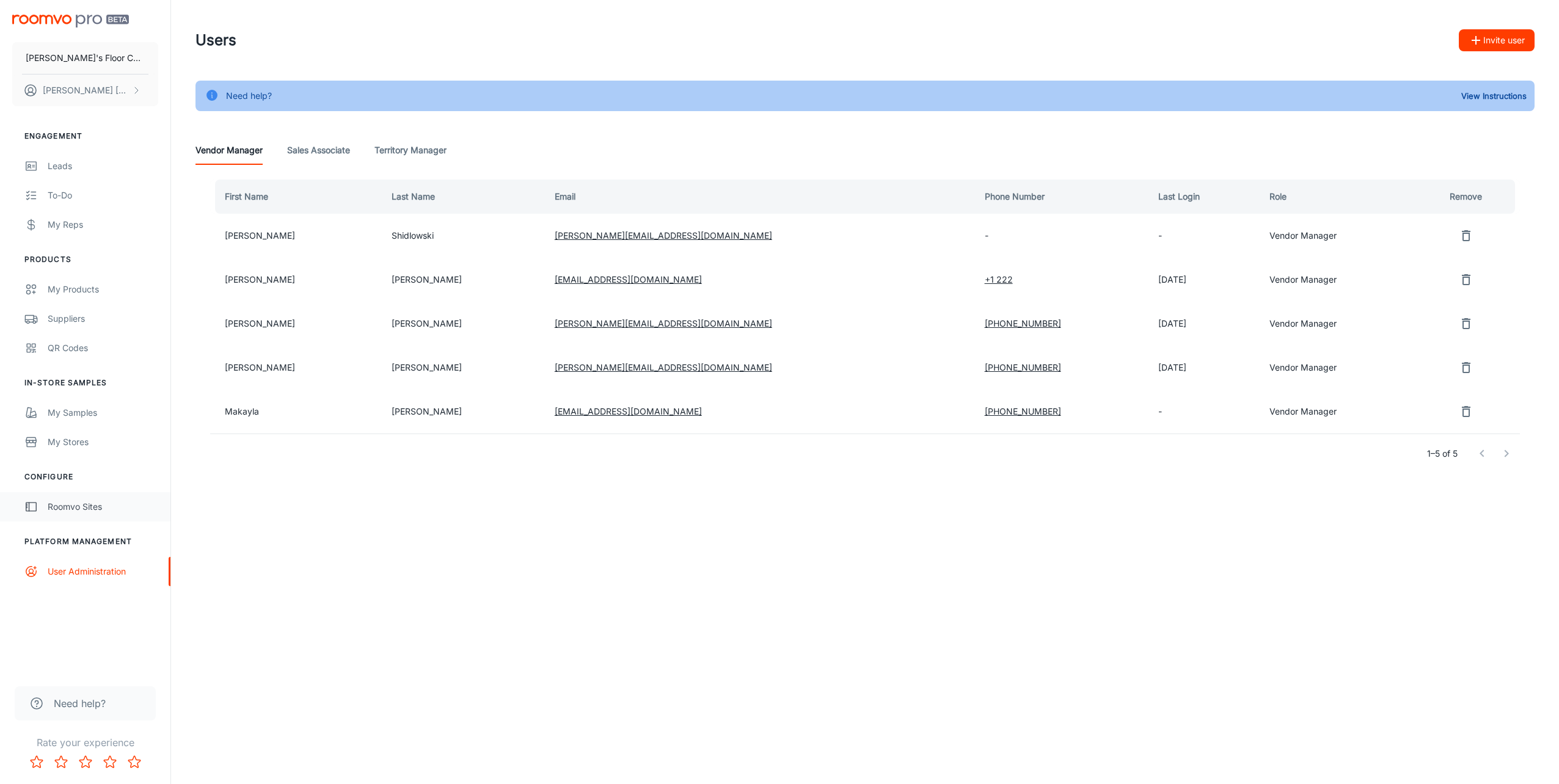
drag, startPoint x: 79, startPoint y: 487, endPoint x: 78, endPoint y: 503, distance: 16.0
click at [78, 500] on ul "Configure Roomvo Sites" at bounding box center [85, 497] width 170 height 50
click at [78, 503] on div "Roomvo Sites" at bounding box center [102, 506] width 111 height 13
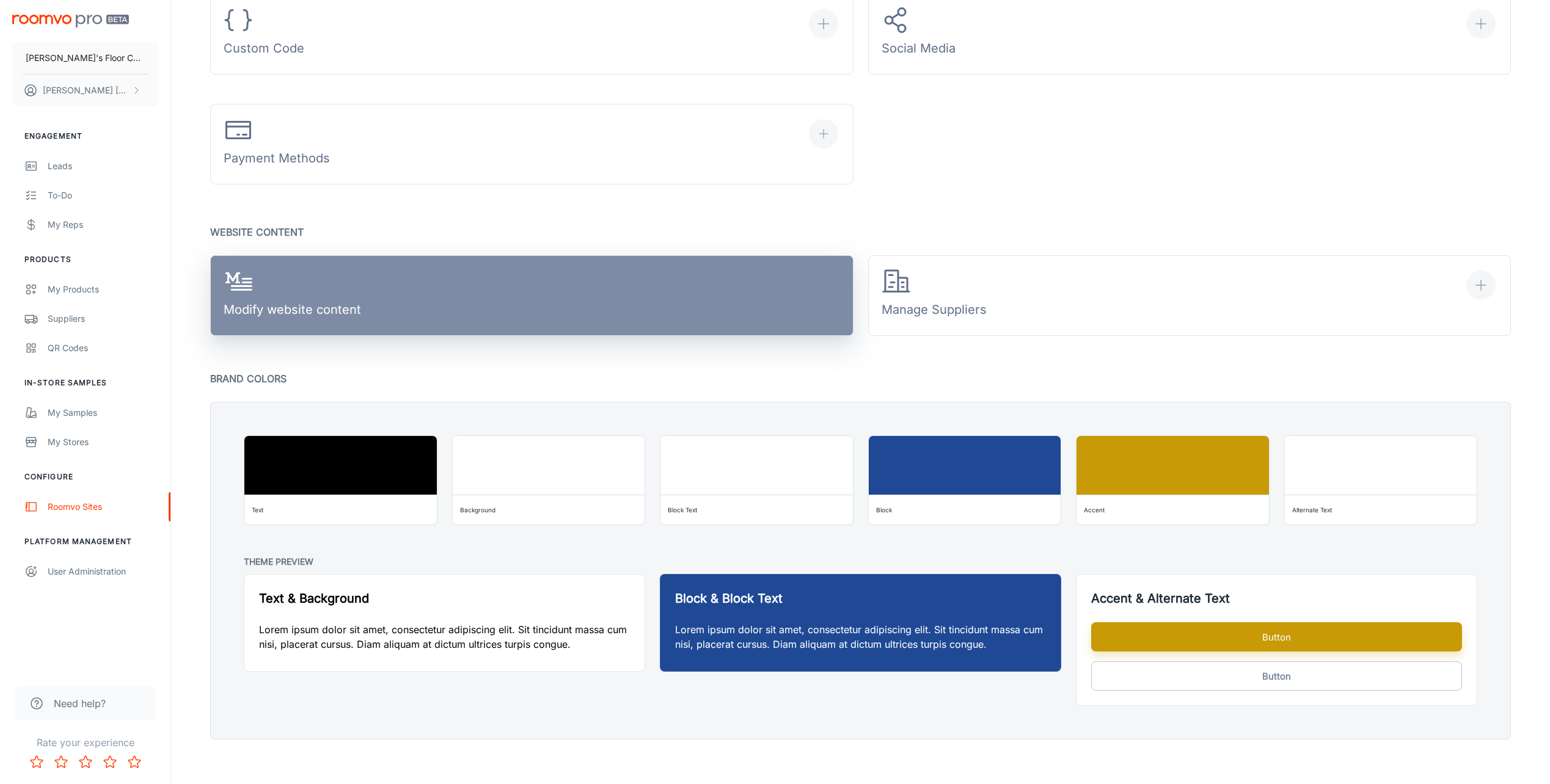
scroll to position [740, 0]
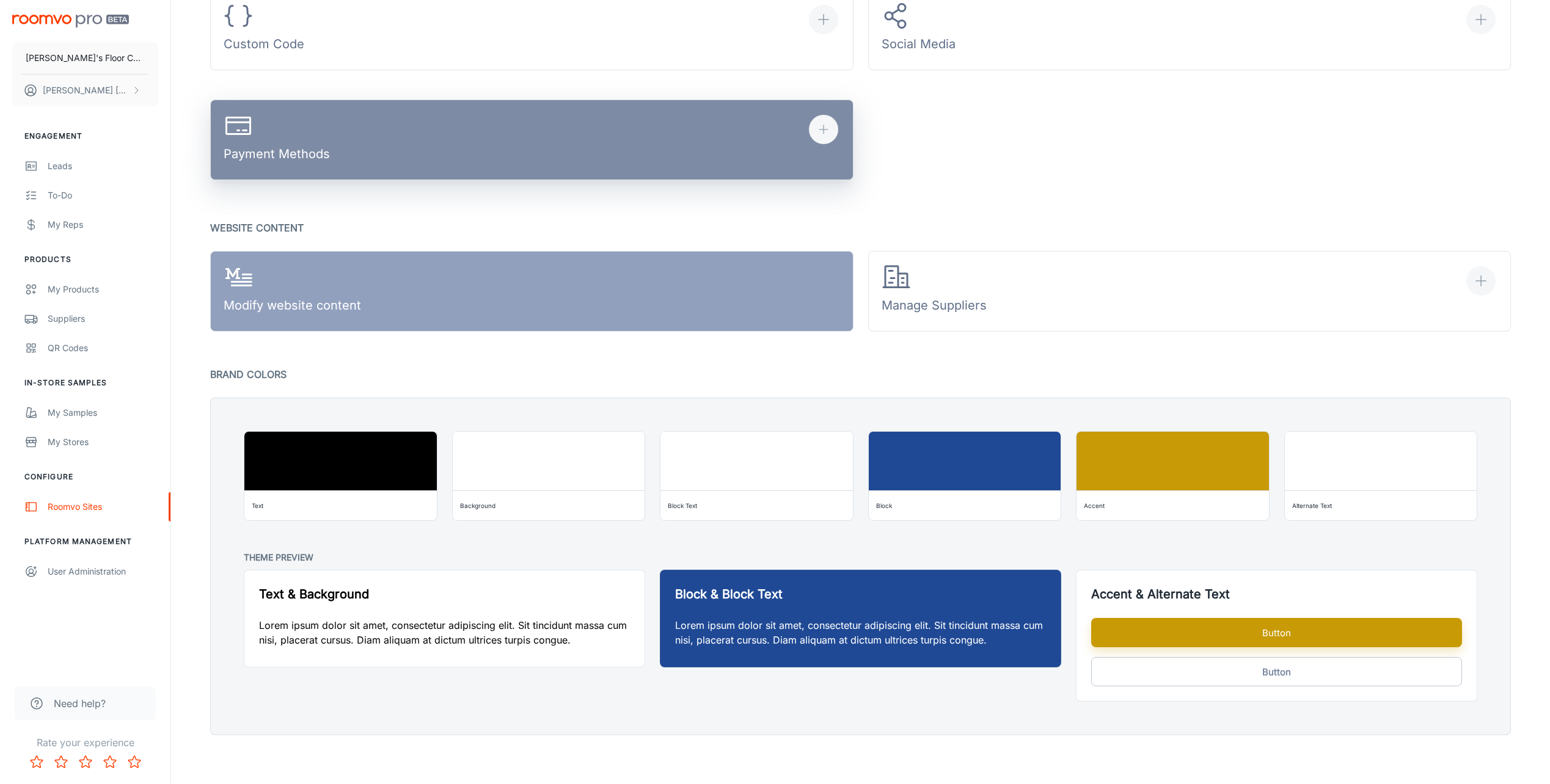
click at [295, 141] on div "Payment Methods" at bounding box center [277, 139] width 106 height 57
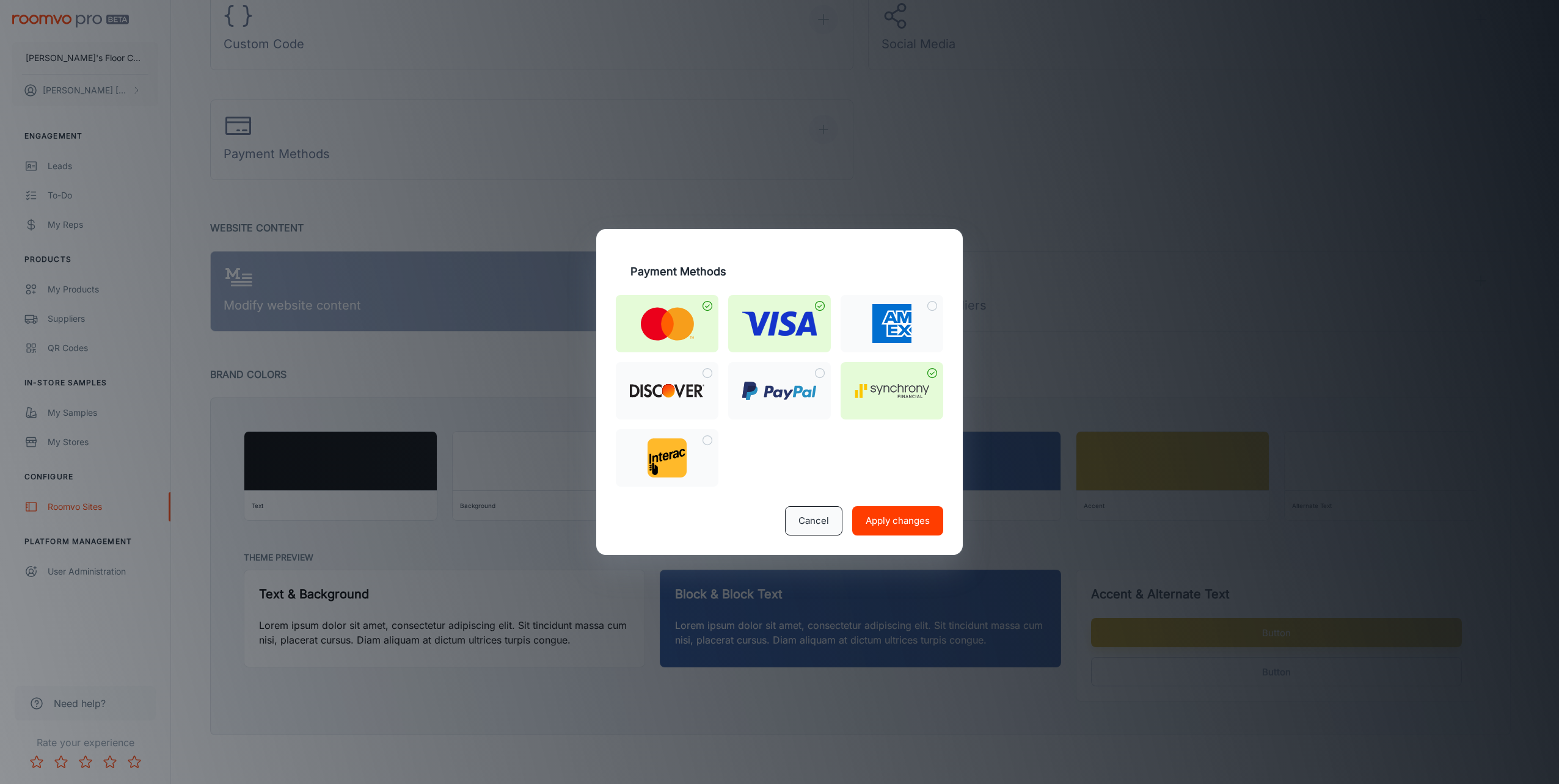
click at [814, 525] on button "Cancel" at bounding box center [813, 521] width 57 height 30
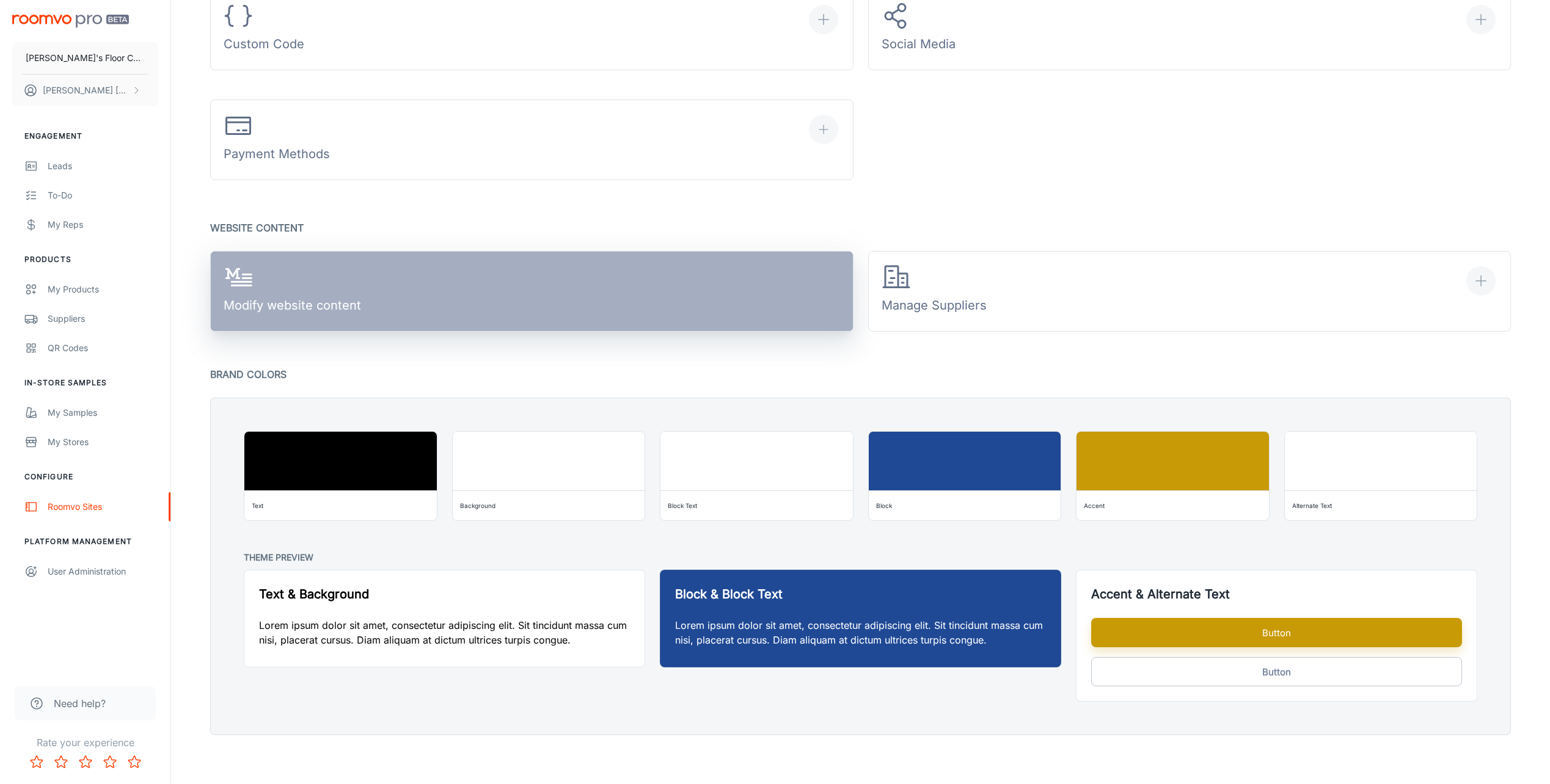
click at [316, 311] on div "Modify website content" at bounding box center [292, 291] width 138 height 57
